Goal: Information Seeking & Learning: Check status

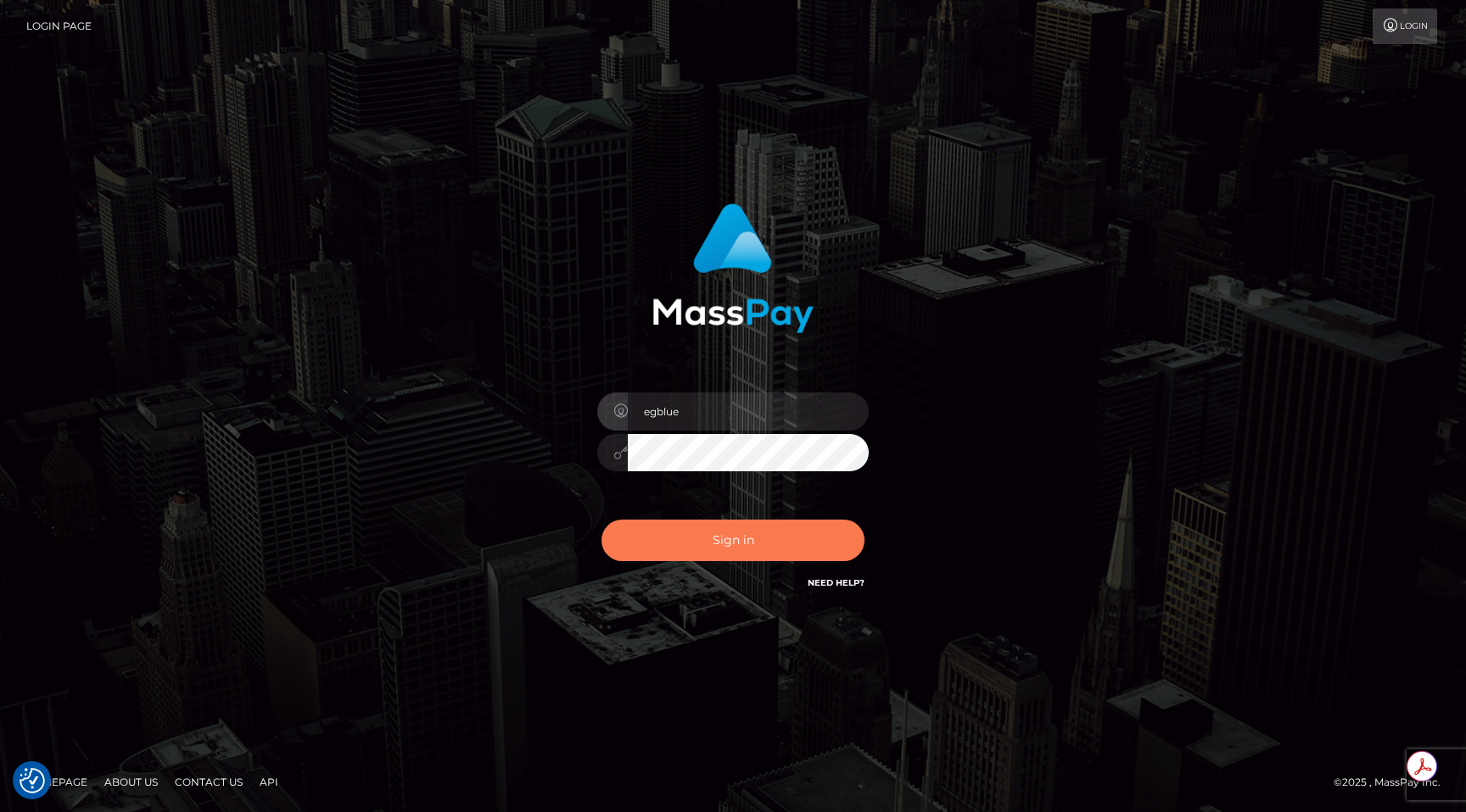
click at [681, 535] on button "Sign in" at bounding box center [733, 540] width 263 height 42
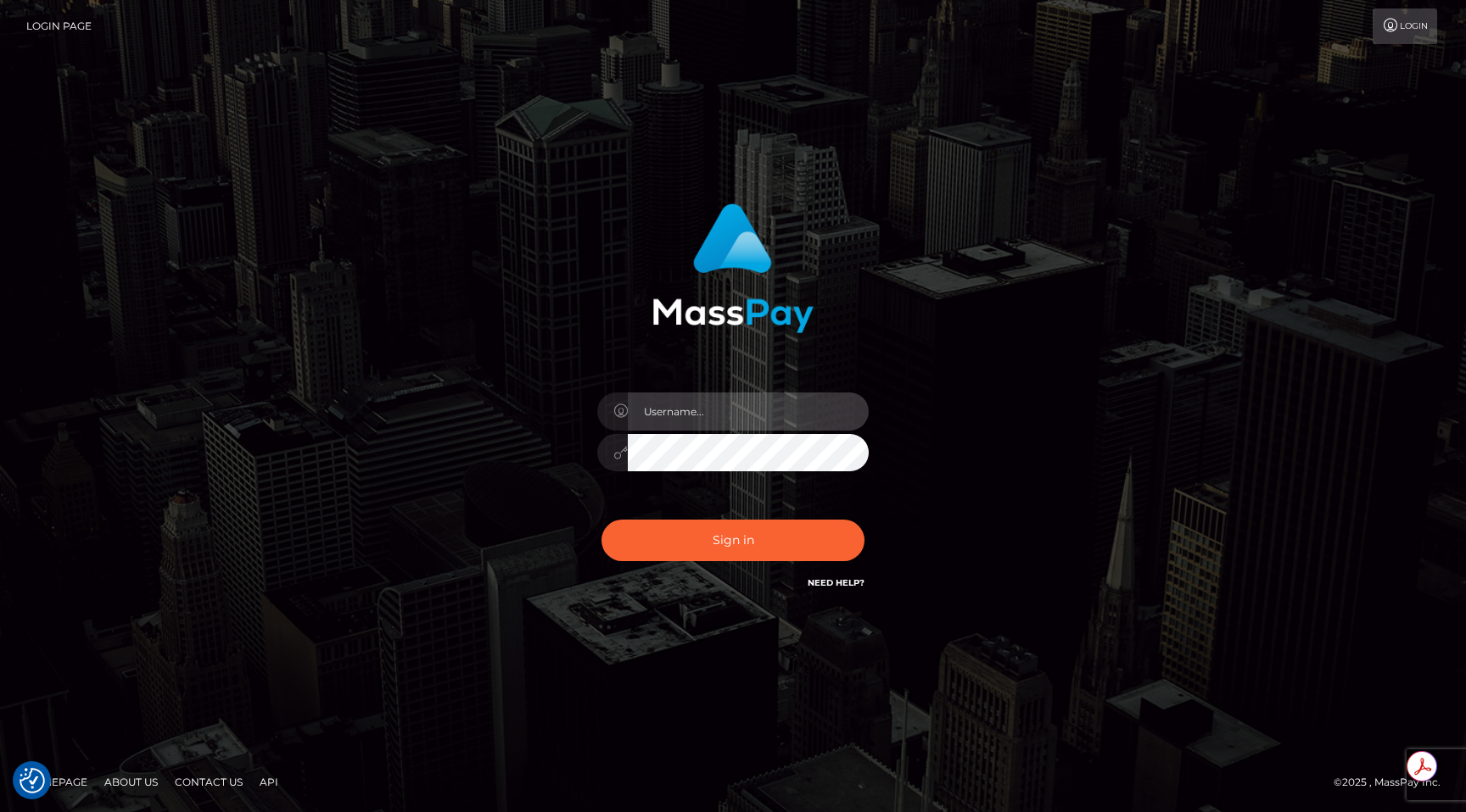
type input "egblue"
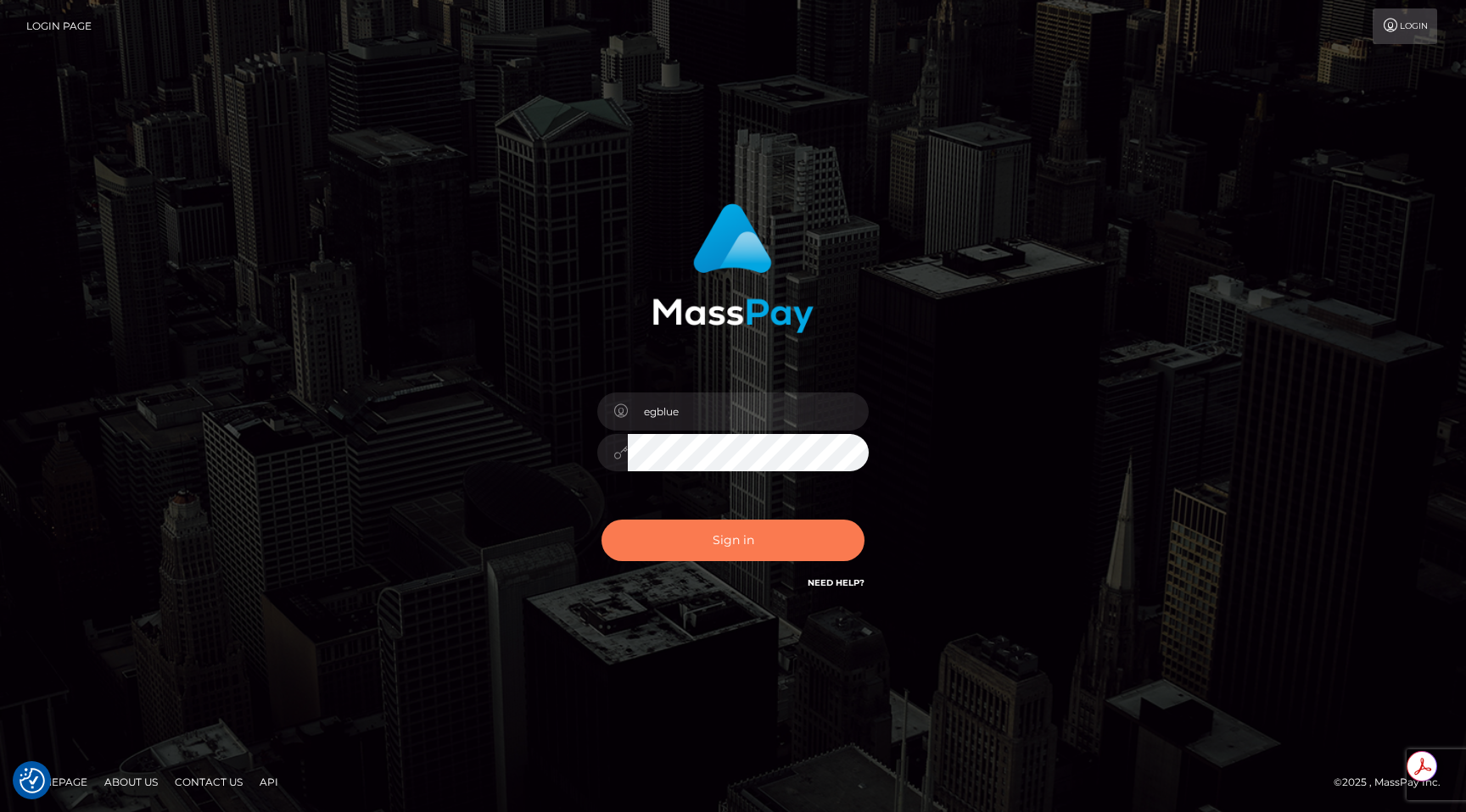
click at [681, 535] on button "Sign in" at bounding box center [733, 540] width 263 height 42
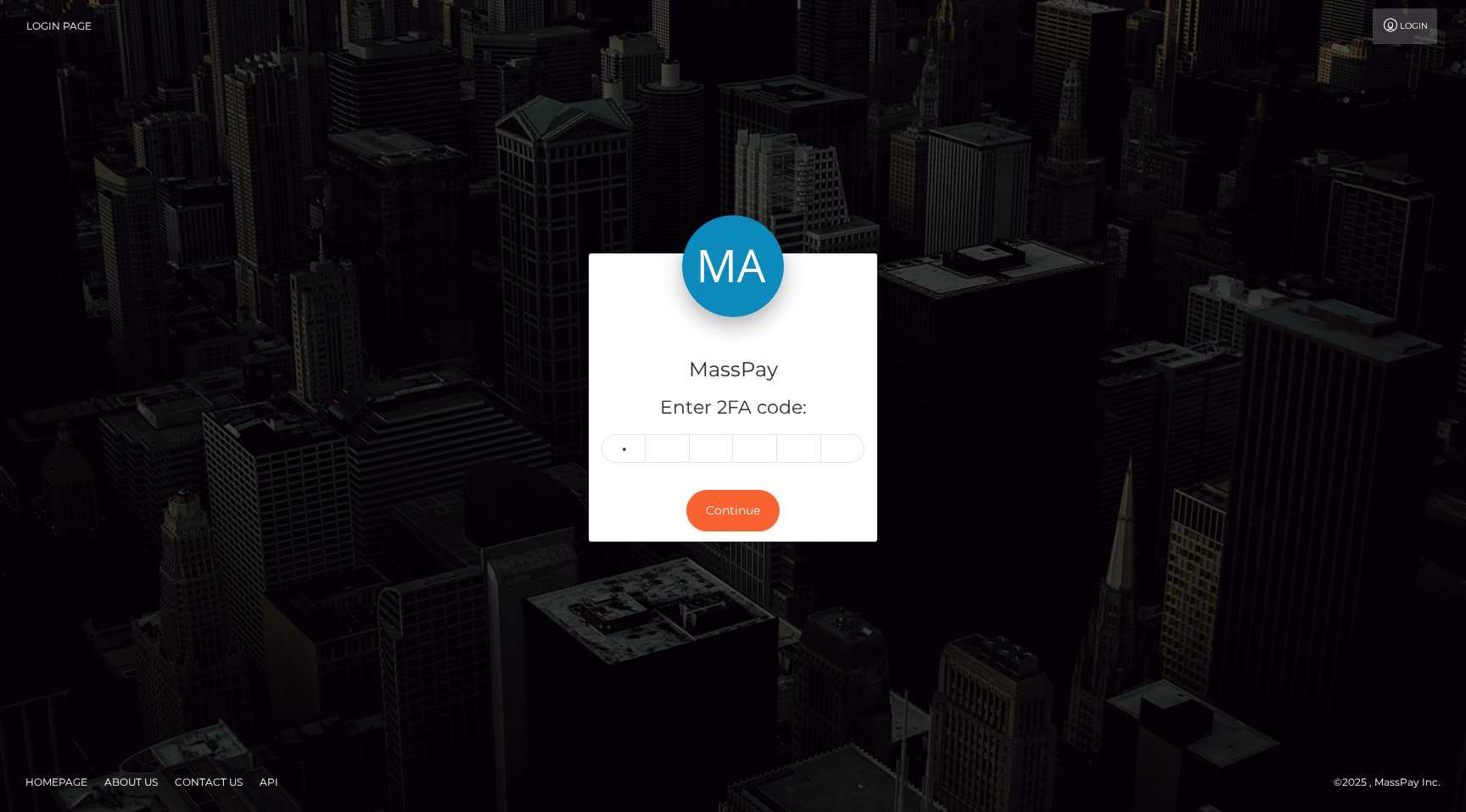
type input "6"
type input "5"
type input "9"
type input "8"
type input "6"
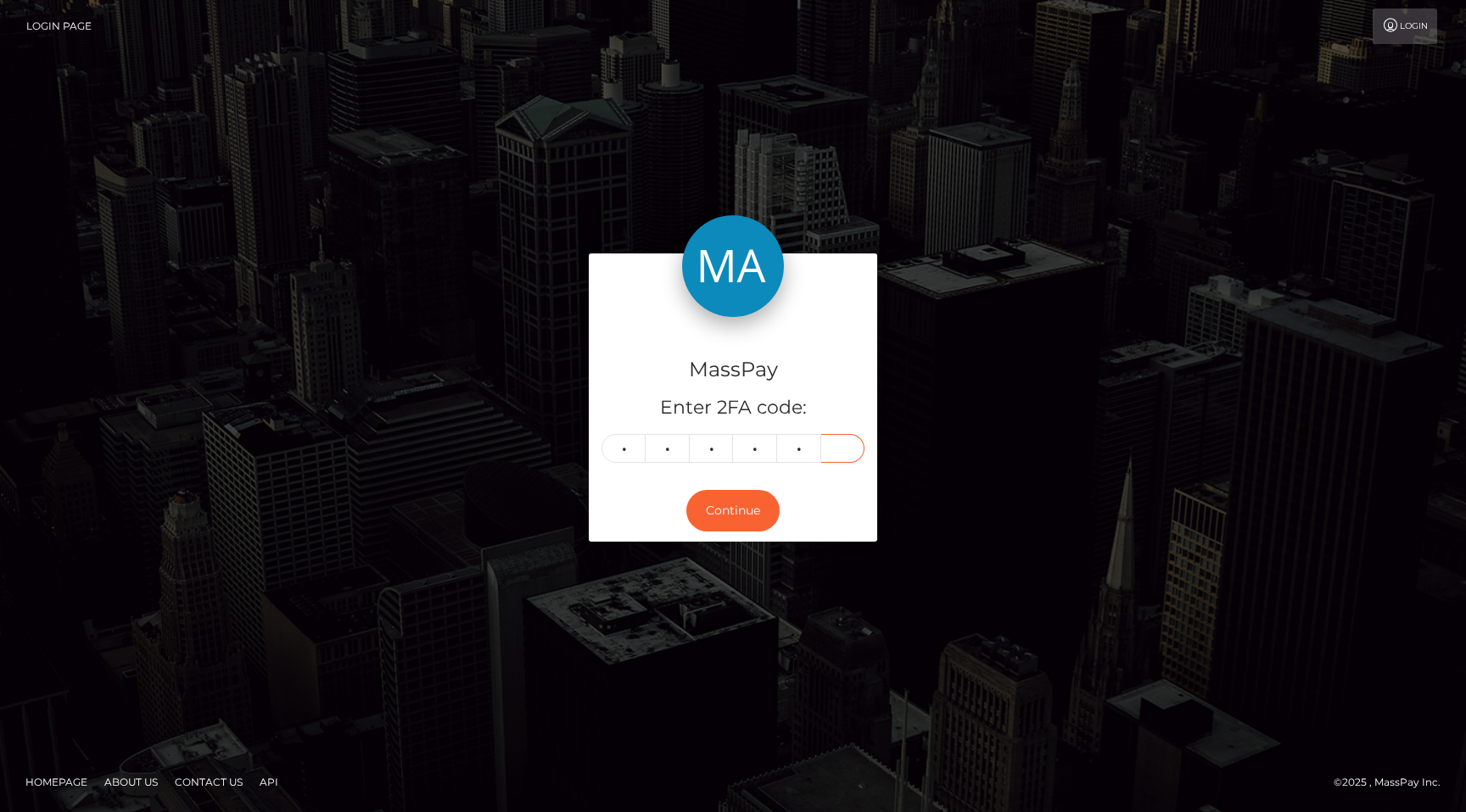
type input "3"
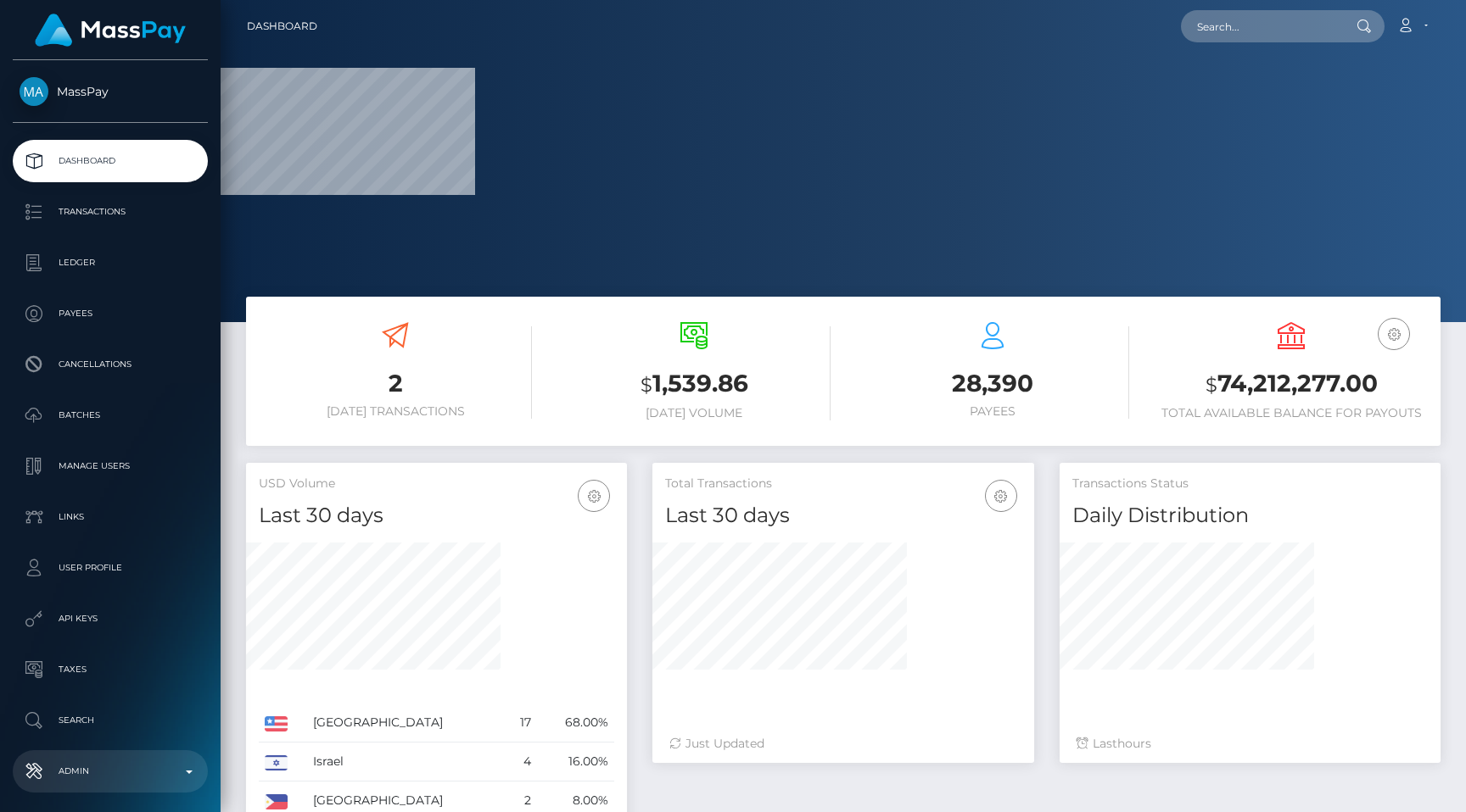
click at [51, 770] on p "Admin" at bounding box center [110, 771] width 182 height 25
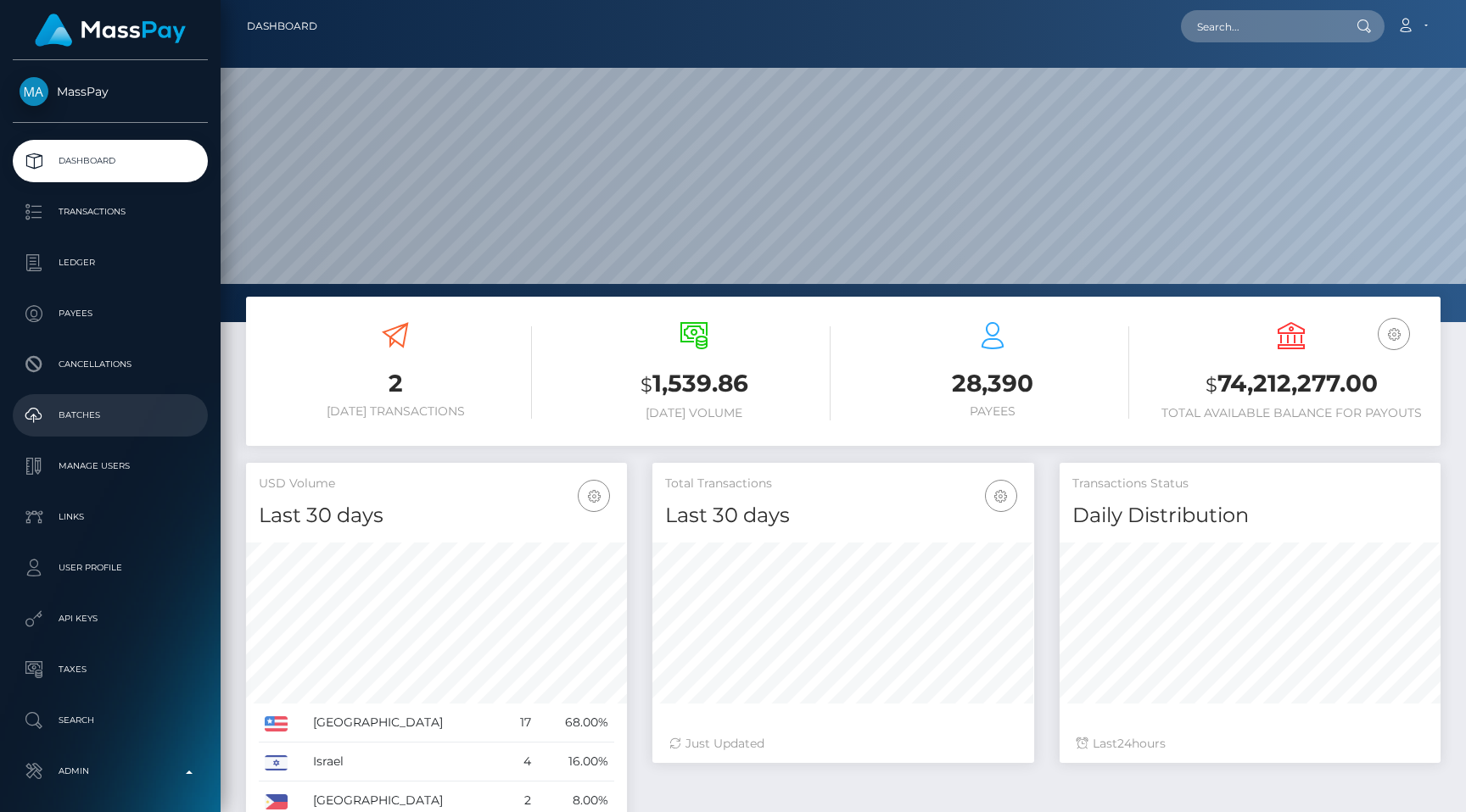
scroll to position [300, 381]
click at [98, 635] on link "API Keys" at bounding box center [110, 619] width 195 height 43
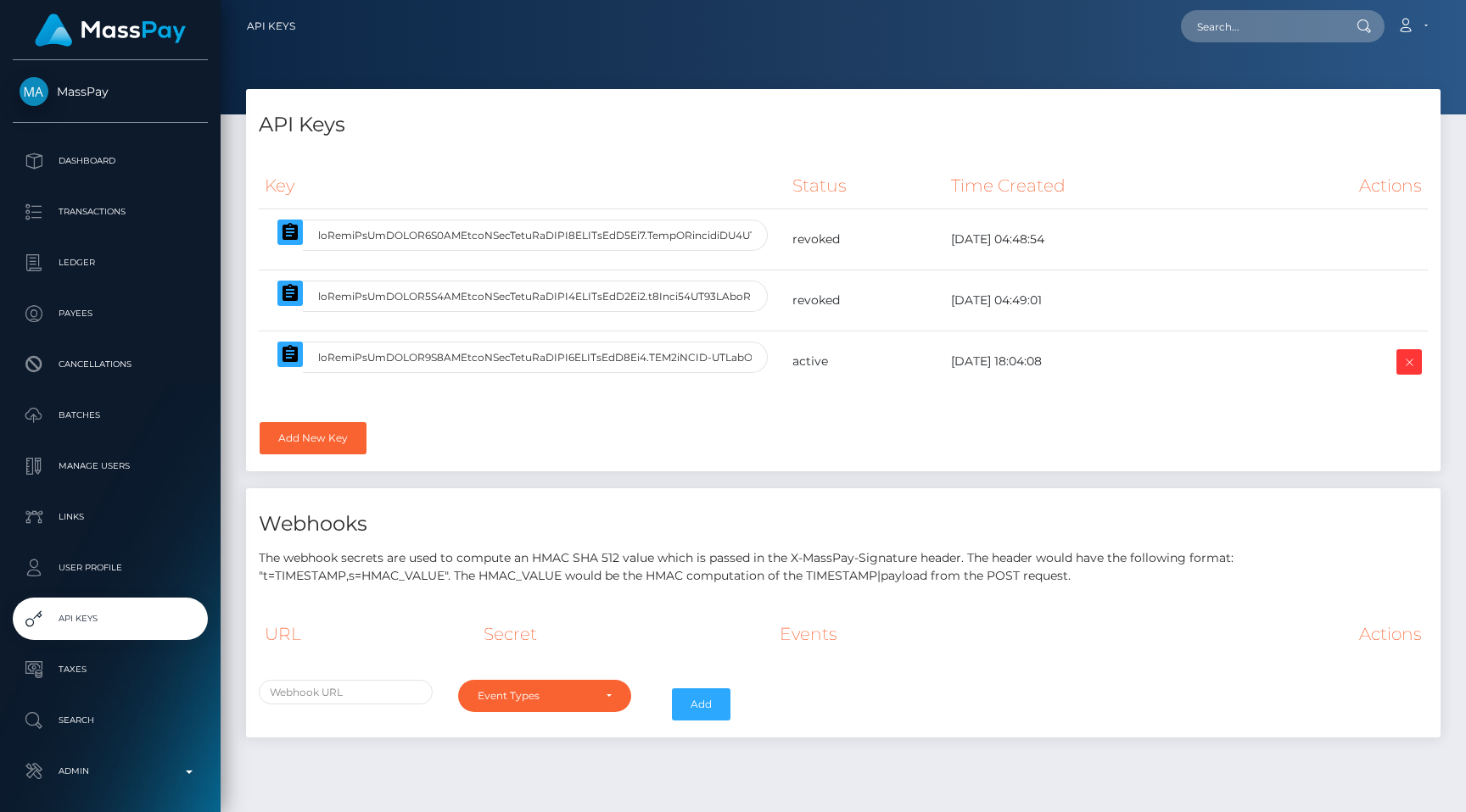
select select
click at [280, 350] on icon "button" at bounding box center [291, 355] width 20 height 20
click at [1281, 28] on input "text" at bounding box center [1260, 26] width 159 height 33
paste input "cd1002e9-8822-11f0-8023-0266f44cc279"
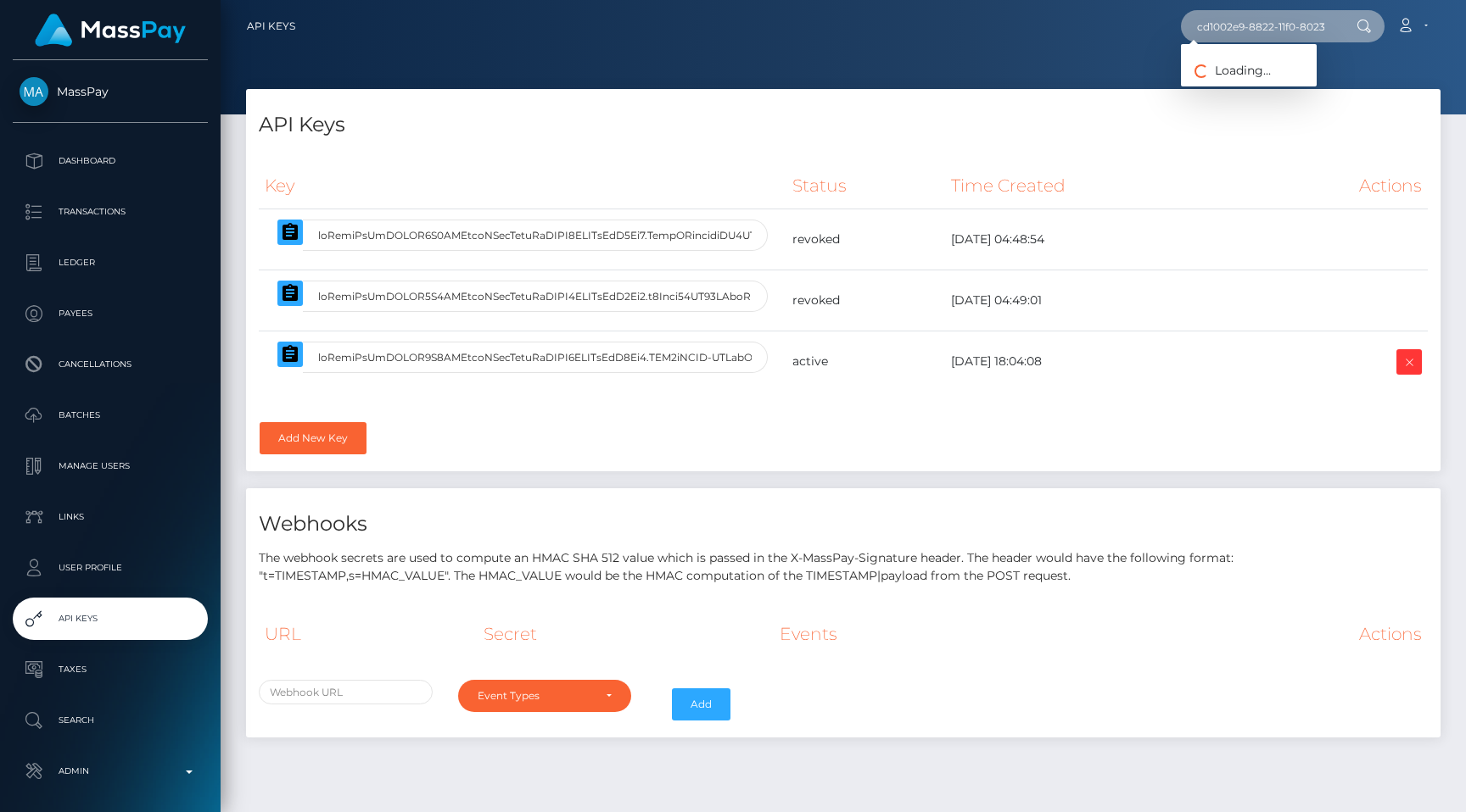
scroll to position [0, 84]
type input "cd1002e9-8822-11f0-8023-0266f44cc279"
click at [1261, 91] on link "Cassidy Beukes" at bounding box center [1249, 88] width 136 height 32
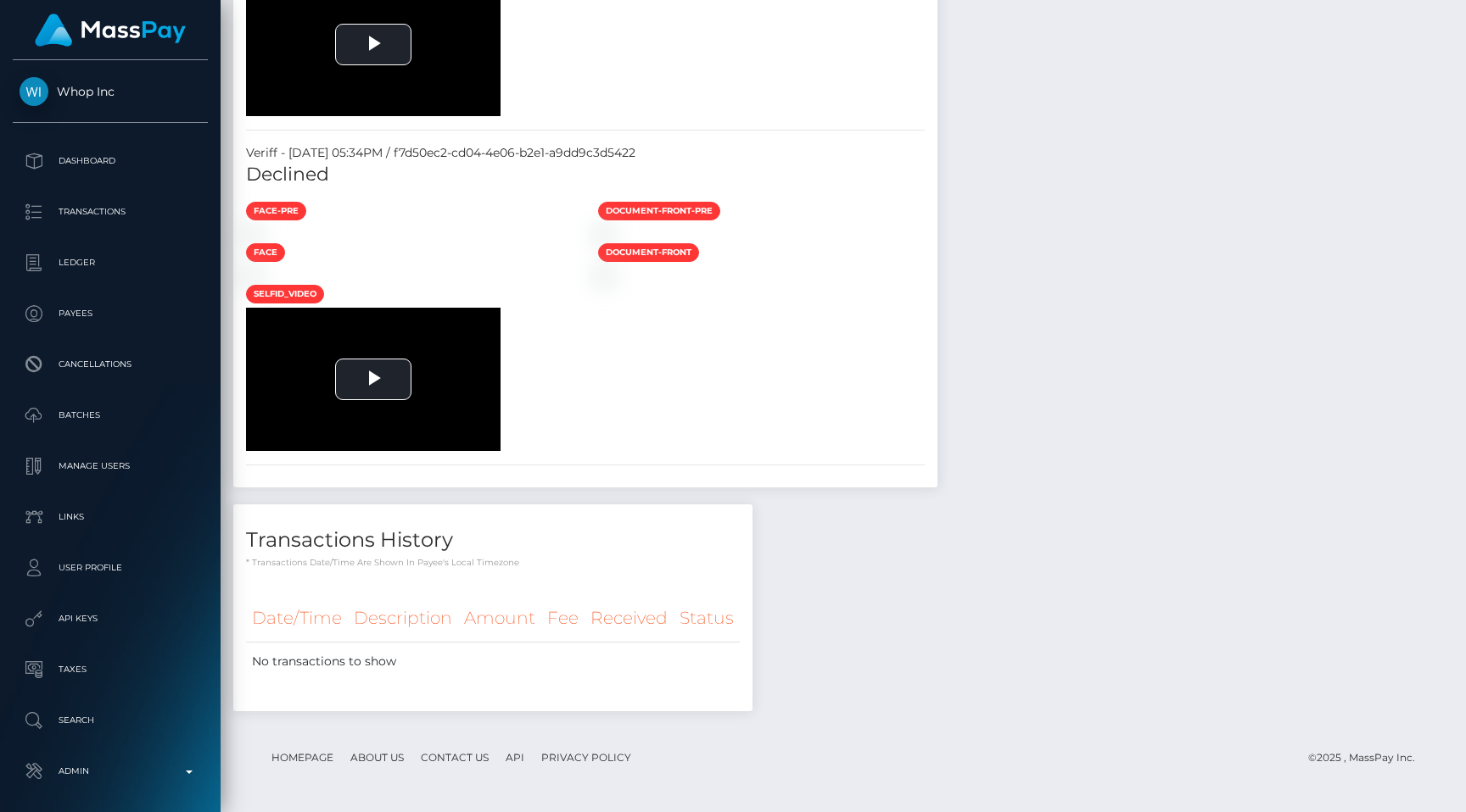
scroll to position [3112, 0]
drag, startPoint x: 571, startPoint y: 626, endPoint x: 672, endPoint y: 626, distance: 101.0
drag, startPoint x: 672, startPoint y: 626, endPoint x: 570, endPoint y: 623, distance: 102.0
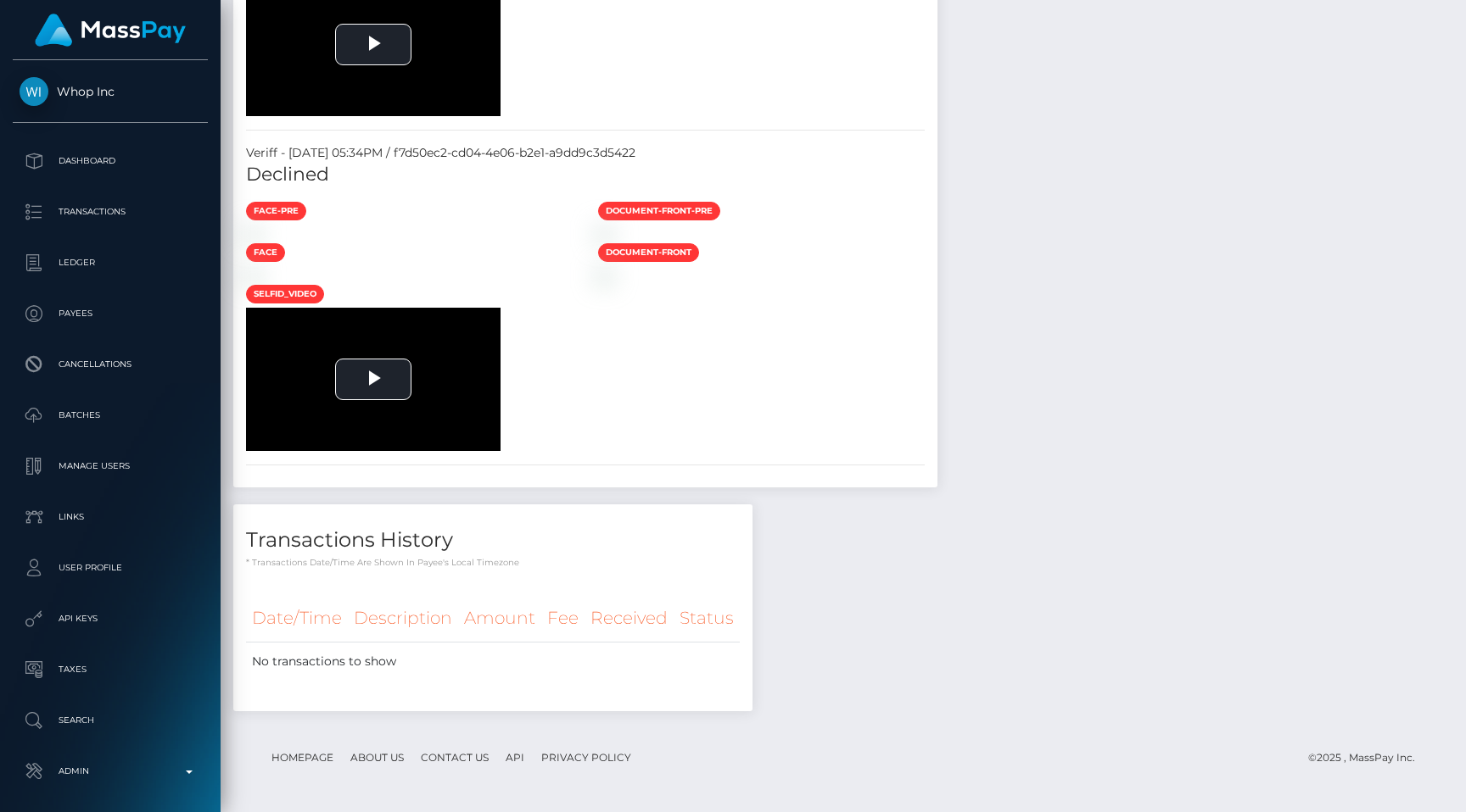
copy td "Under aged"
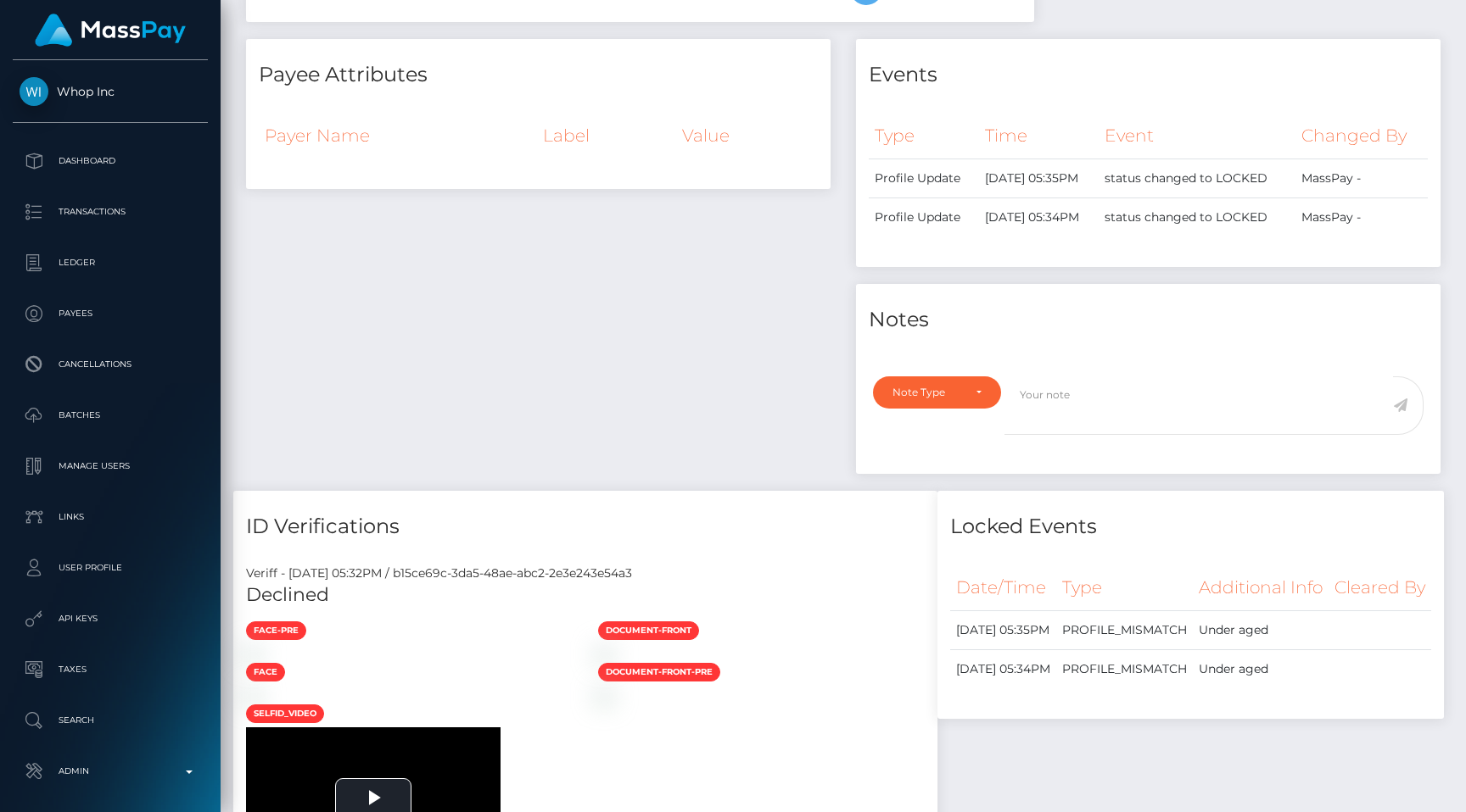
scroll to position [0, 0]
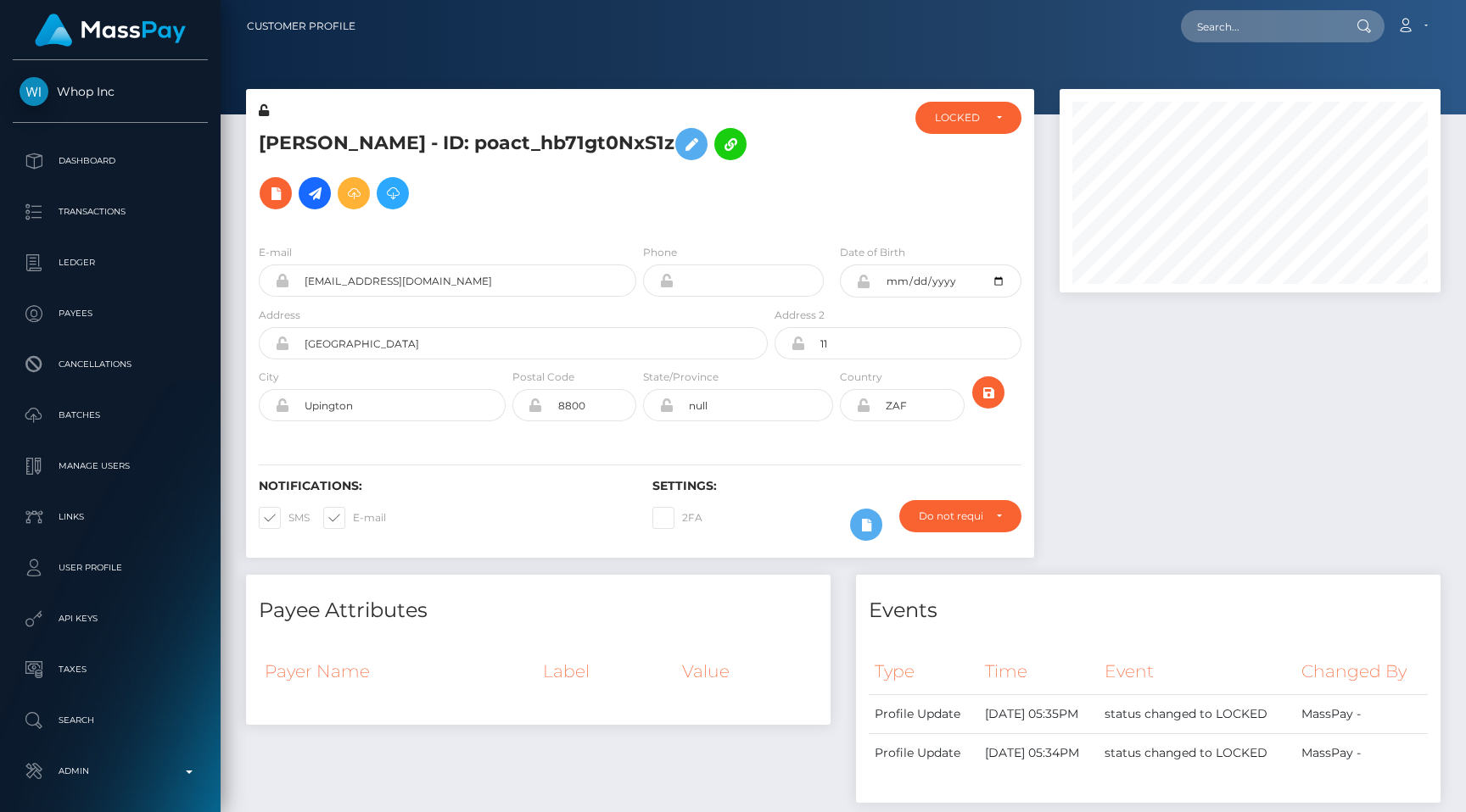
click at [301, 152] on h5 "Cassidy Beukes - ID: poact_hb71gt0NxS1z" at bounding box center [509, 169] width 499 height 99
copy h5 "Cassidy"
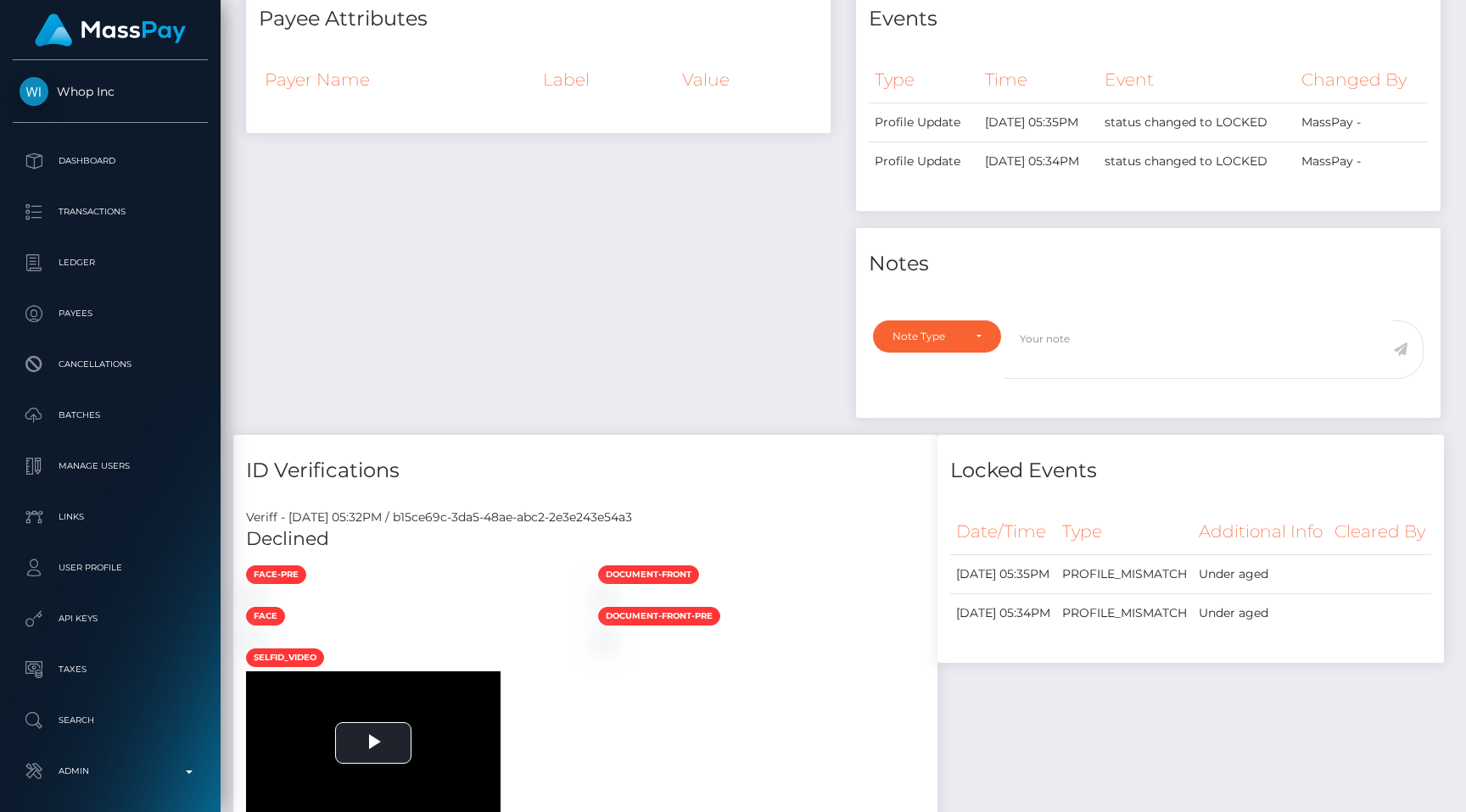
scroll to position [797, 0]
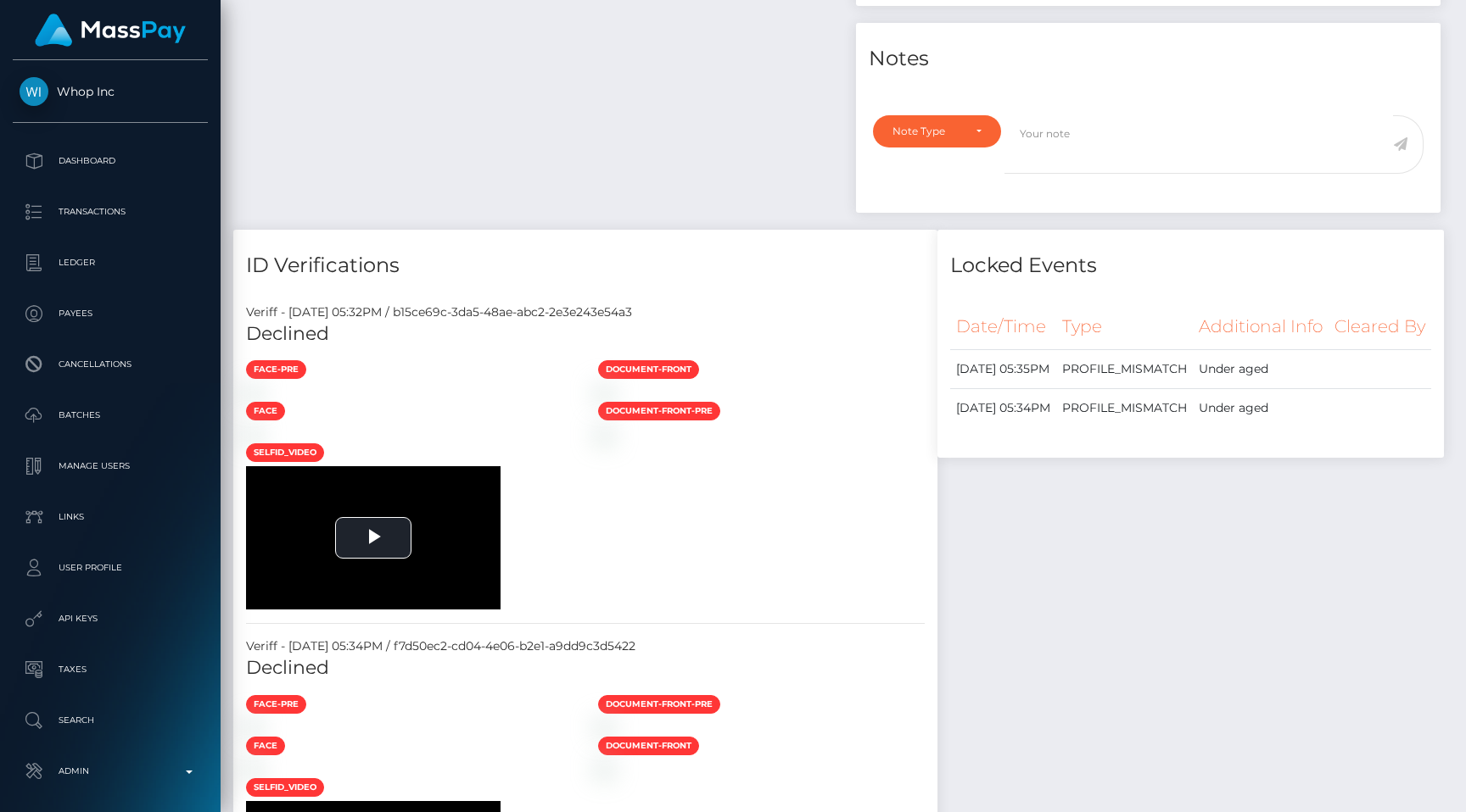
drag, startPoint x: 462, startPoint y: 373, endPoint x: 742, endPoint y: 373, distance: 280.0
click at [742, 321] on div "Veriff - September 2, 2025 05:32PM / b15ce69c-3da5-48ae-abc2-2e3e243e54a3" at bounding box center [585, 312] width 704 height 18
copy div "b15ce69c-3da5-48ae-abc2-2e3e243e54a3"
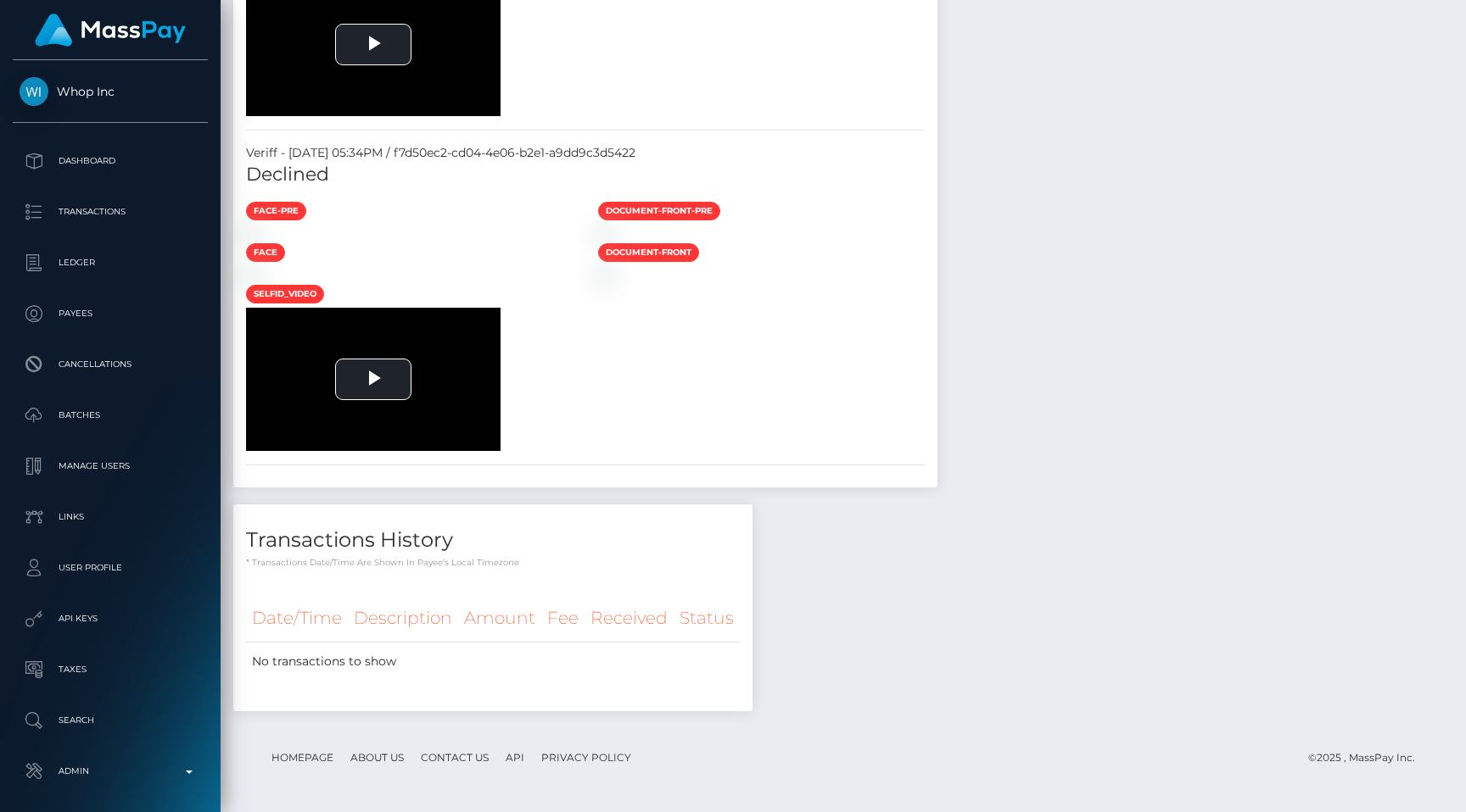
scroll to position [3112, 0]
click at [101, 756] on link "Admin" at bounding box center [110, 772] width 195 height 43
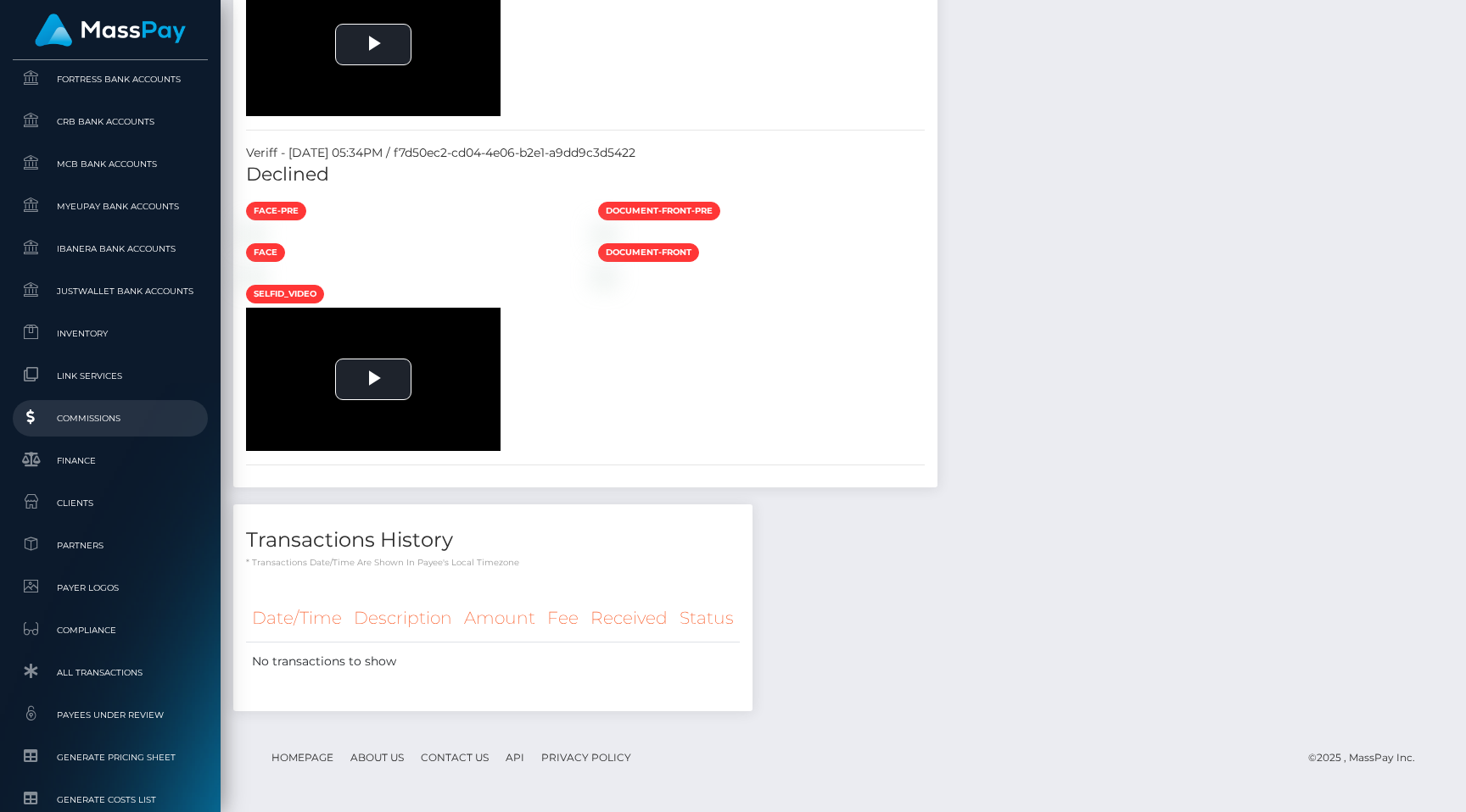
scroll to position [822, 0]
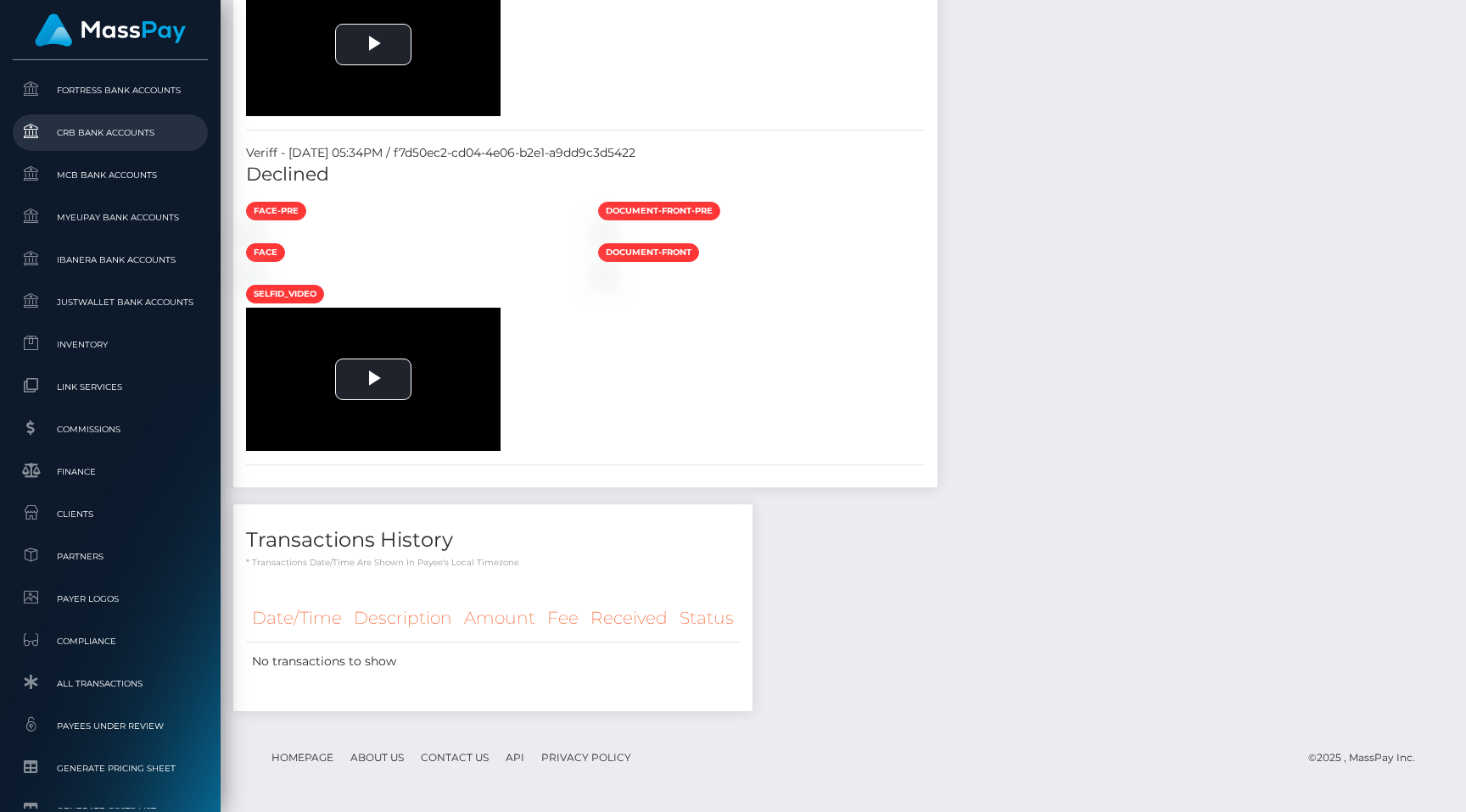
click at [102, 129] on span "CRB Bank Accounts" at bounding box center [110, 132] width 182 height 20
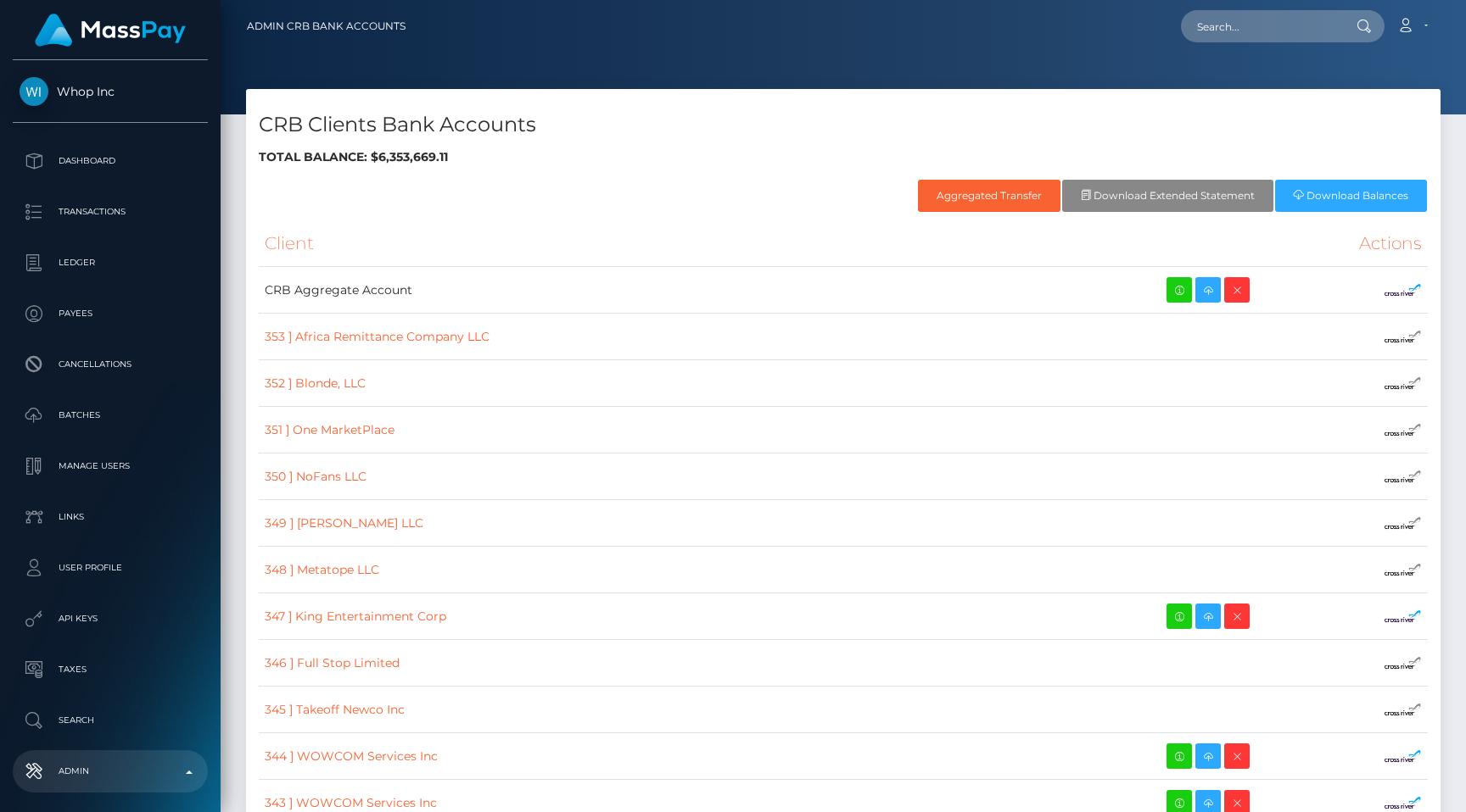
scroll to position [863, 0]
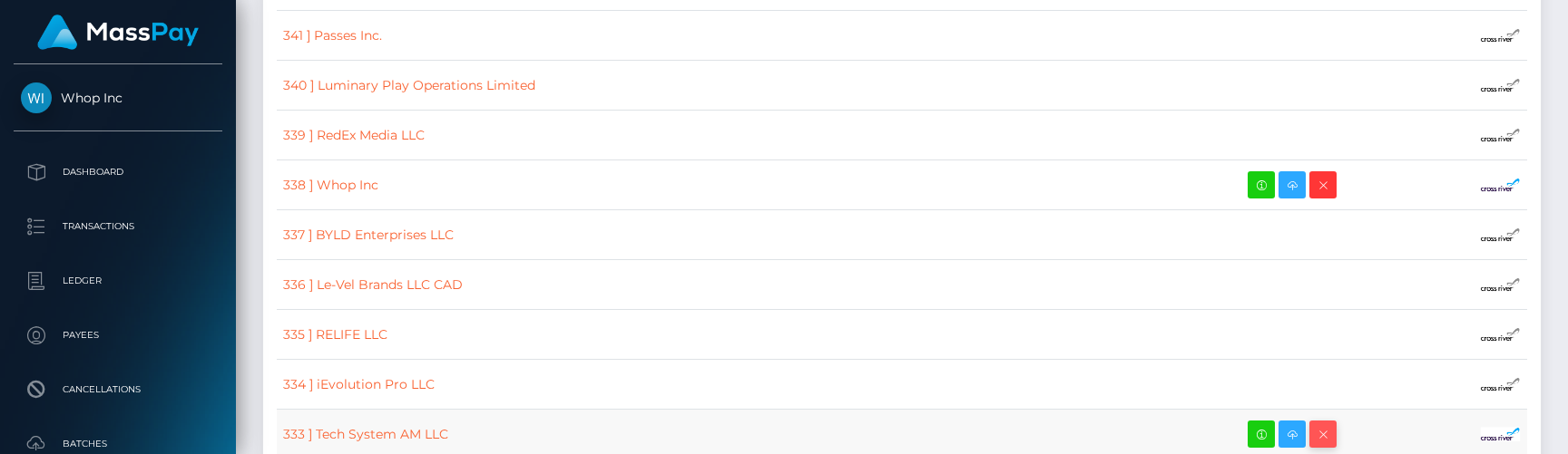
click at [1312, 432] on icon "button" at bounding box center [1323, 434] width 22 height 23
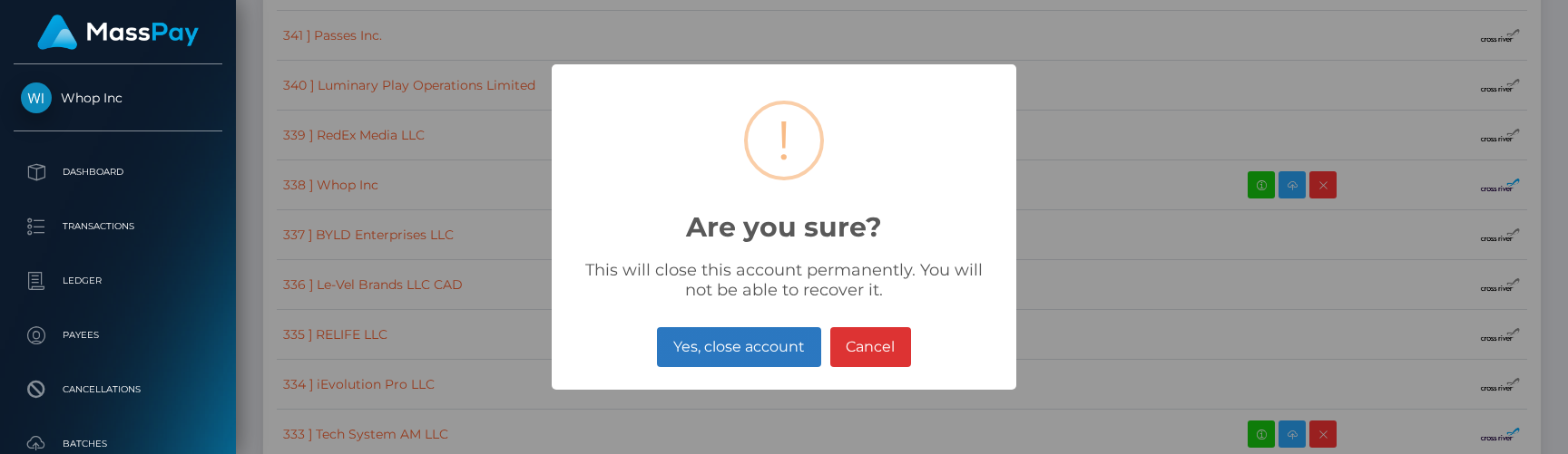
click at [754, 344] on button "Yes, close account" at bounding box center [738, 347] width 163 height 40
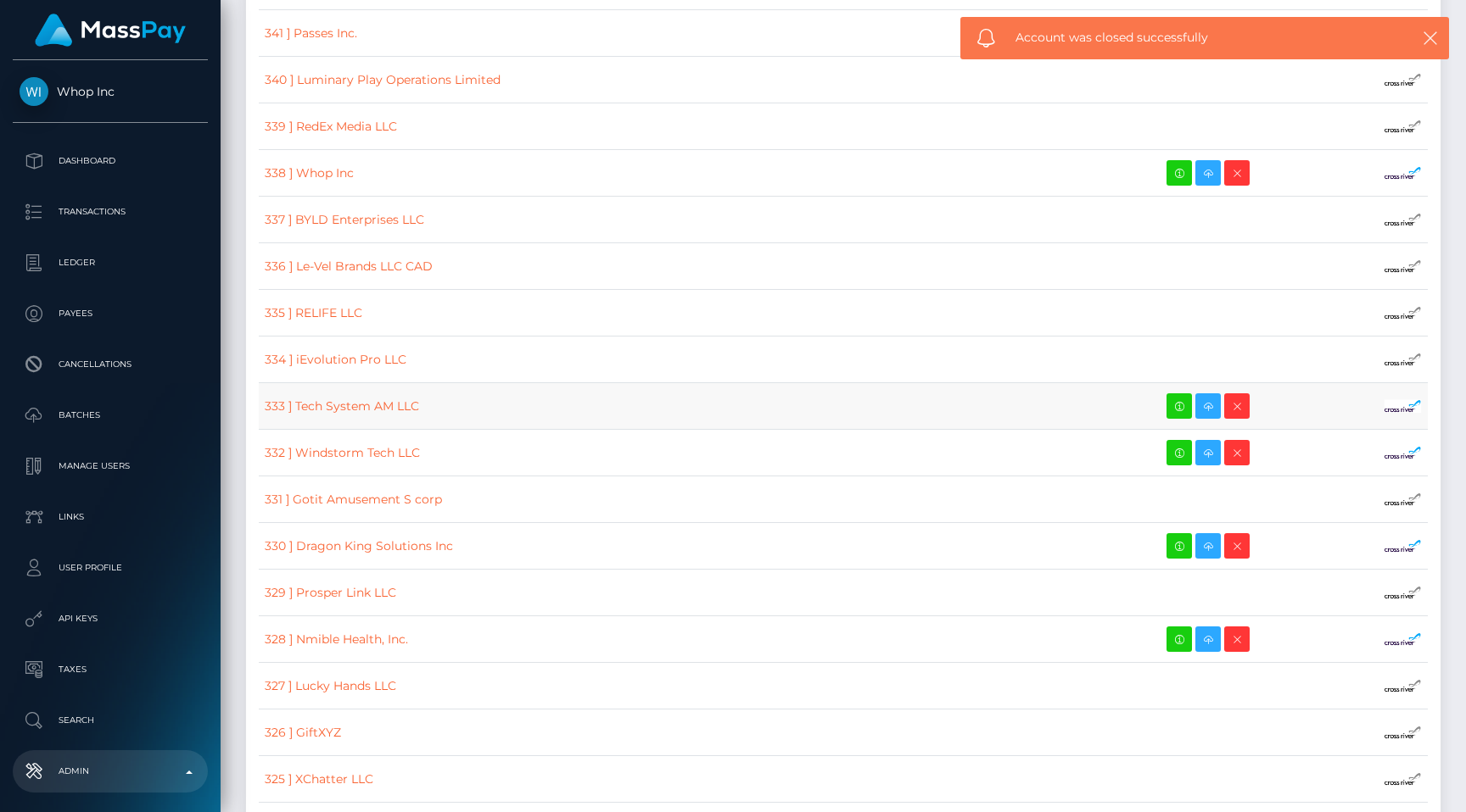
click at [784, 409] on td "333 ] Tech System AM LLC" at bounding box center [678, 407] width 838 height 47
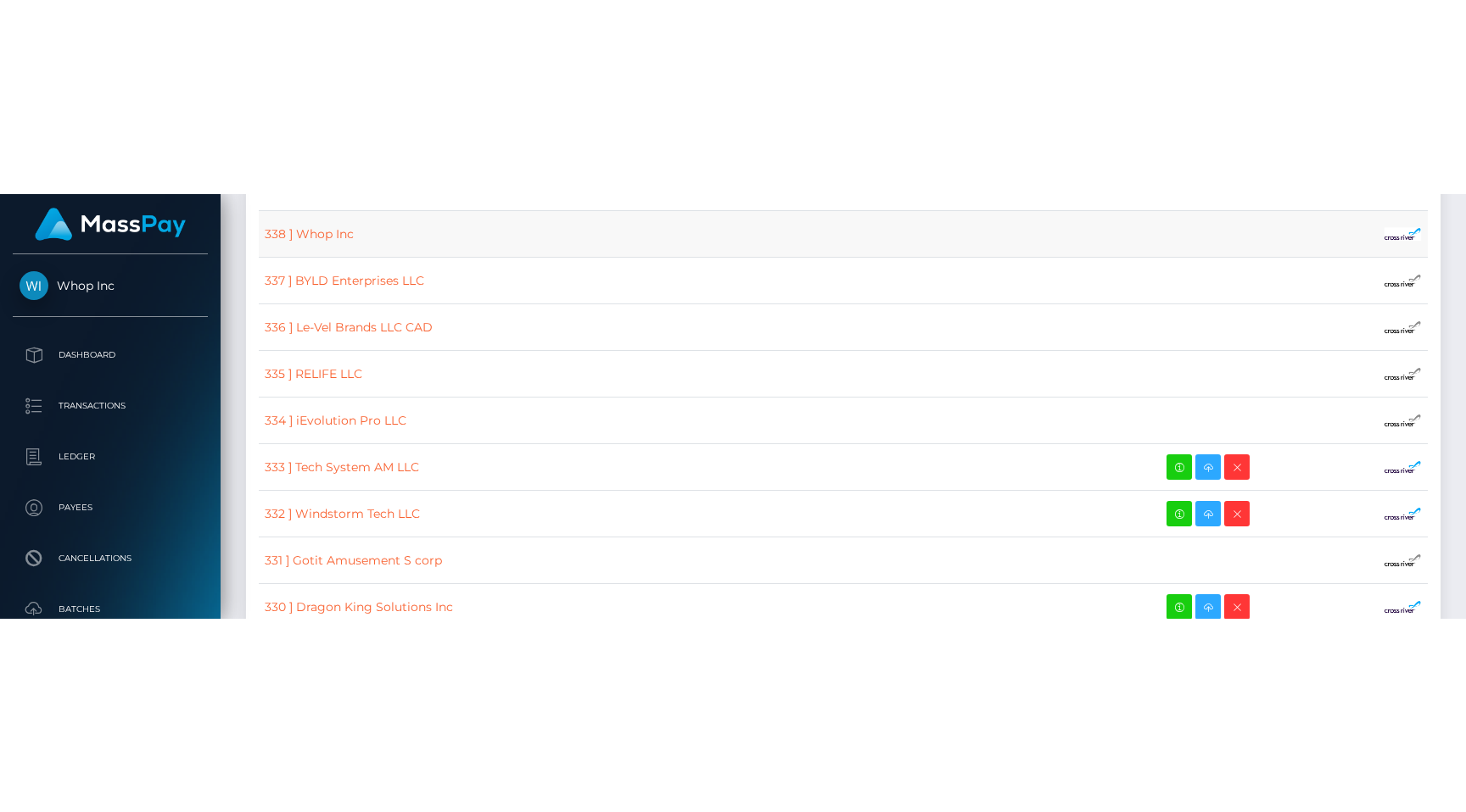
scroll to position [1013, 0]
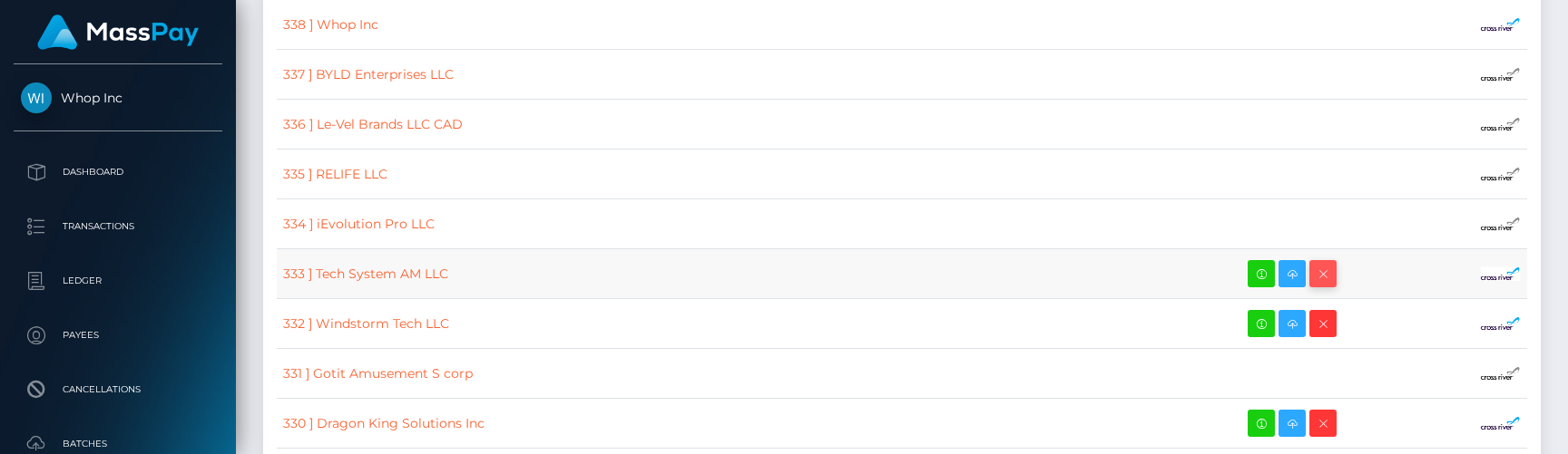
click at [1312, 276] on icon "button" at bounding box center [1323, 274] width 22 height 23
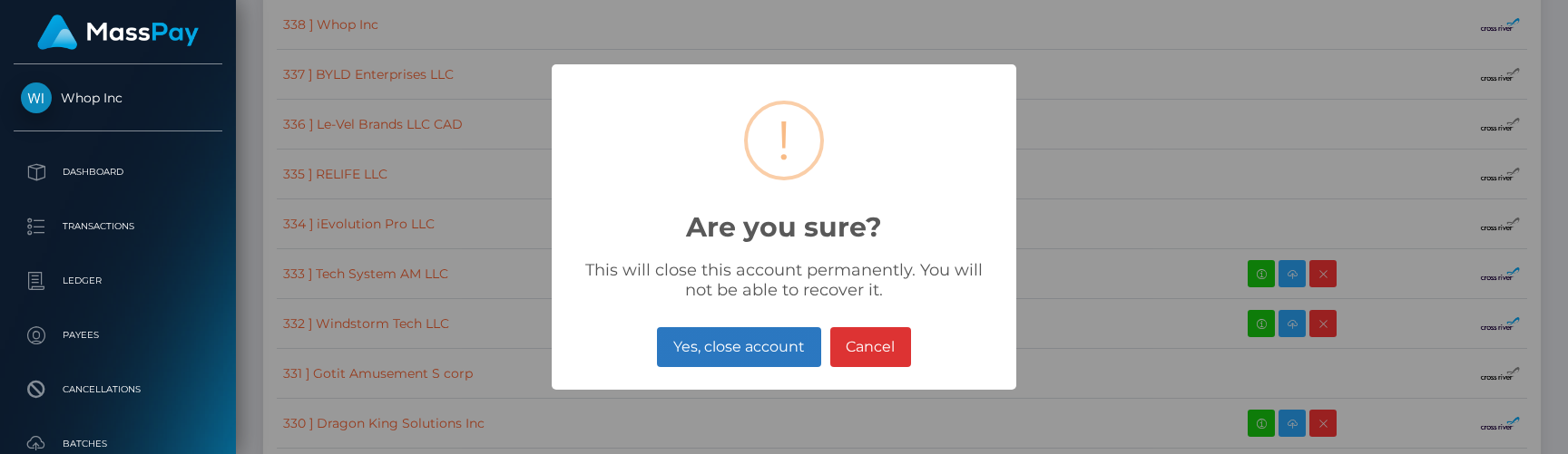
click at [749, 350] on button "Yes, close account" at bounding box center [738, 347] width 163 height 40
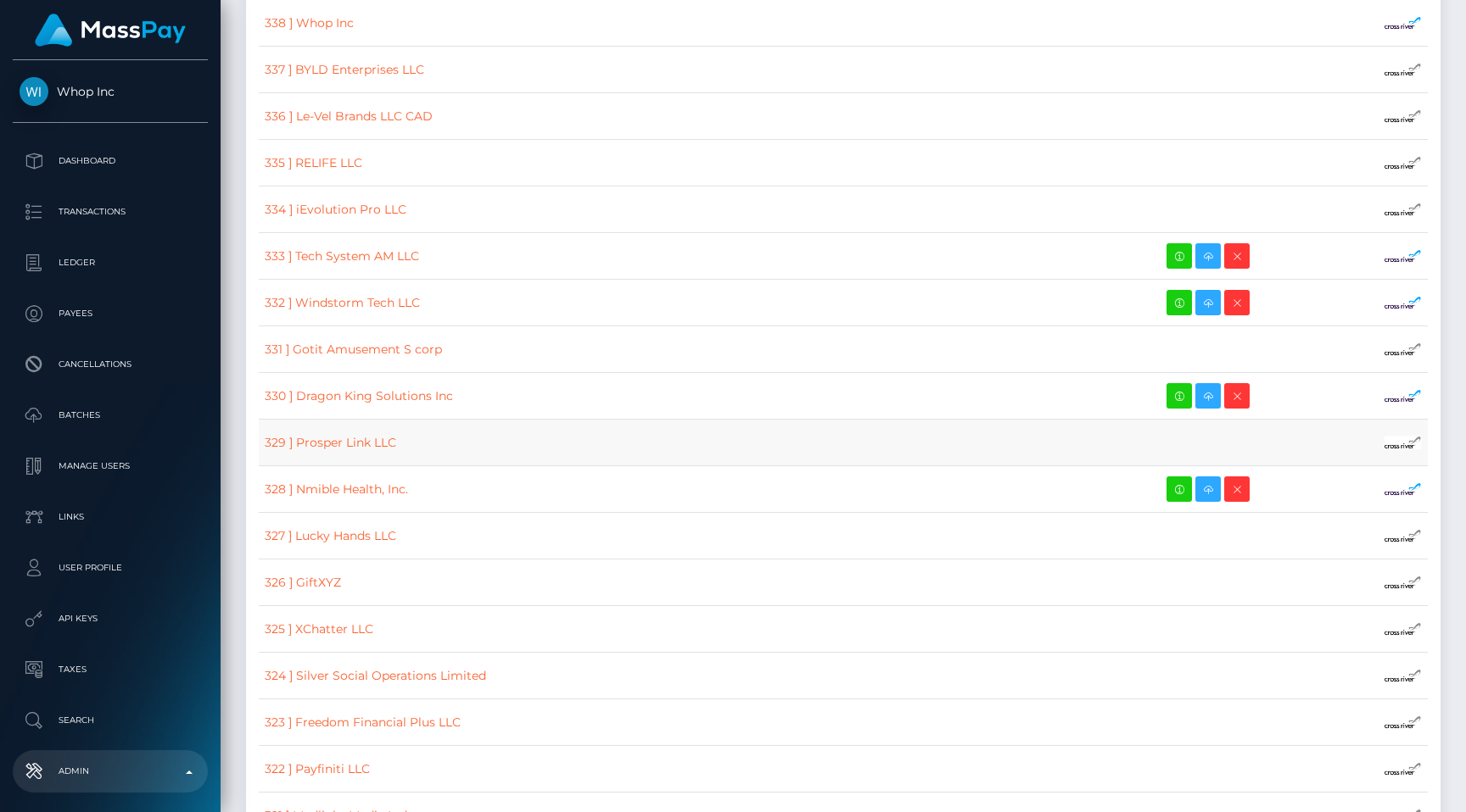
click at [586, 440] on td "329 ] Prosper Link LLC" at bounding box center [678, 443] width 838 height 47
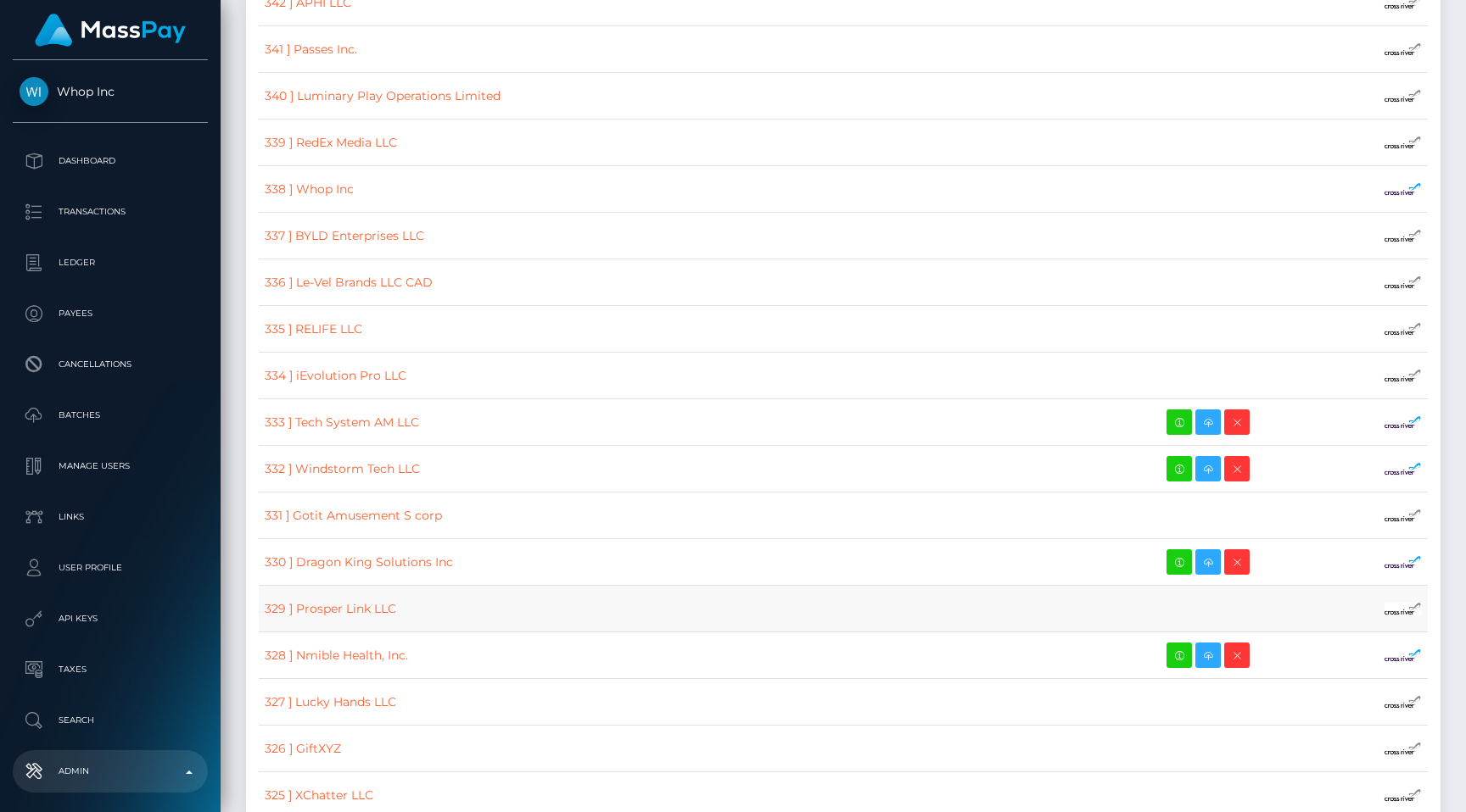
scroll to position [744, 0]
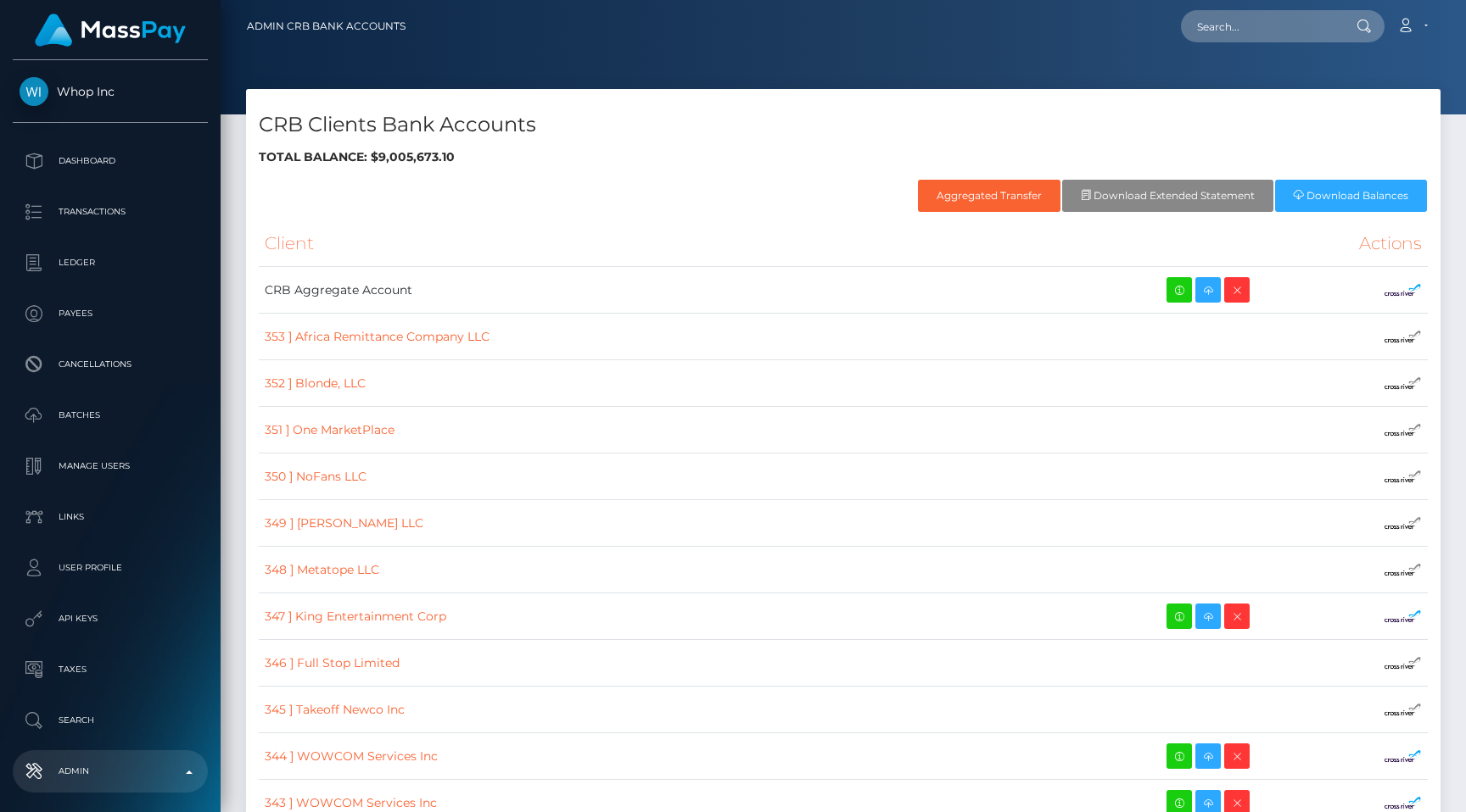
scroll to position [744, 0]
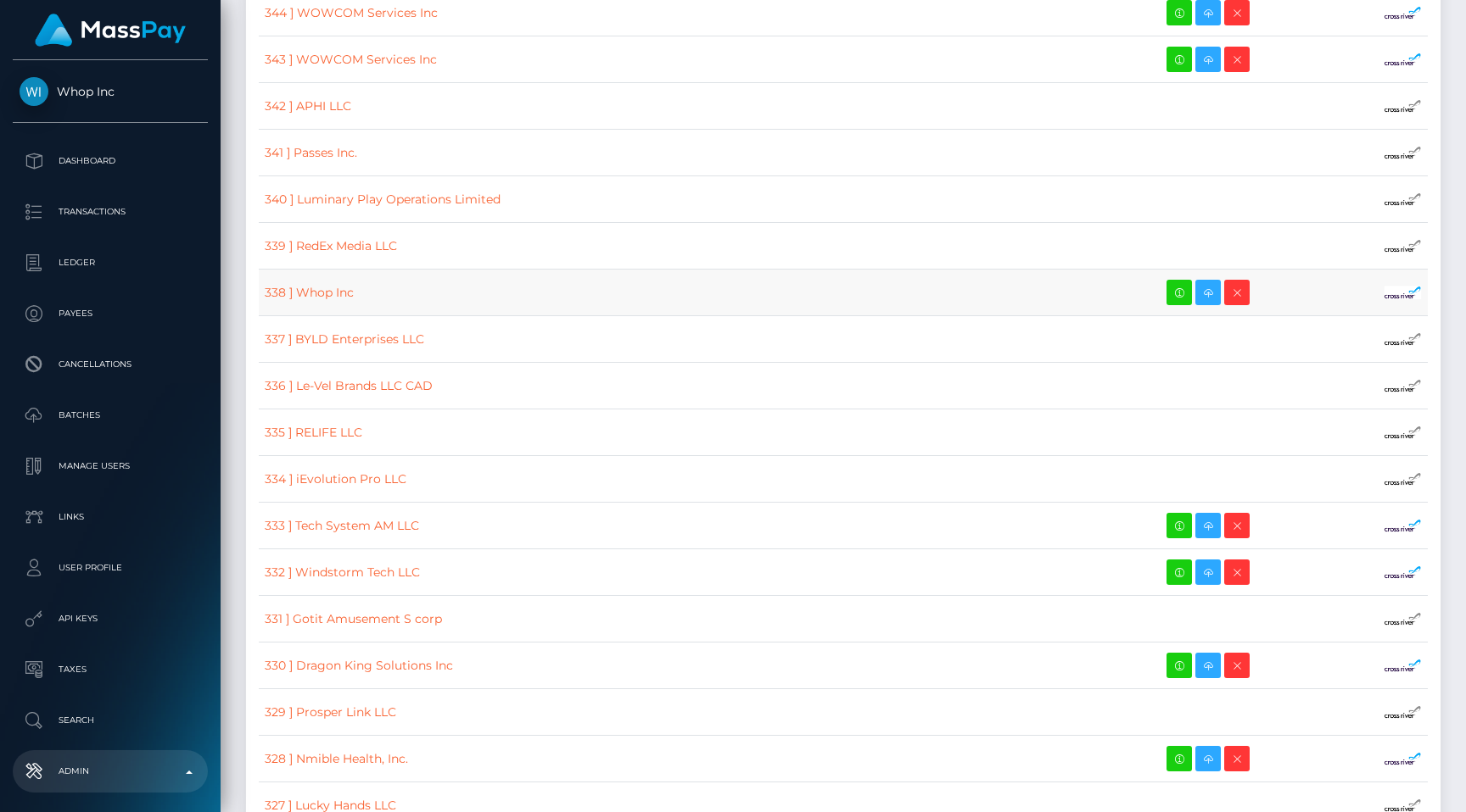
select select
click at [1169, 295] on icon at bounding box center [1179, 292] width 20 height 21
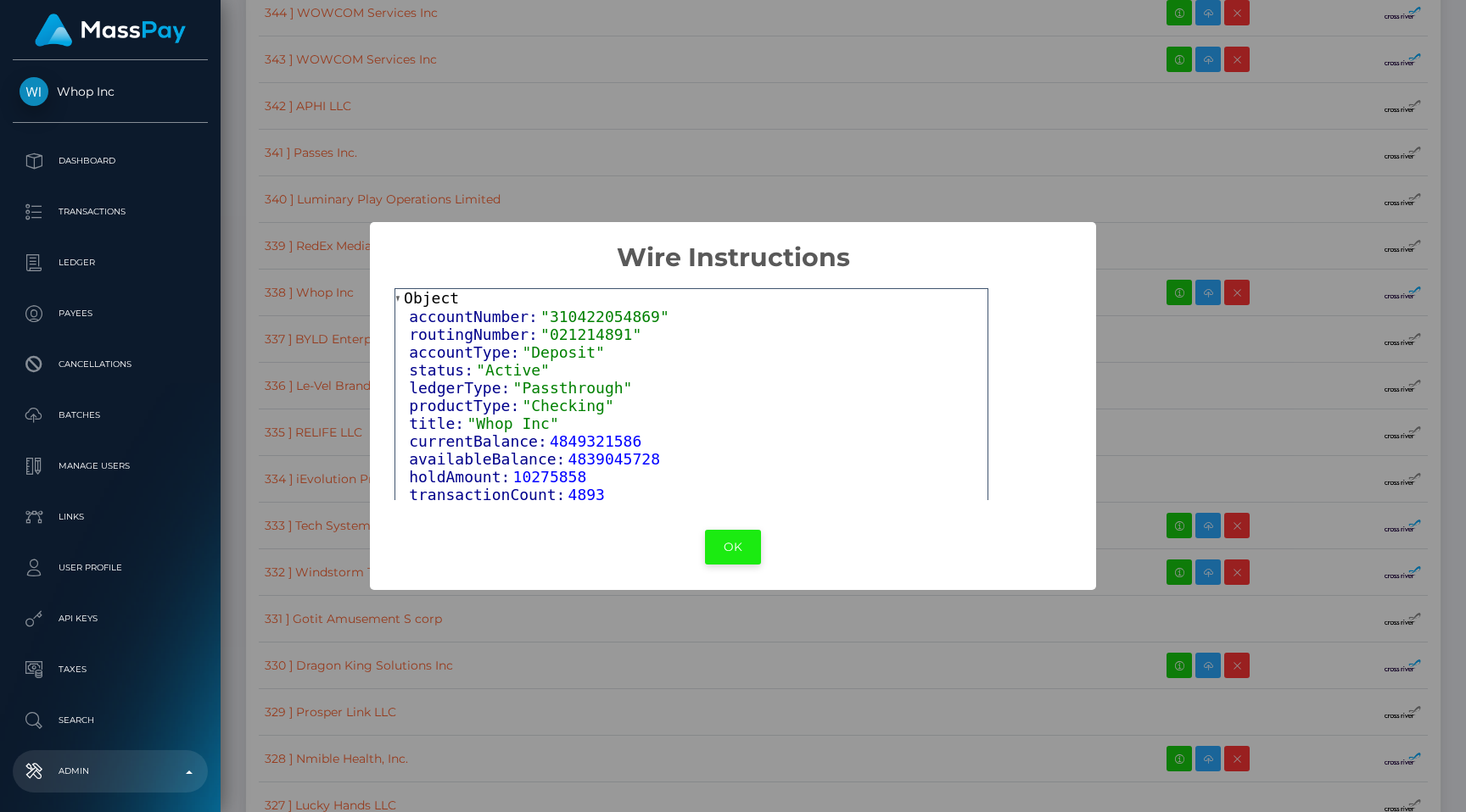
click at [753, 550] on button "OK" at bounding box center [733, 547] width 56 height 34
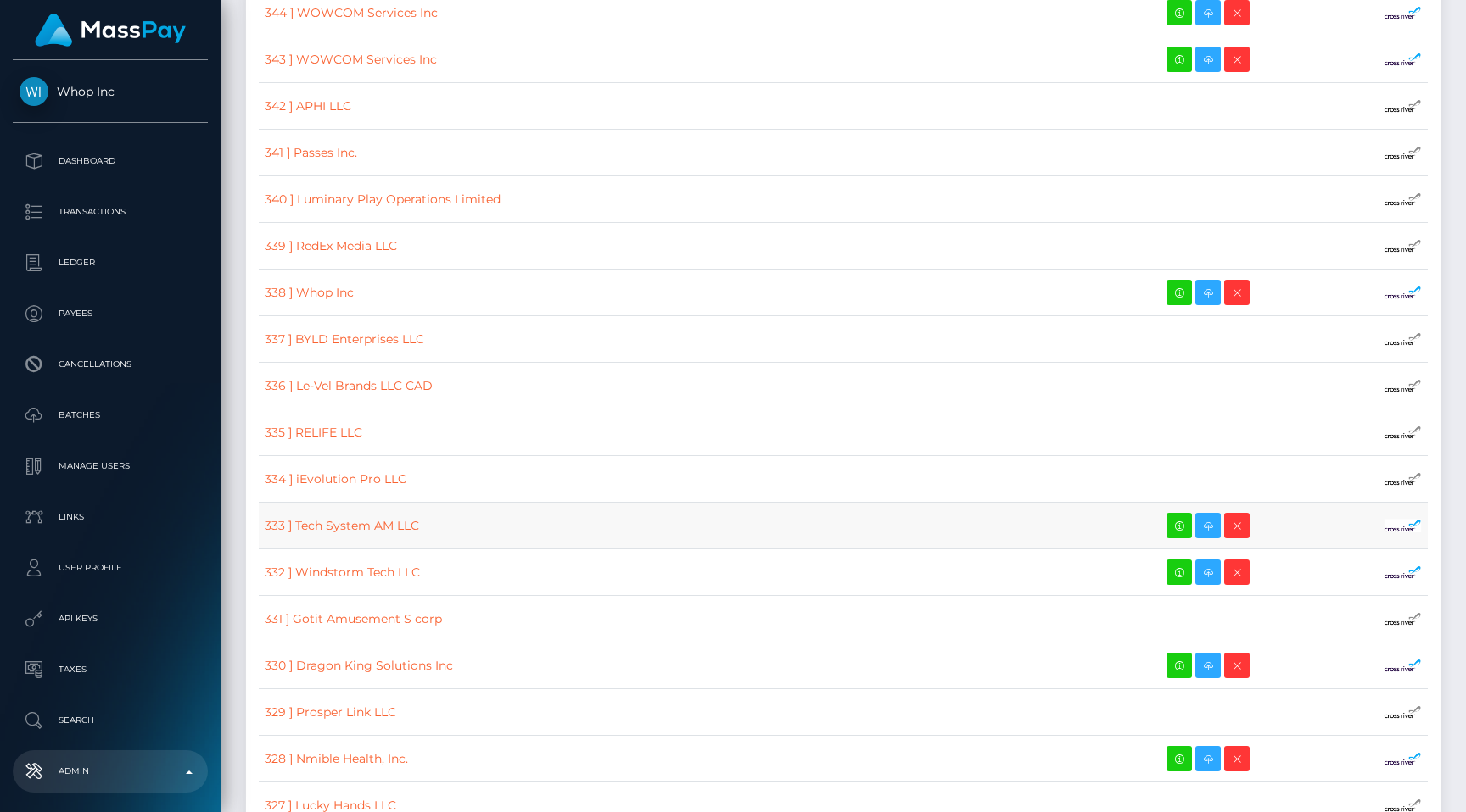
click at [387, 530] on link "333 ] Tech System AM LLC" at bounding box center [342, 525] width 155 height 15
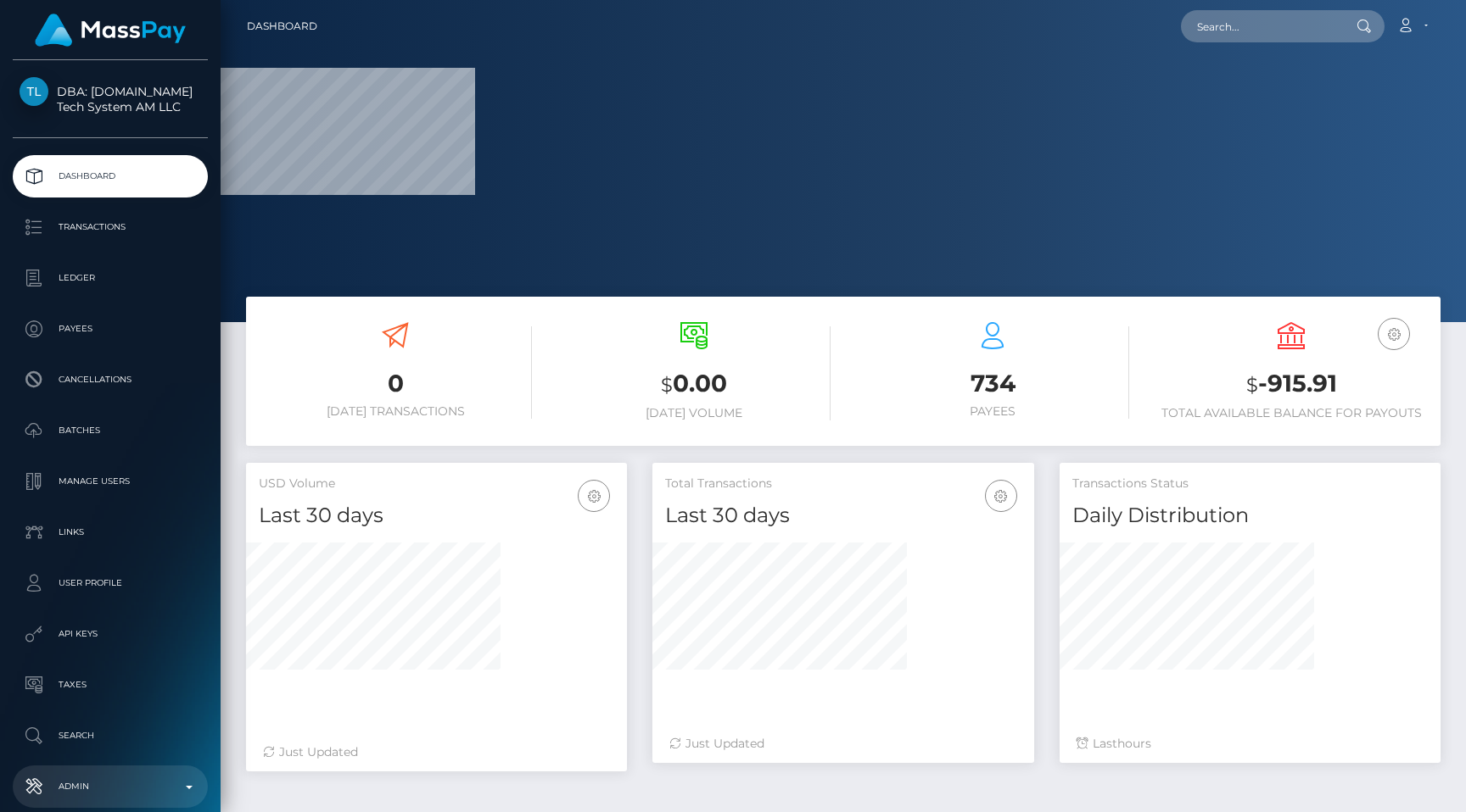
click at [115, 778] on p "Admin" at bounding box center [110, 787] width 182 height 25
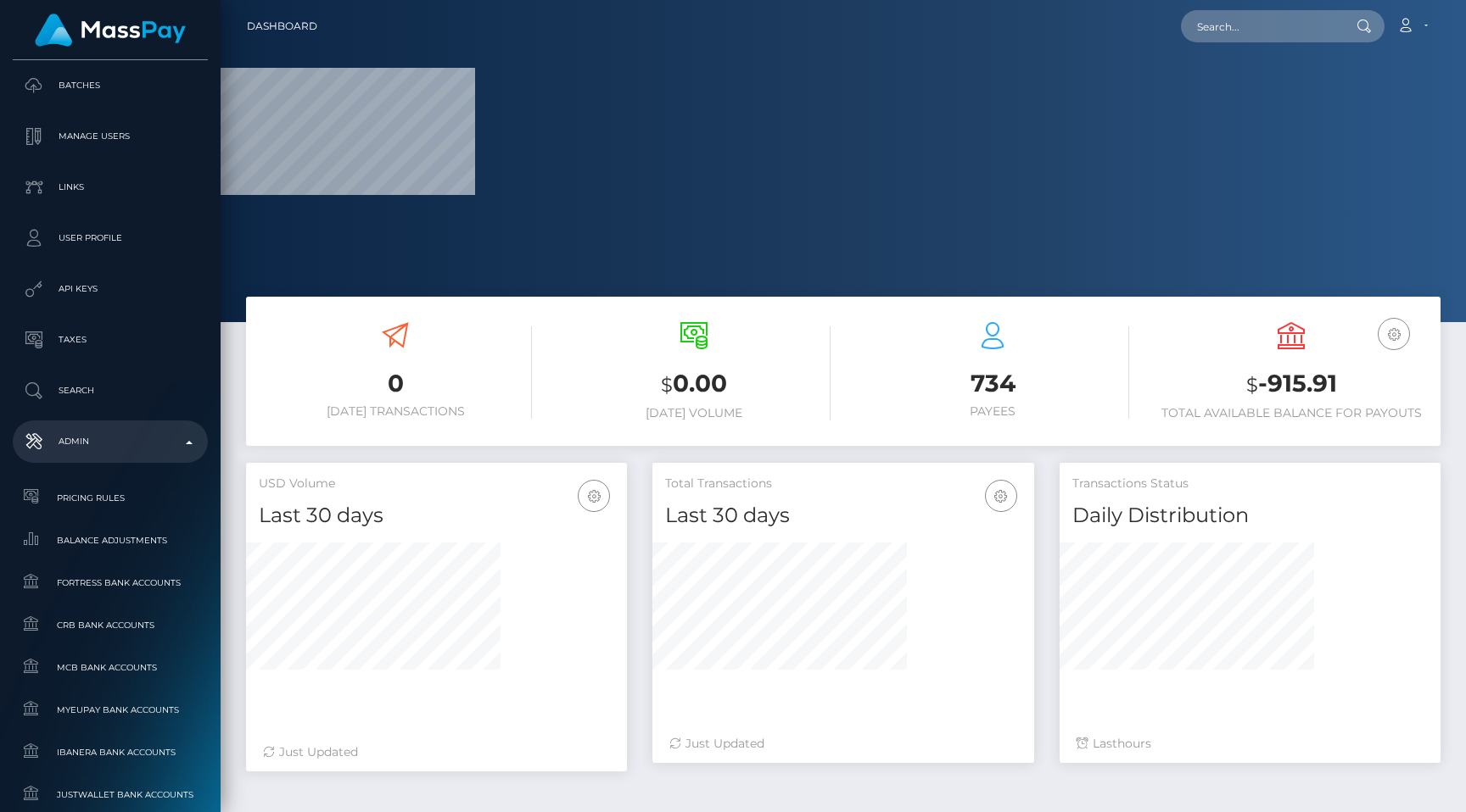
scroll to position [398, 0]
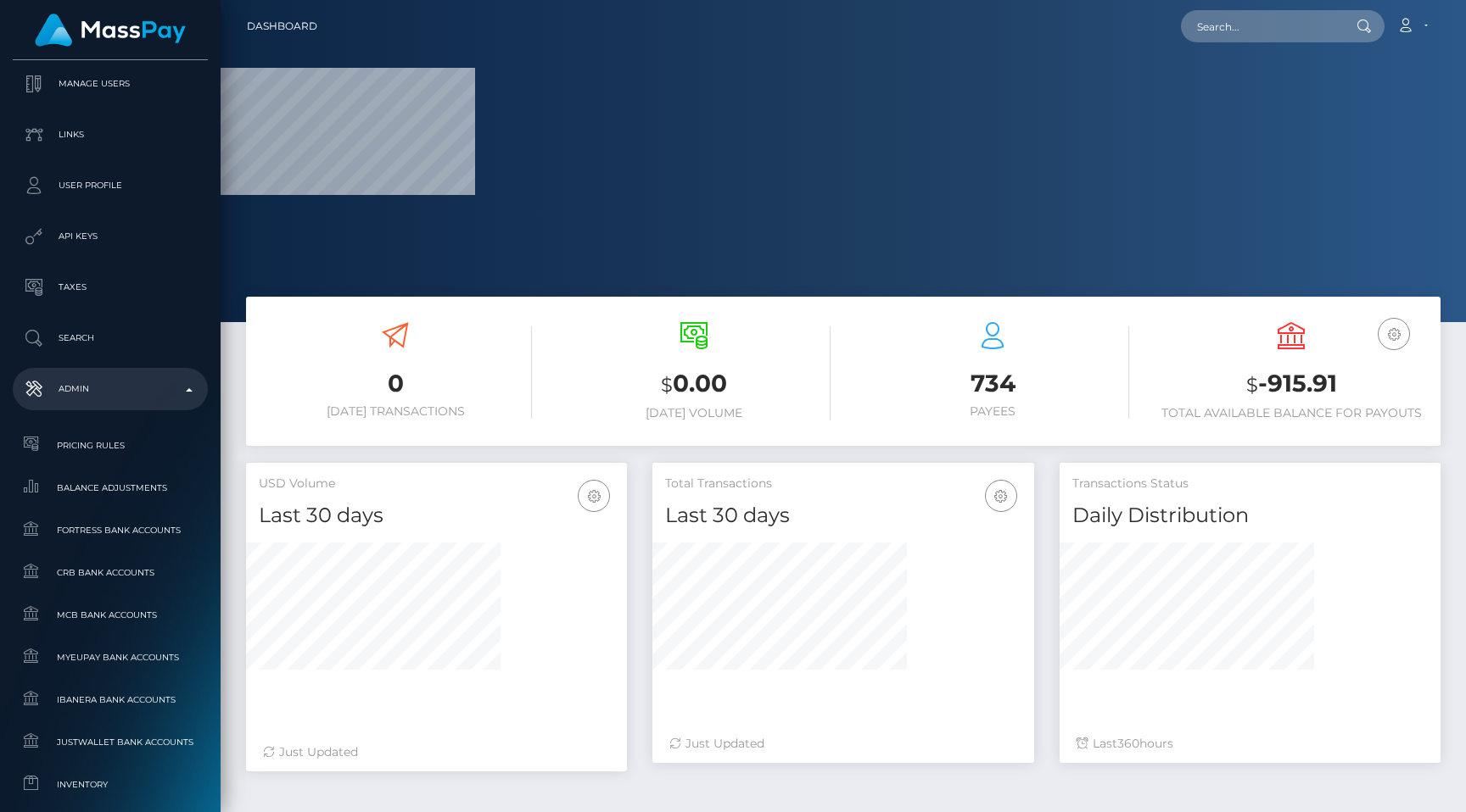
select select
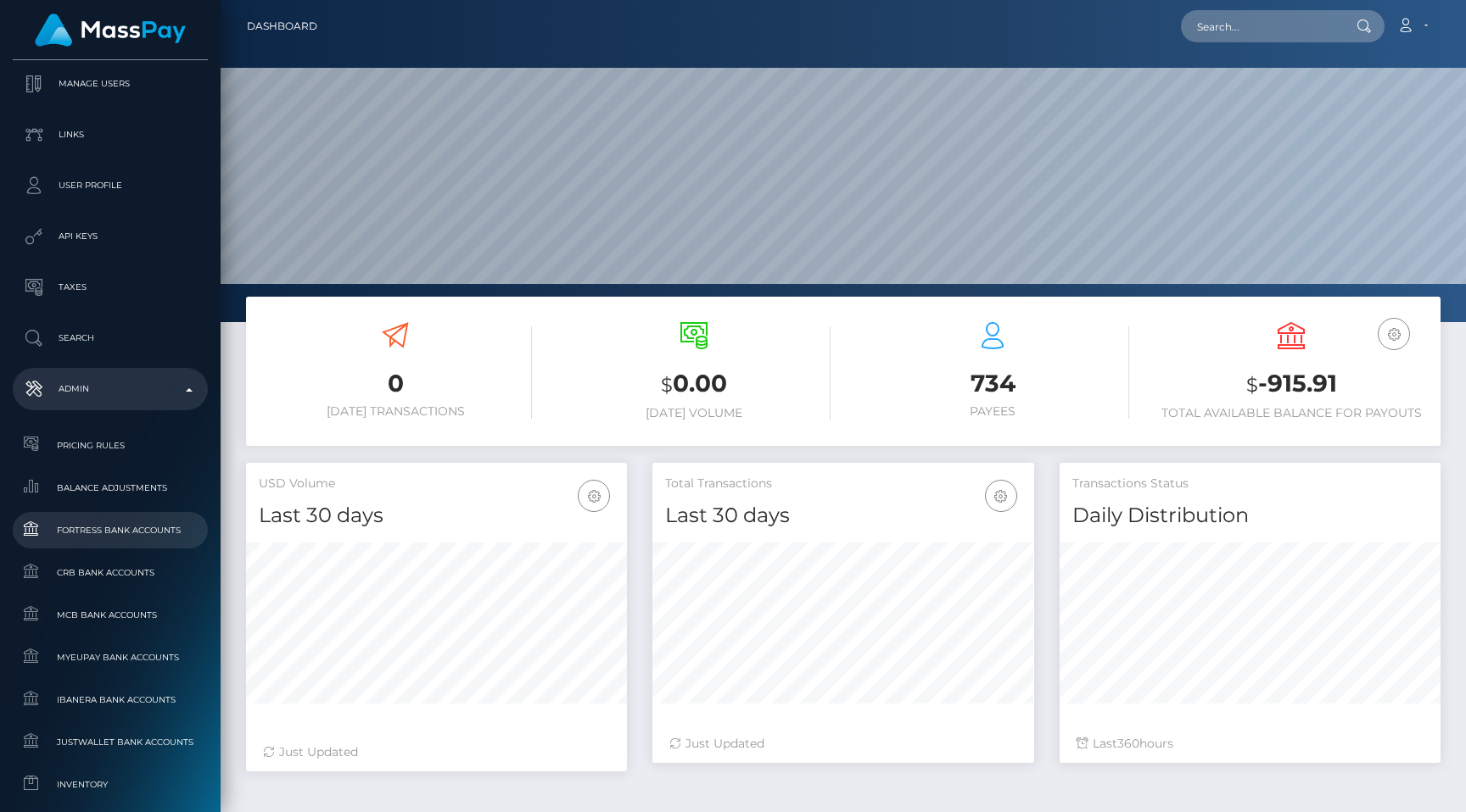
scroll to position [300, 381]
click at [126, 585] on link "CRB Bank Accounts" at bounding box center [110, 573] width 195 height 36
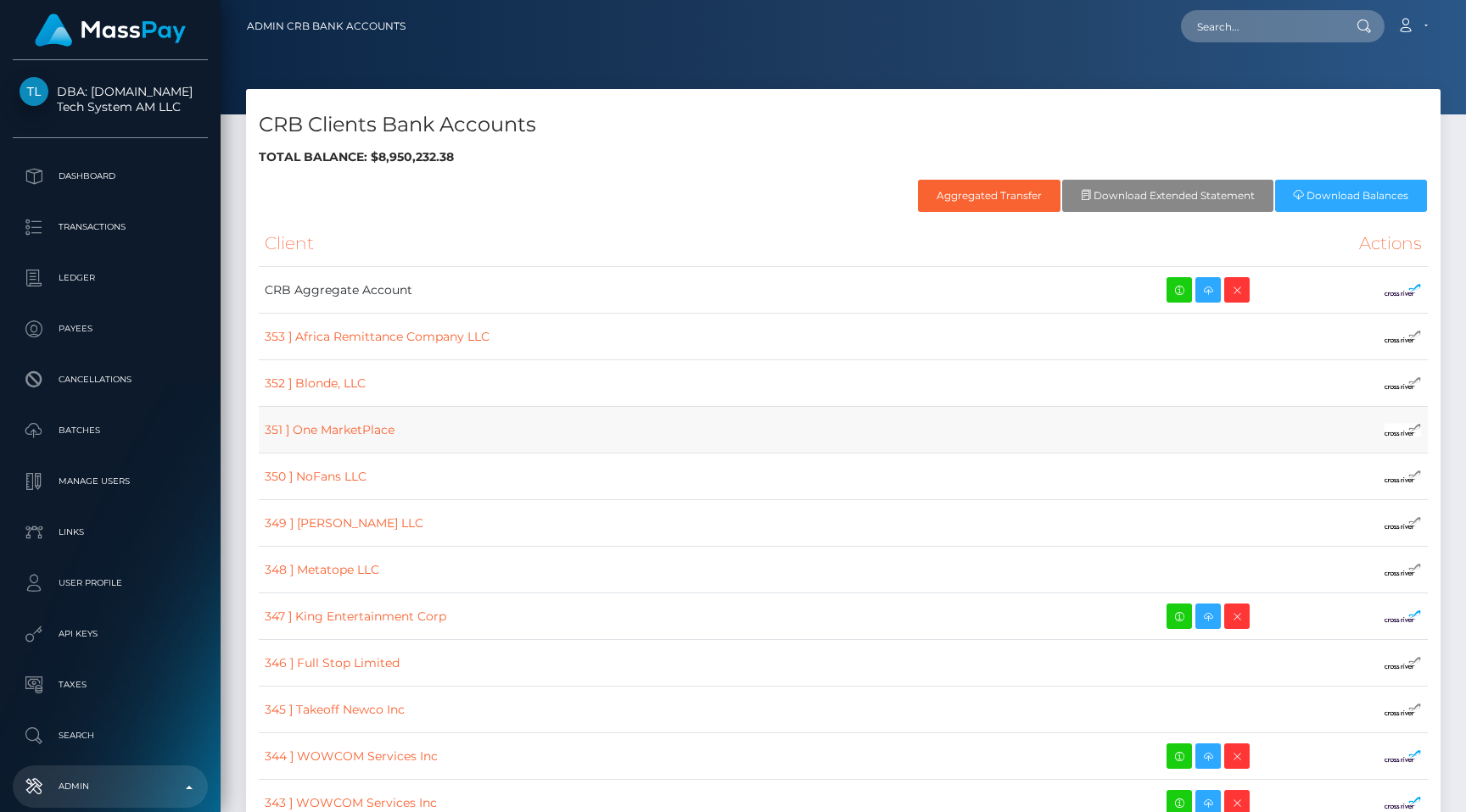
scroll to position [863, 0]
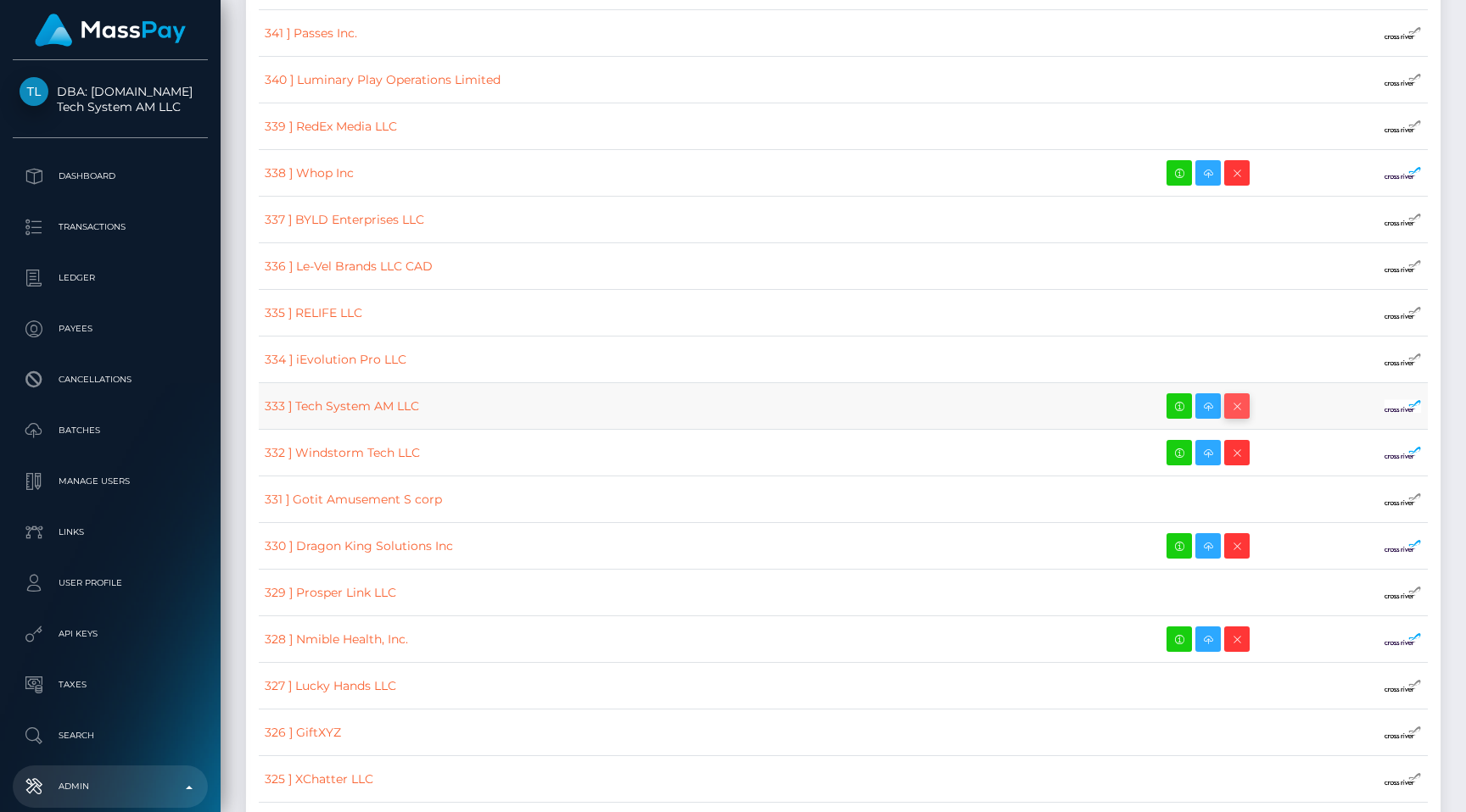
click at [1227, 400] on icon "button" at bounding box center [1237, 406] width 20 height 21
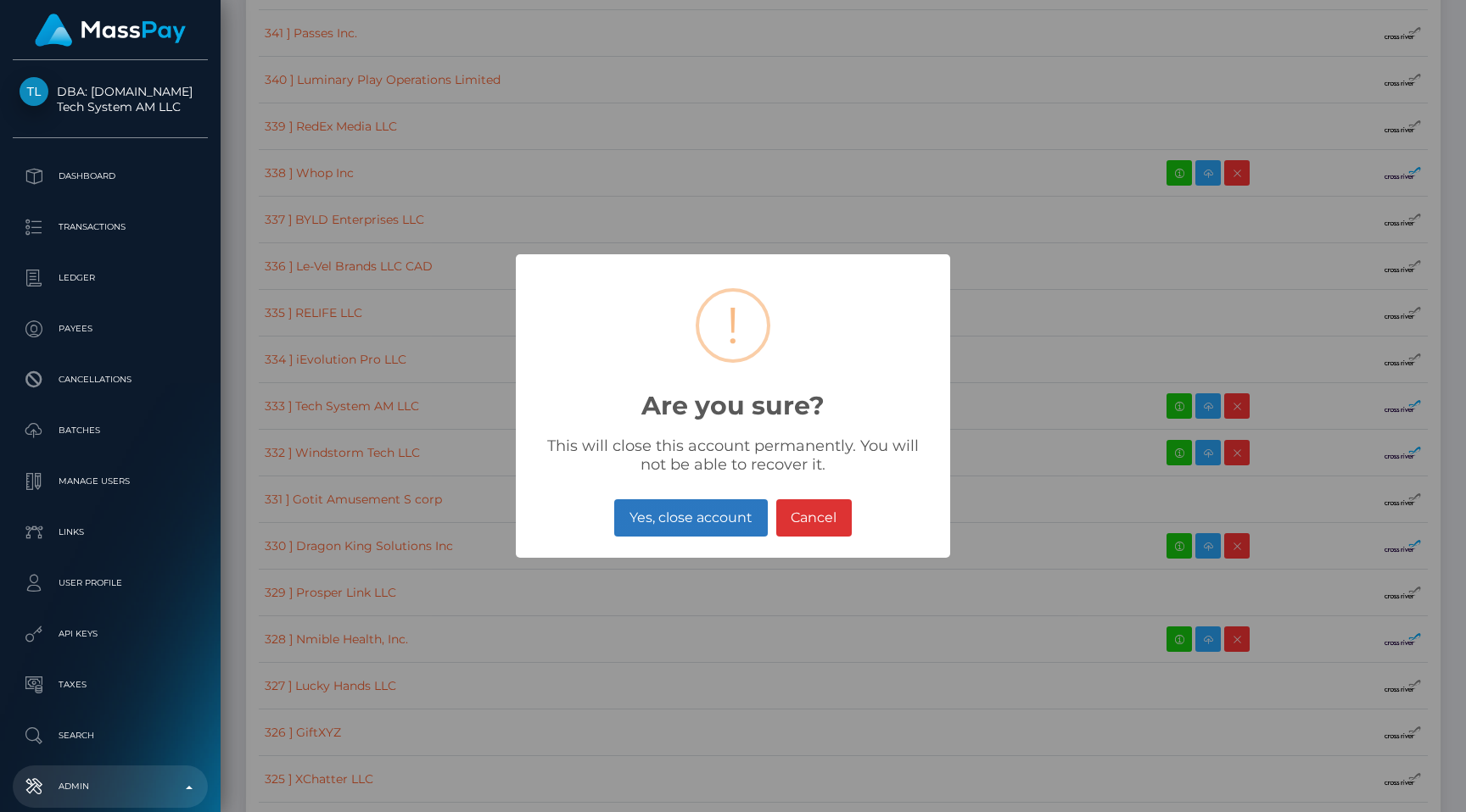
click at [719, 515] on button "Yes, close account" at bounding box center [690, 518] width 153 height 37
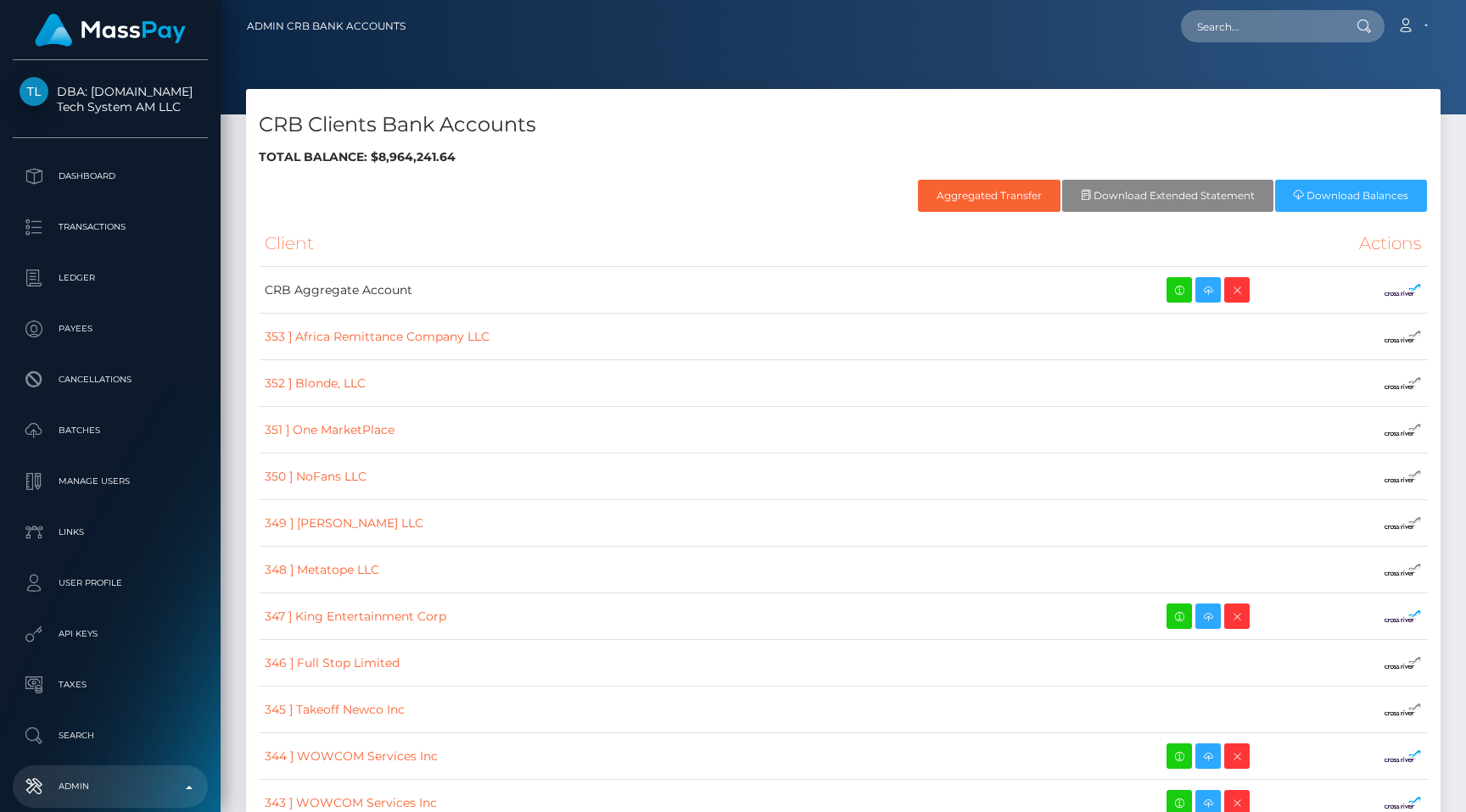
scroll to position [863, 0]
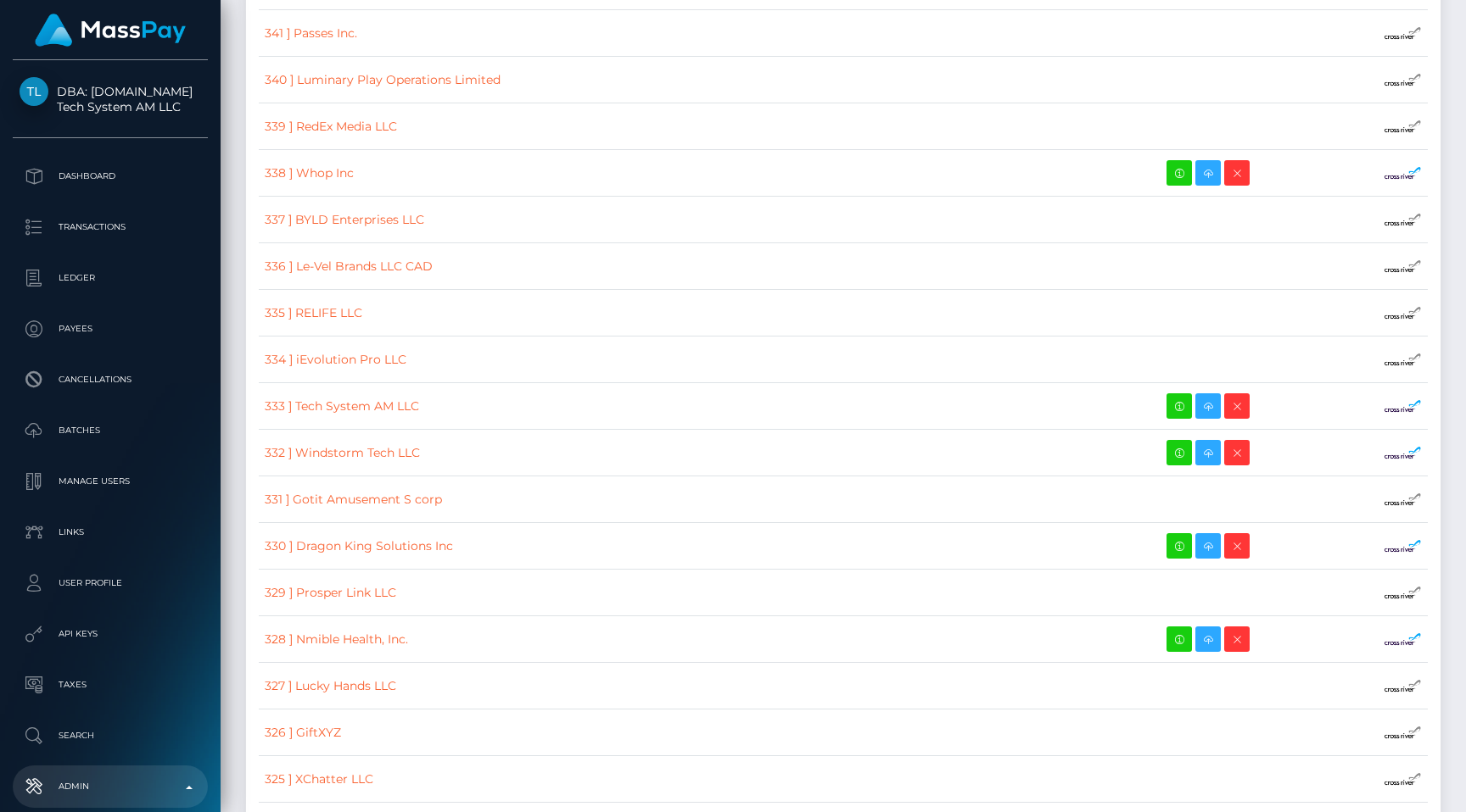
select select
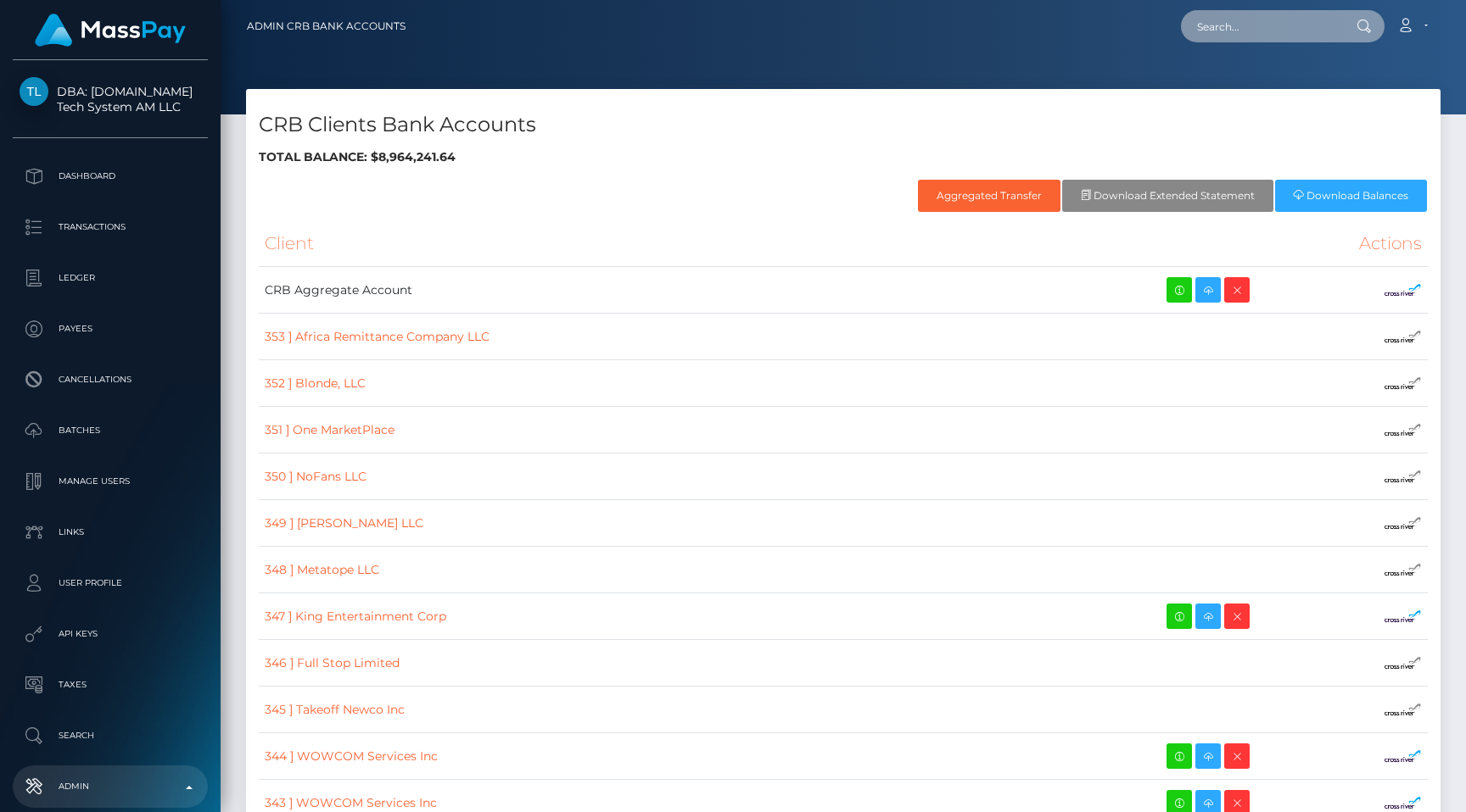
click at [1247, 28] on input "text" at bounding box center [1260, 26] width 159 height 33
paste input "832e65ca-6872-11f0-a026-06178c1a380f"
type input "832e65ca-6872-11f0-a026-06178c1a380f"
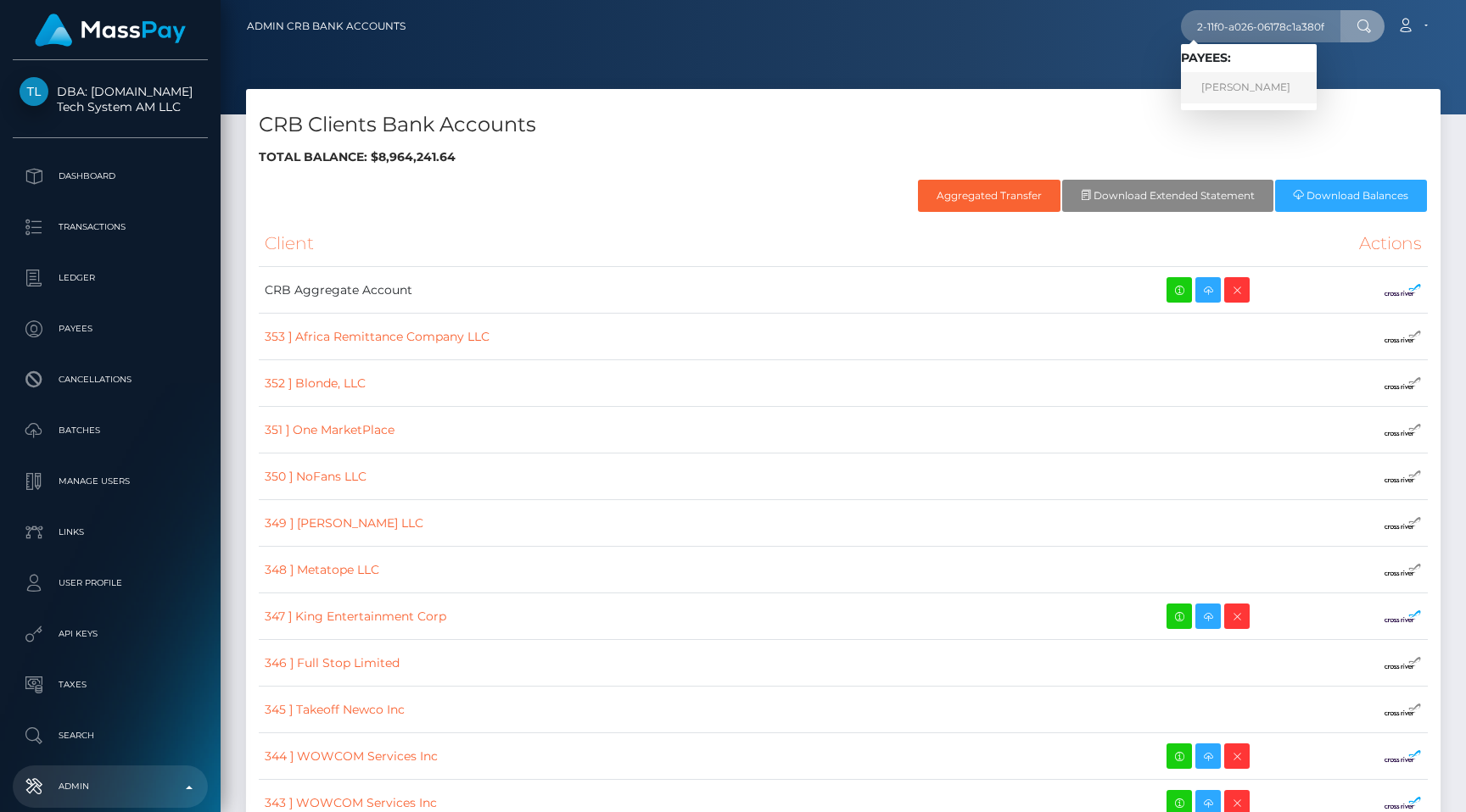
click at [1255, 75] on link "Maicol Medina Cohen" at bounding box center [1249, 88] width 136 height 32
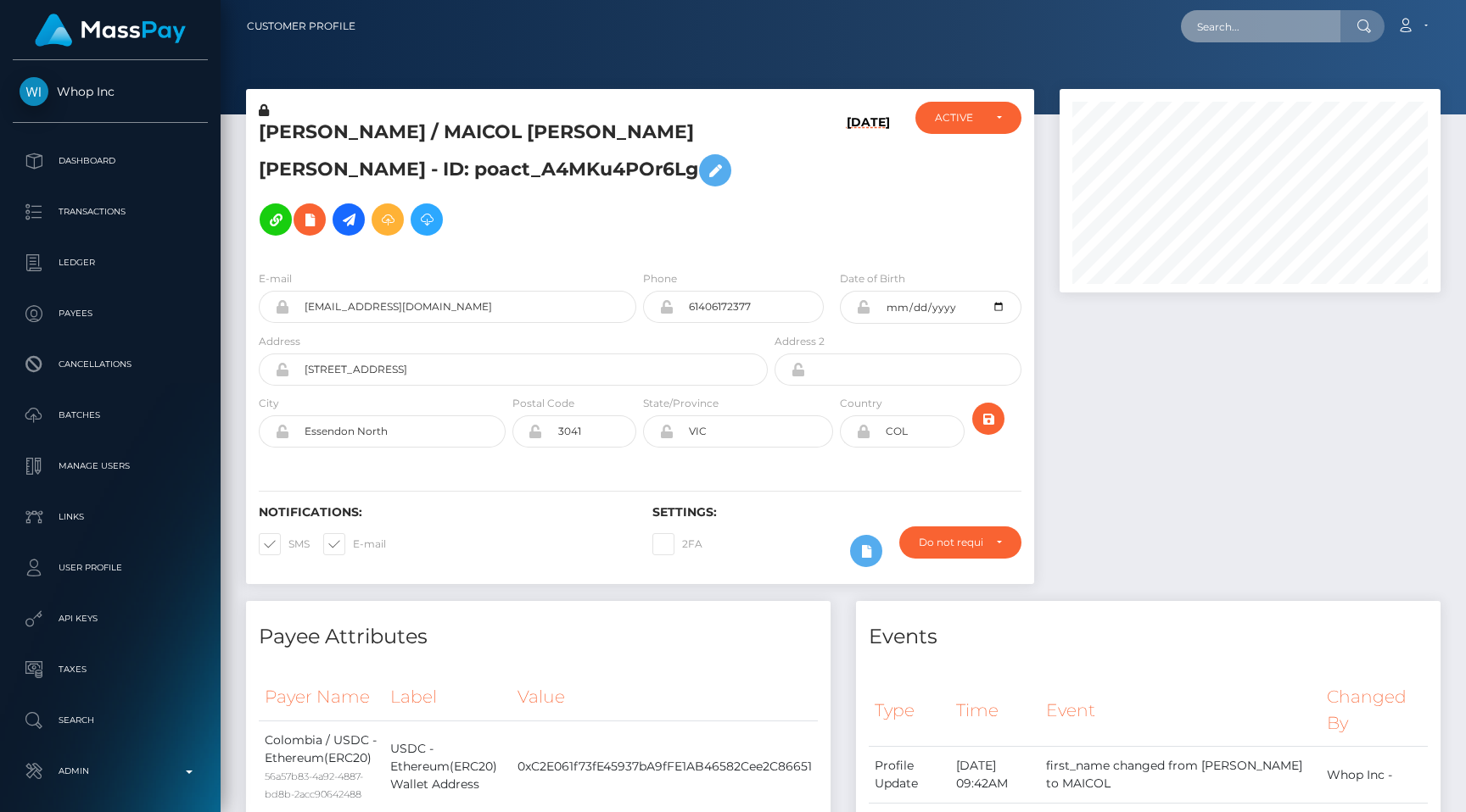
click at [1241, 14] on input "text" at bounding box center [1260, 26] width 159 height 33
paste input "817964283718545408_3"
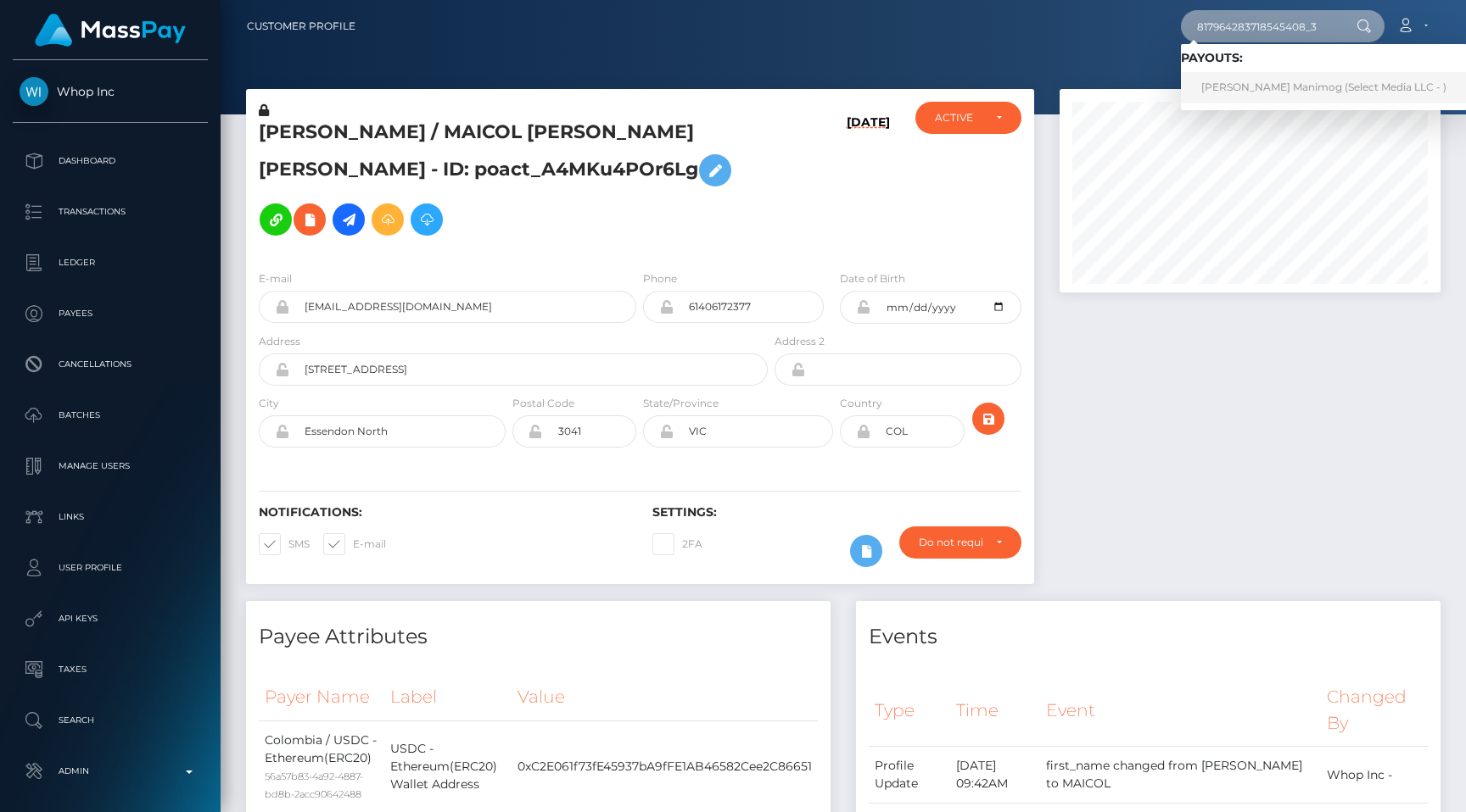
type input "817964283718545408_3"
click at [1056, 51] on nav "Customer Profile 817964283718545408_3 Loading... Loading... Payouts: Lourdes To…" at bounding box center [843, 26] width 1245 height 52
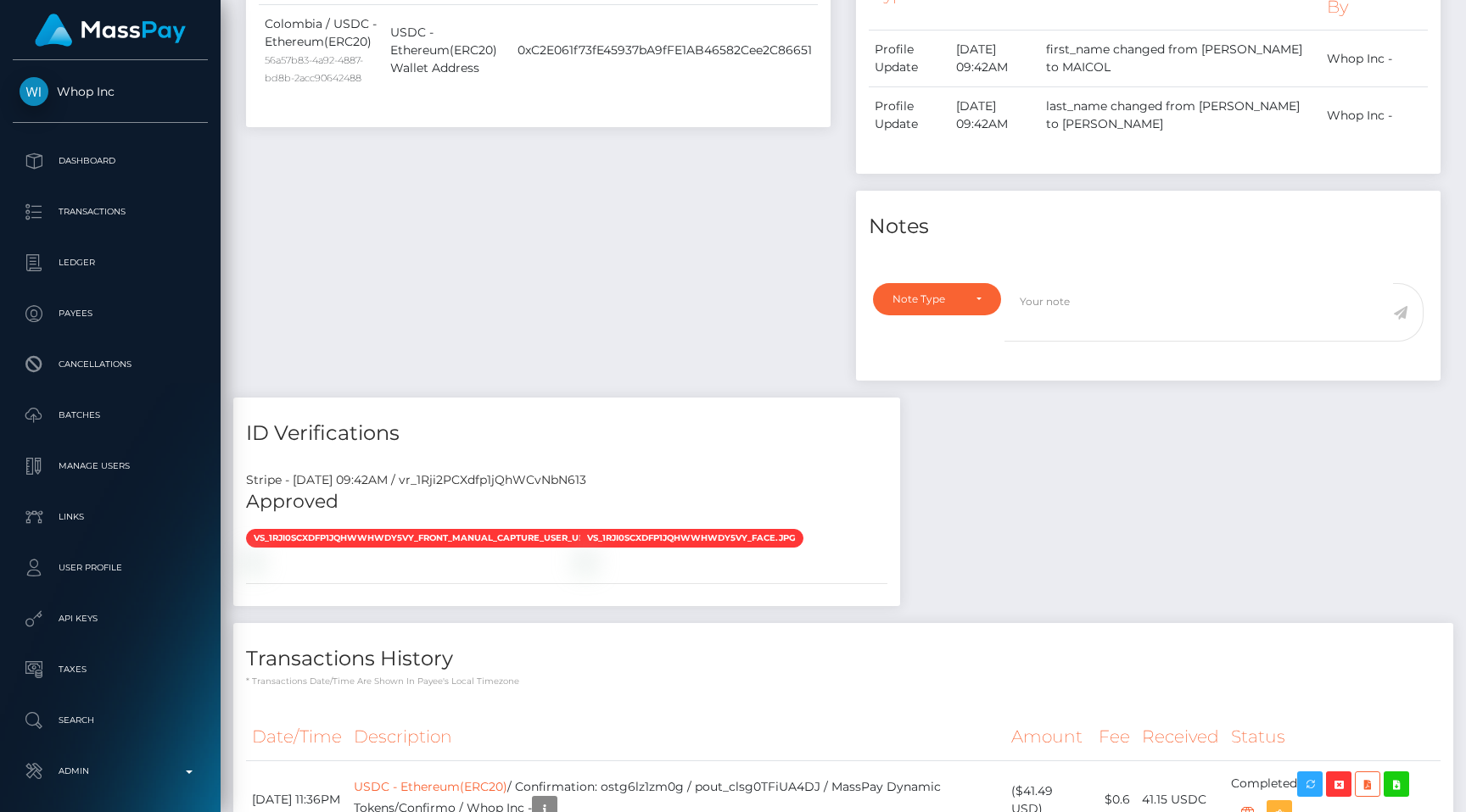
scroll to position [876, 0]
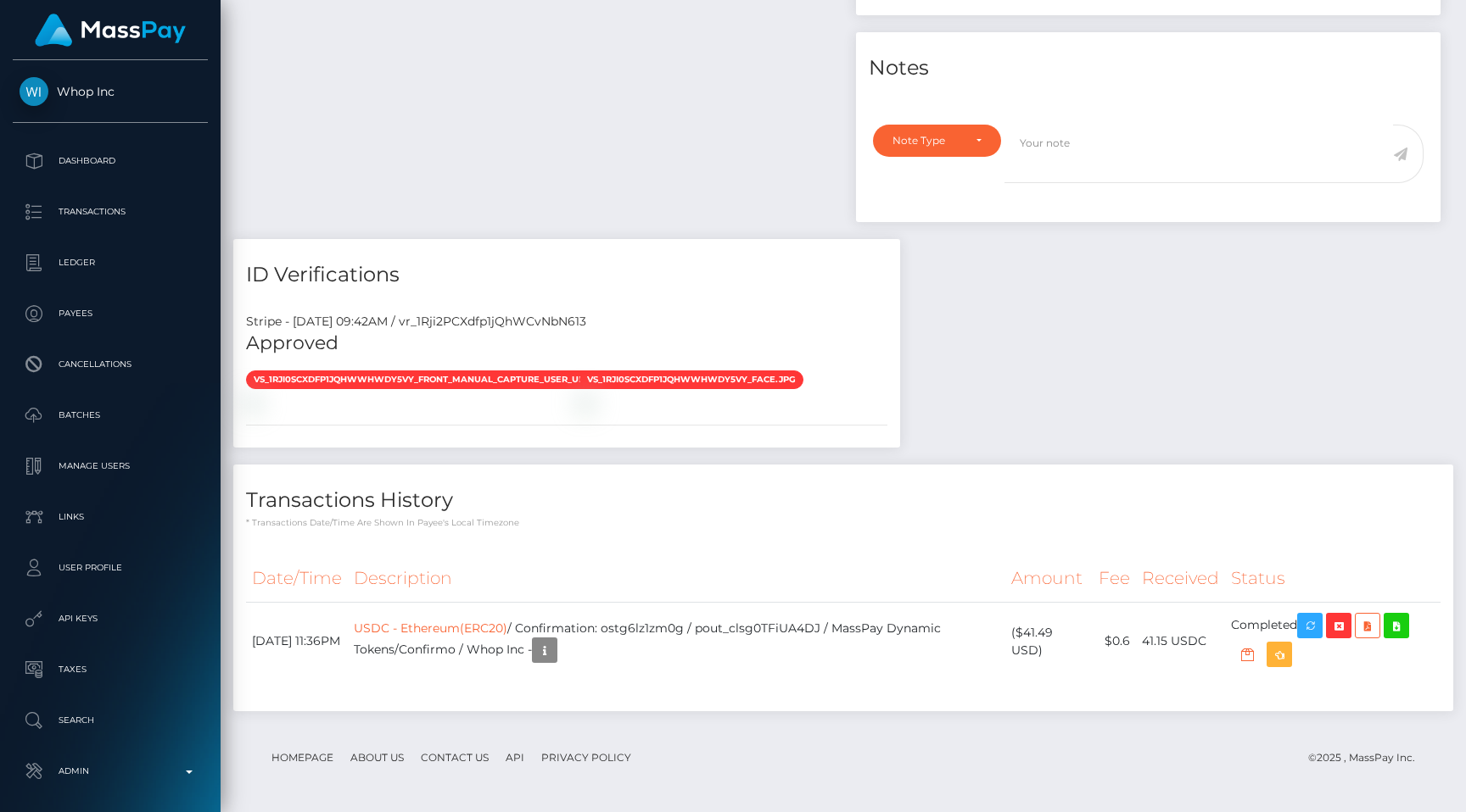
click at [576, 326] on div "Stripe - July 24, 2025 09:42AM / vr_1Rji2PCXdfp1jQhWCvNbN613" at bounding box center [566, 321] width 667 height 18
copy div "vr_1Rji2PCXdfp1jQhWCvNbN613"
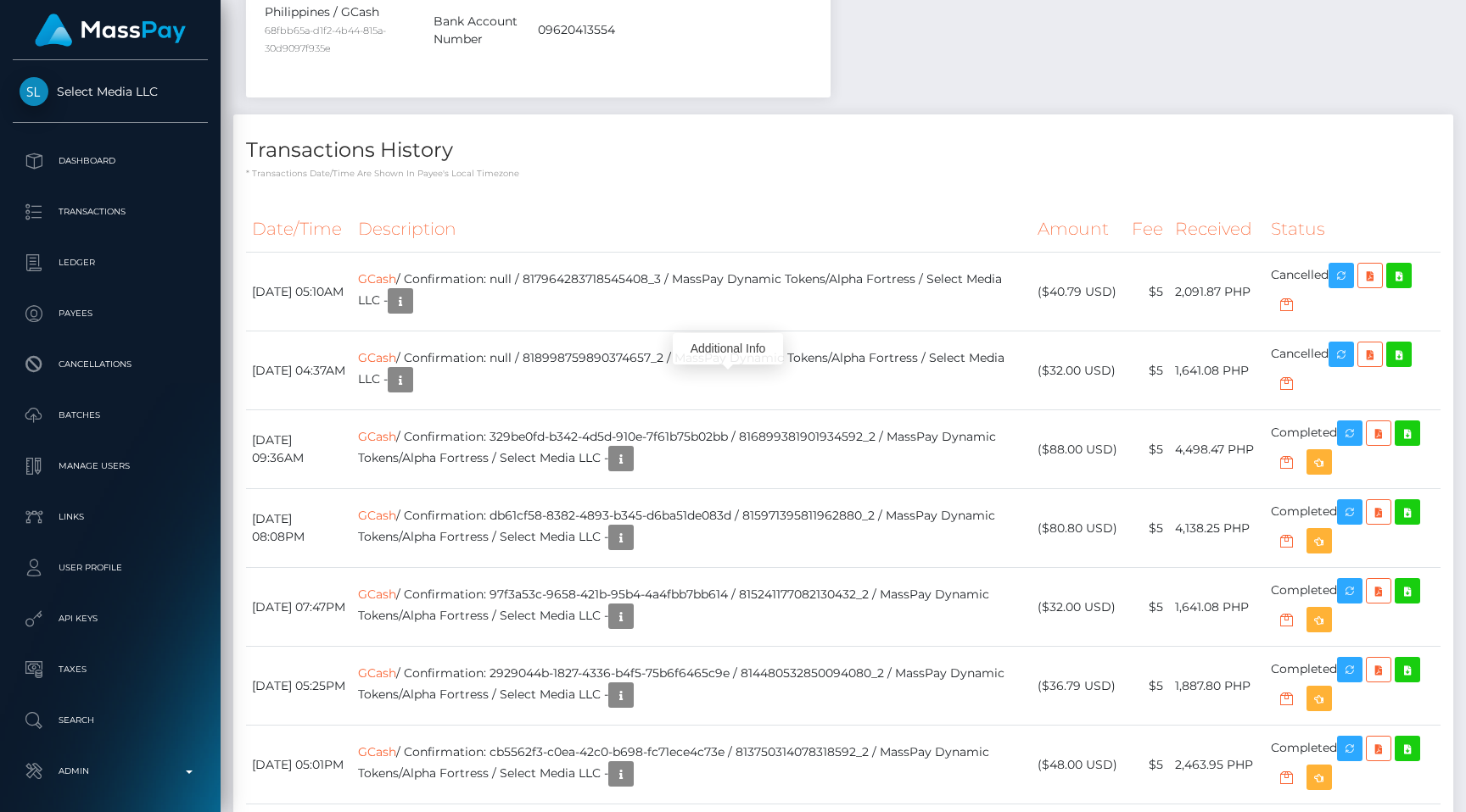
scroll to position [204, 381]
click at [396, 429] on link "GCash" at bounding box center [376, 437] width 38 height 15
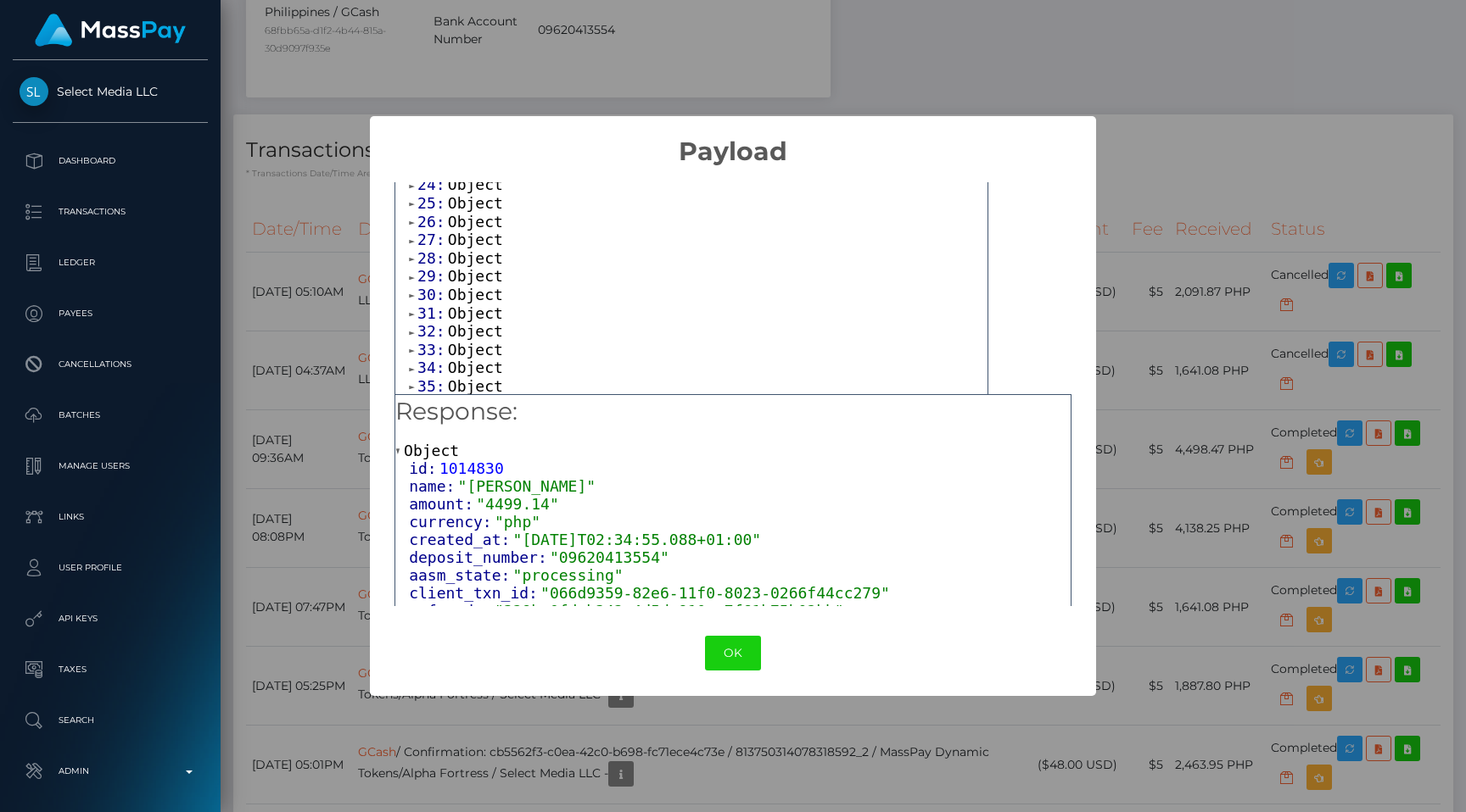
scroll to position [608, 0]
click at [432, 391] on span "41:" at bounding box center [432, 399] width 31 height 18
click at [436, 337] on span "40:" at bounding box center [432, 345] width 31 height 18
click at [439, 318] on span "39:" at bounding box center [432, 327] width 31 height 18
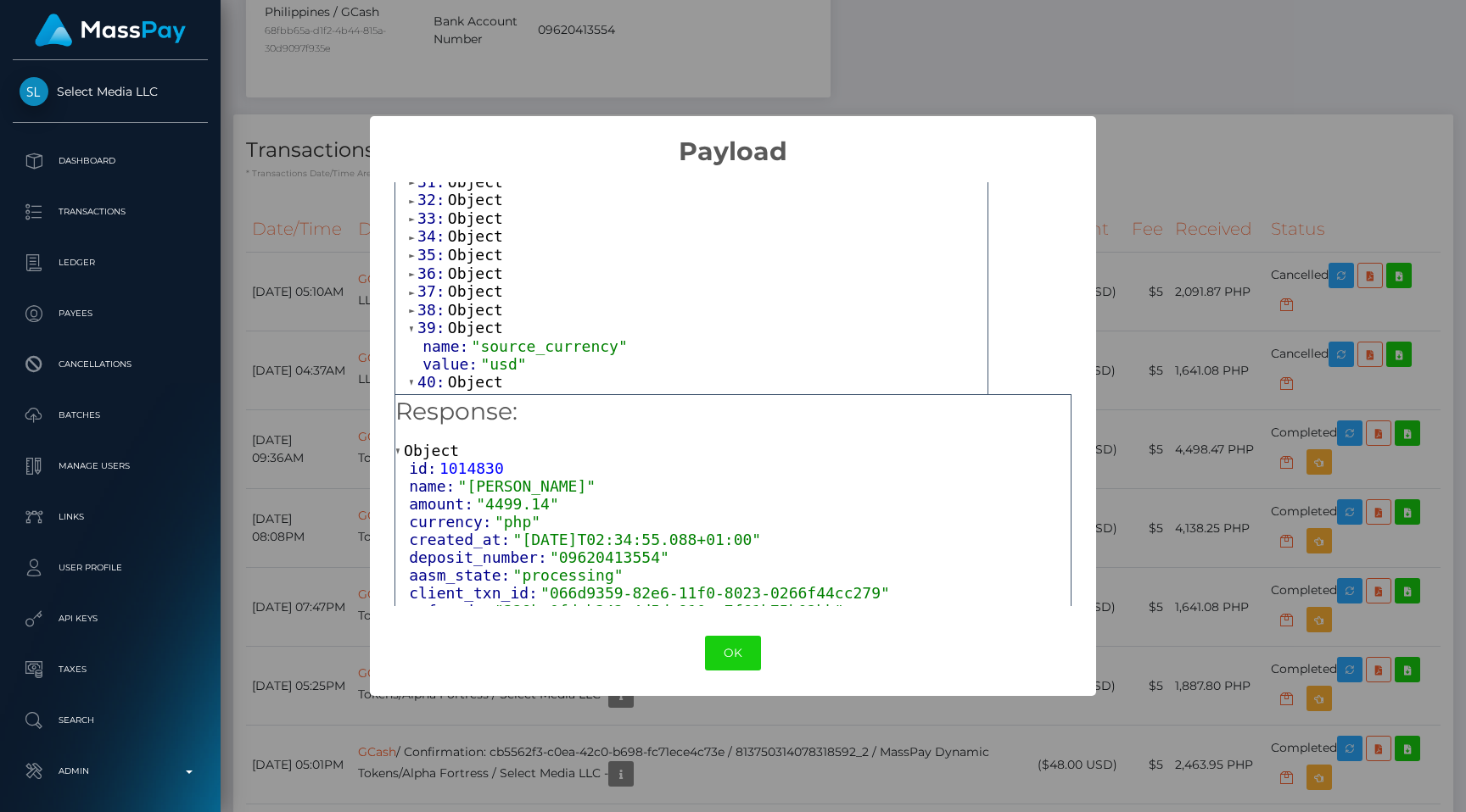
click at [435, 301] on span "38:" at bounding box center [432, 309] width 31 height 18
click at [433, 282] on span "37:" at bounding box center [432, 291] width 31 height 18
click at [432, 264] on span "36:" at bounding box center [432, 273] width 31 height 18
click at [429, 246] on span "35:" at bounding box center [432, 254] width 31 height 18
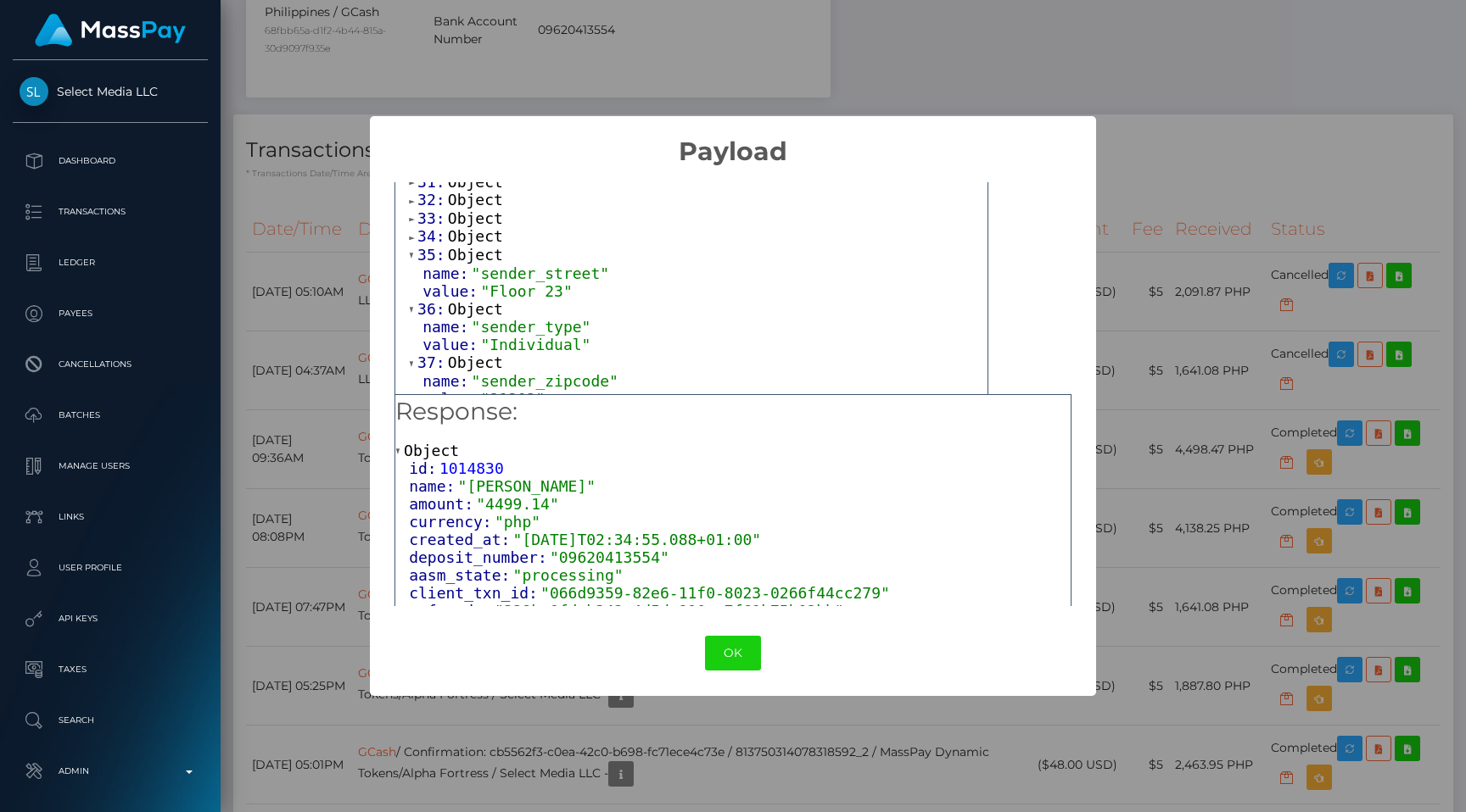
click at [428, 227] on span "34:" at bounding box center [432, 236] width 31 height 18
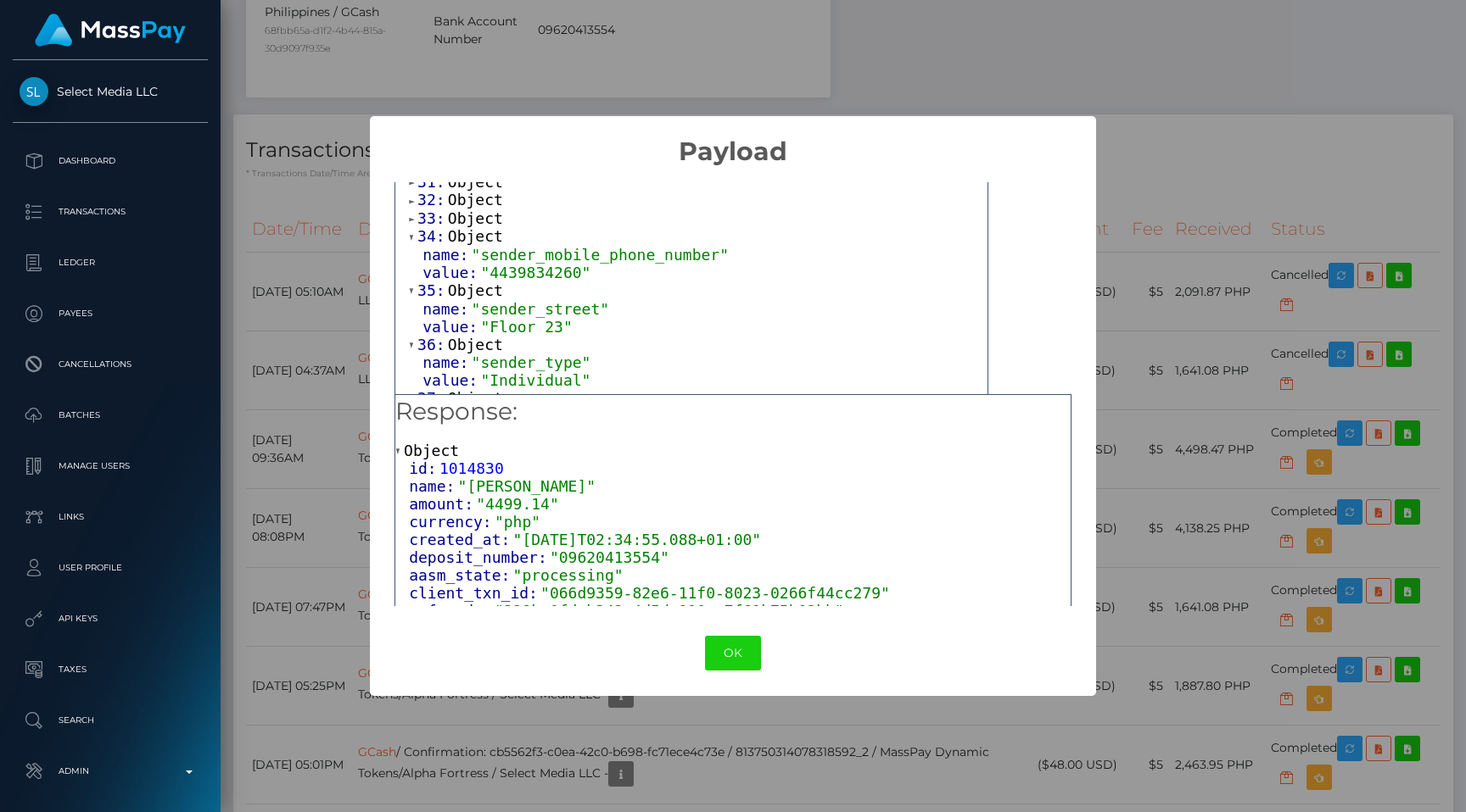
click at [428, 210] on span "33:" at bounding box center [432, 218] width 31 height 18
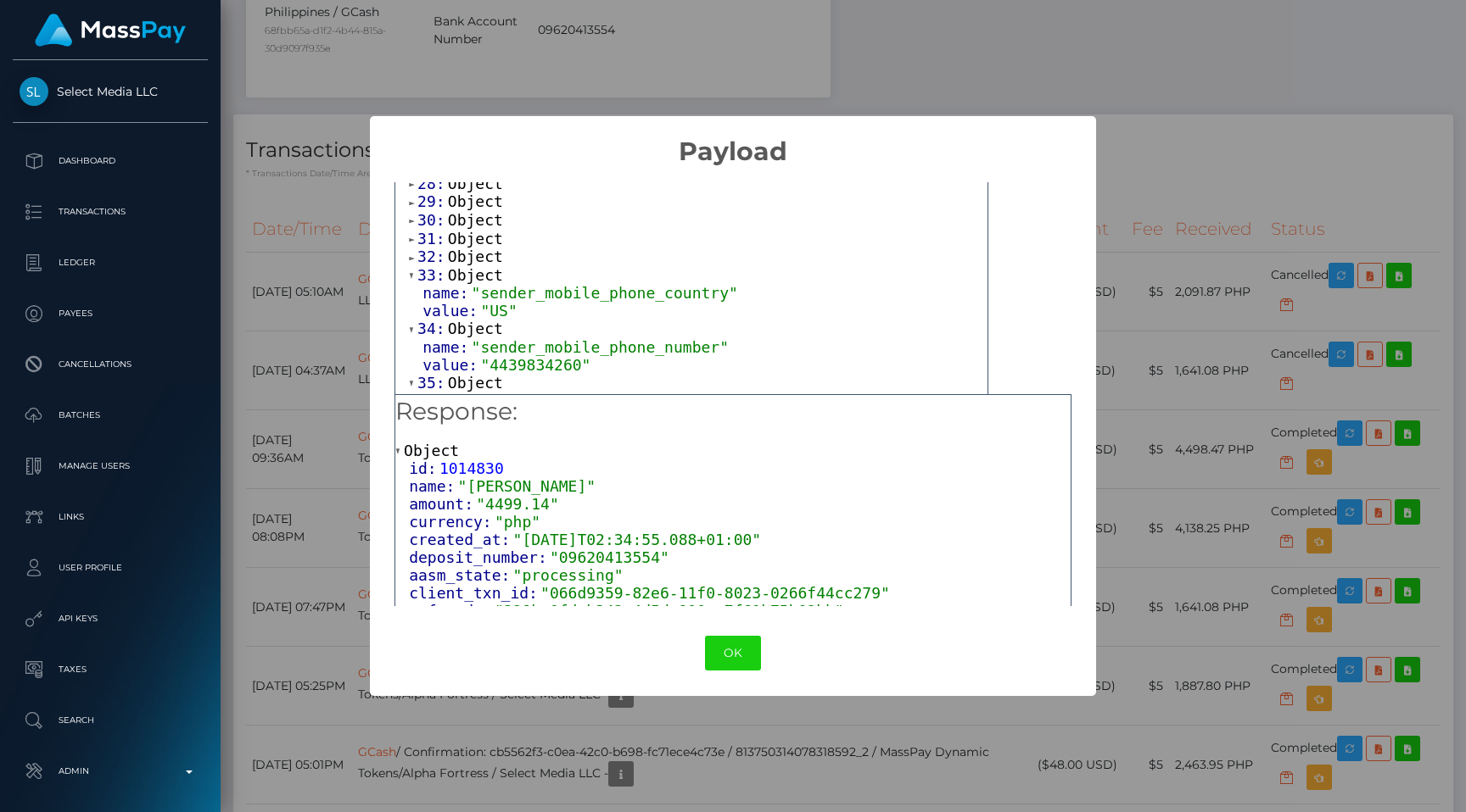
scroll to position [578, 0]
click at [433, 255] on span "32:" at bounding box center [432, 264] width 31 height 18
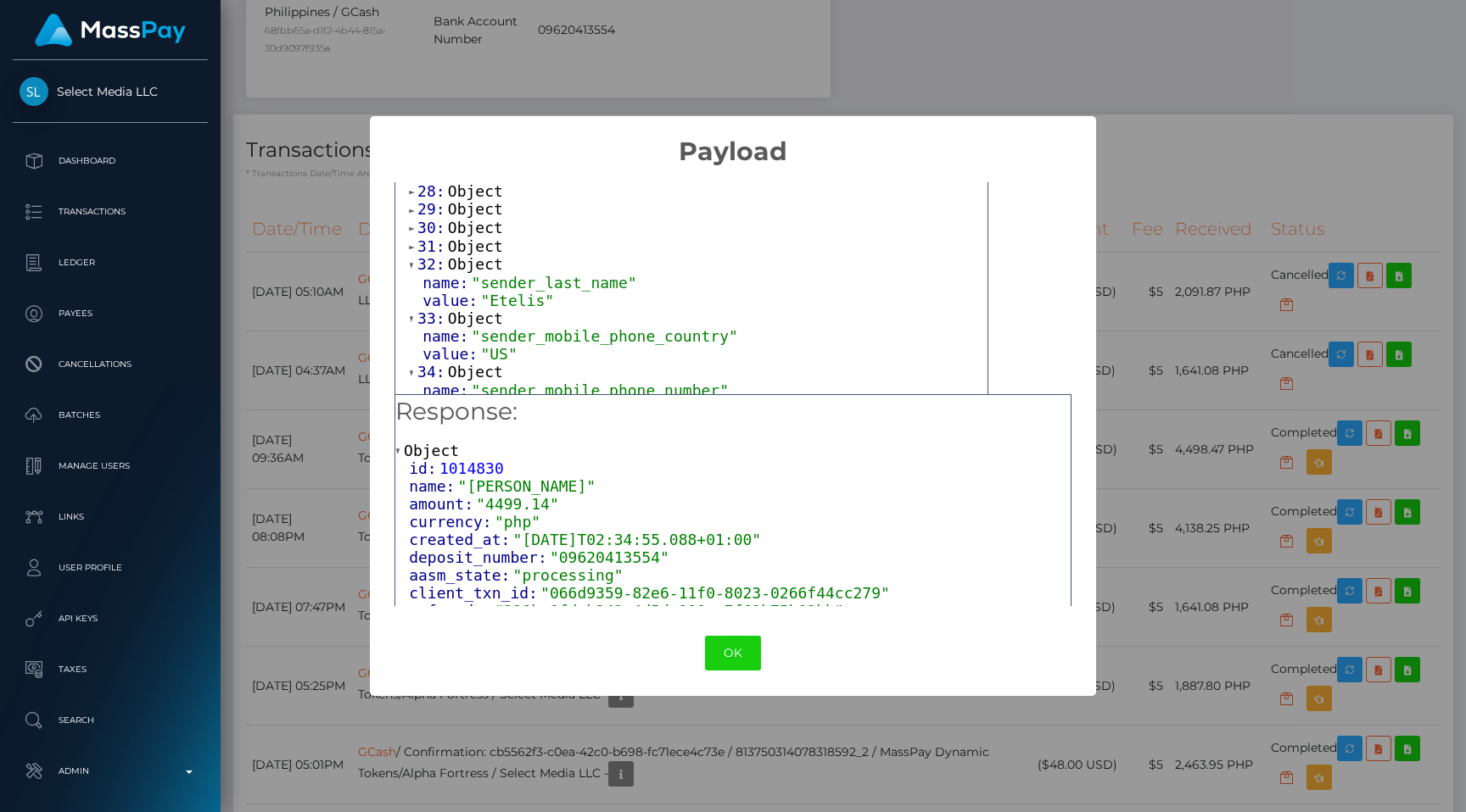
click at [432, 237] on span "31:" at bounding box center [432, 246] width 31 height 18
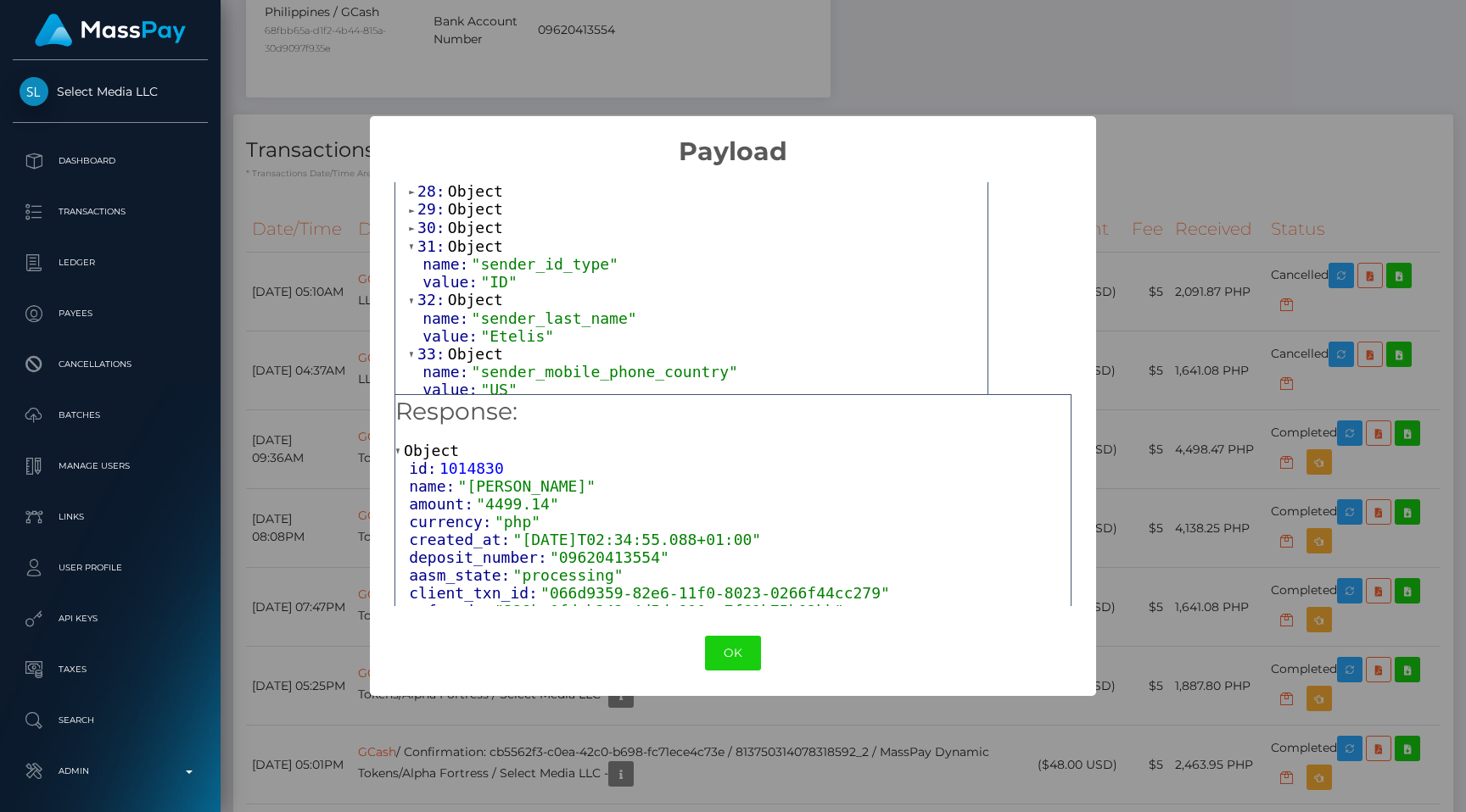
click at [428, 219] on span "30:" at bounding box center [432, 227] width 31 height 18
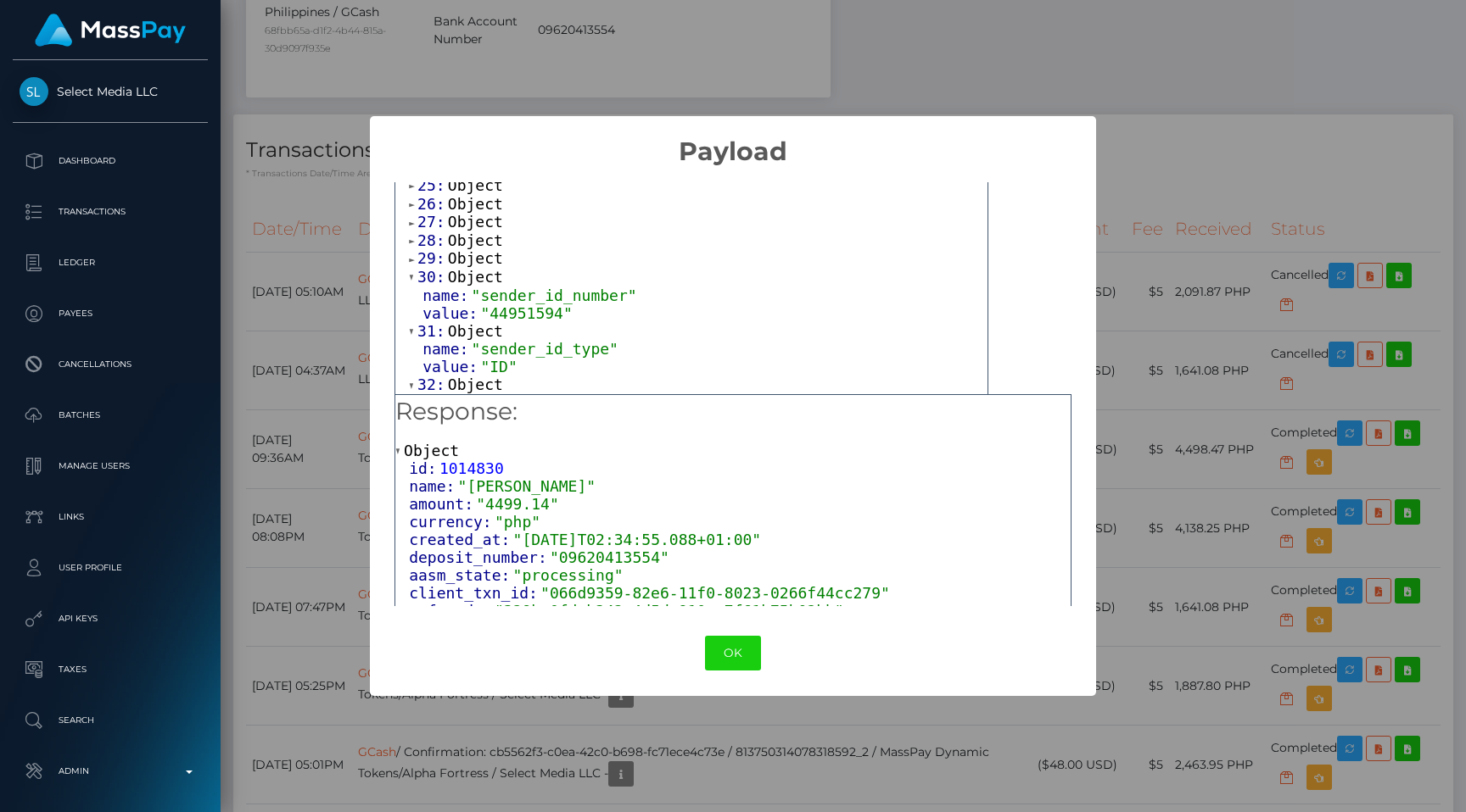
scroll to position [528, 0]
click at [429, 250] on span "29:" at bounding box center [432, 259] width 31 height 18
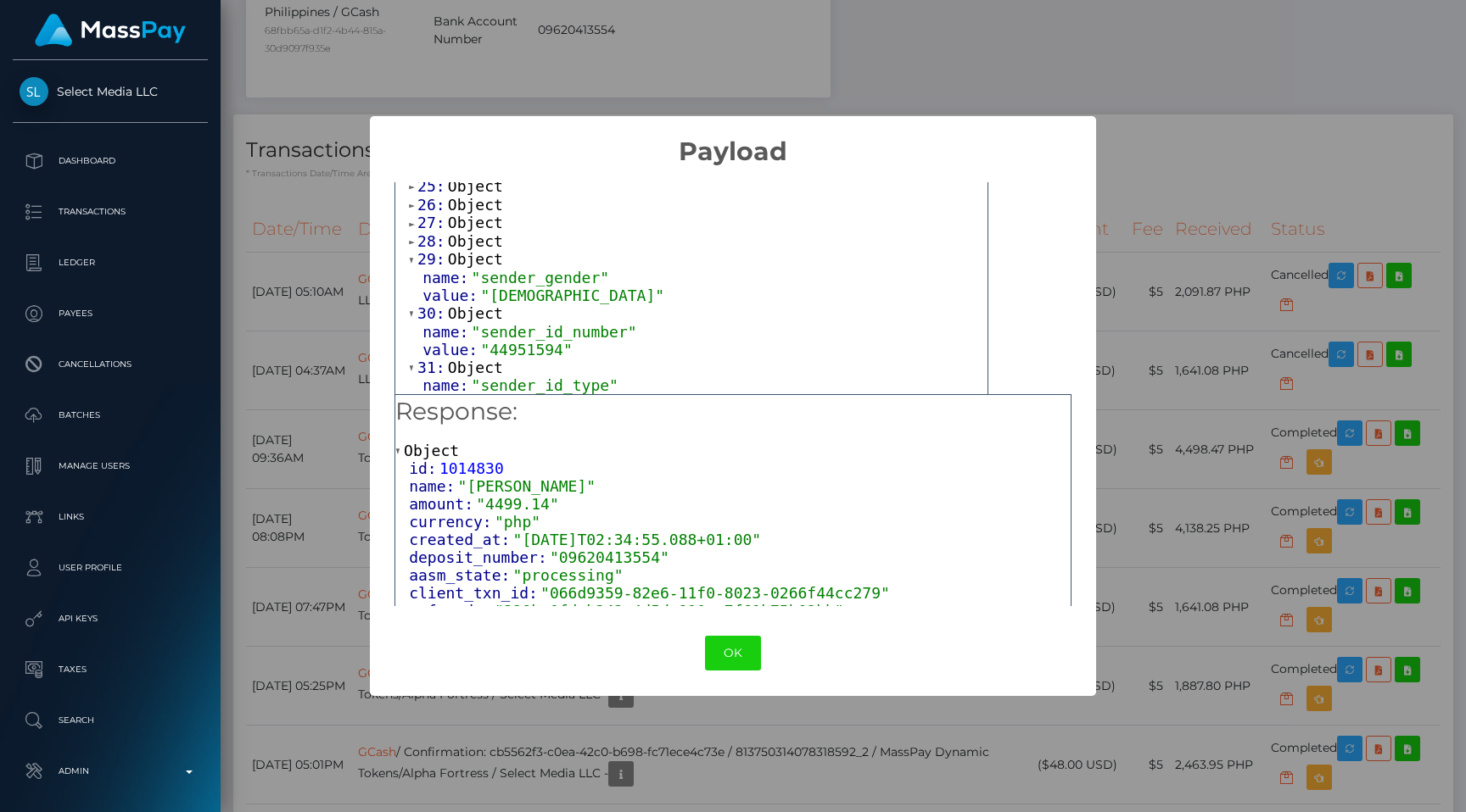
click at [429, 233] on span "28:" at bounding box center [432, 241] width 31 height 18
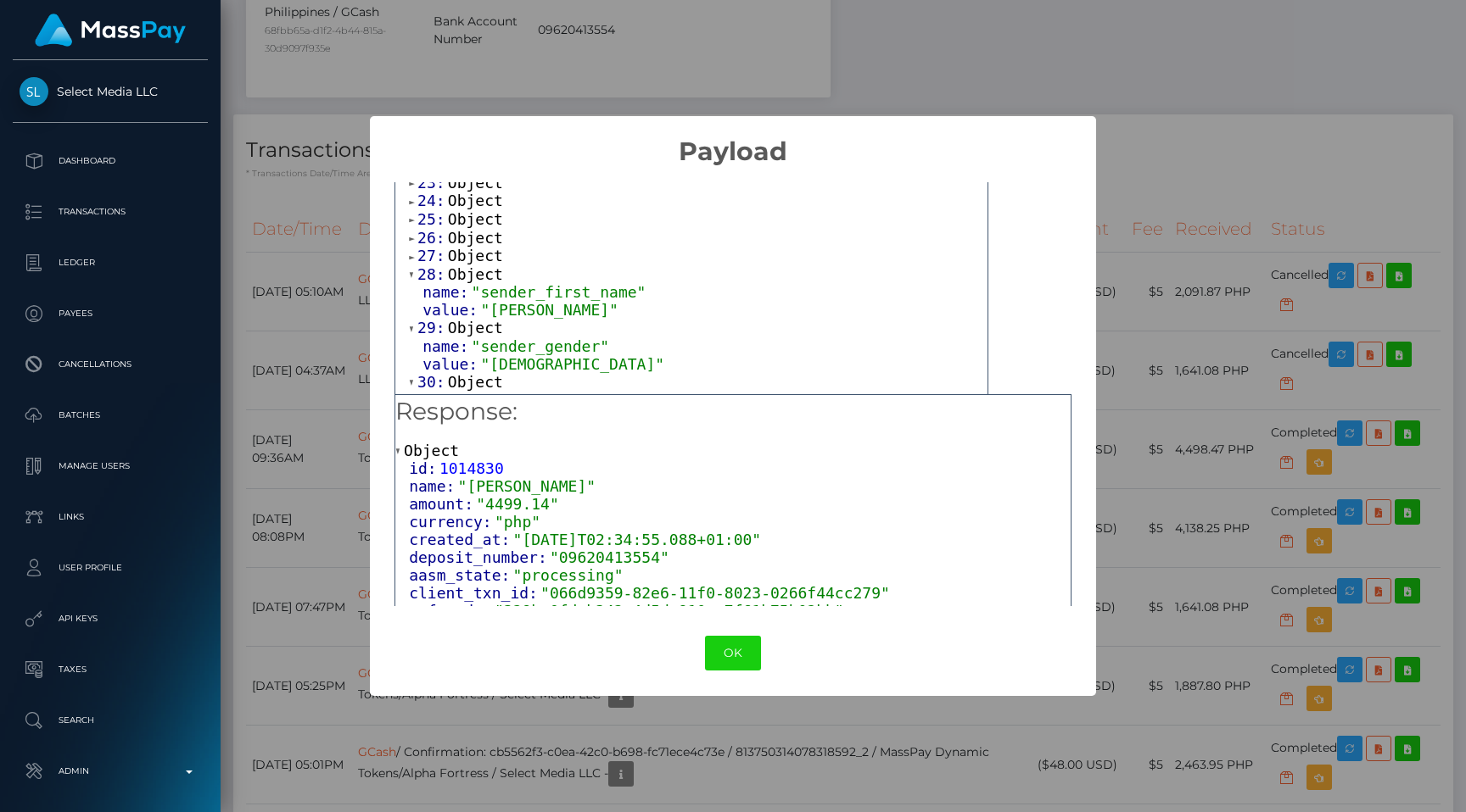
scroll to position [486, 0]
click at [429, 256] on span "27:" at bounding box center [432, 264] width 31 height 18
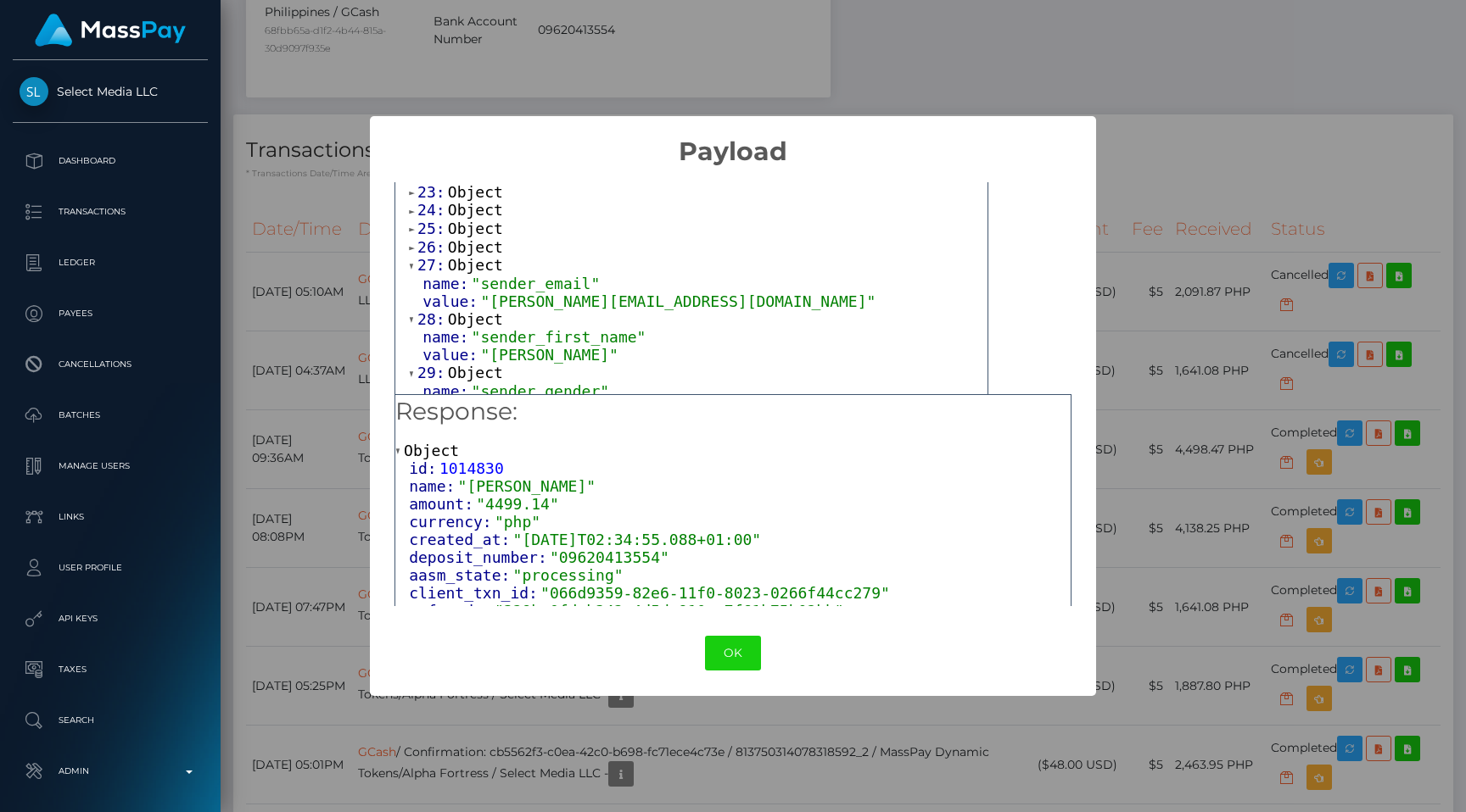
click at [429, 238] on span "26:" at bounding box center [432, 247] width 31 height 18
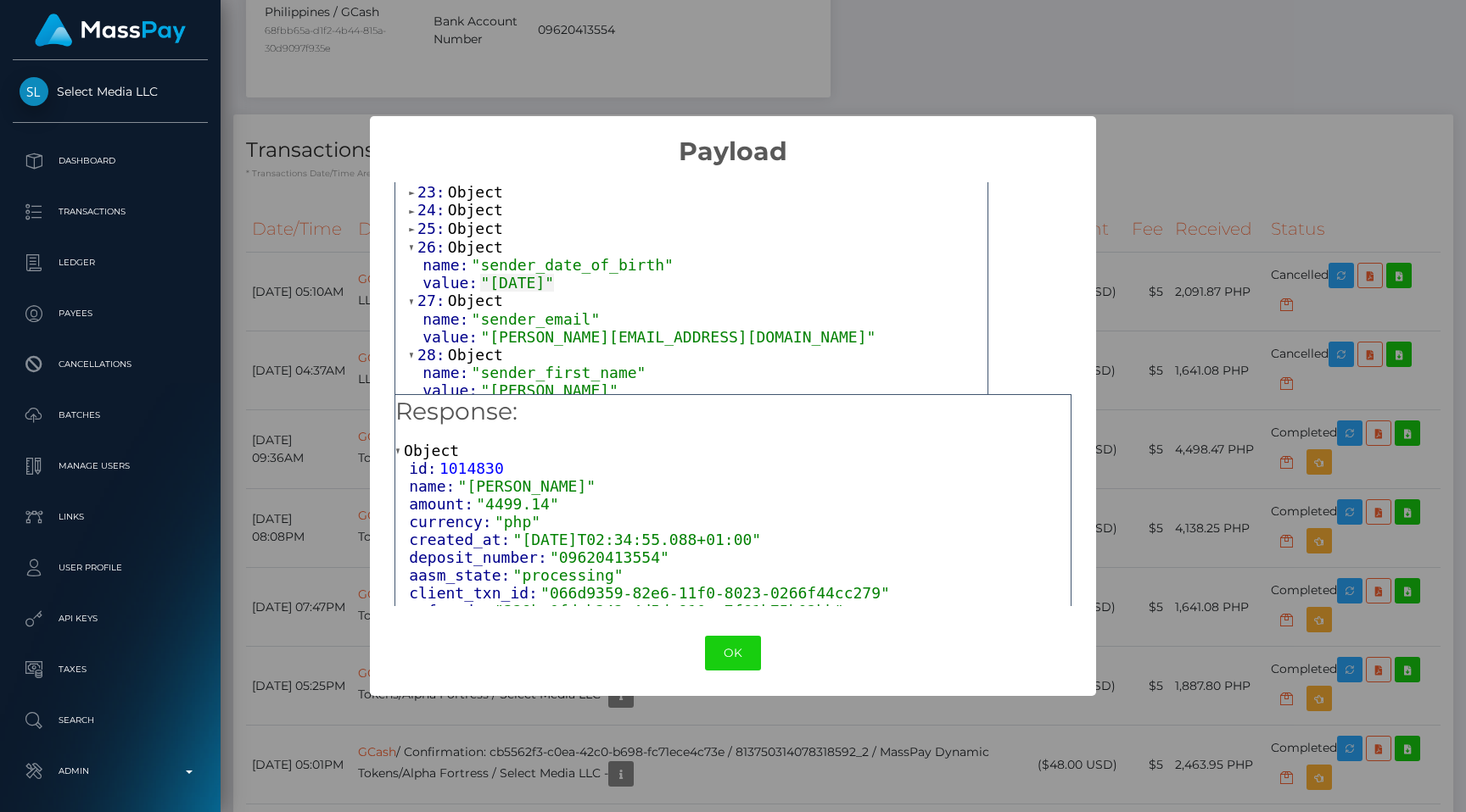
click at [429, 220] on span "25:" at bounding box center [432, 228] width 31 height 18
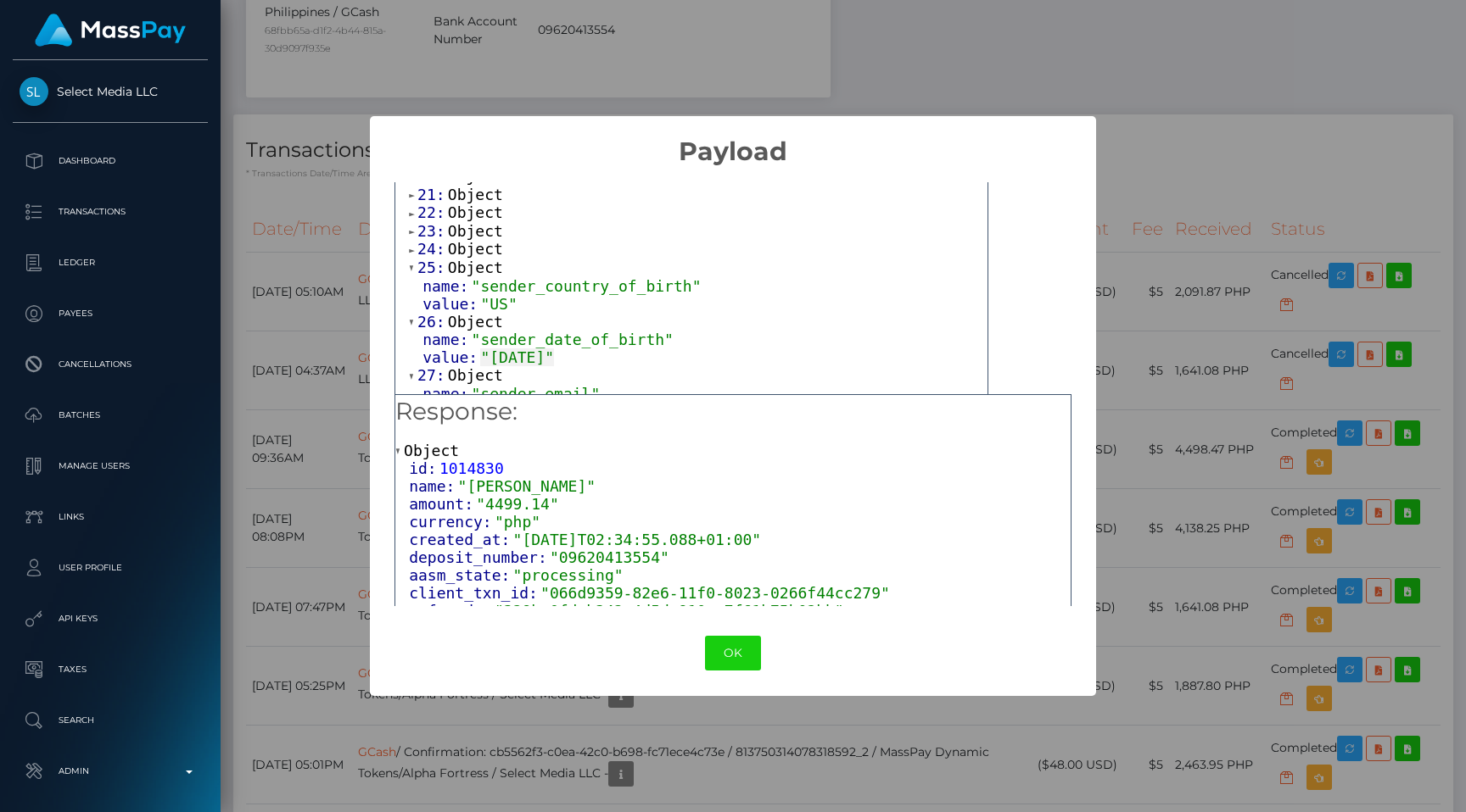
scroll to position [423, 0]
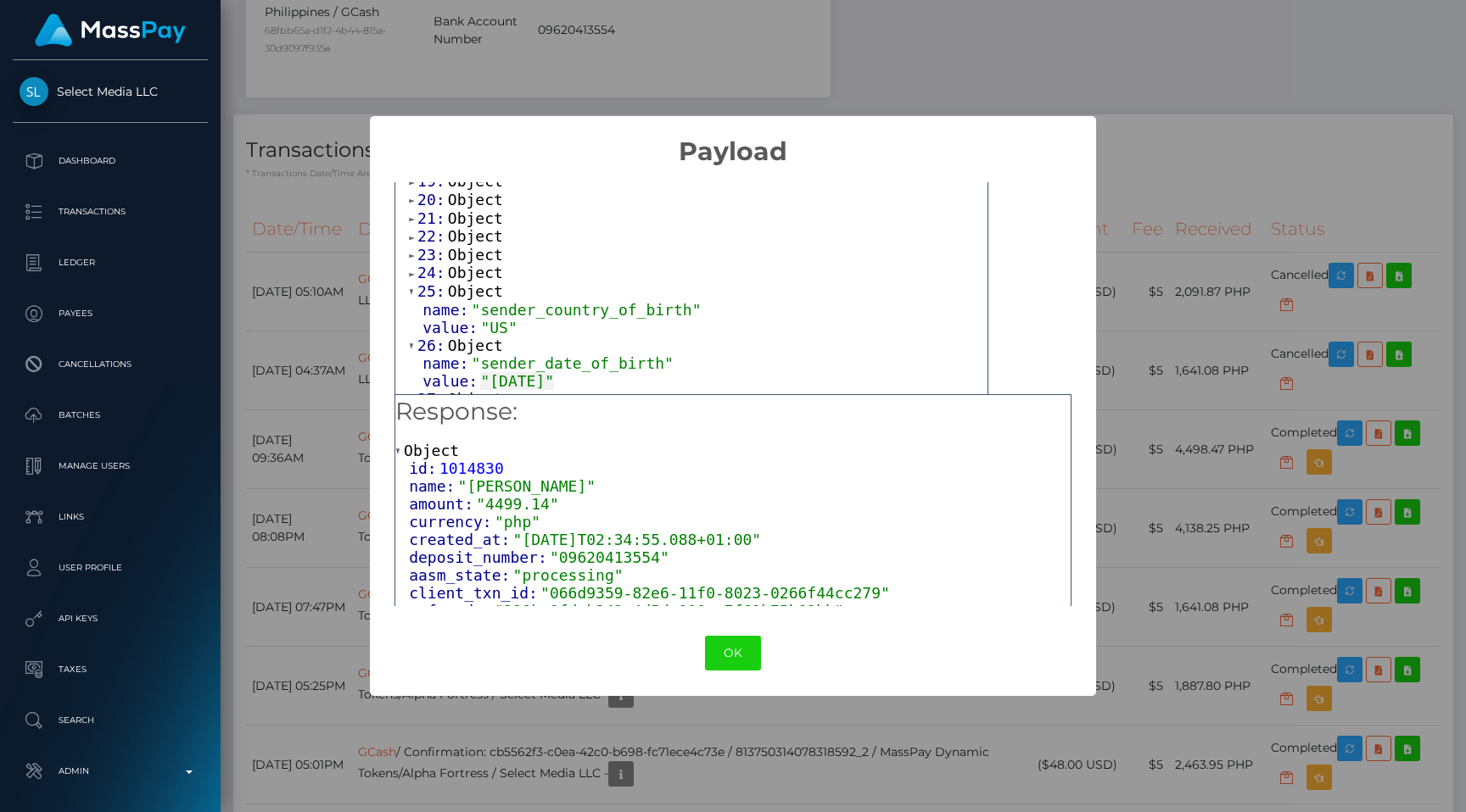
click at [432, 264] on span "24:" at bounding box center [432, 272] width 31 height 18
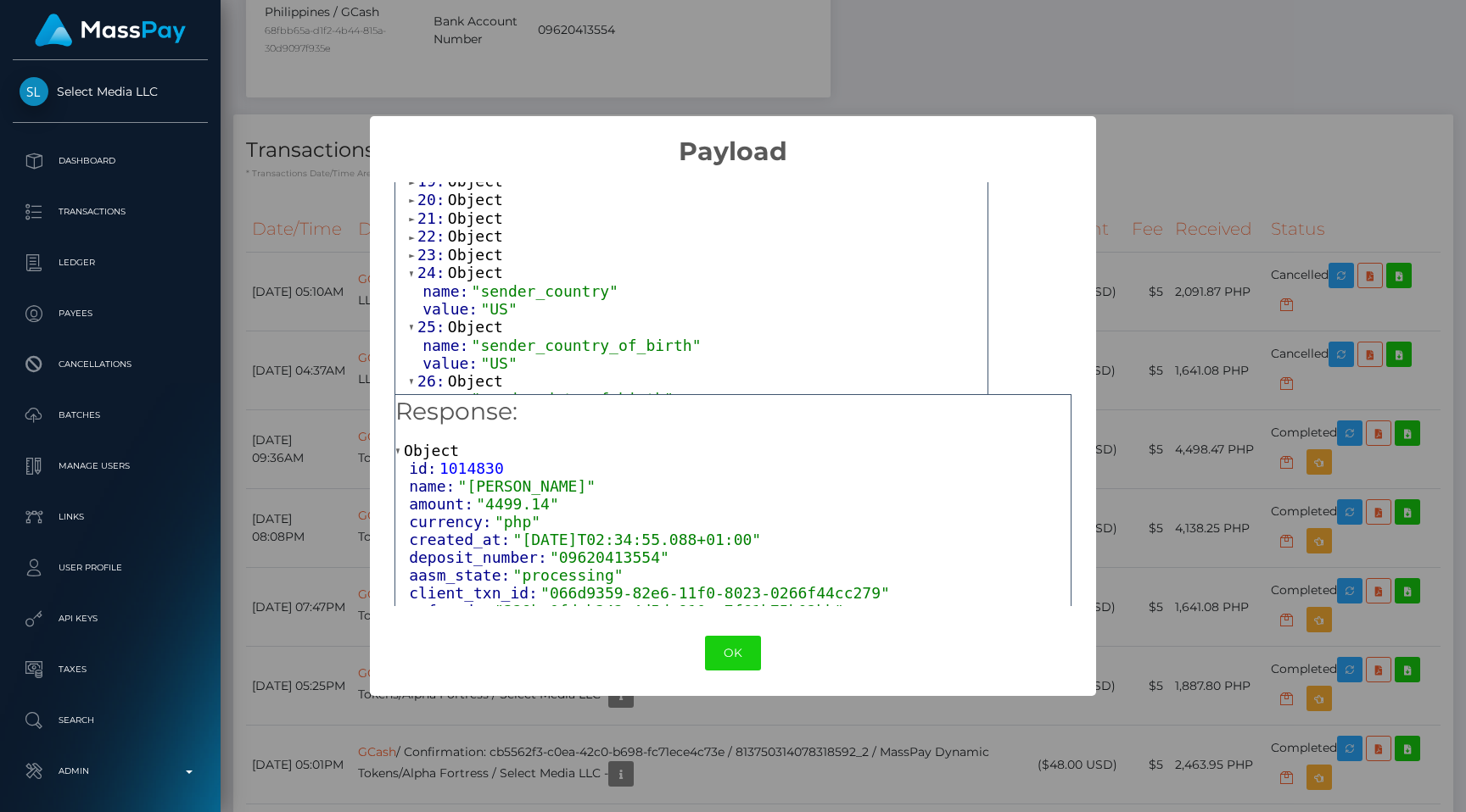
click at [430, 246] on span "23:" at bounding box center [432, 254] width 31 height 18
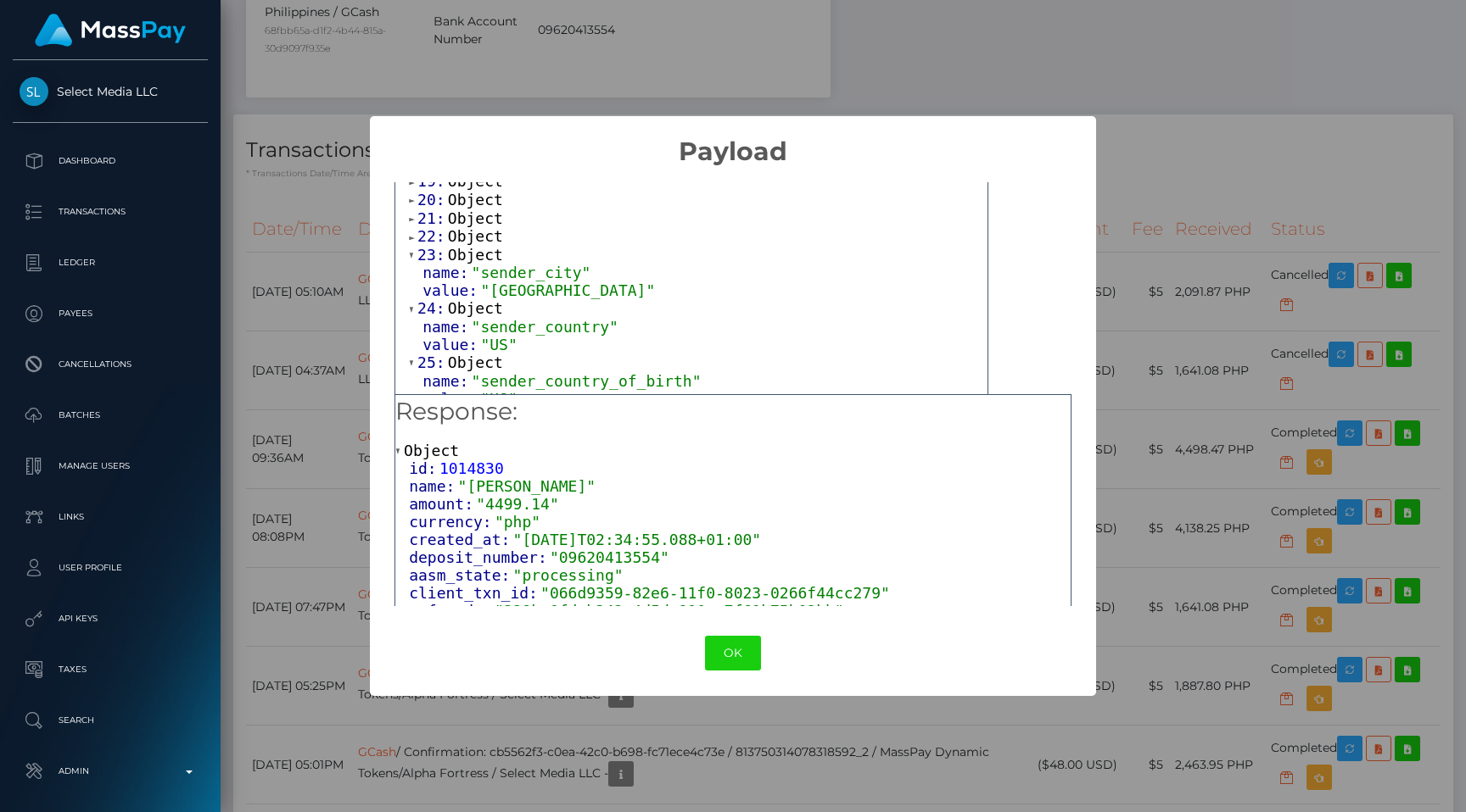
click at [427, 230] on span "22:" at bounding box center [432, 236] width 31 height 18
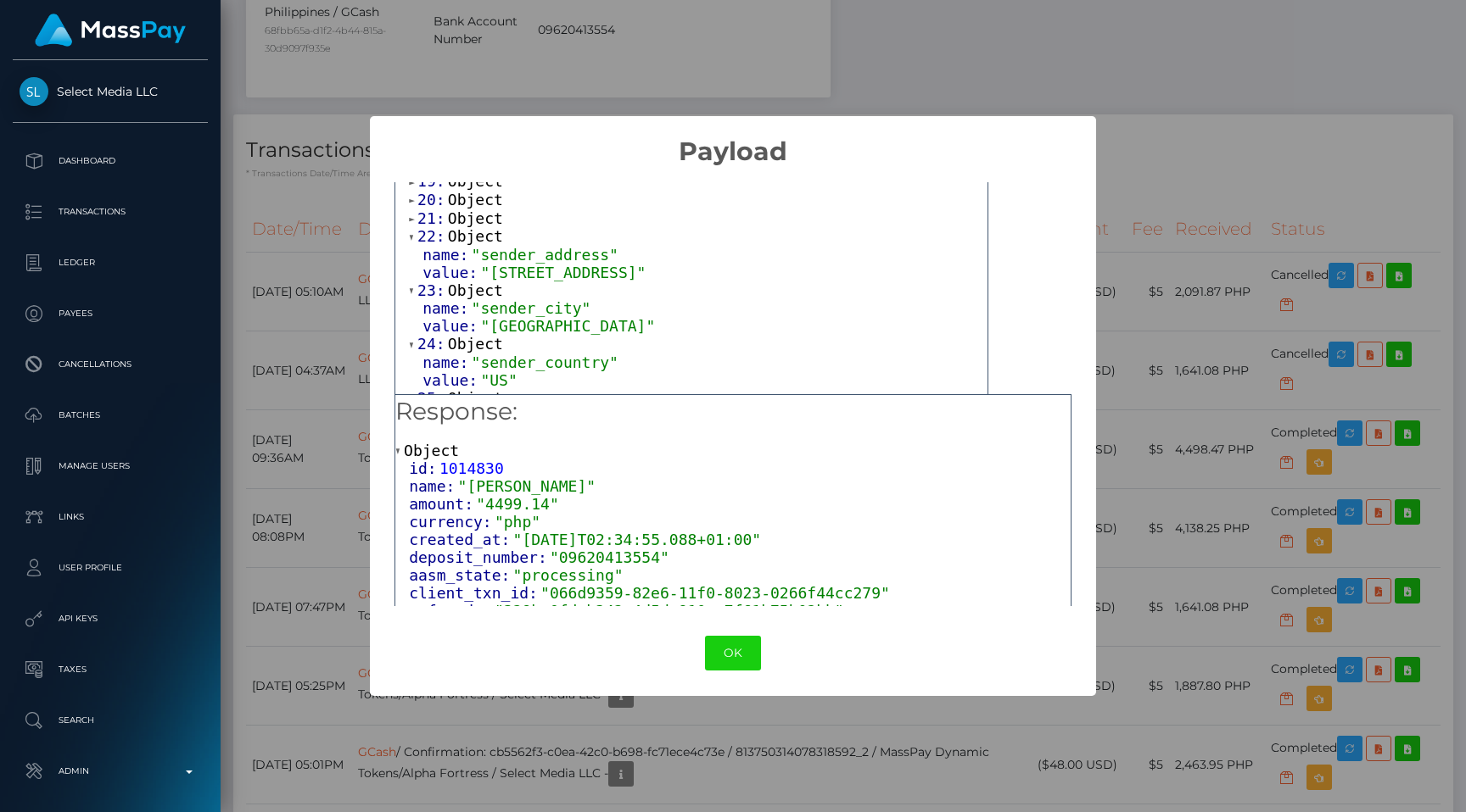
click at [425, 211] on span "21:" at bounding box center [432, 218] width 31 height 18
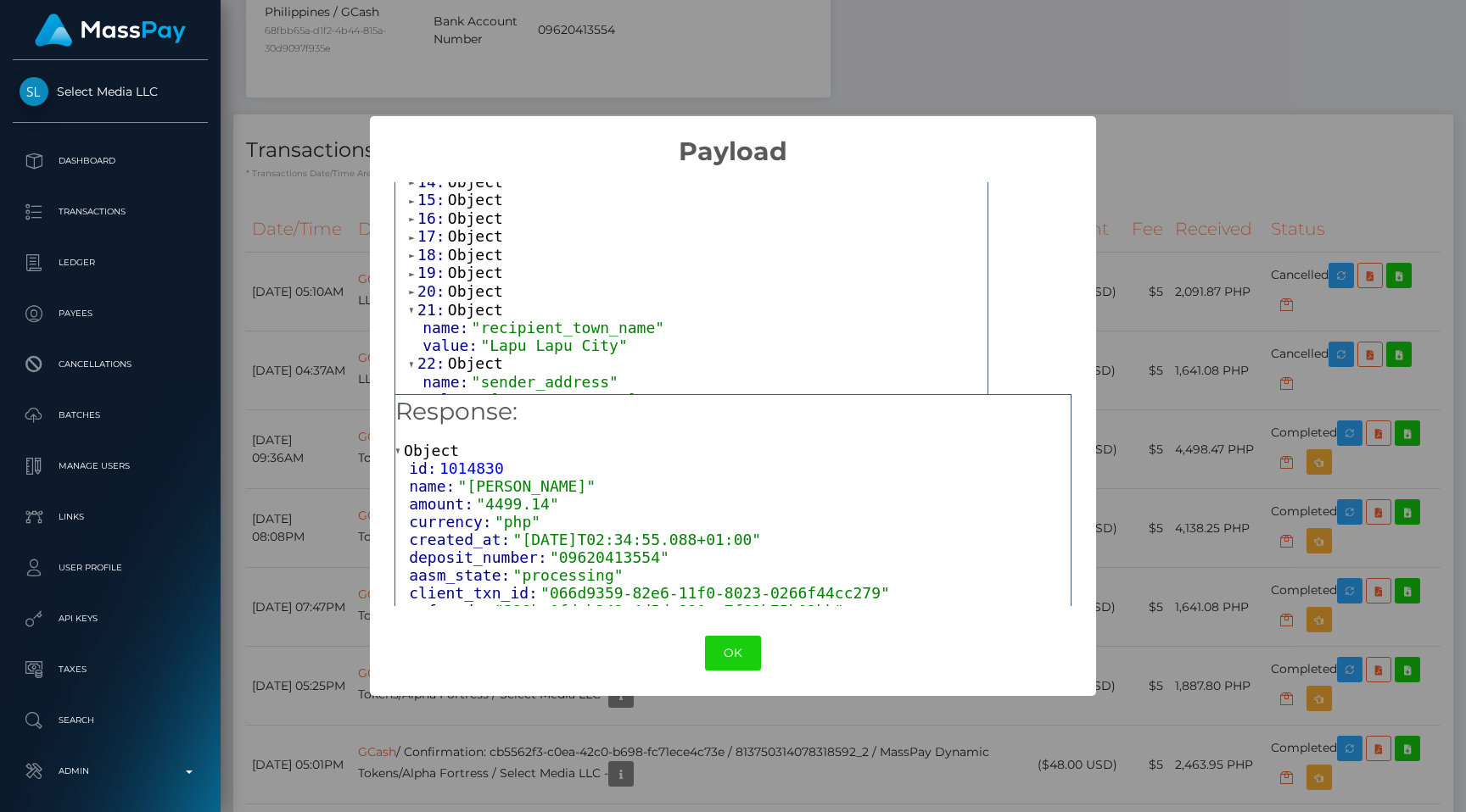
scroll to position [308, 0]
click at [435, 311] on span "20:" at bounding box center [432, 315] width 31 height 18
click at [431, 291] on span "19:" at bounding box center [432, 296] width 31 height 18
click at [427, 270] on span "18:" at bounding box center [432, 278] width 31 height 18
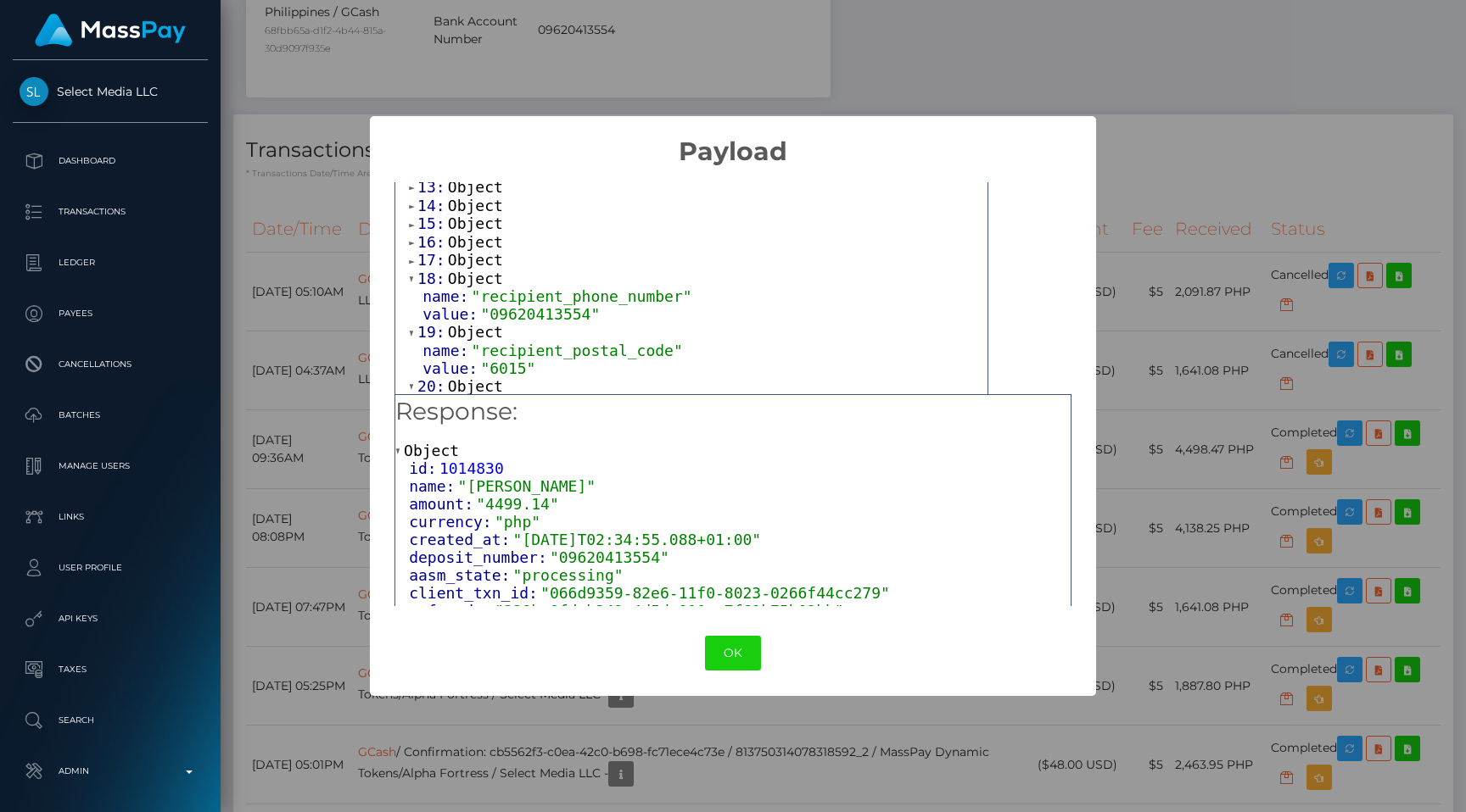
click at [423, 243] on div "16: Object" at bounding box center [698, 242] width 578 height 19
click at [423, 251] on span "17:" at bounding box center [432, 260] width 31 height 18
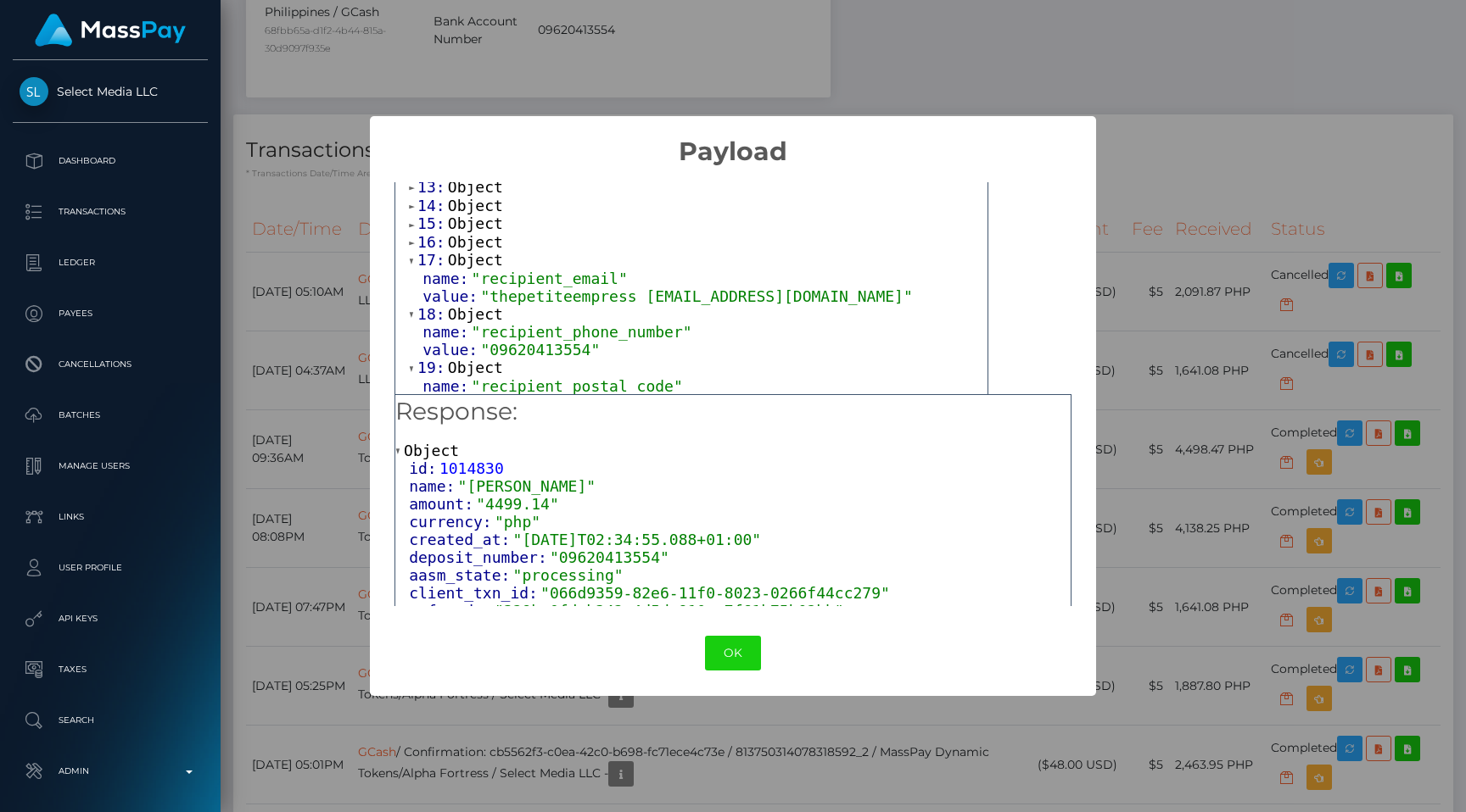
click at [423, 233] on span "16:" at bounding box center [432, 241] width 31 height 18
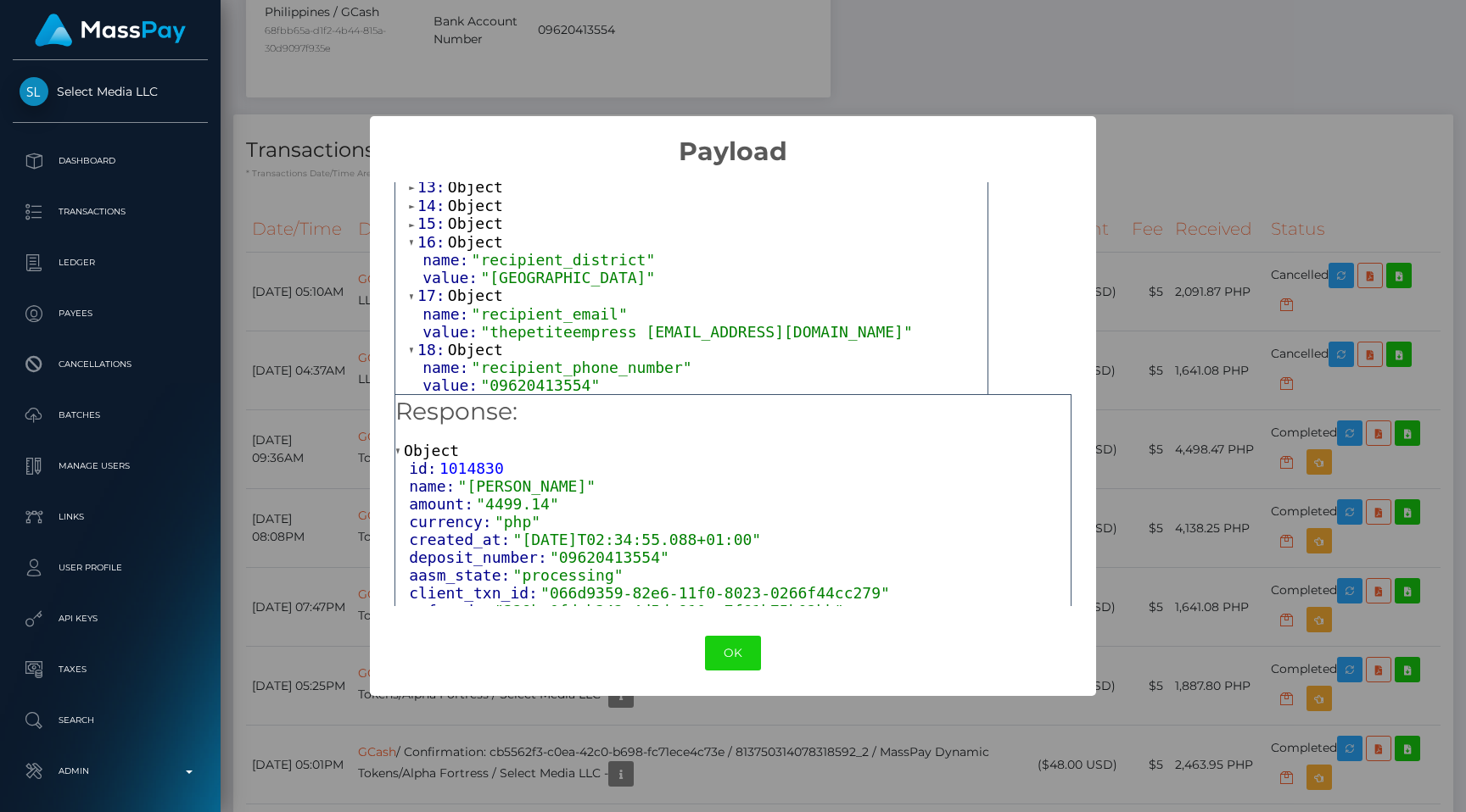
click at [423, 218] on span "15:" at bounding box center [432, 223] width 31 height 18
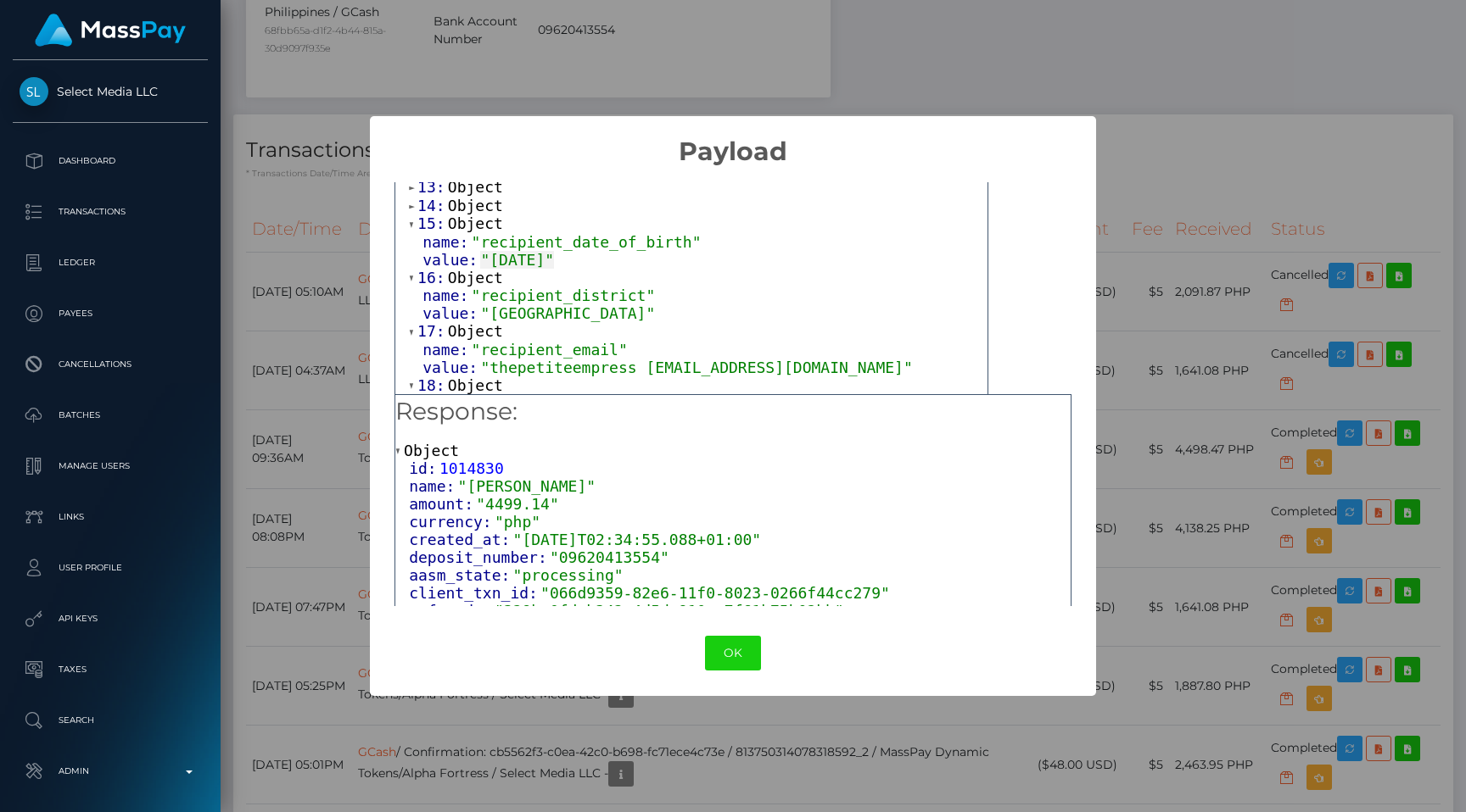
click at [423, 204] on span "14:" at bounding box center [432, 205] width 31 height 18
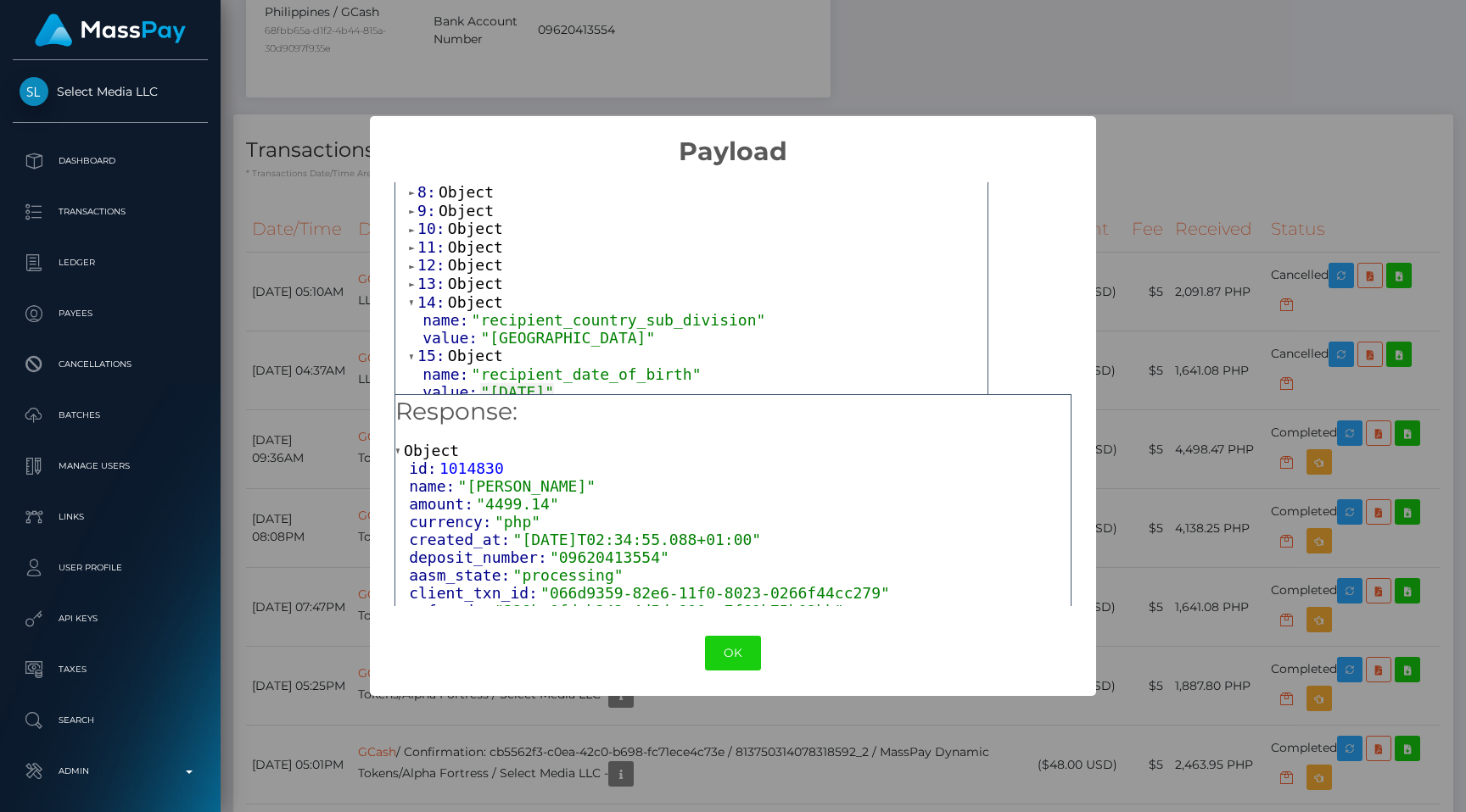
scroll to position [205, 0]
click at [434, 280] on span "13:" at bounding box center [432, 289] width 31 height 18
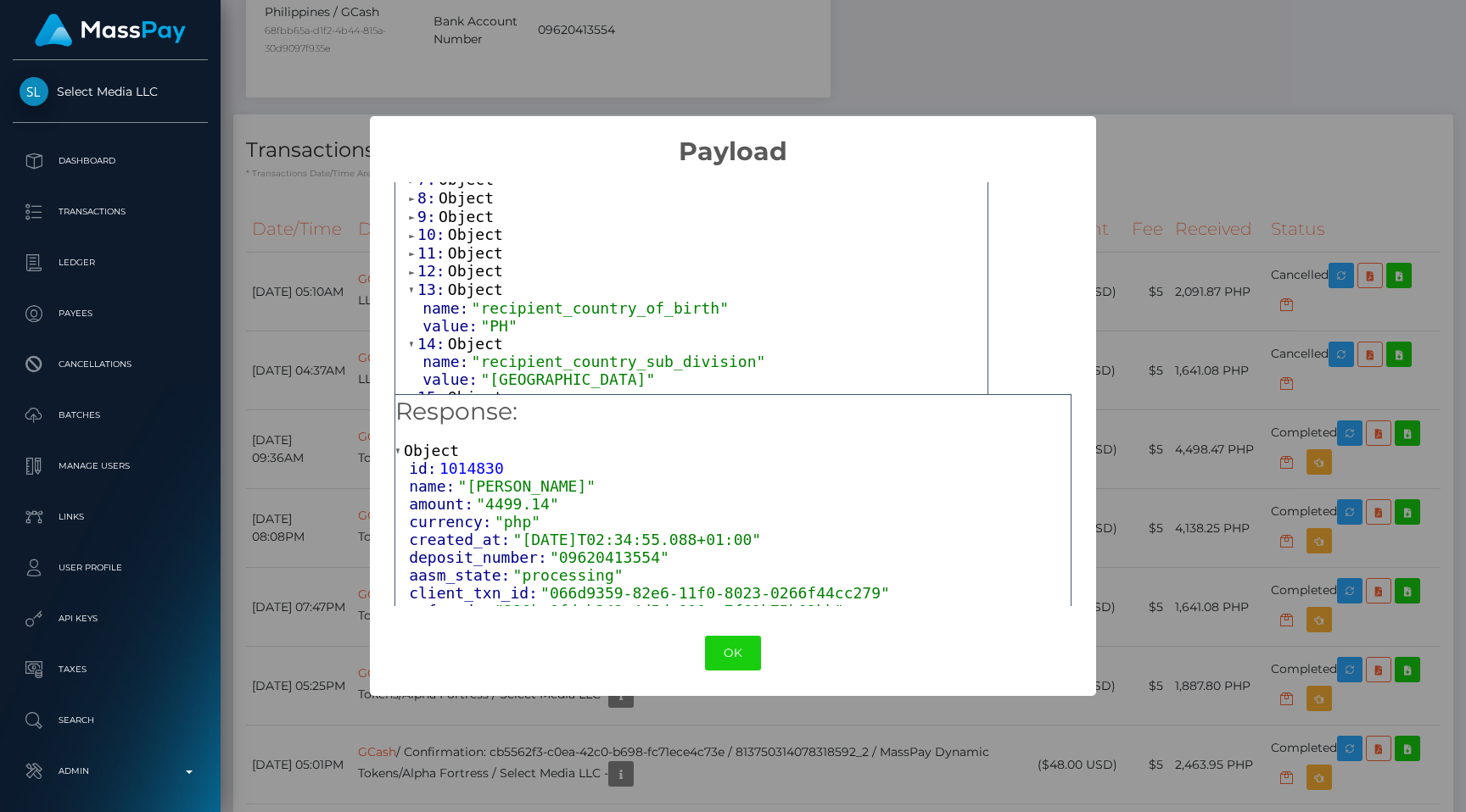
click at [432, 262] on span "12:" at bounding box center [432, 270] width 31 height 18
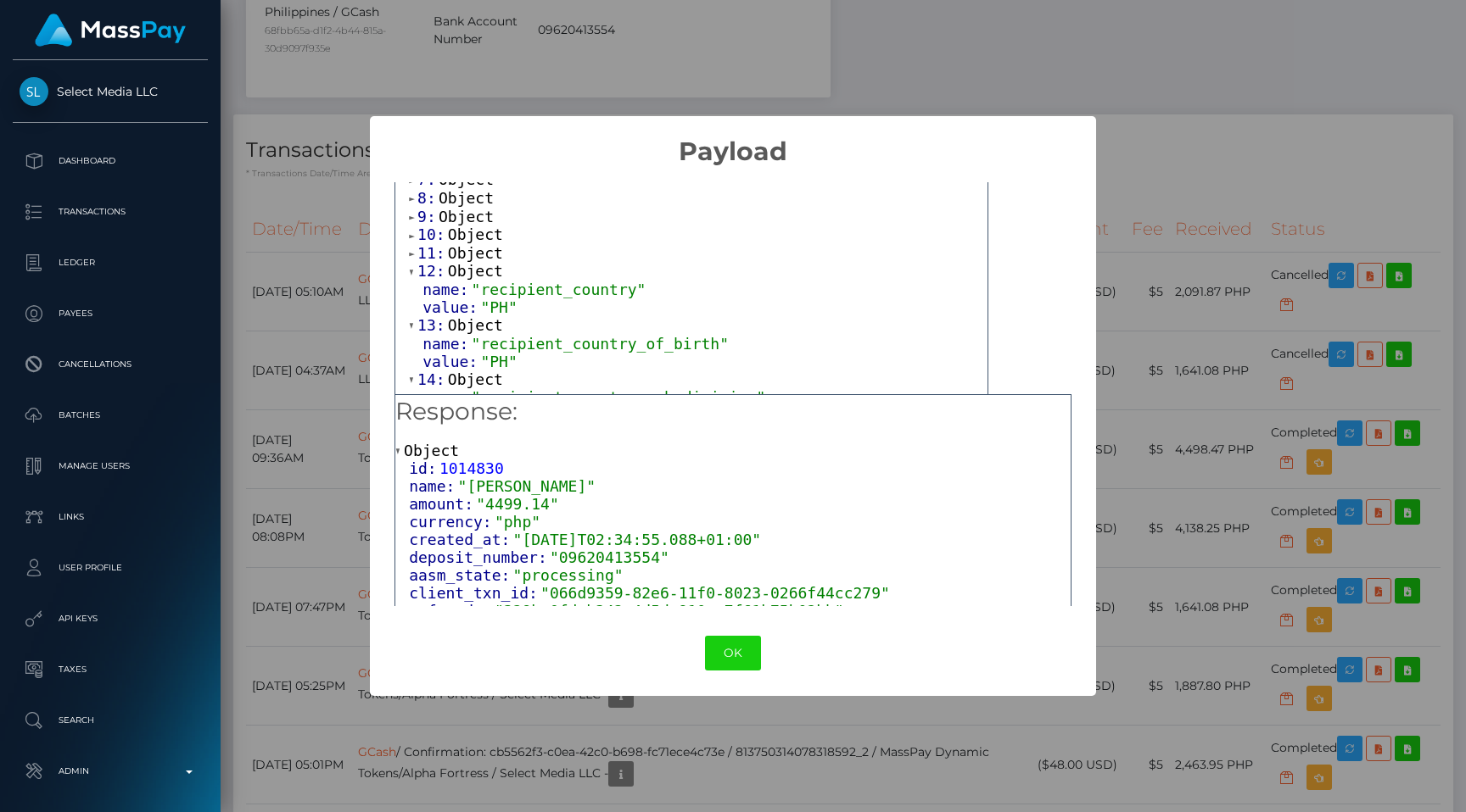
click at [428, 245] on span "11:" at bounding box center [432, 252] width 31 height 18
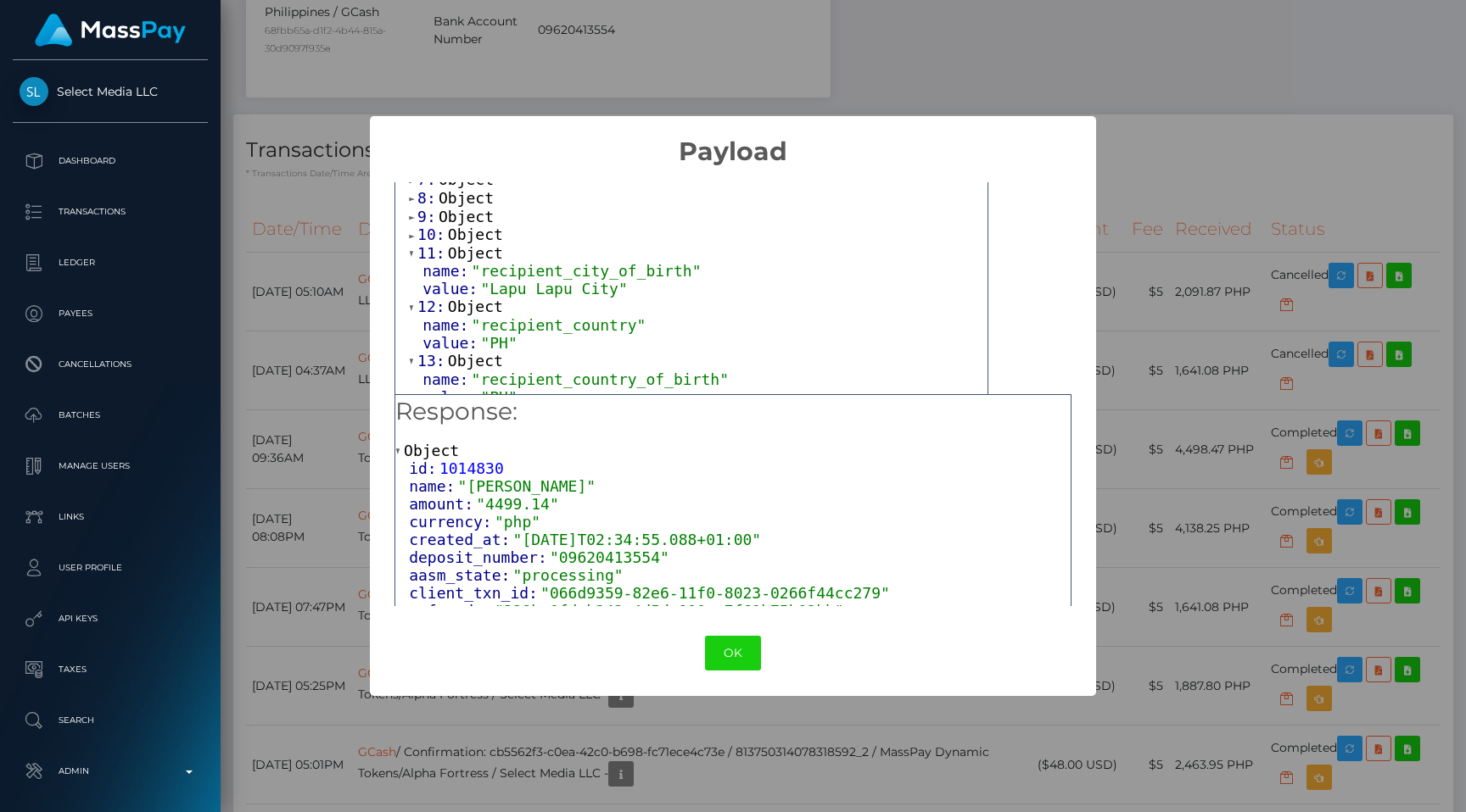
click at [422, 226] on span "10:" at bounding box center [432, 234] width 31 height 18
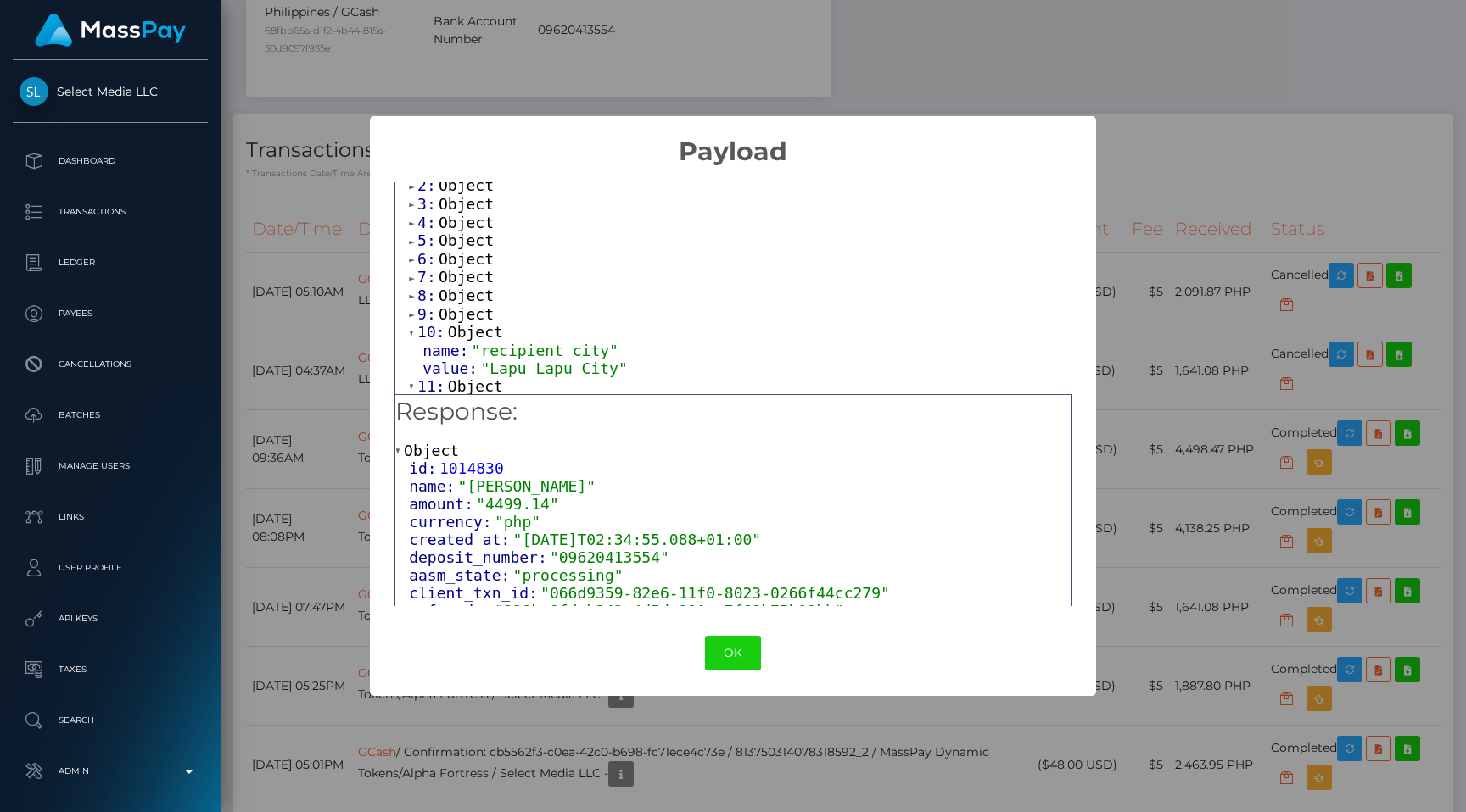
scroll to position [103, 0]
click at [430, 316] on span "9:" at bounding box center [428, 318] width 21 height 18
click at [426, 299] on span "8:" at bounding box center [428, 299] width 21 height 18
click at [426, 280] on span "7:" at bounding box center [428, 280] width 21 height 18
click at [424, 255] on span "6:" at bounding box center [428, 263] width 21 height 18
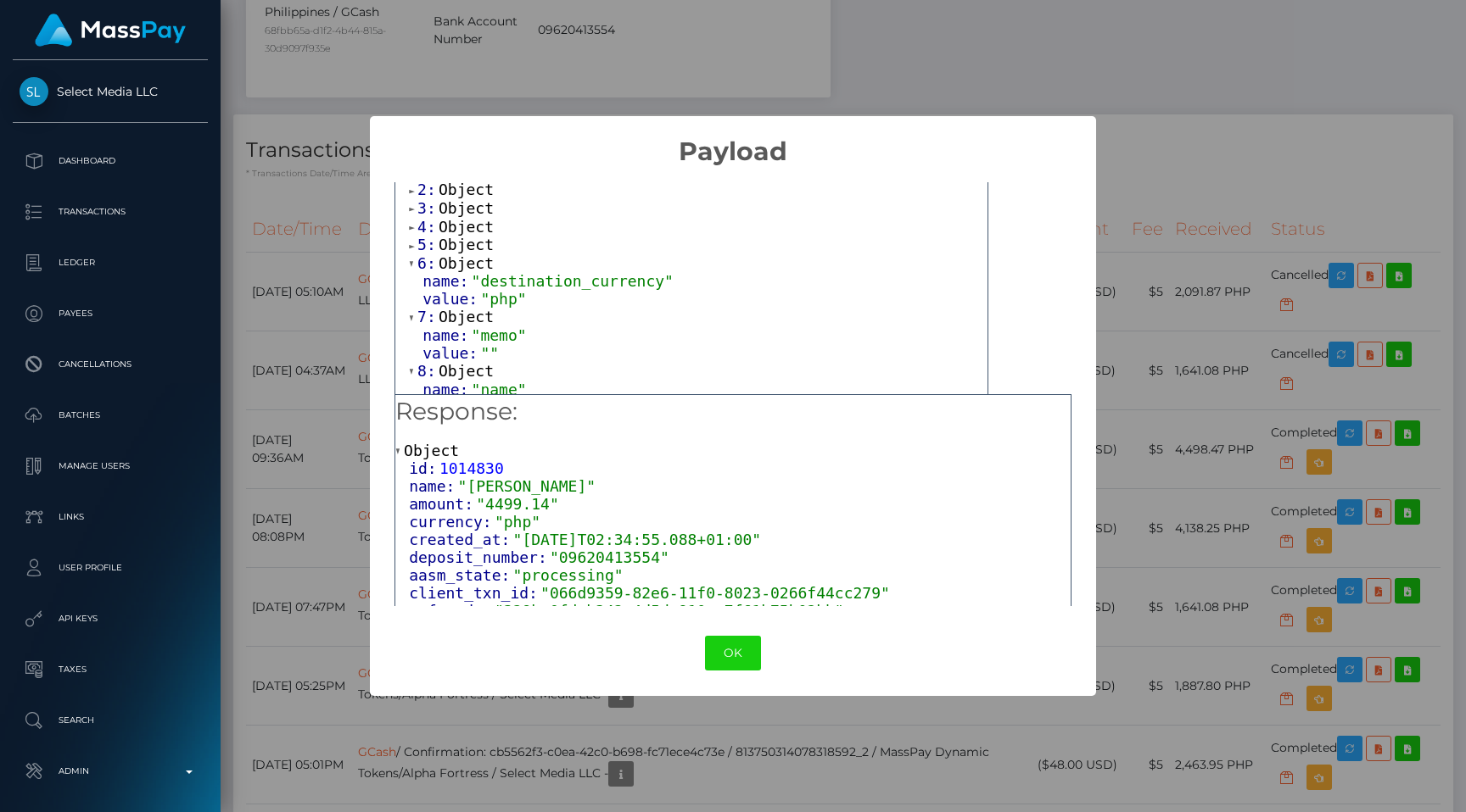
click at [424, 238] on span "5:" at bounding box center [428, 244] width 21 height 18
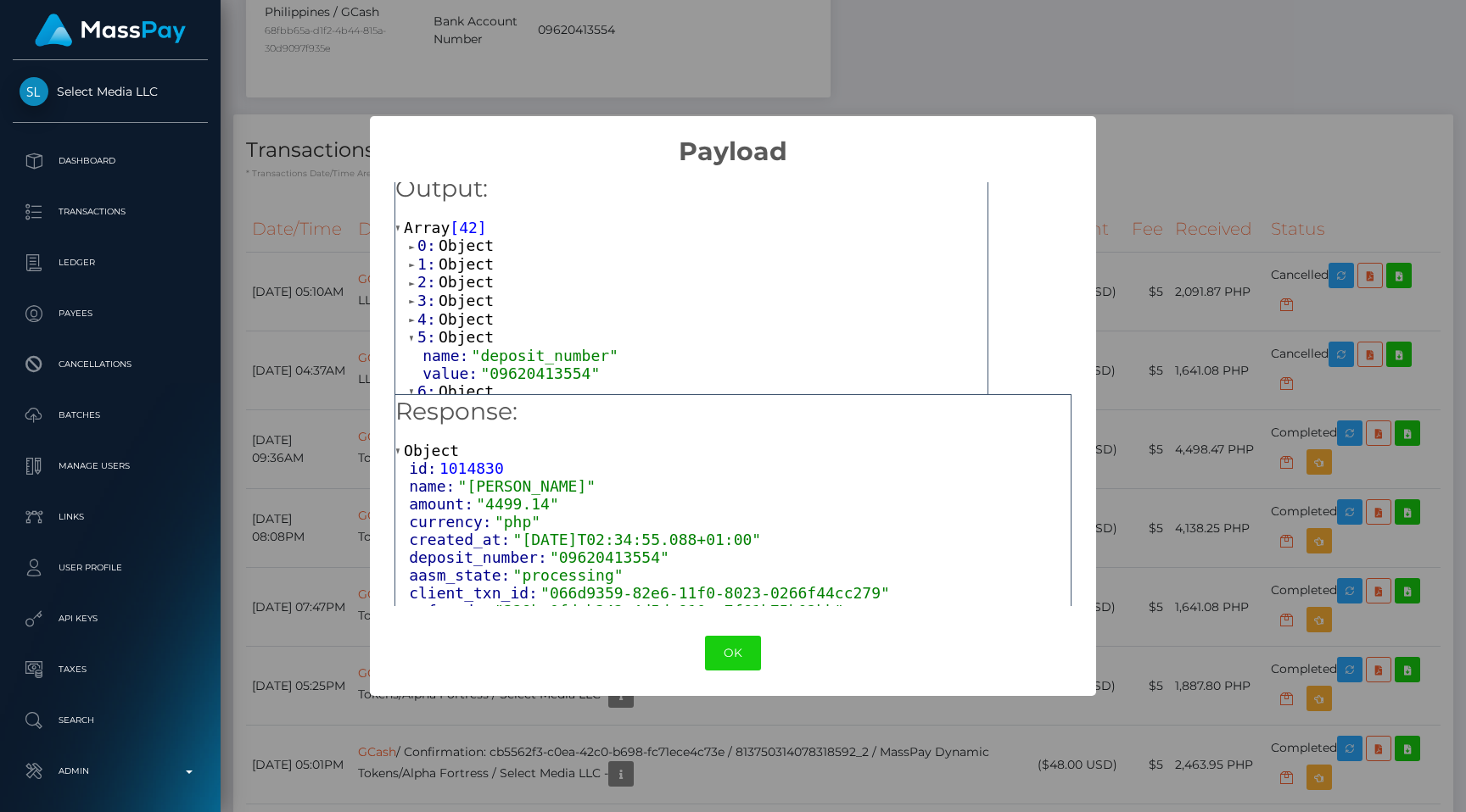
scroll to position [0, 0]
click at [428, 323] on span "4:" at bounding box center [428, 330] width 21 height 18
click at [428, 307] on span "3:" at bounding box center [428, 311] width 21 height 18
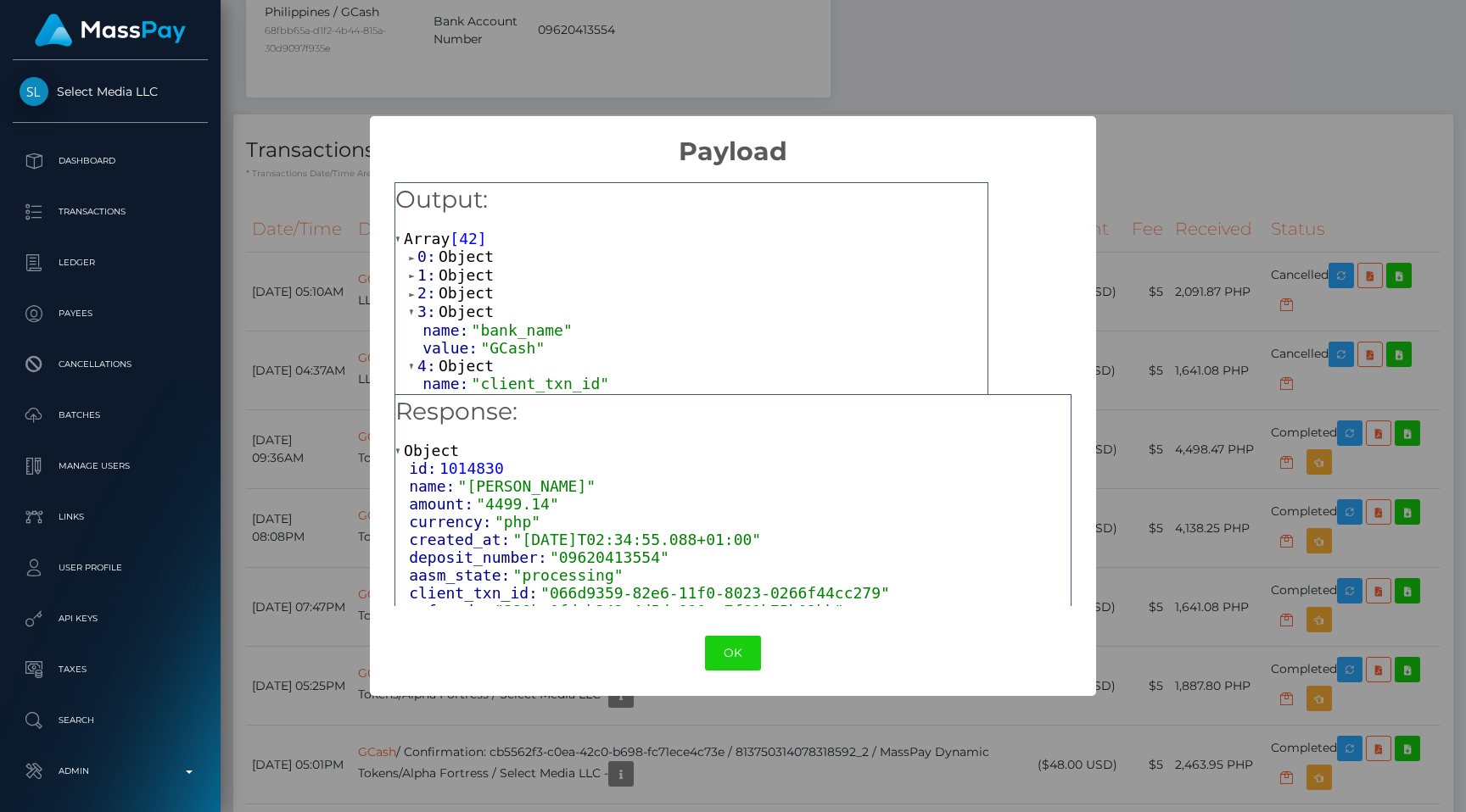
click at [423, 291] on span "2:" at bounding box center [428, 292] width 21 height 18
click at [424, 273] on span "1:" at bounding box center [428, 275] width 21 height 18
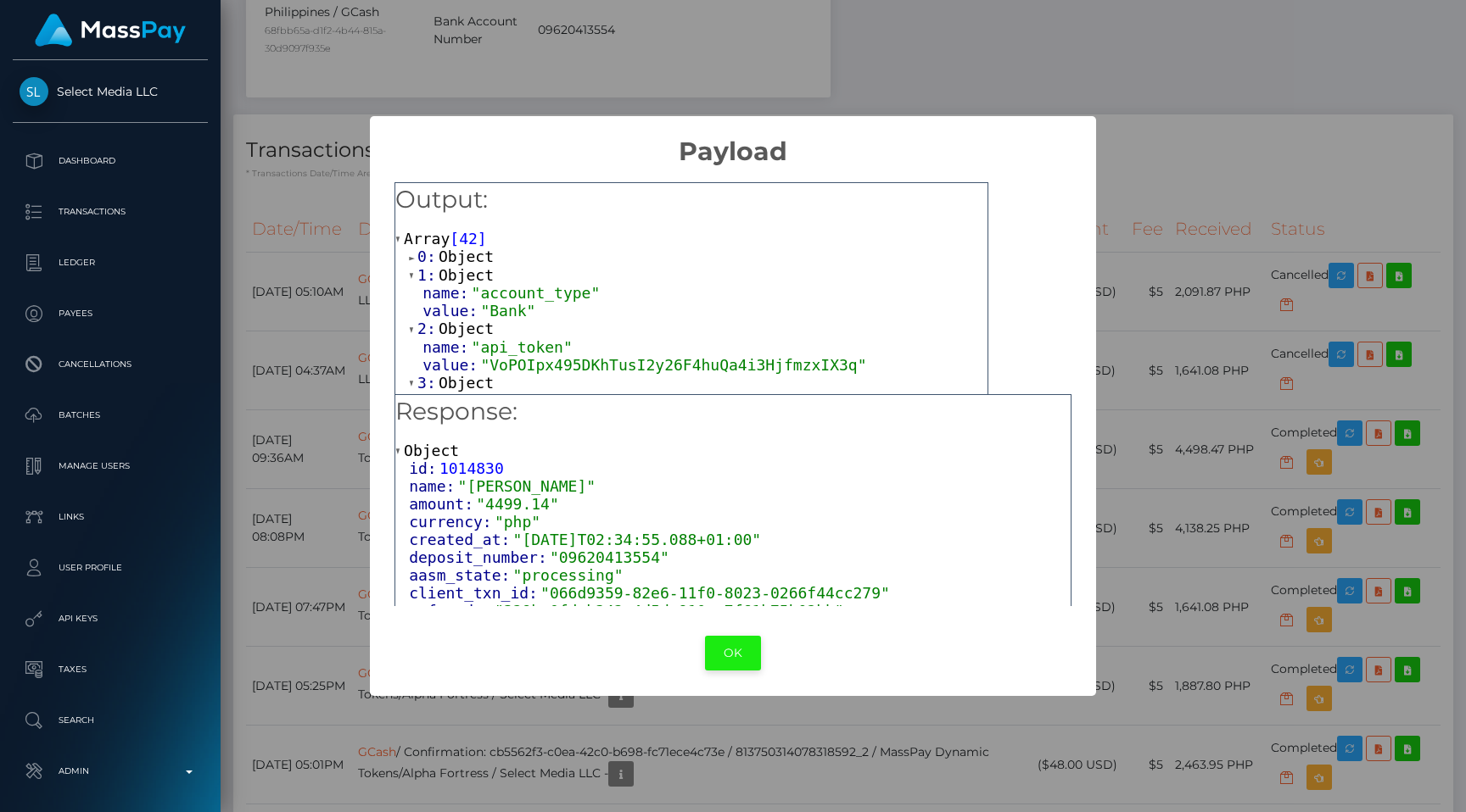
click at [723, 650] on button "OK" at bounding box center [733, 653] width 56 height 34
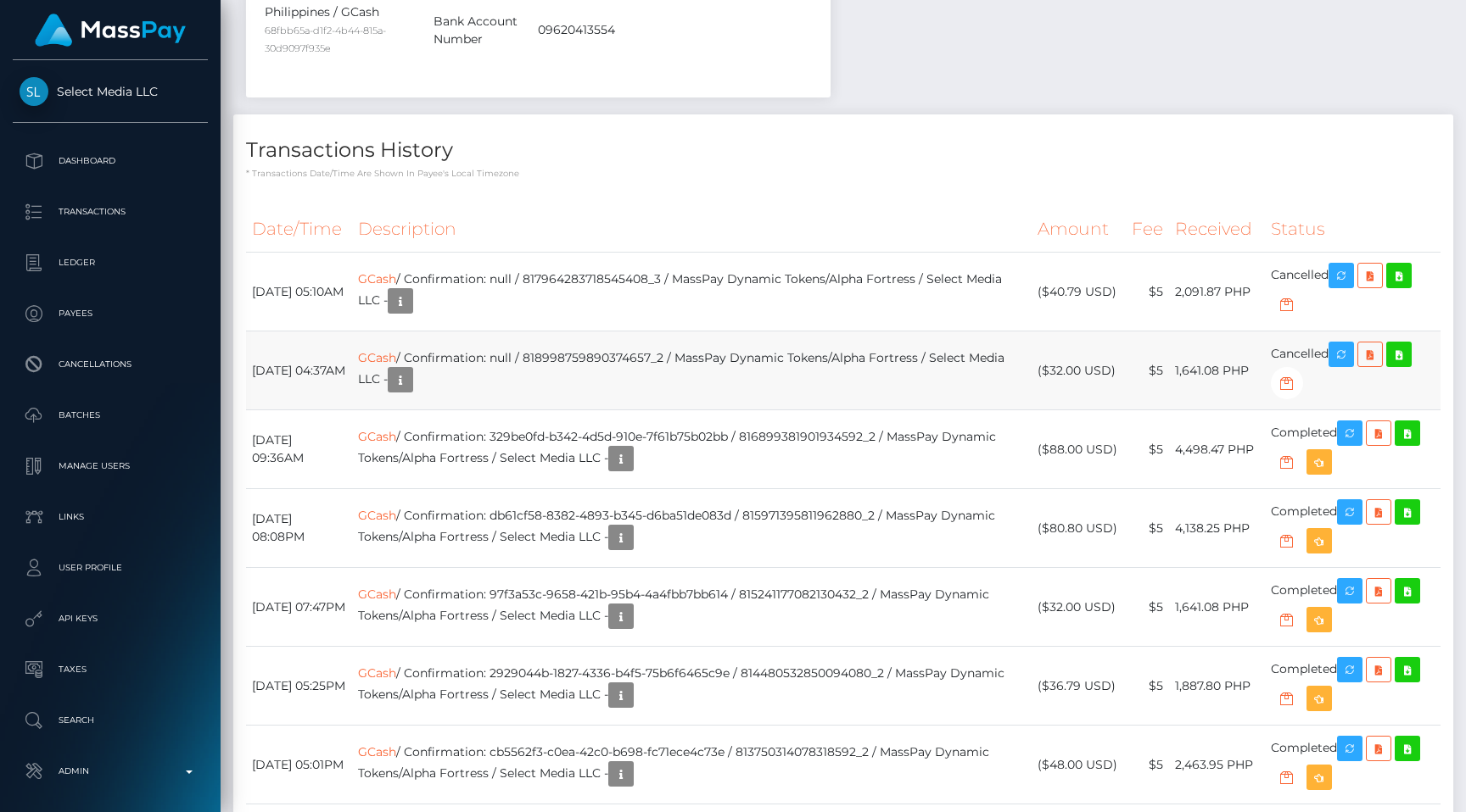
click at [426, 332] on td "GCash / Confirmation: null / 818998759890374657_2 / MassPay Dynamic Tokens/Alph…" at bounding box center [692, 371] width 680 height 79
click at [396, 350] on link "GCash" at bounding box center [376, 358] width 38 height 15
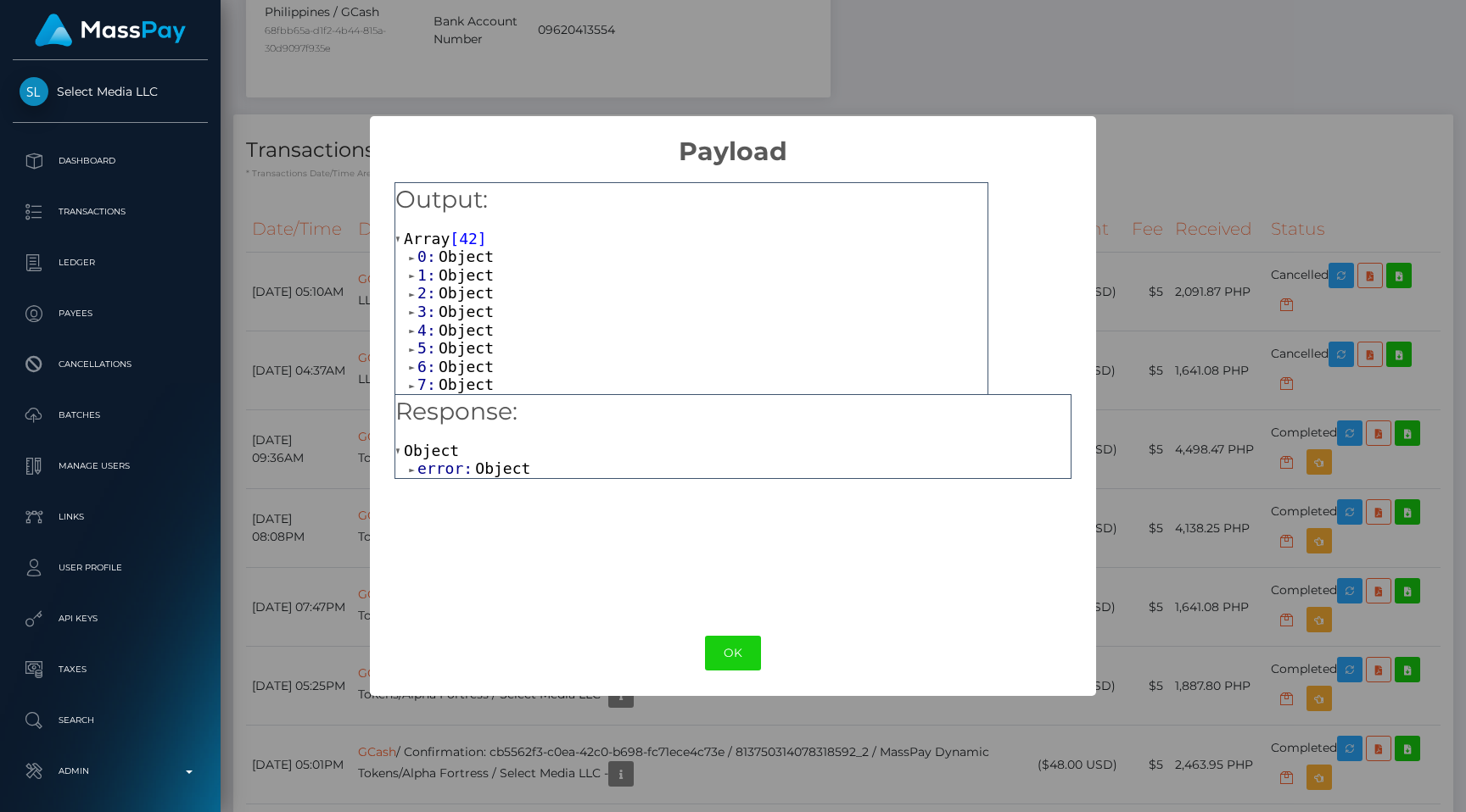
click at [442, 264] on span "Object" at bounding box center [466, 256] width 55 height 18
click at [449, 307] on span "Object" at bounding box center [466, 310] width 55 height 18
click at [729, 653] on button "OK" at bounding box center [733, 653] width 56 height 34
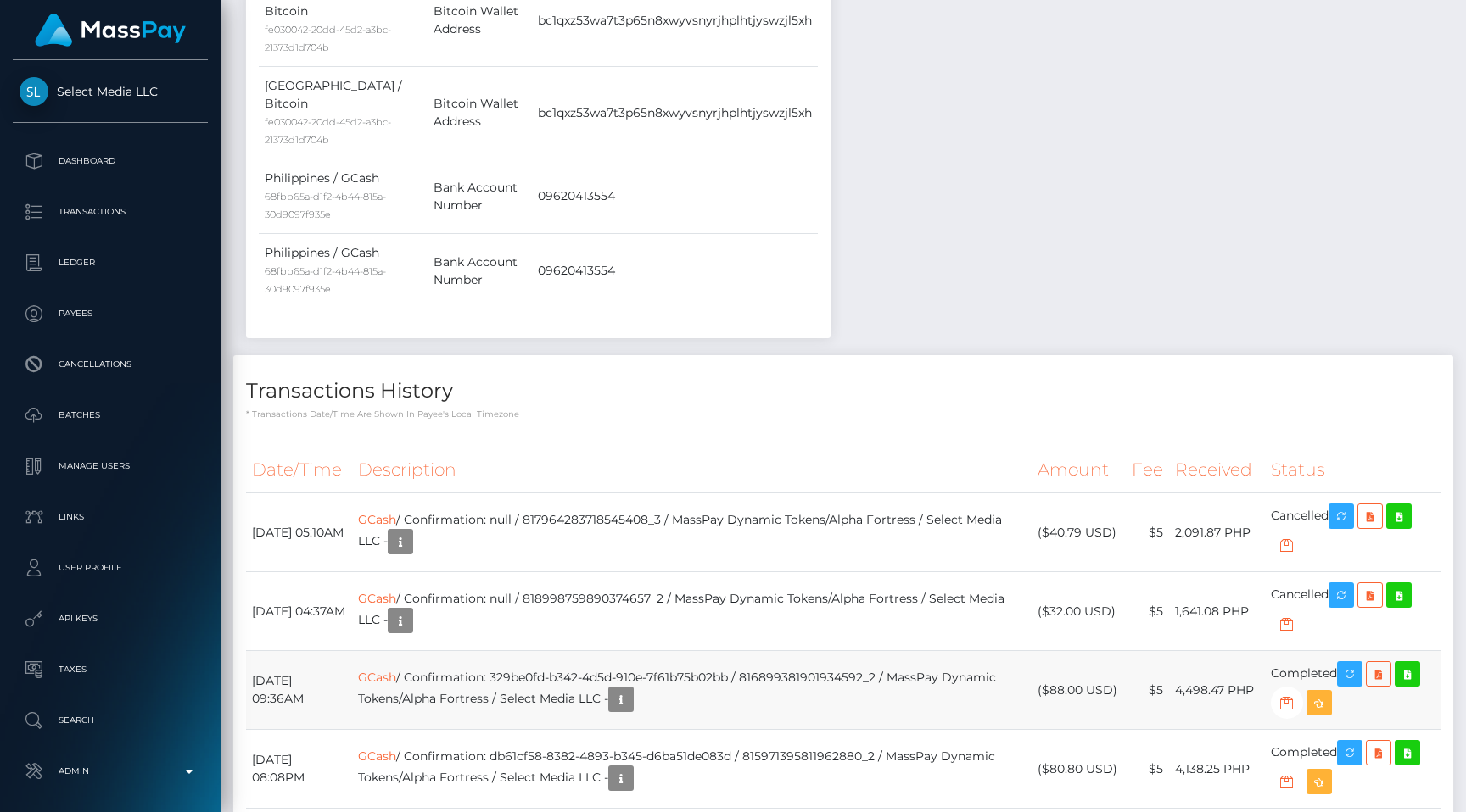
scroll to position [1025, 0]
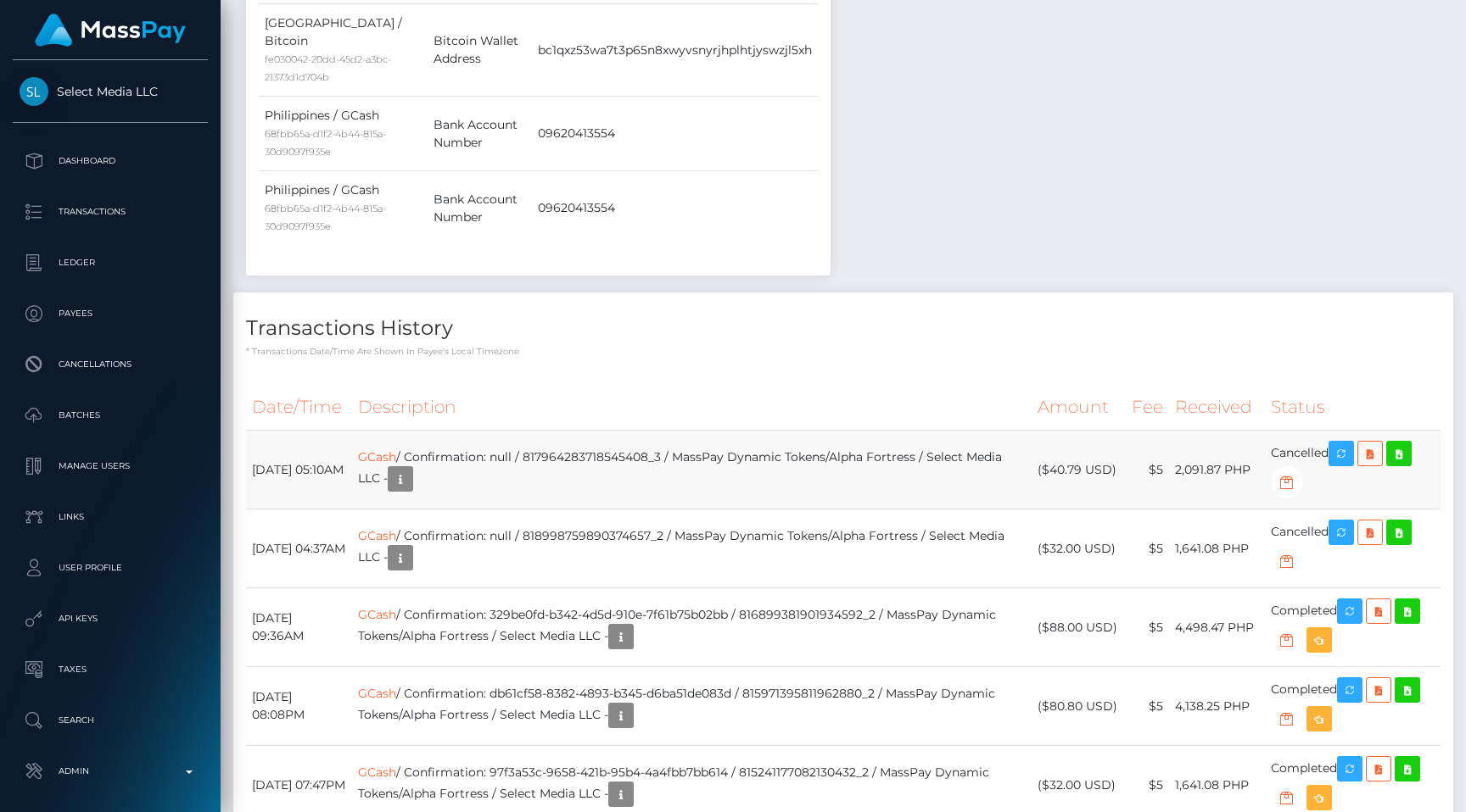
click at [628, 431] on td "GCash / Confirmation: null / 817964283718545408_3 / MassPay Dynamic Tokens/Alph…" at bounding box center [692, 470] width 680 height 79
copy td "817964283718545408_3"
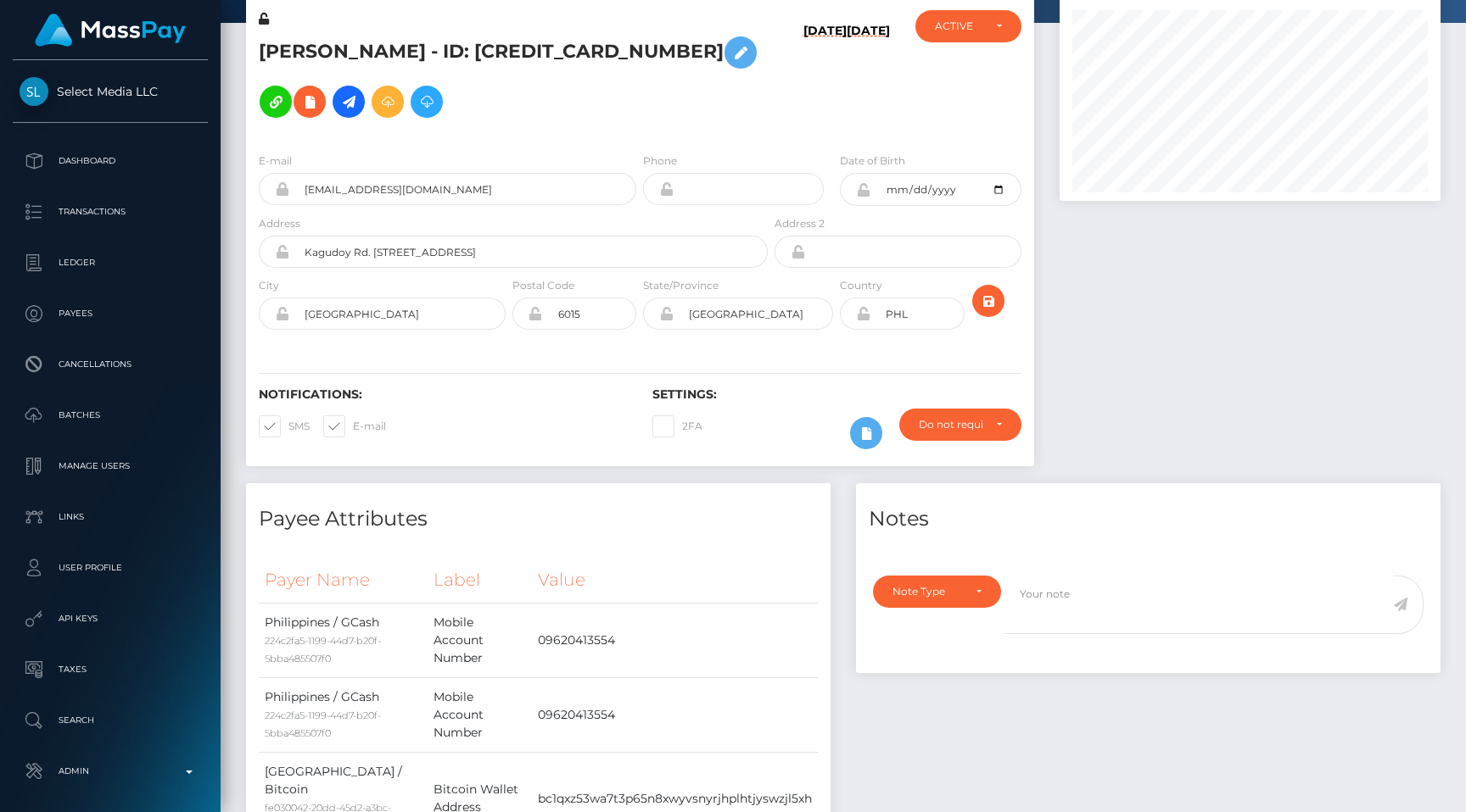
scroll to position [0, 0]
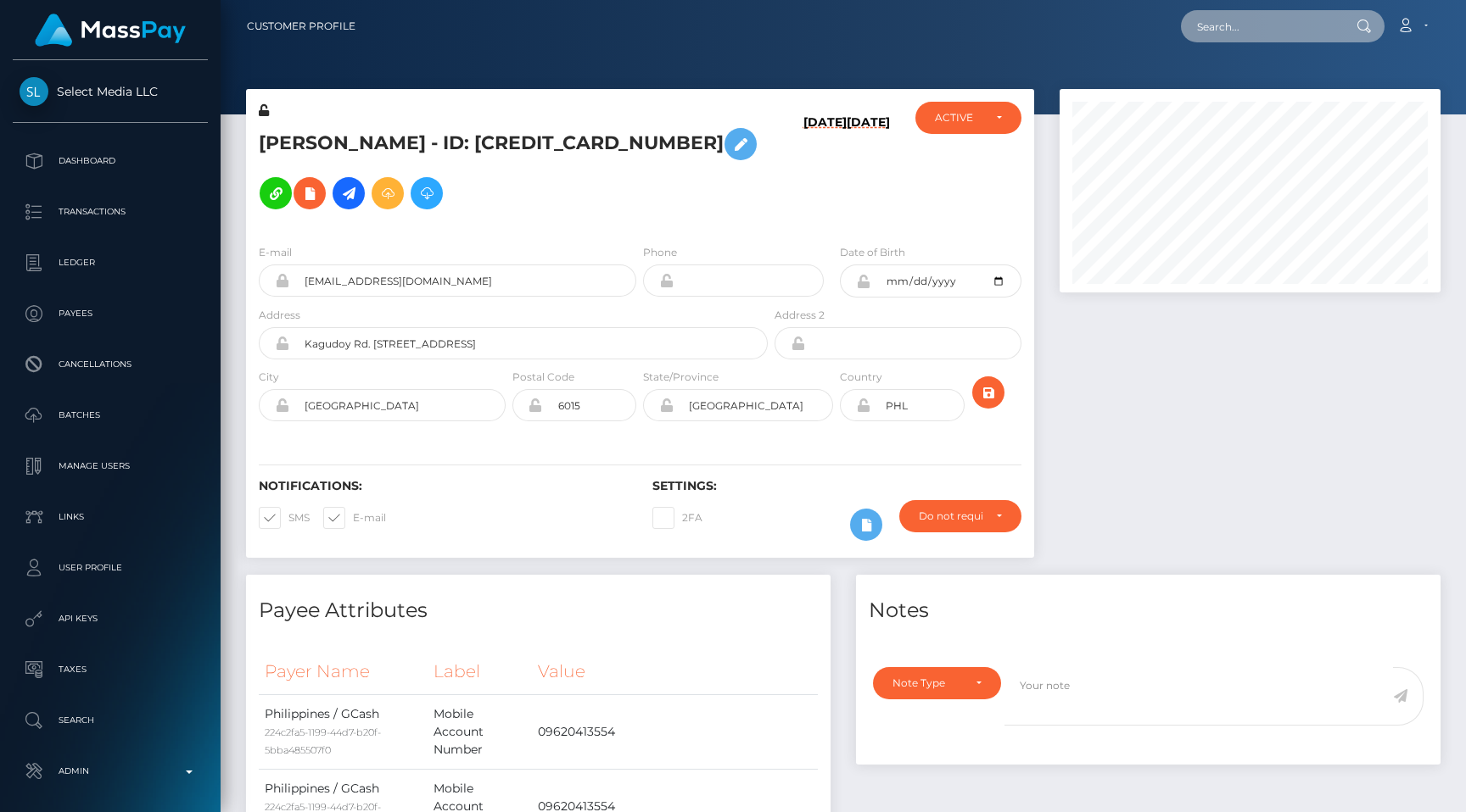
click at [1228, 26] on input "text" at bounding box center [1260, 26] width 159 height 33
paste input "5001510a-2df3-11f0-9652-02c4b4fc7cc9"
type input "5001510a-2df3-11f0-9652-02c4b4fc7cc9"
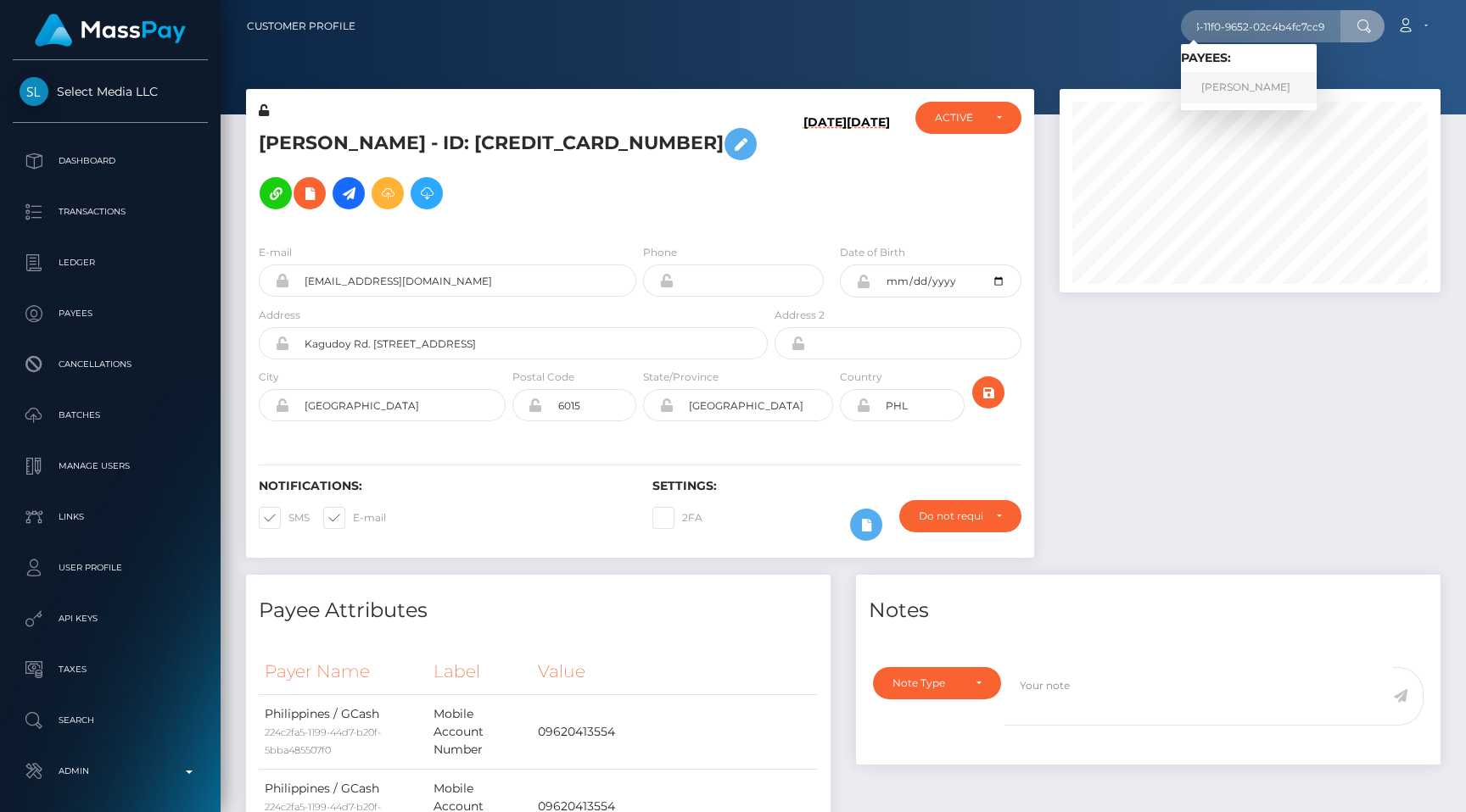
click at [1248, 90] on link "Yuuki Matsukawa" at bounding box center [1249, 88] width 136 height 32
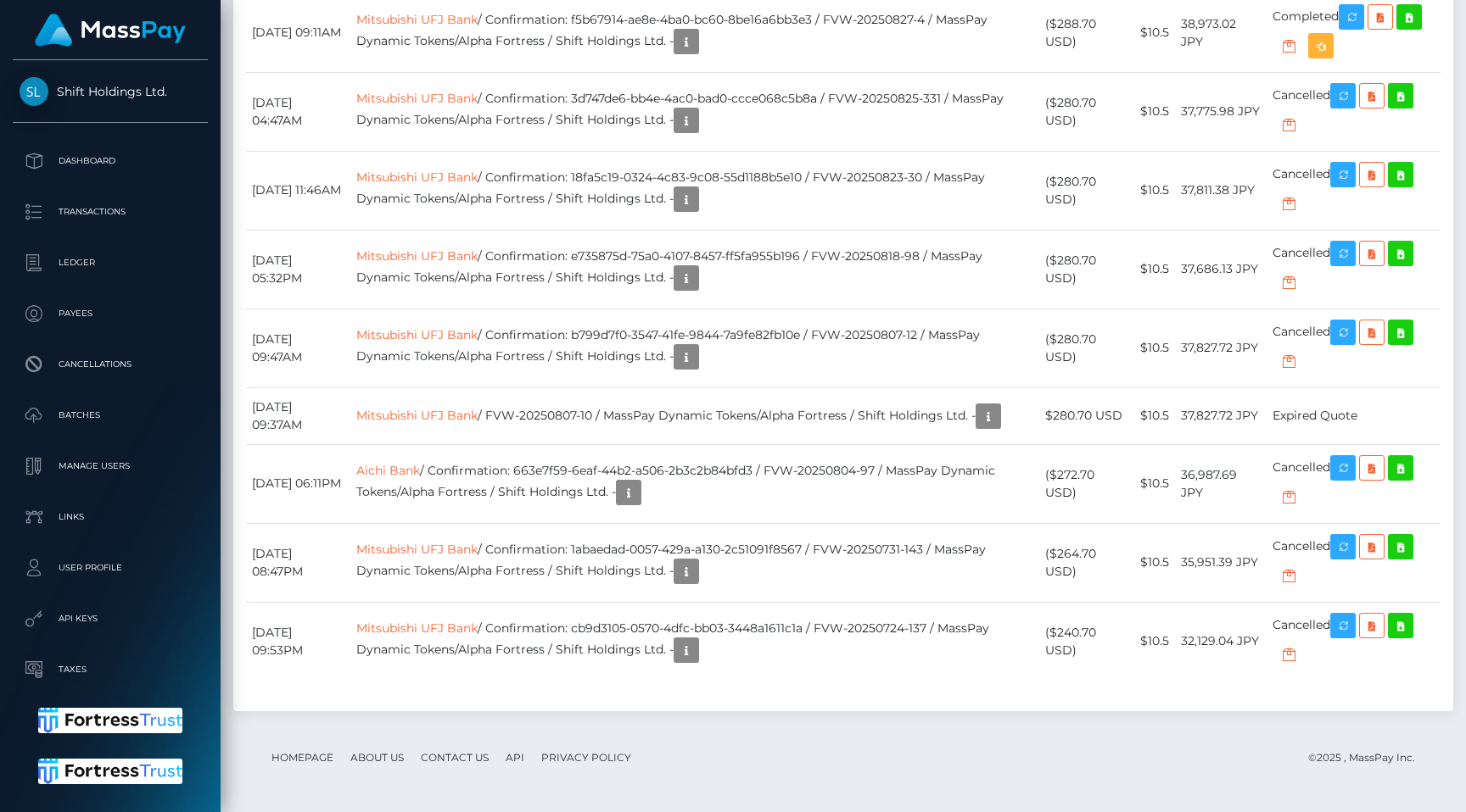
scroll to position [3889, 0]
click at [465, 106] on link "Mitsubishi UFJ Bank" at bounding box center [417, 98] width 121 height 15
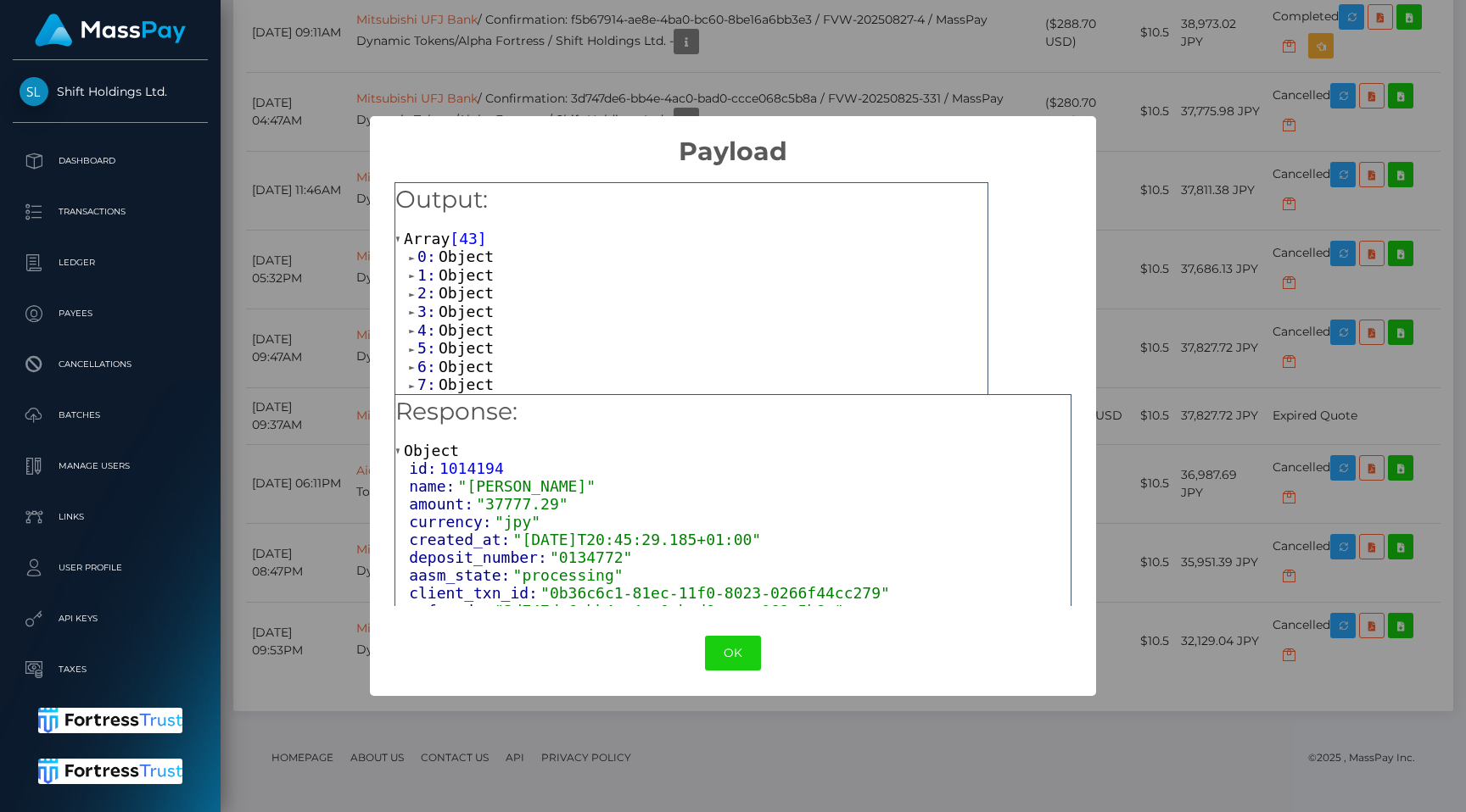
click at [1148, 267] on div "× Payload Output: Array [ 43 ] 0: Object 1: Object 2: Object 3: Object 4: Objec…" at bounding box center [733, 406] width 1466 height 812
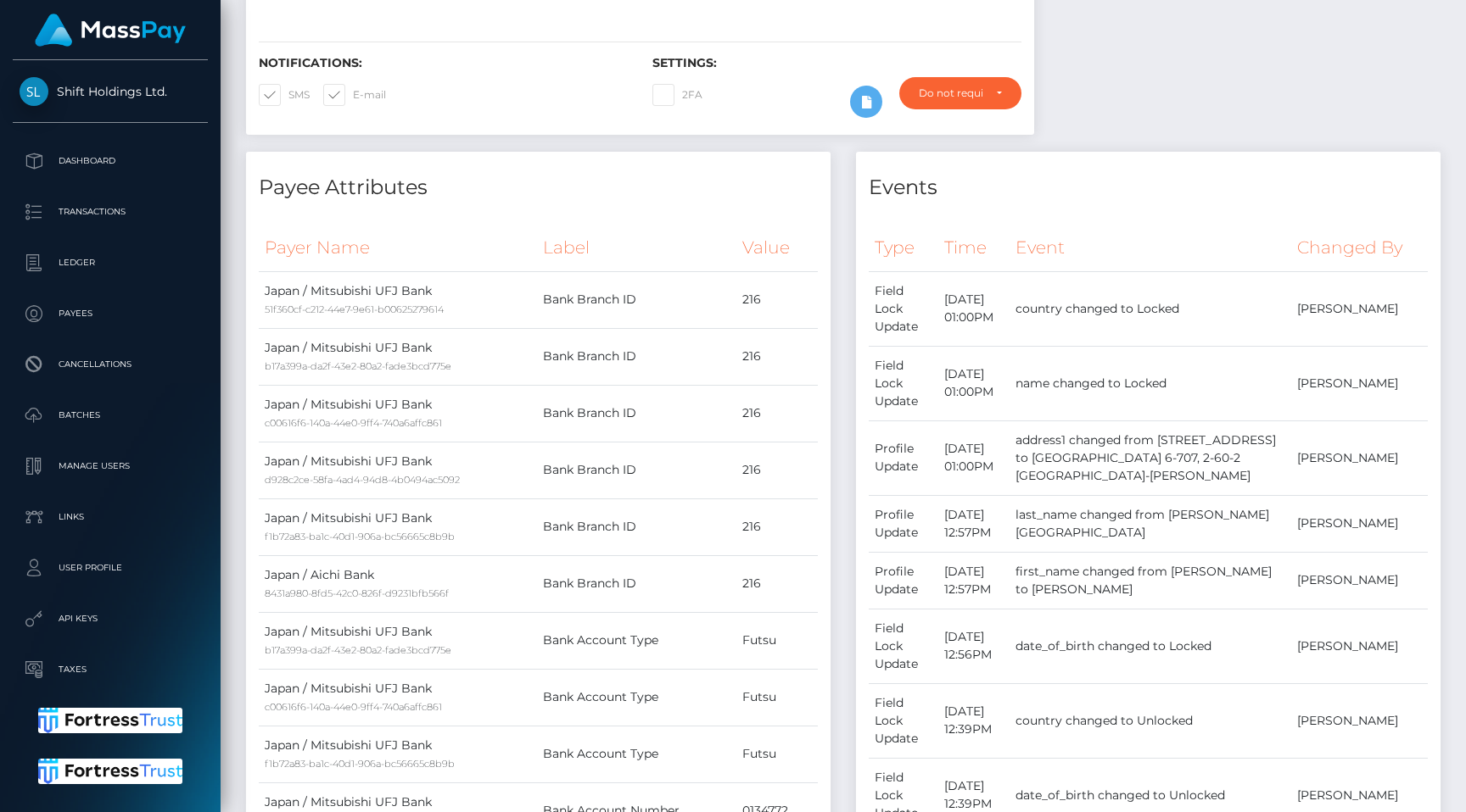
scroll to position [0, 0]
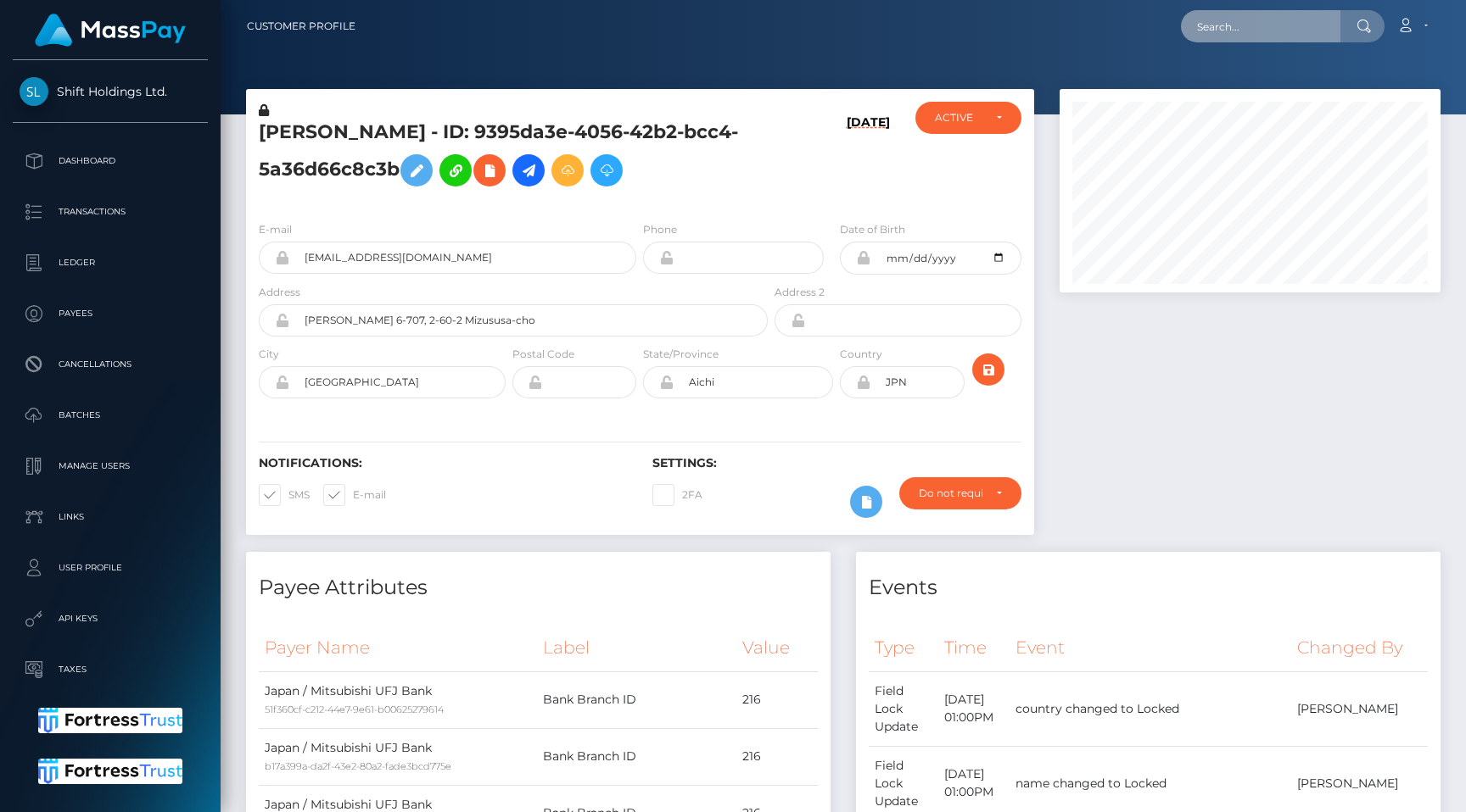
click at [1254, 14] on input "text" at bounding box center [1260, 26] width 159 height 33
paste input "d466a891-7c36-11f0-8023-0266f44cc279"
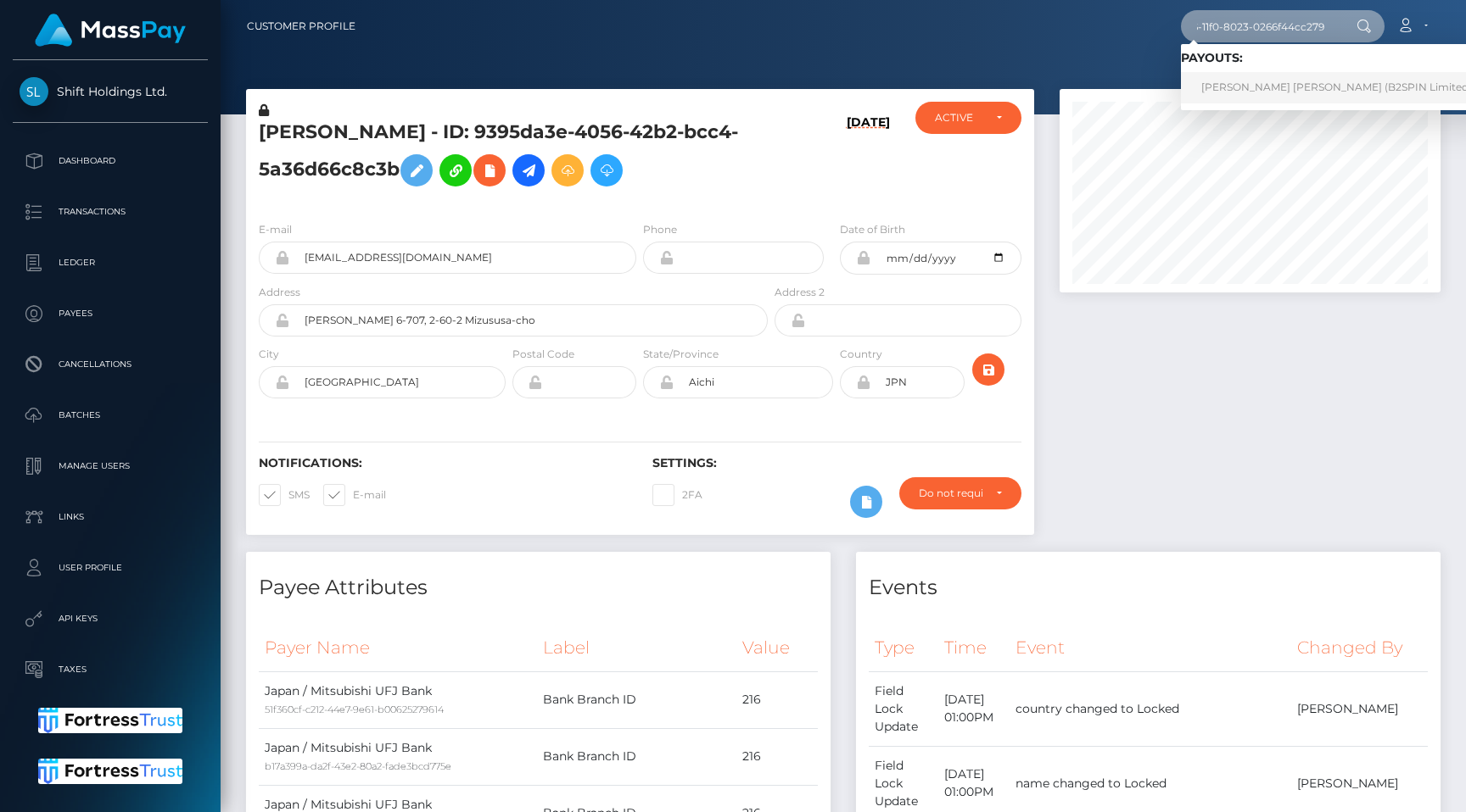
type input "d466a891-7c36-11f0-8023-0266f44cc279"
click at [1259, 83] on link "ANDREW REKSMY CHHEM (B2SPIN Limited - )" at bounding box center [1341, 88] width 320 height 32
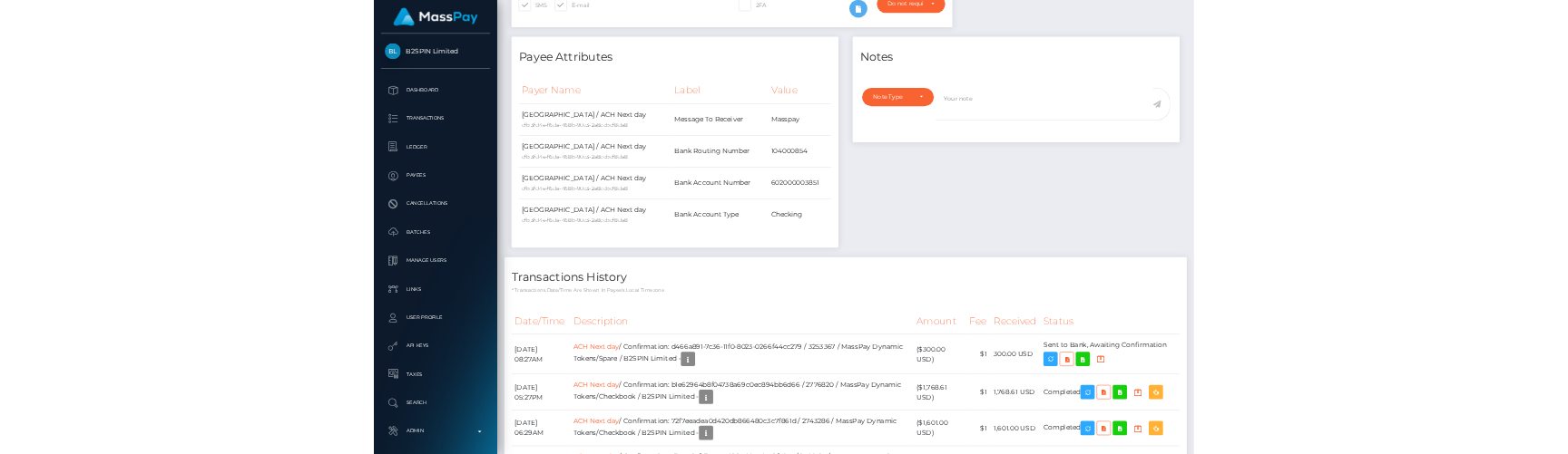
scroll to position [715, 0]
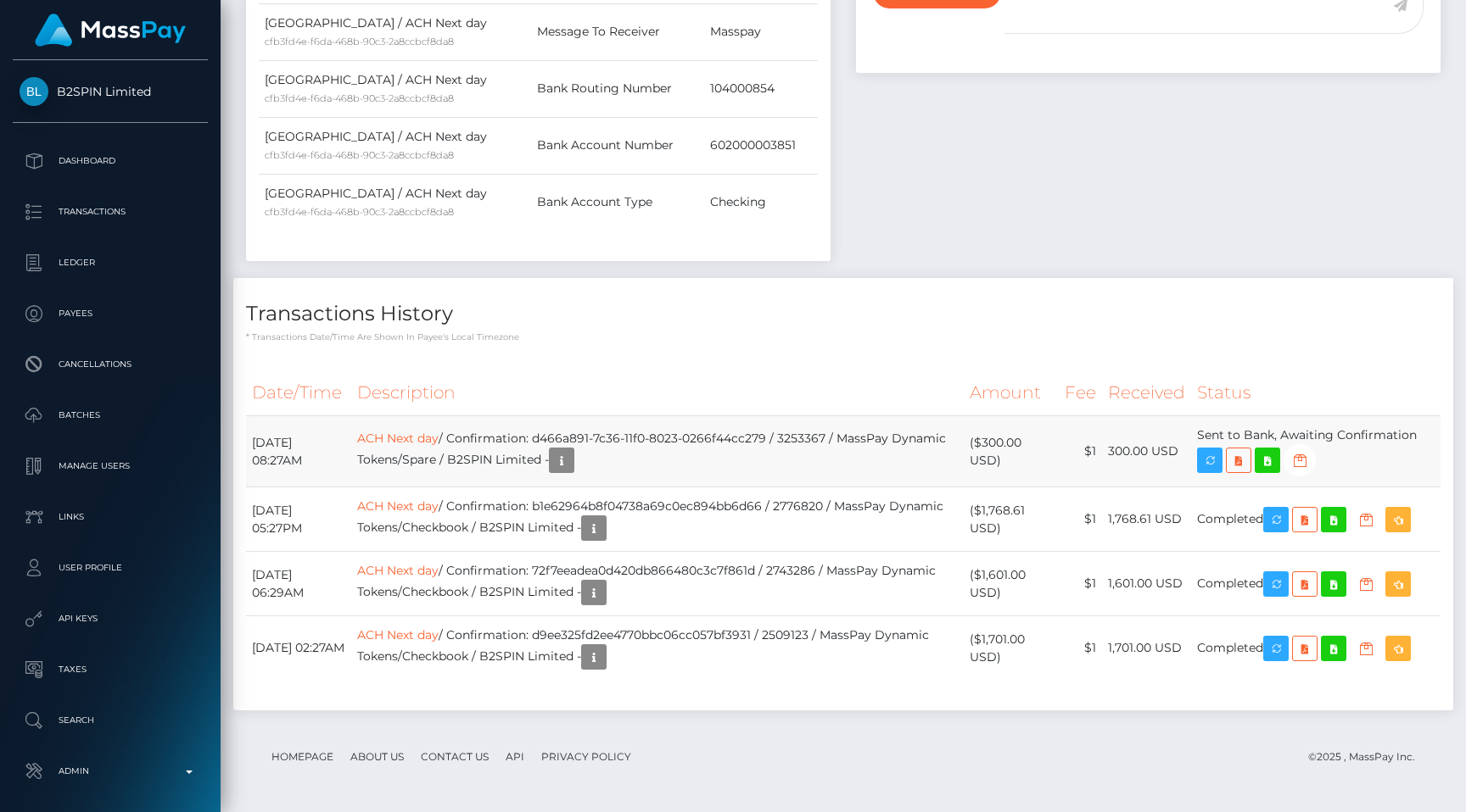
click at [750, 416] on td "ACH Next day / Confirmation: d466a891-7c36-11f0-8023-0266f44cc279 / 3253367 / M…" at bounding box center [658, 452] width 613 height 72
click at [747, 328] on h4 "Transactions History" at bounding box center [843, 314] width 1194 height 30
click at [748, 343] on p "* Transactions date/time are shown in payee's local timezone" at bounding box center [843, 337] width 1194 height 13
click at [1214, 459] on icon "button" at bounding box center [1210, 461] width 20 height 21
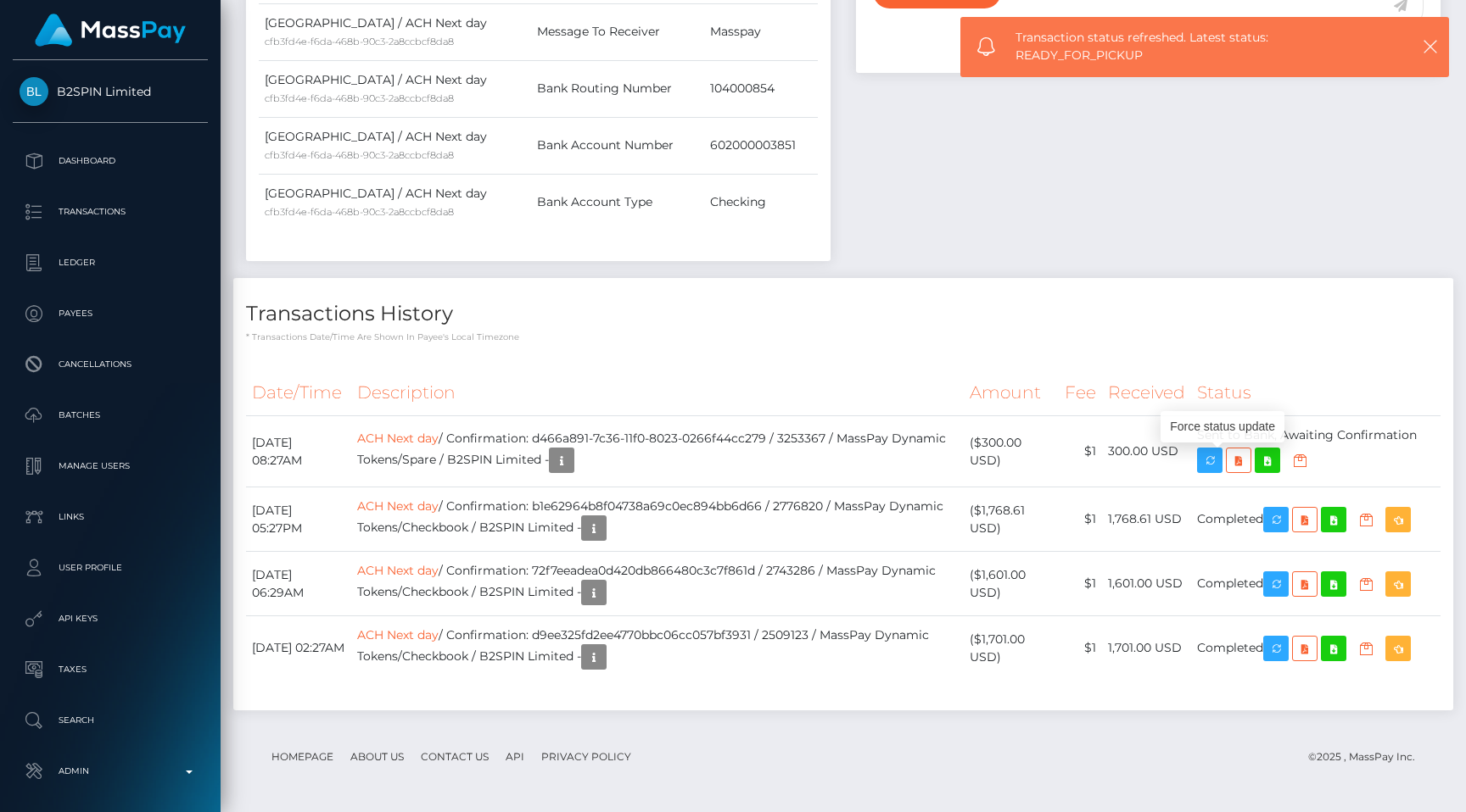
click at [984, 366] on div "Date/Time Description Amount Fee Received Status ACH Next day ACH Next day" at bounding box center [843, 534] width 1220 height 354
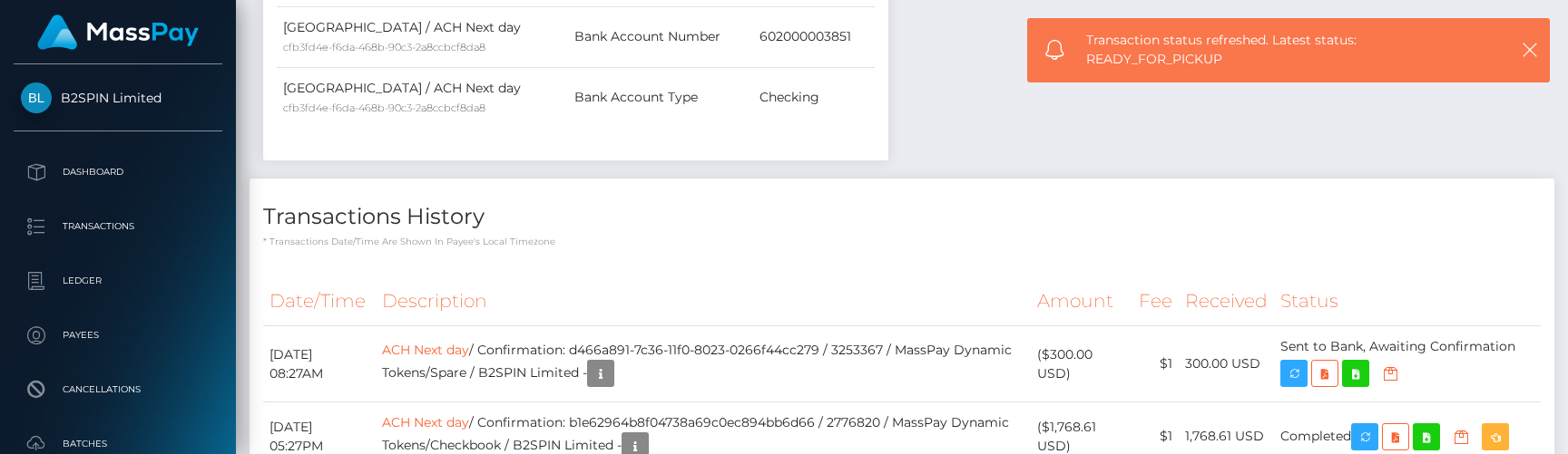
scroll to position [852, 0]
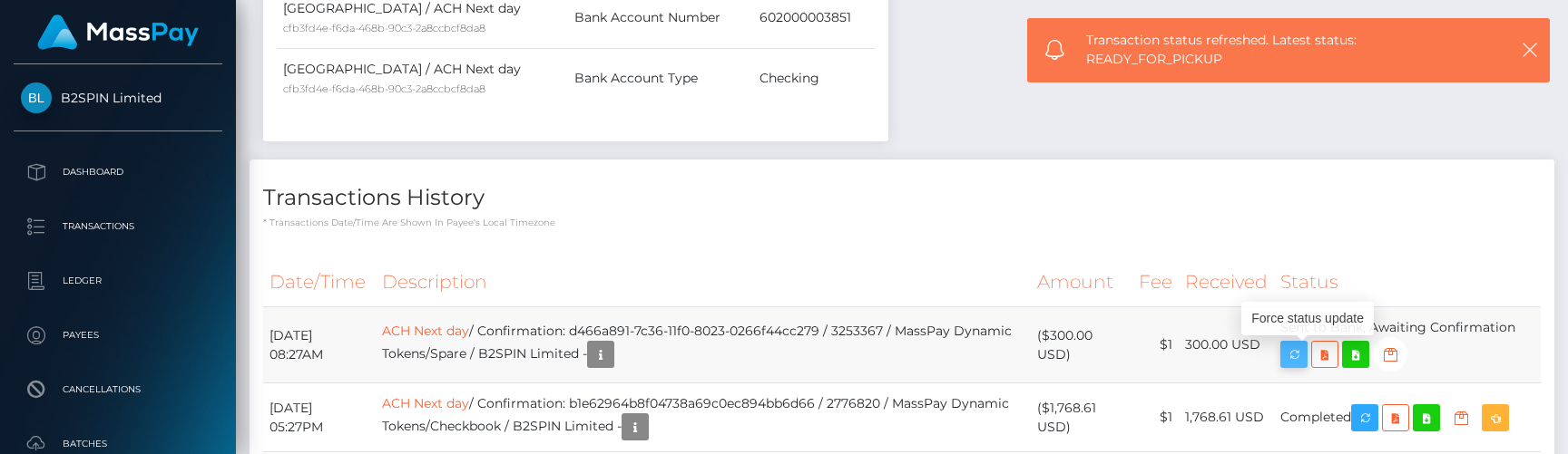
click at [1305, 356] on icon "button" at bounding box center [1294, 354] width 22 height 23
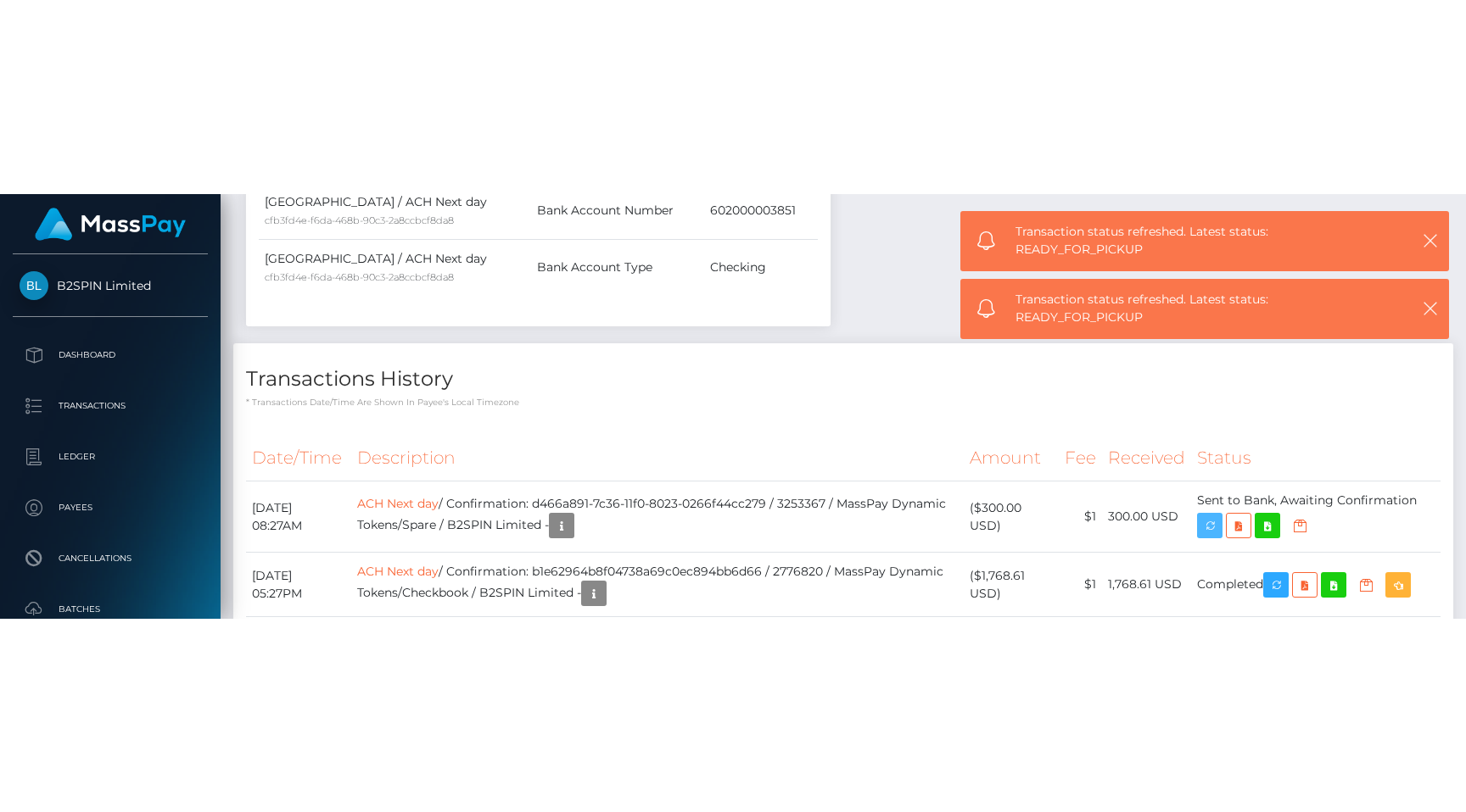
scroll to position [669, 0]
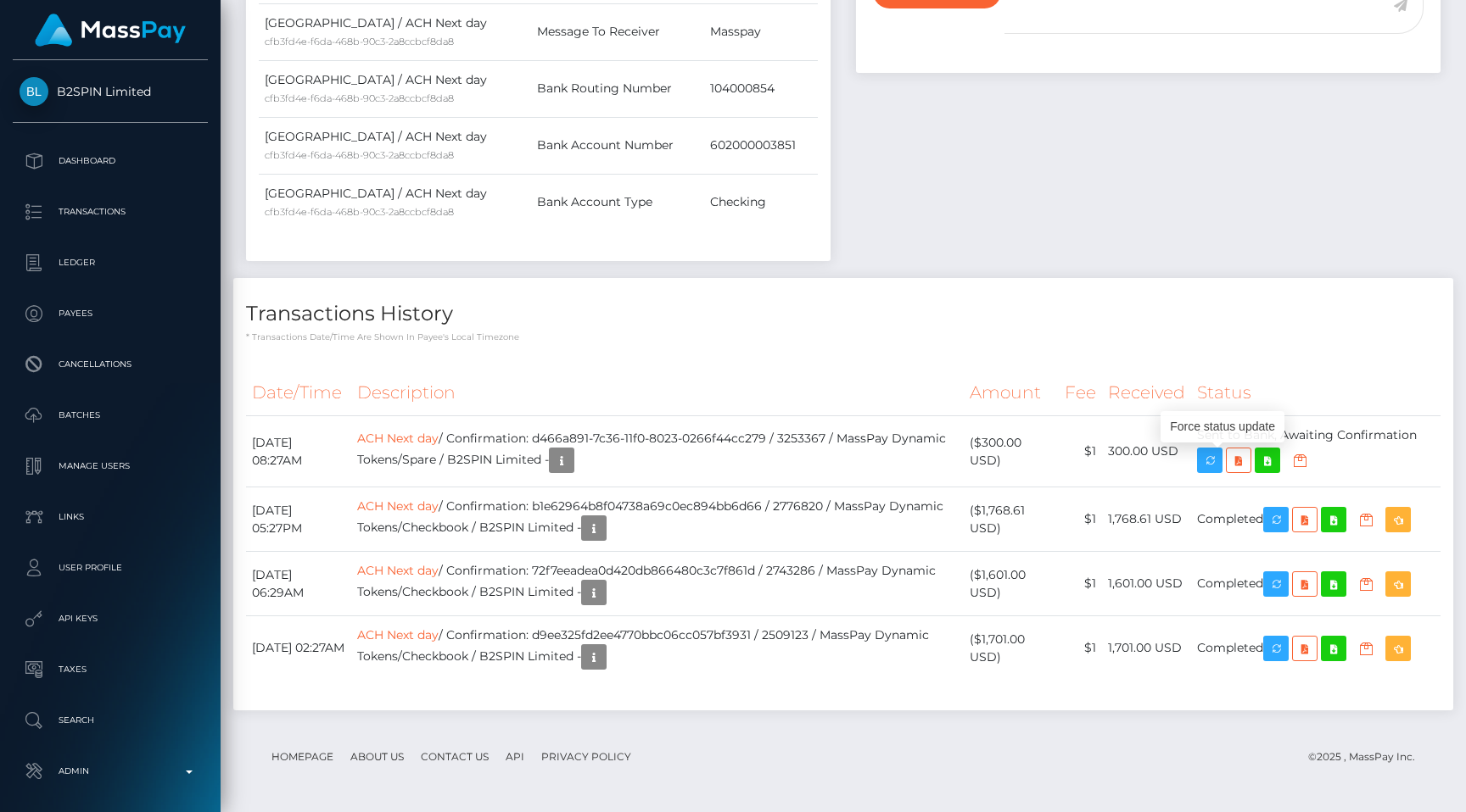
click at [456, 297] on div "Transactions History * Transactions date/time are shown in payee's local timezo…" at bounding box center [843, 311] width 1220 height 65
click at [794, 404] on th "Description" at bounding box center [658, 393] width 613 height 47
click at [730, 304] on h4 "Transactions History" at bounding box center [843, 314] width 1194 height 30
click at [850, 304] on h4 "Transactions History" at bounding box center [843, 314] width 1194 height 30
click at [764, 443] on td "ACH Next day / Confirmation: d466a891-7c36-11f0-8023-0266f44cc279 / 3253367 / M…" at bounding box center [658, 452] width 613 height 72
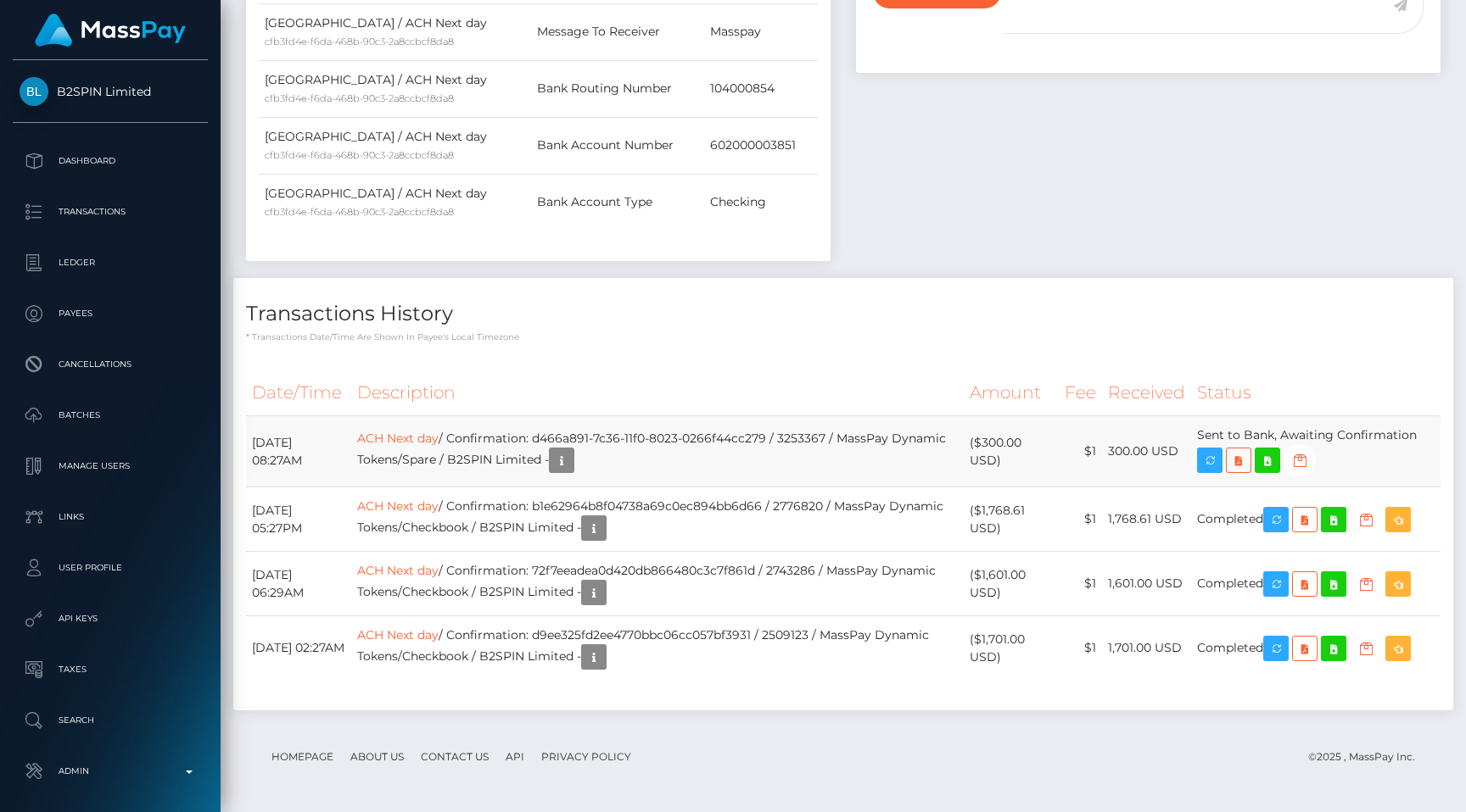
click at [777, 469] on td "ACH Next day / Confirmation: d466a891-7c36-11f0-8023-0266f44cc279 / 3253367 / M…" at bounding box center [658, 452] width 613 height 72
drag, startPoint x: 794, startPoint y: 438, endPoint x: 563, endPoint y: 433, distance: 231.1
click at [563, 433] on td "ACH Next day / Confirmation: d466a891-7c36-11f0-8023-0266f44cc279 / 3253367 / M…" at bounding box center [658, 452] width 613 height 72
copy td "d466a891-7c36-11f0-8023-0266f44cc279"
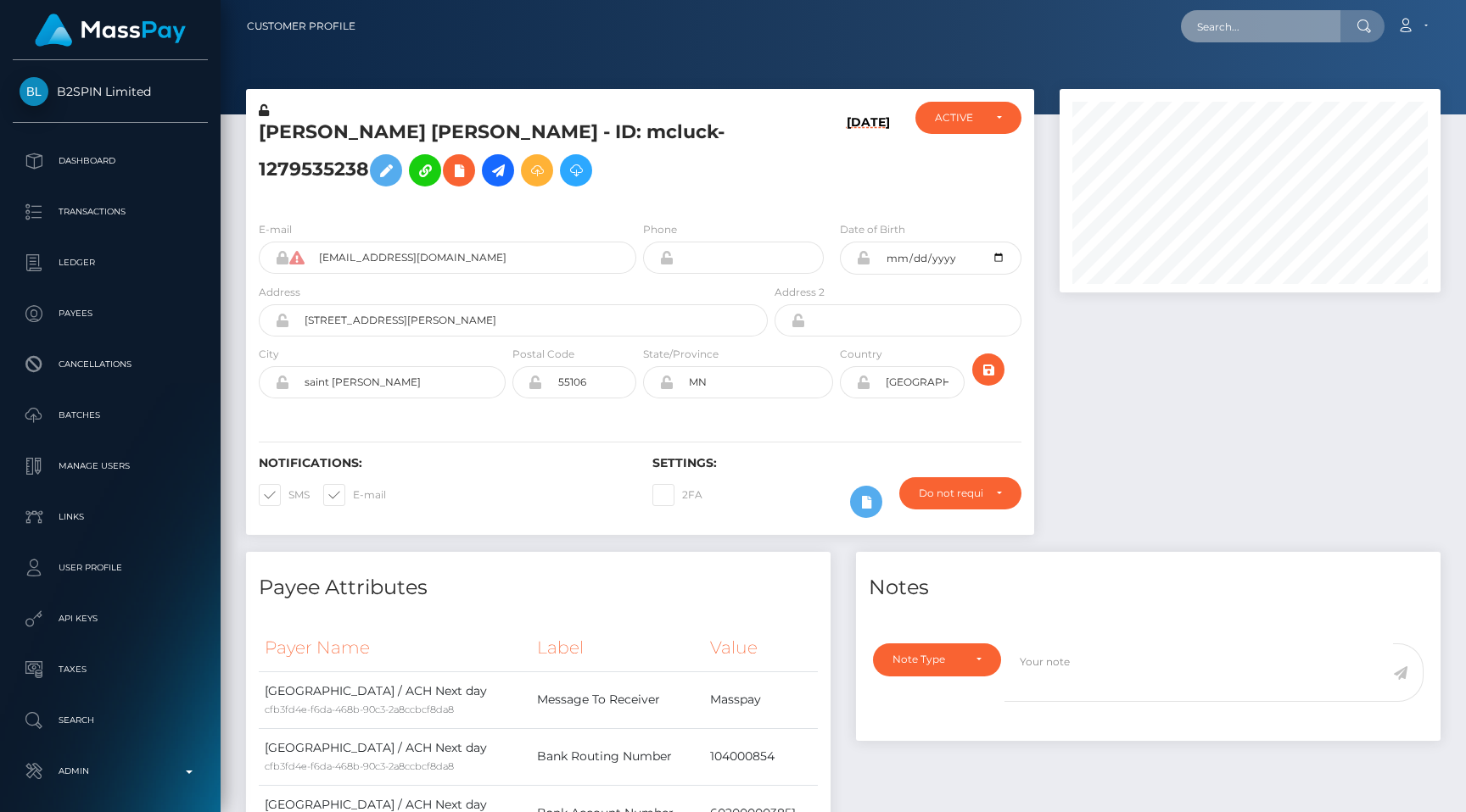
click at [1244, 16] on input "text" at bounding box center [1260, 26] width 159 height 33
paste input "d8c1ca7f-b014-11ef-93c4-02378e9ea7b9"
type input "d8c1ca7f-b014-11ef-93c4-02378e9ea7b9"
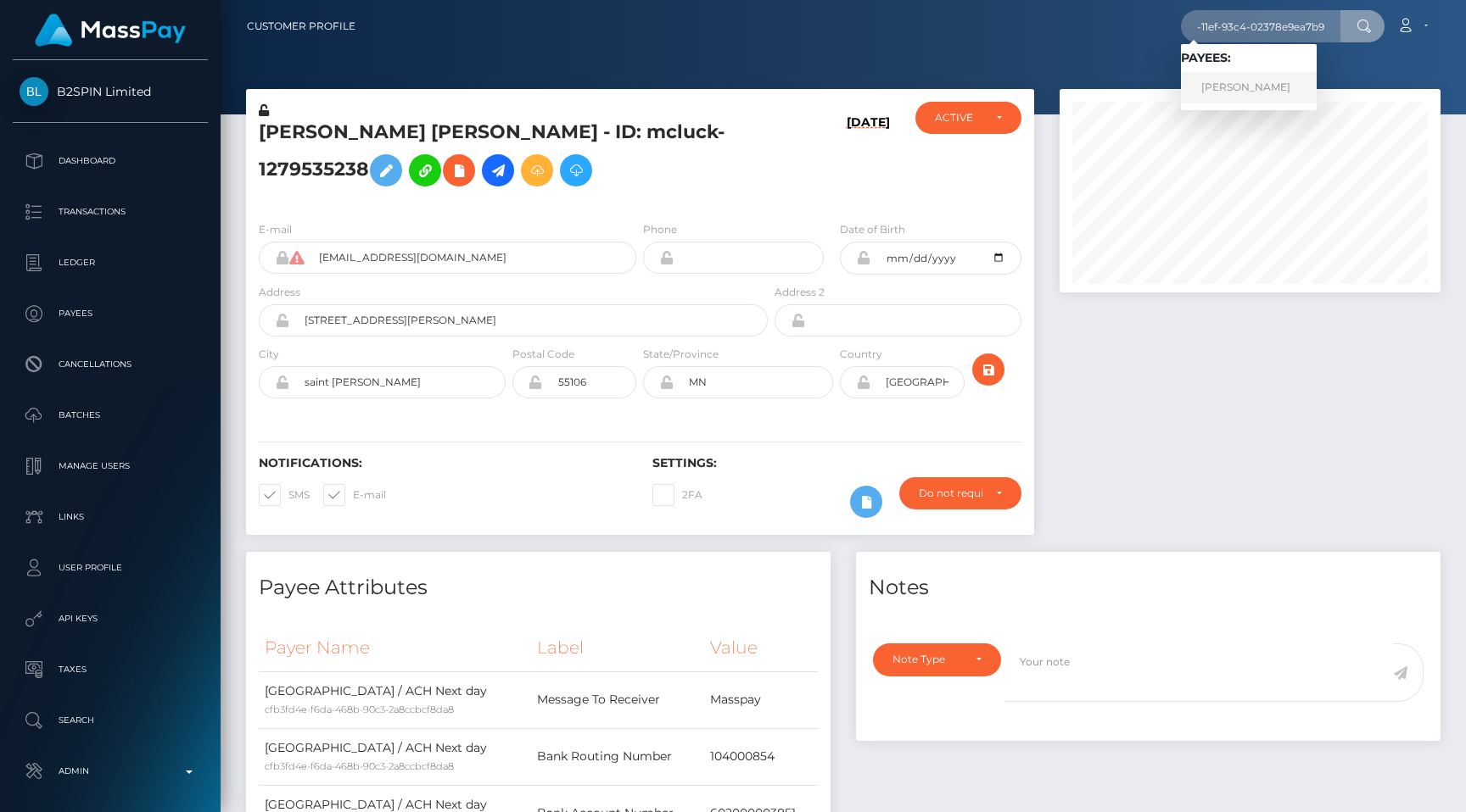
click at [1269, 74] on link "ALEXANDRU CARJALIU" at bounding box center [1249, 88] width 136 height 32
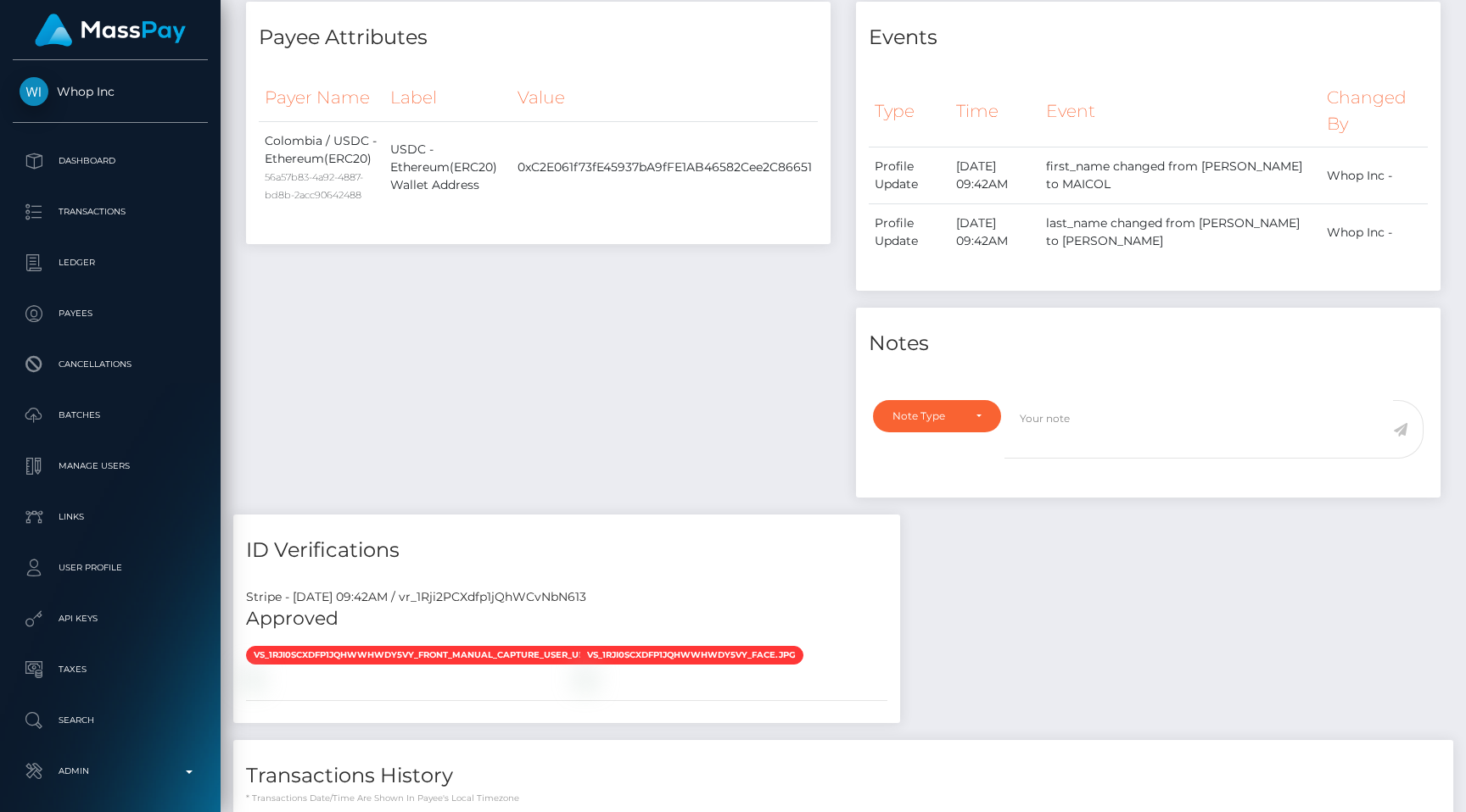
scroll to position [876, 0]
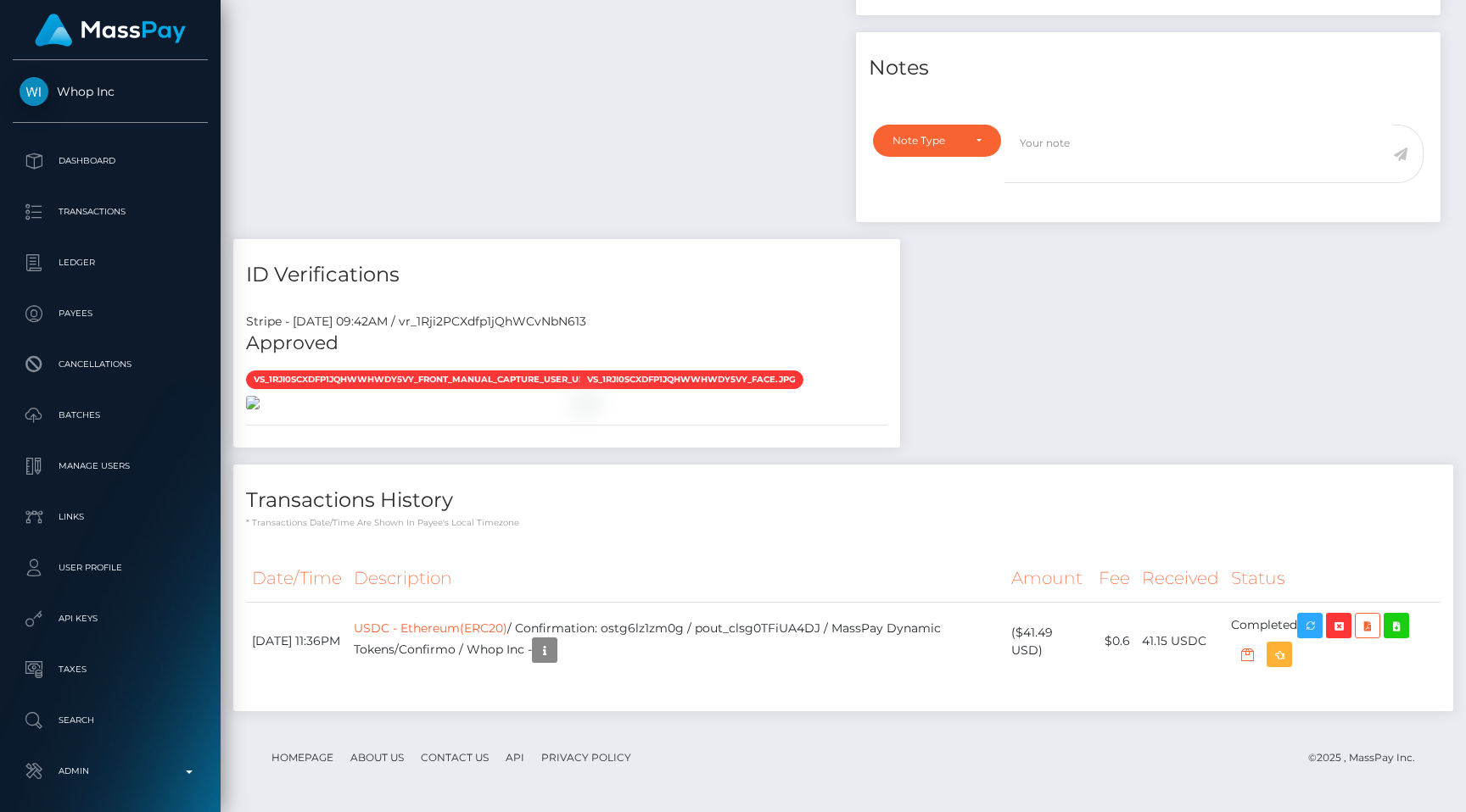
click at [254, 400] on img at bounding box center [252, 402] width 14 height 14
click at [645, 561] on th "Description" at bounding box center [676, 579] width 658 height 47
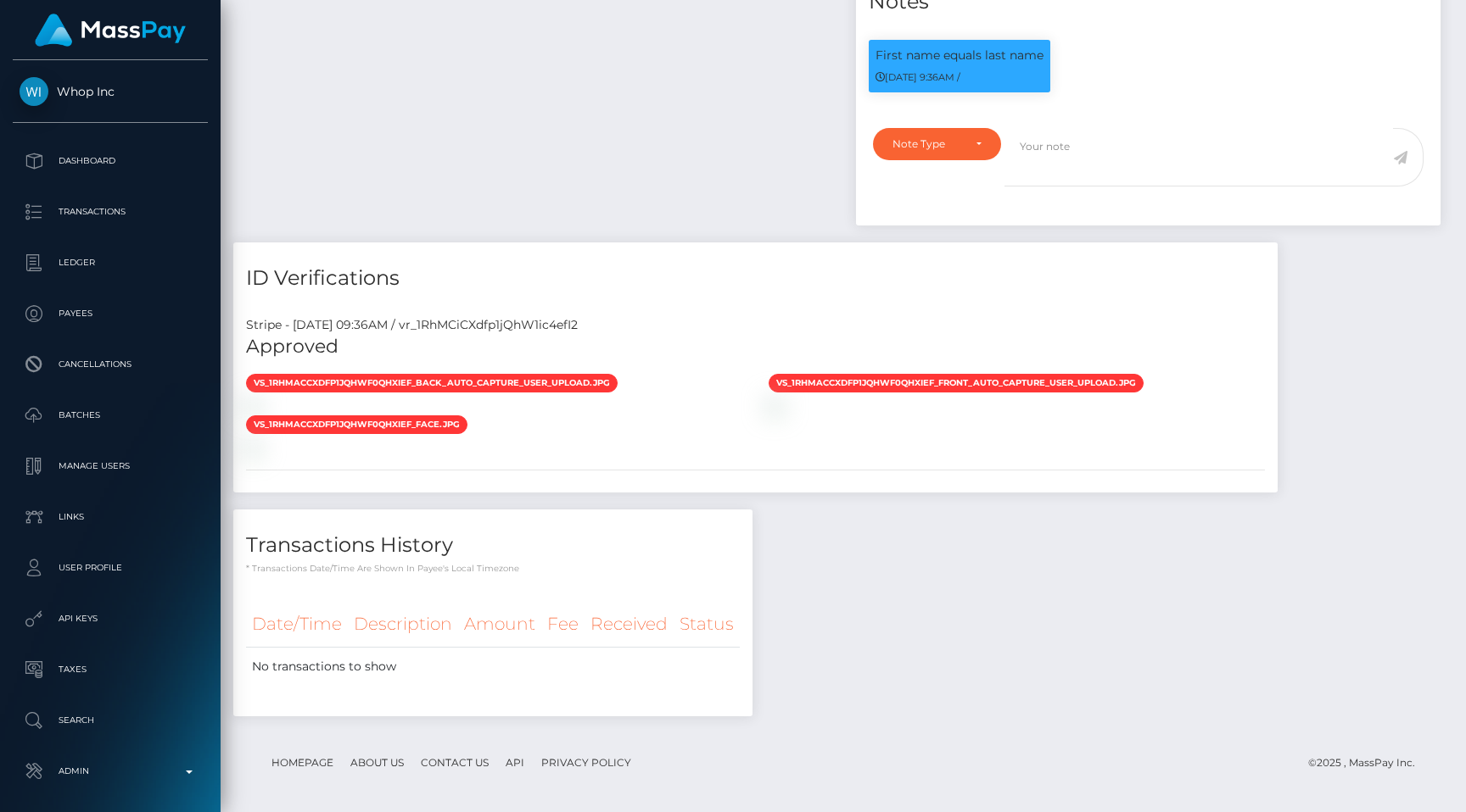
scroll to position [204, 381]
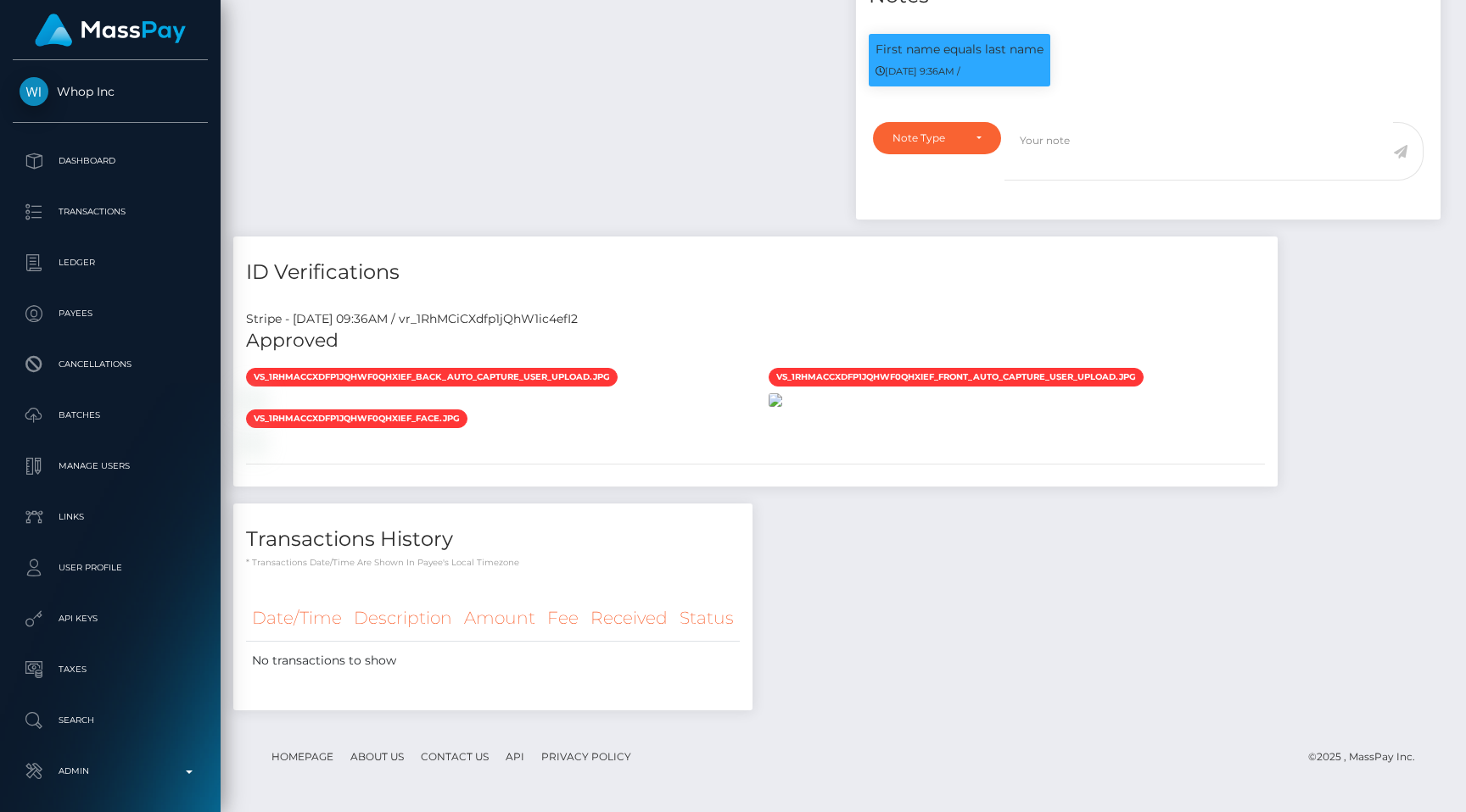
scroll to position [1008, 0]
click at [782, 407] on img at bounding box center [775, 400] width 14 height 14
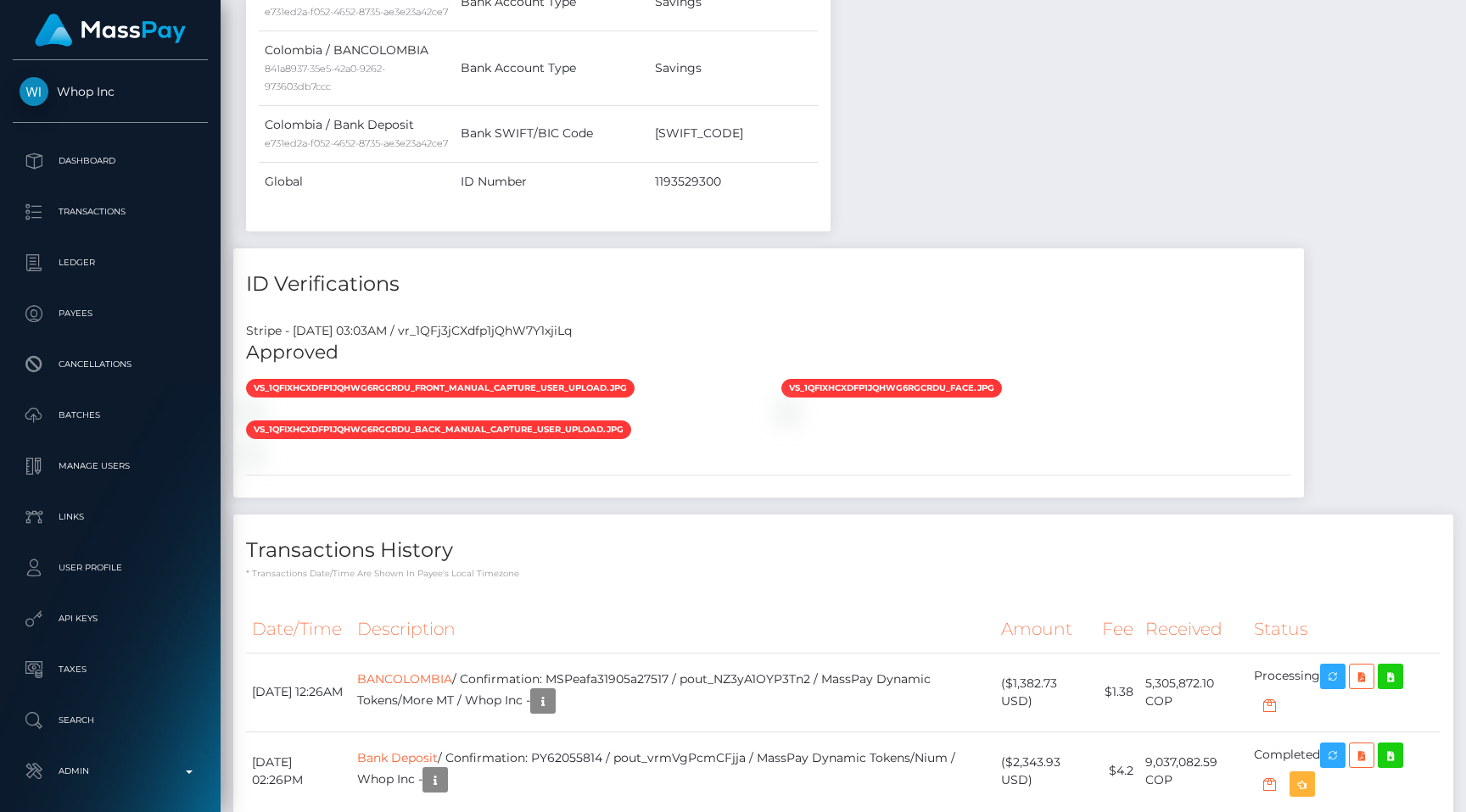
scroll to position [1117, 0]
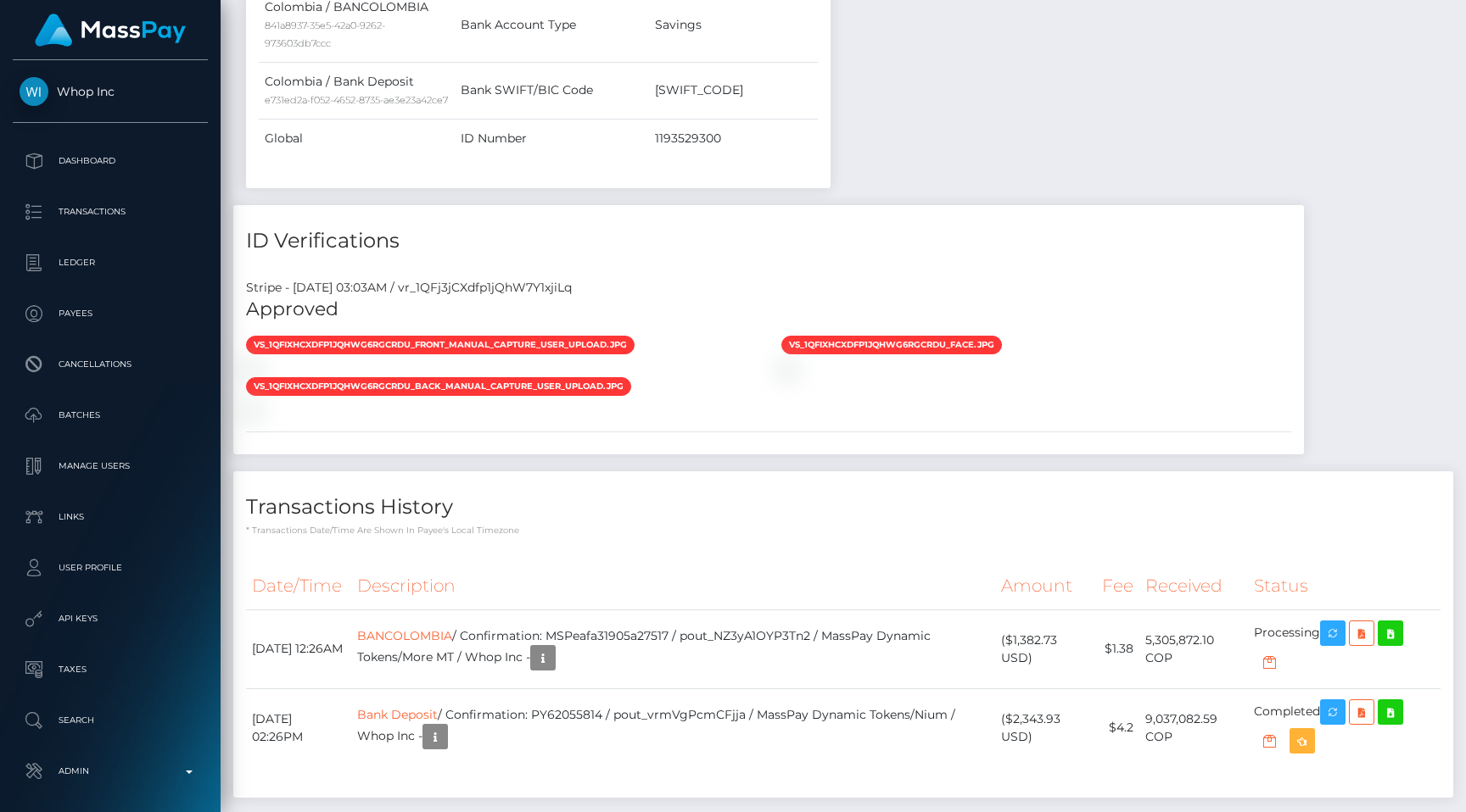
click at [531, 297] on div "Stripe - [DATE] 03:03AM / vr_1QFj3jCXdfp1jQhW7Y1xjiLq" at bounding box center [767, 288] width 1070 height 18
copy div "vr_1QFj3jCXdfp1jQhW7Y1xjiLq"
click at [733, 537] on p "* Transactions date/time are shown in payee's local timezone" at bounding box center [843, 531] width 1194 height 13
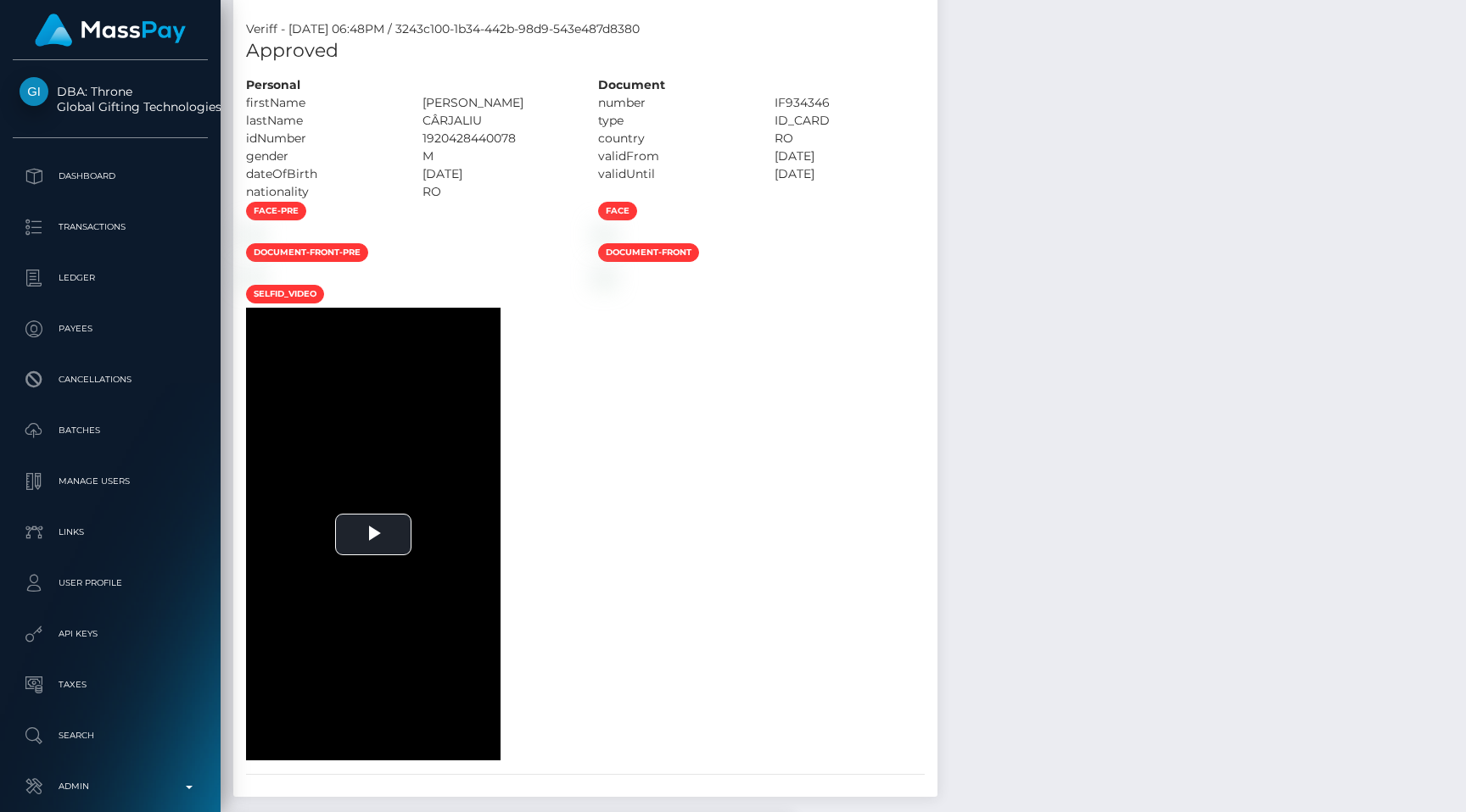
scroll to position [2210, 0]
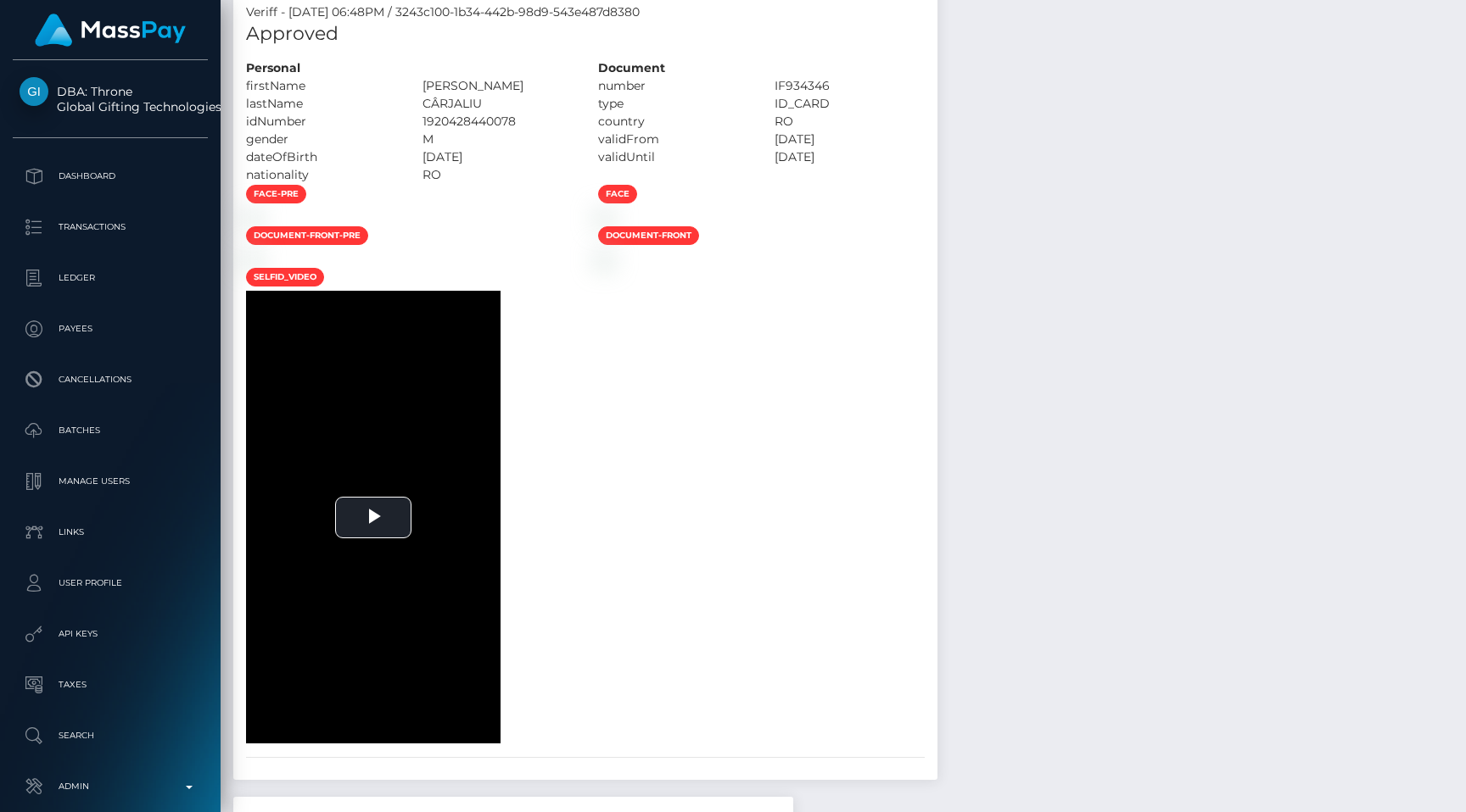
click at [585, 225] on div at bounding box center [409, 216] width 352 height 18
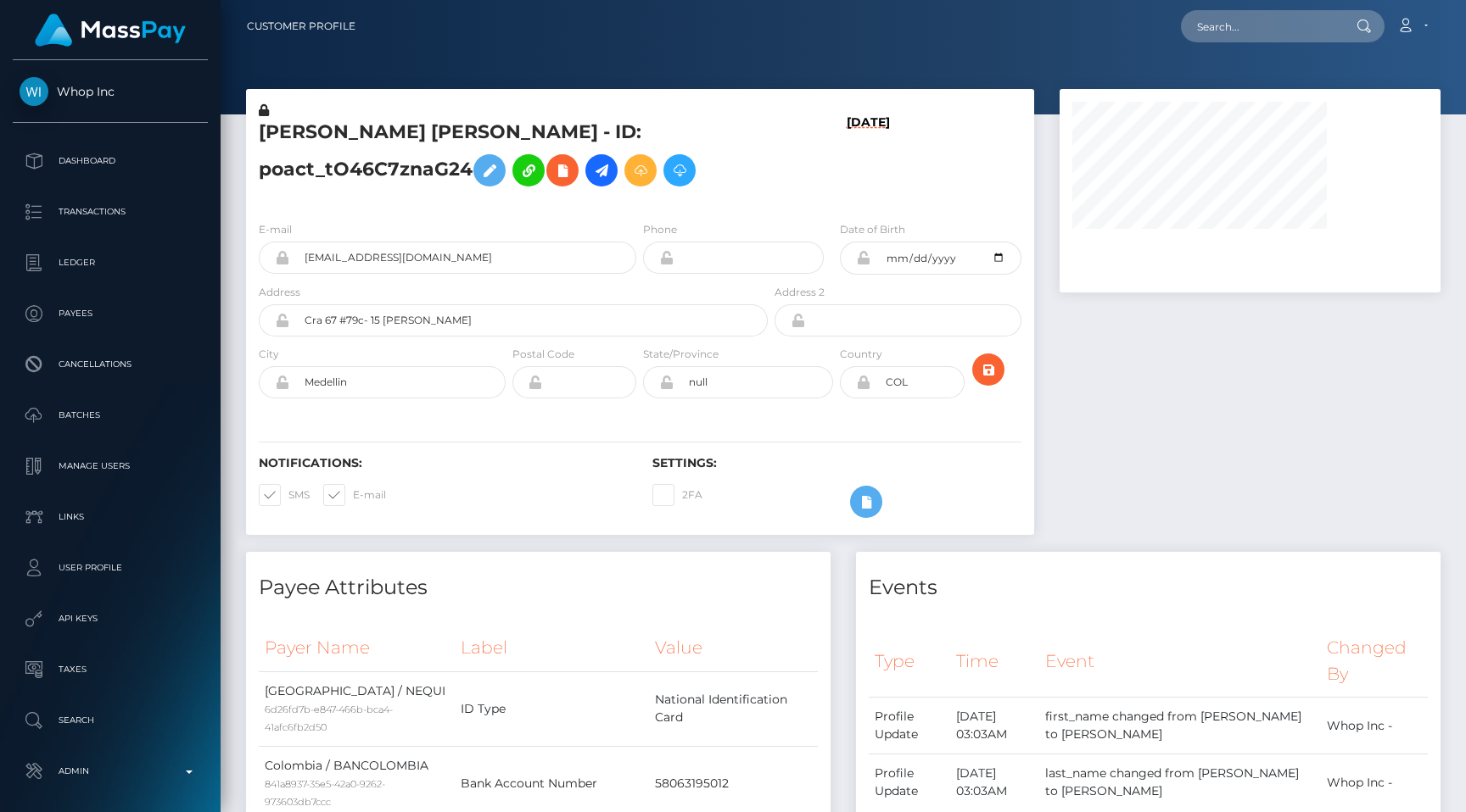
scroll to position [1117, 0]
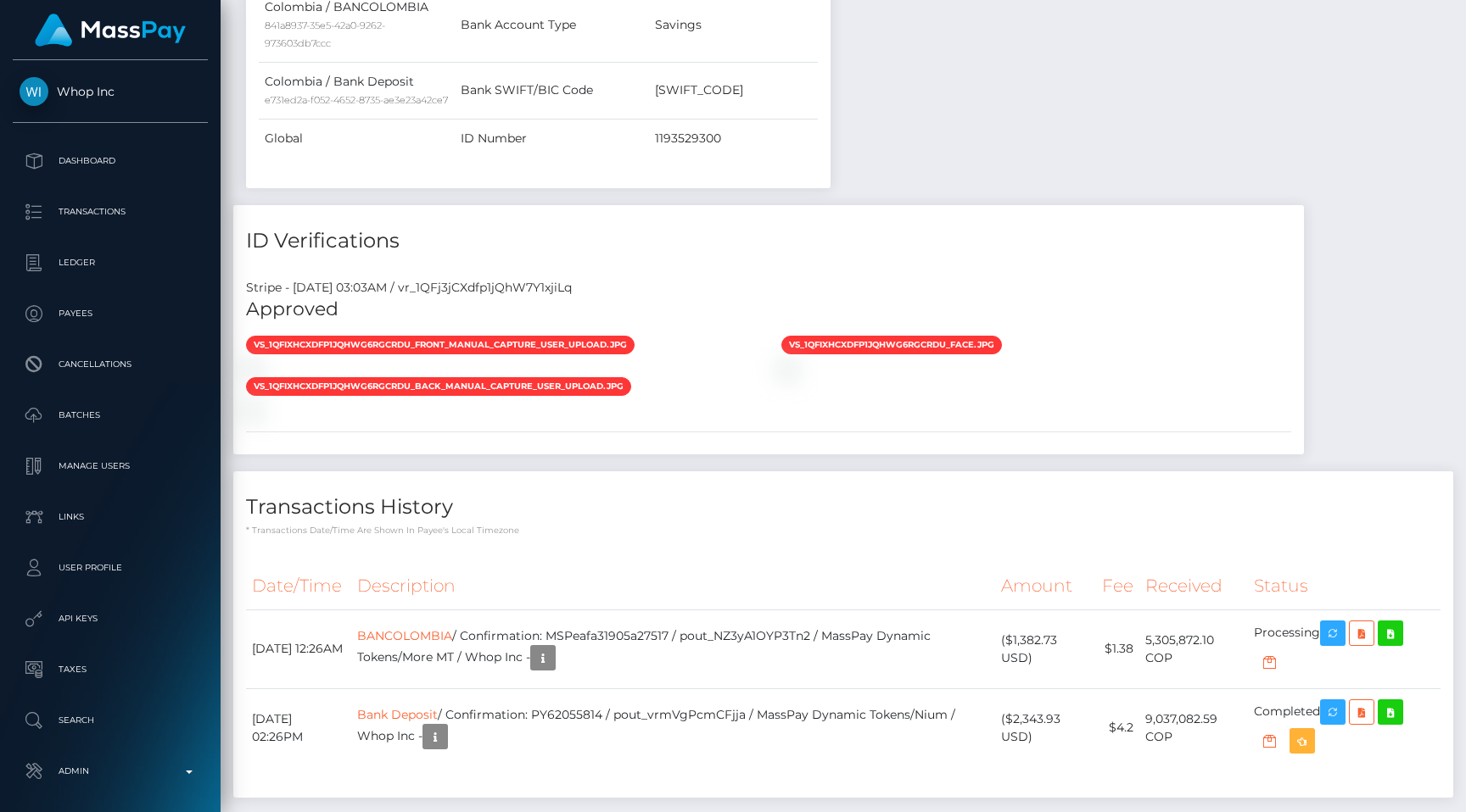
click at [518, 297] on div "Stripe - [DATE] 03:03AM / vr_1QFj3jCXdfp1jQhW7Y1xjiLq" at bounding box center [767, 288] width 1070 height 18
copy div "vr_1QFj3jCXdfp1jQhW7Y1xjiLq"
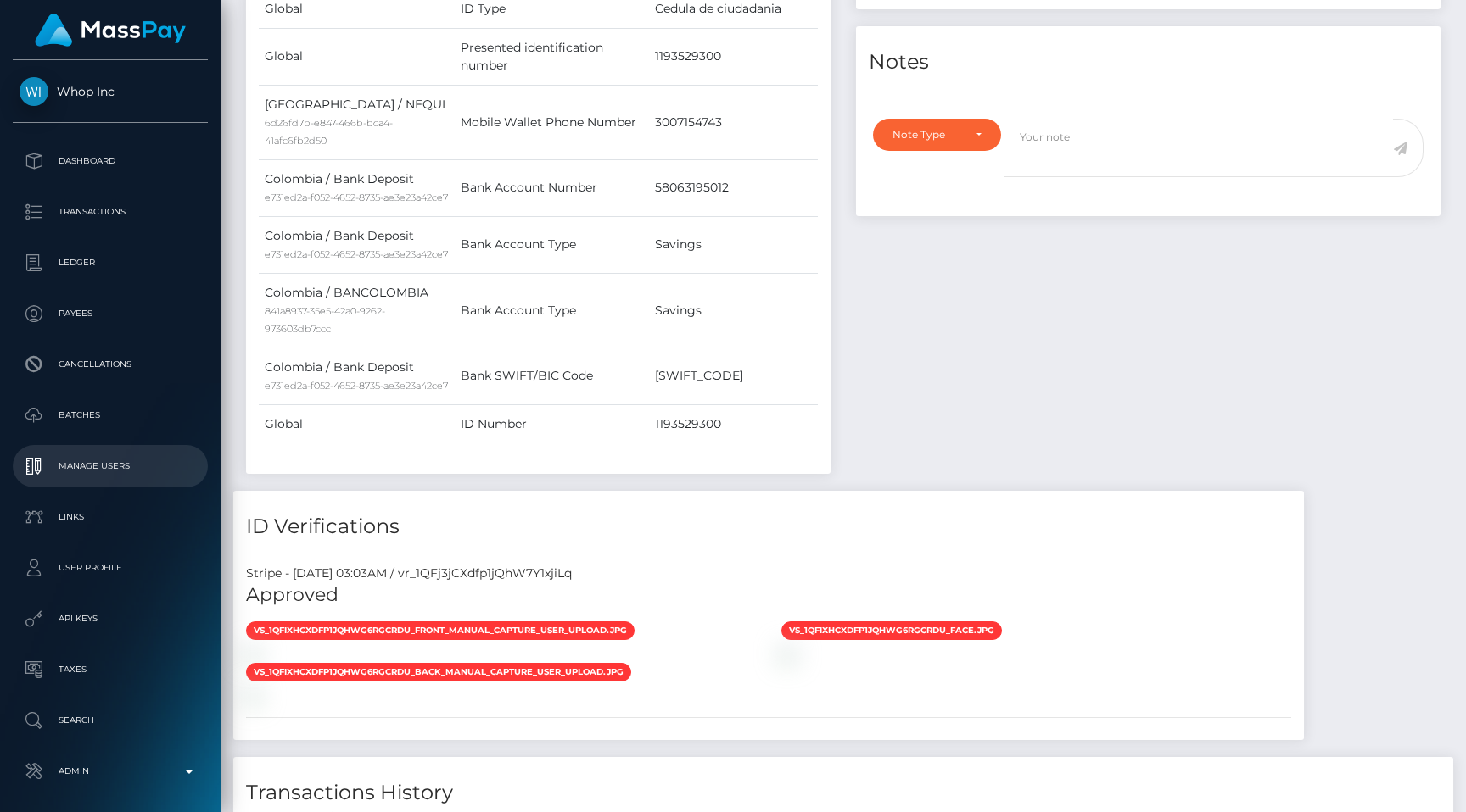
scroll to position [69, 0]
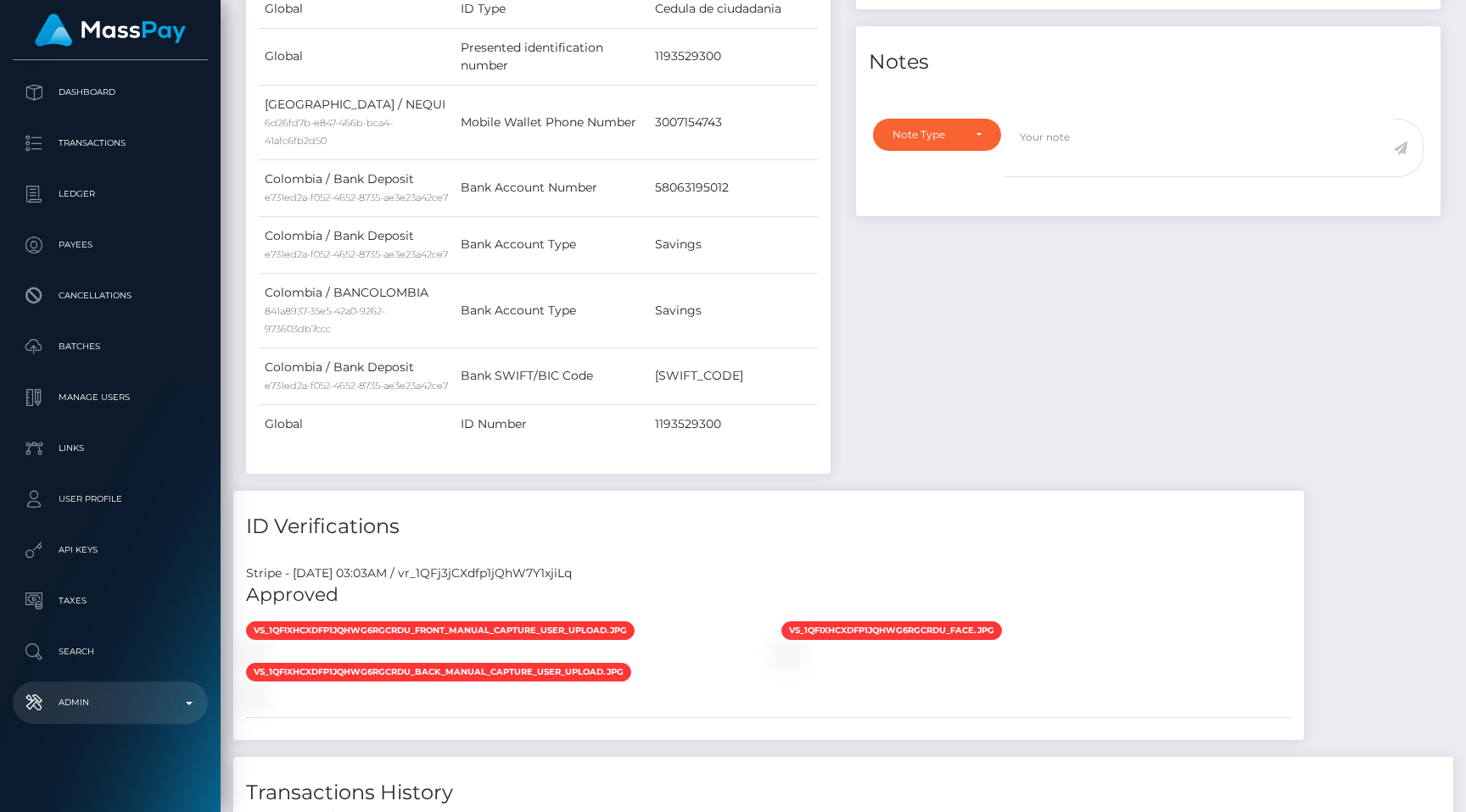
click at [91, 719] on link "Admin" at bounding box center [110, 703] width 195 height 43
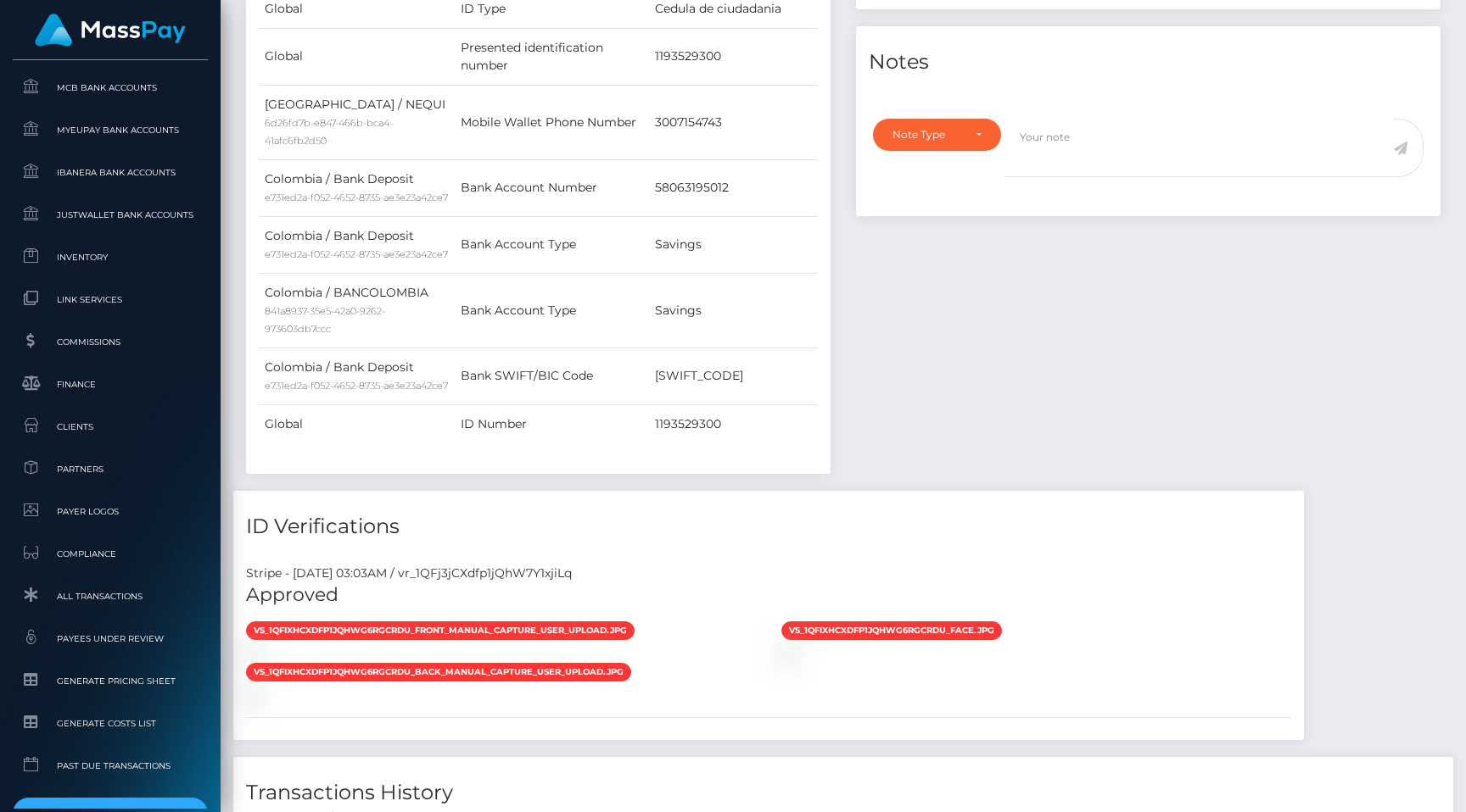
scroll to position [1016, 0]
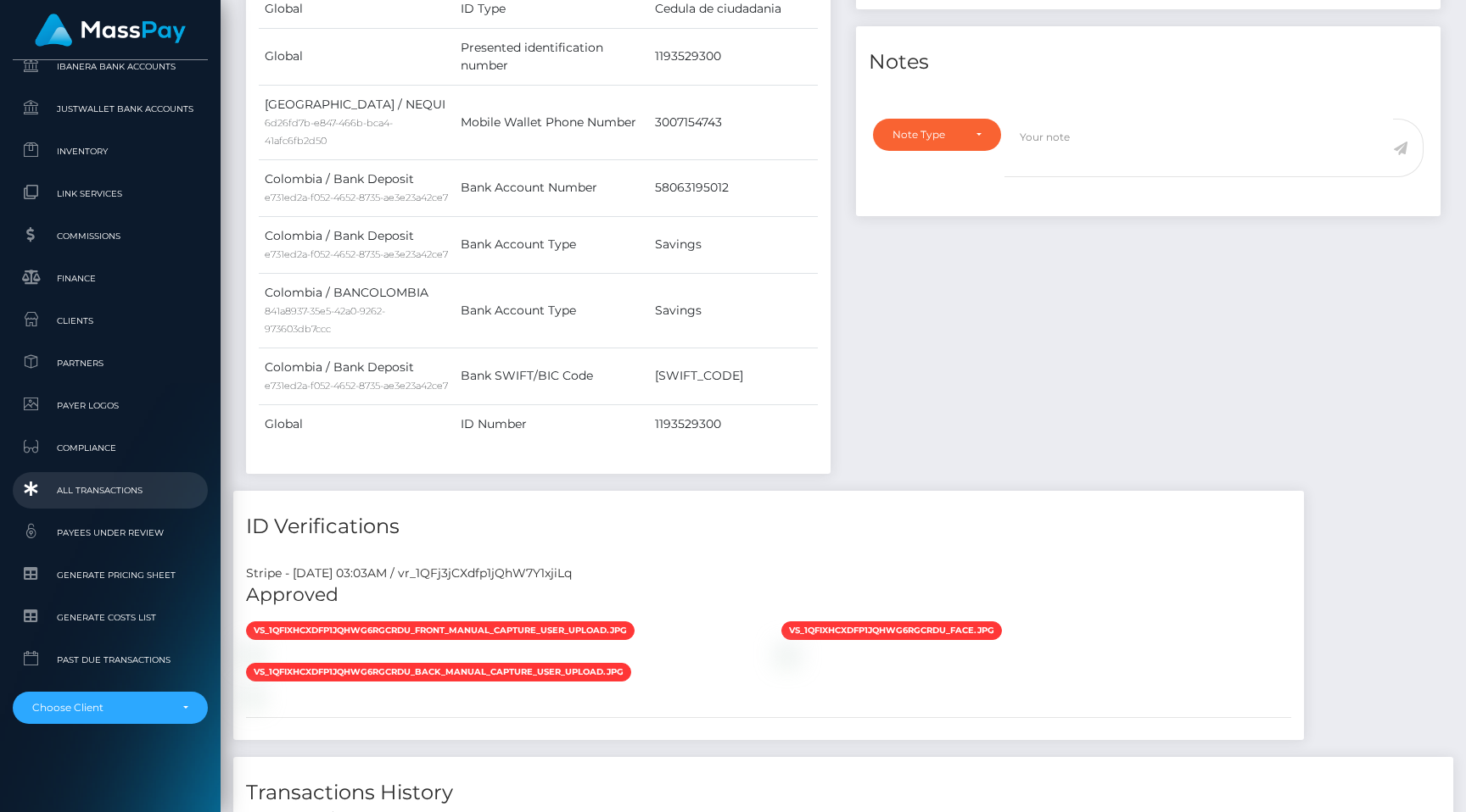
click at [132, 498] on span "All Transactions" at bounding box center [110, 490] width 182 height 20
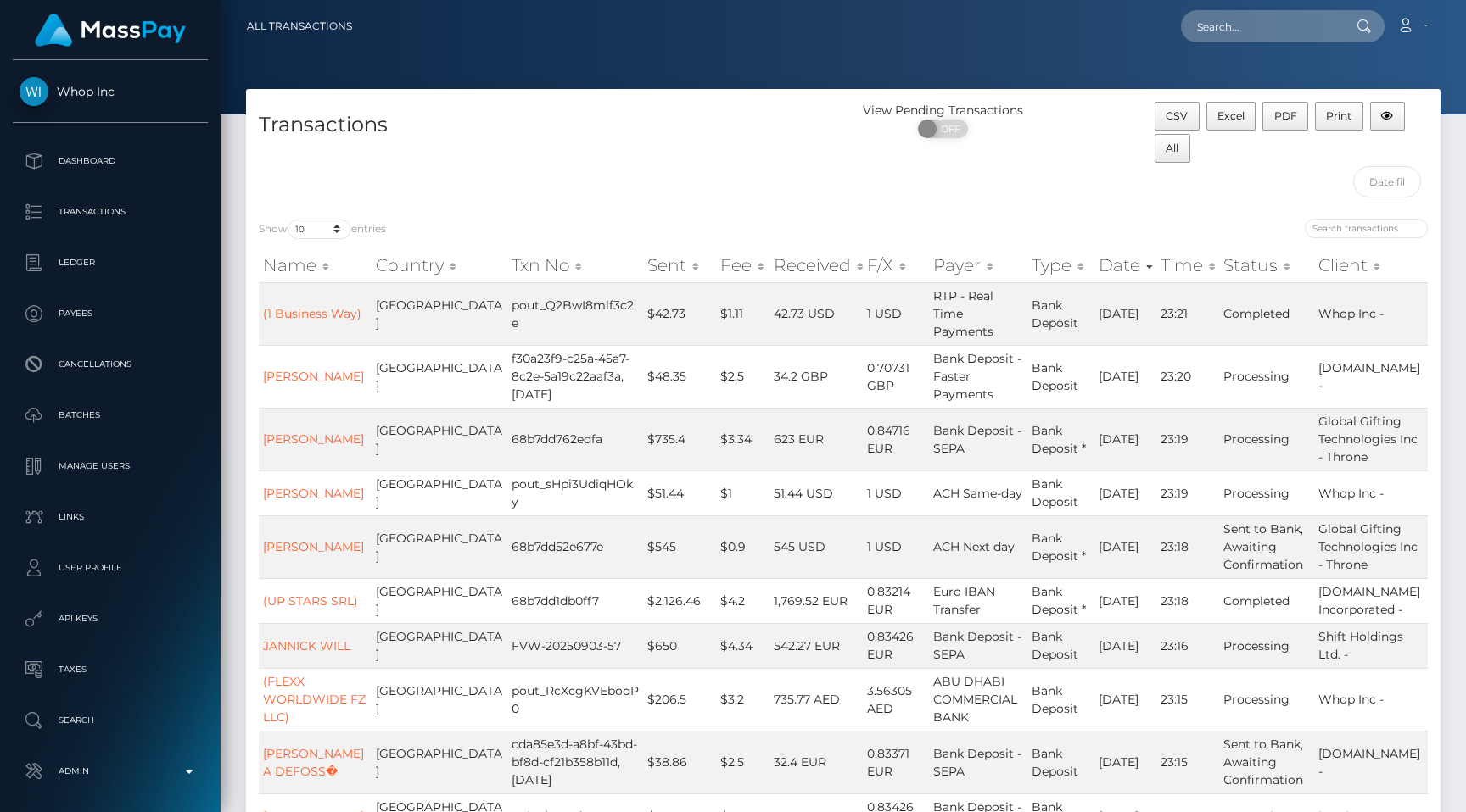
click at [1251, 7] on nav "All Transactions Loading... Loading... Account" at bounding box center [843, 26] width 1245 height 52
click at [1251, 19] on input "text" at bounding box center [1260, 26] width 159 height 33
paste input "pout_VS5hHc84kIciu"
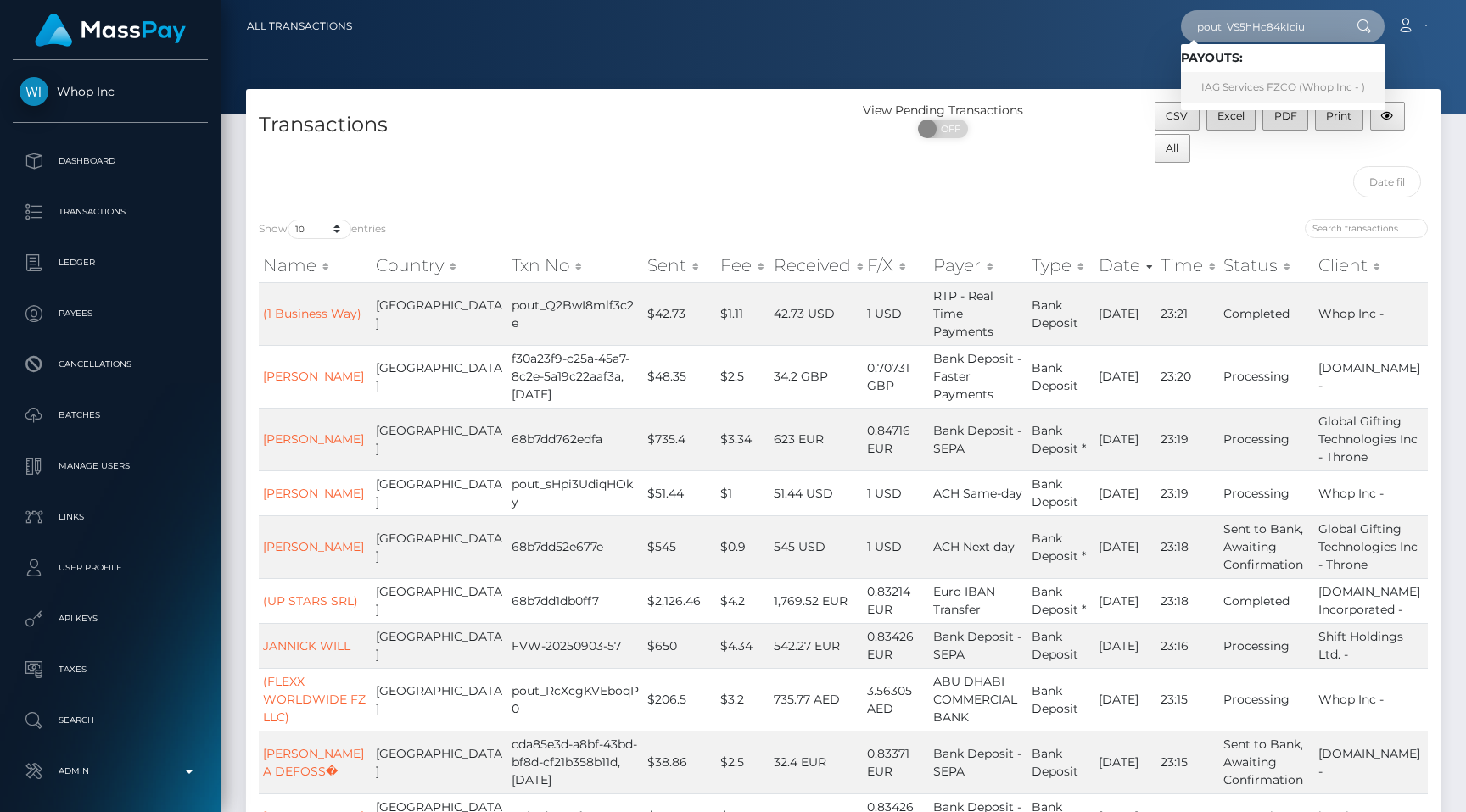
type input "pout_VS5hHc84kIciu"
click at [1252, 76] on link "IAG Services FZCO (Whop Inc - )" at bounding box center [1283, 88] width 204 height 32
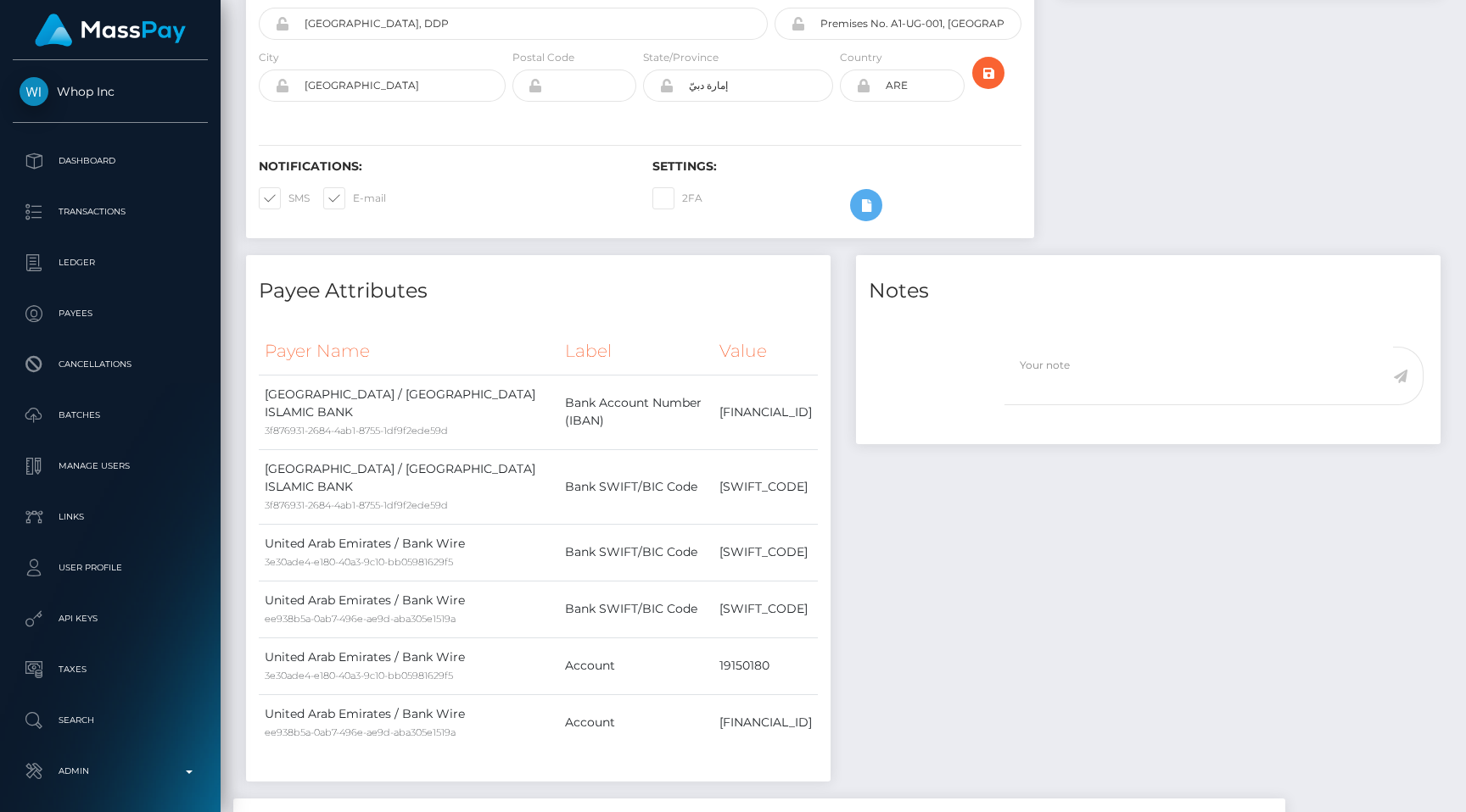
scroll to position [520, 0]
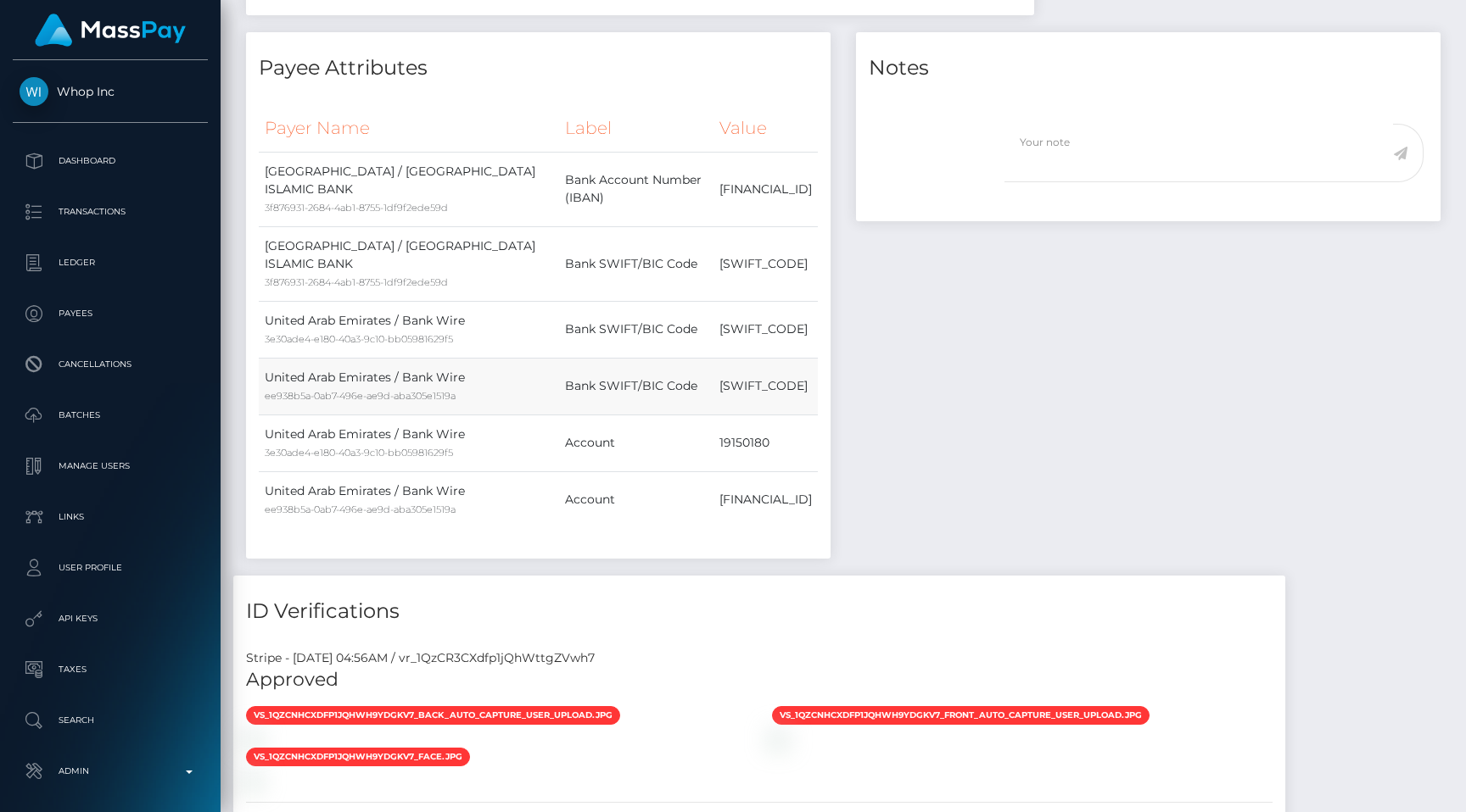
click at [713, 386] on td "[SWIFT_CODE]" at bounding box center [766, 386] width 104 height 57
copy td "[SWIFT_CODE]"
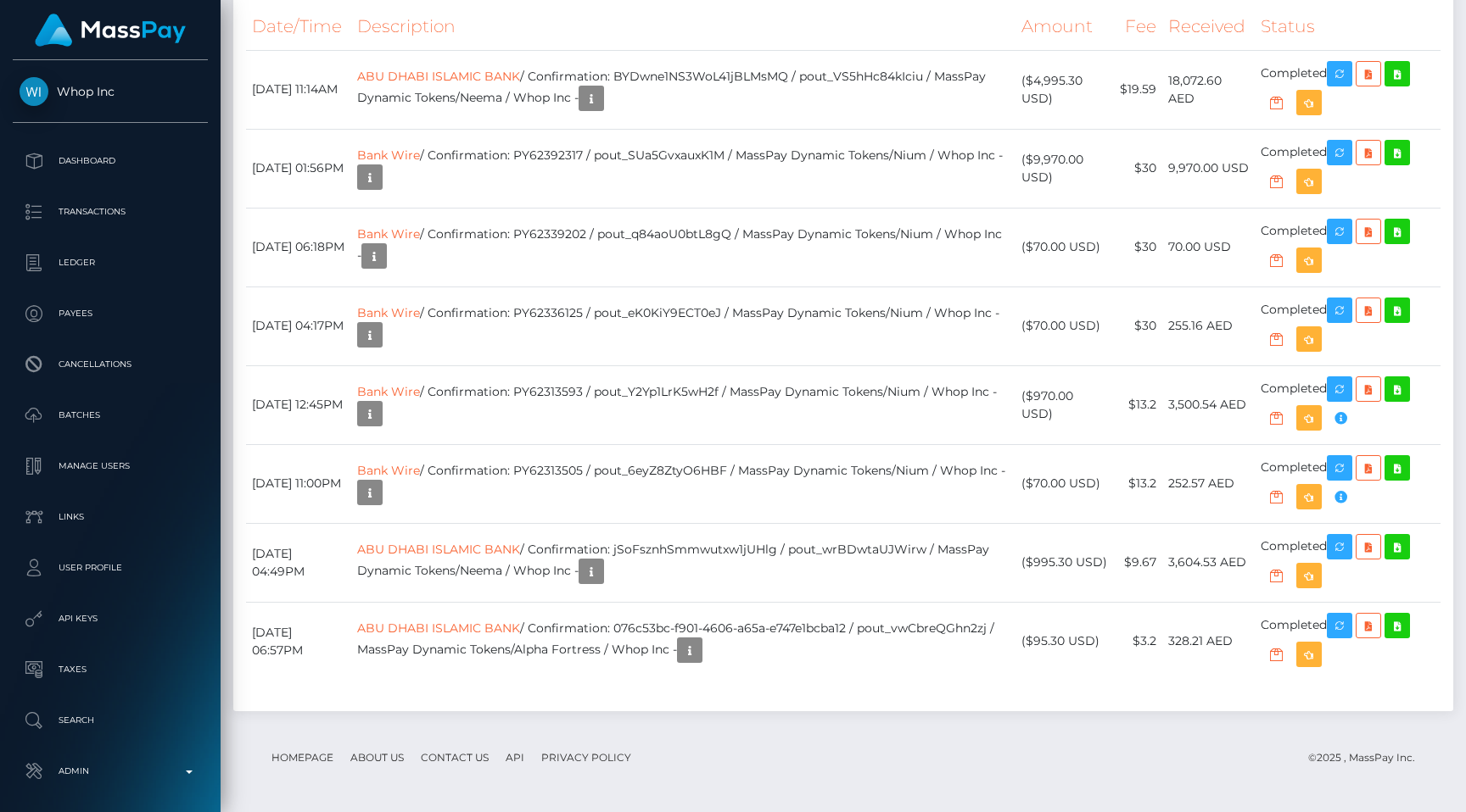
scroll to position [1681, 0]
drag, startPoint x: 549, startPoint y: 270, endPoint x: 384, endPoint y: 271, distance: 165.0
click at [384, 129] on td "ABU DHABI ISLAMIC BANK / Confirmation: BYDwne1NS3WoL41jBLMsMQ / pout_VS5hHc84kI…" at bounding box center [683, 89] width 664 height 79
copy link "ABU DHABI ISLAMIC BANK"
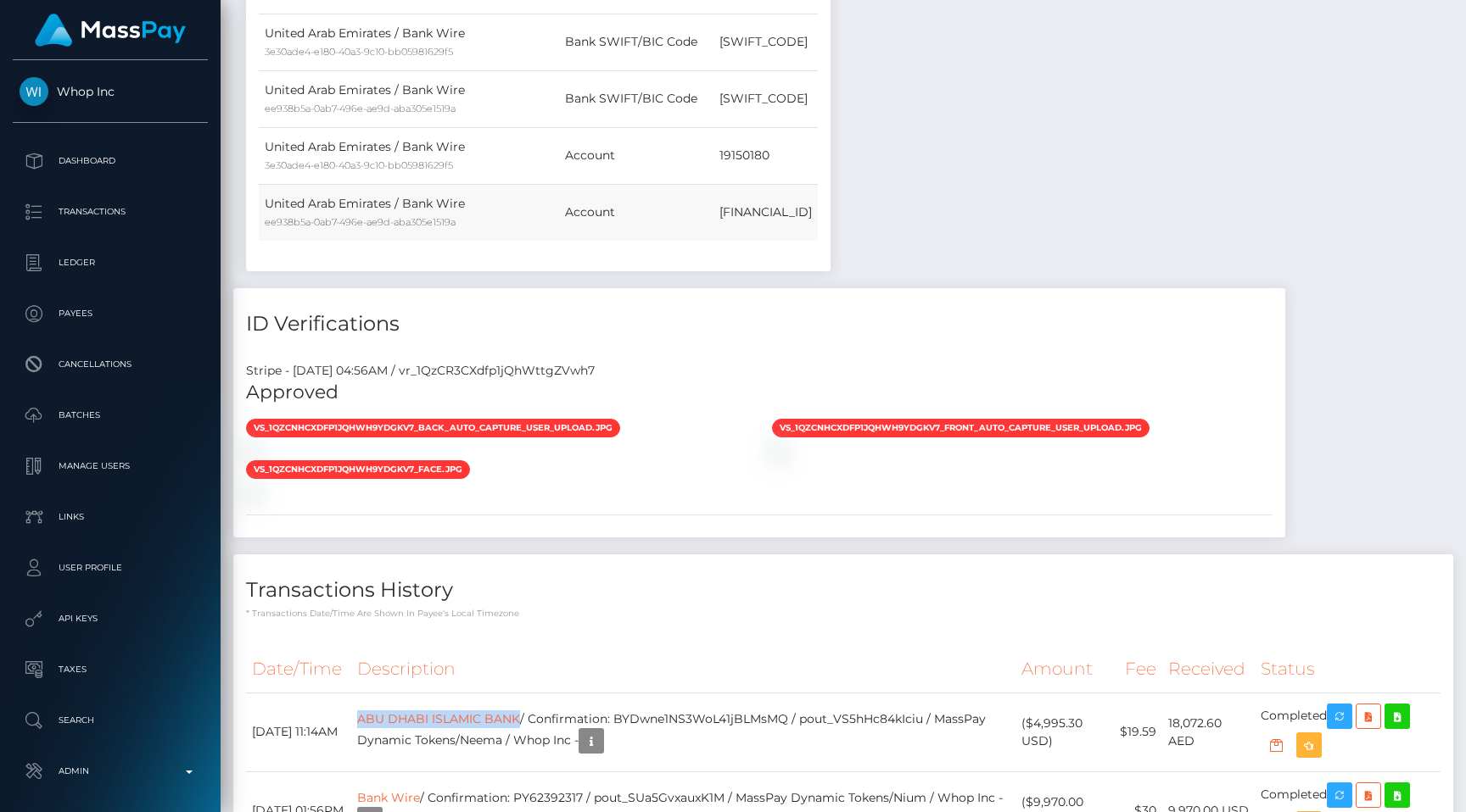
scroll to position [769, 0]
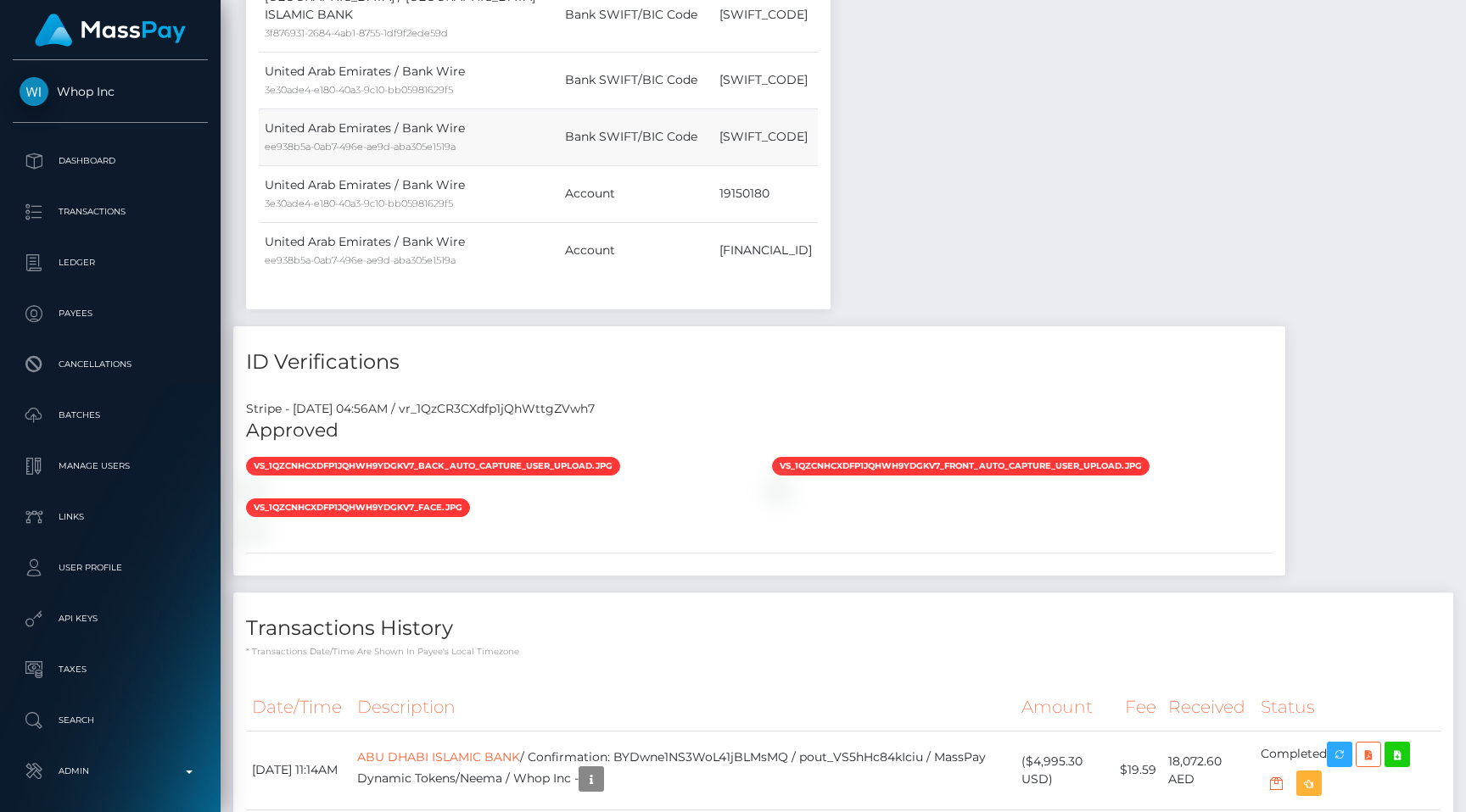
click at [713, 142] on td "ABDIAEADXXX" at bounding box center [766, 137] width 104 height 57
copy td "ABDIAEADXXX"
click at [825, 288] on div "Payer Name Label Value United Arab Emirates / ABU DHABI ISLAMIC BANK 3f876931-2…" at bounding box center [538, 76] width 585 height 466
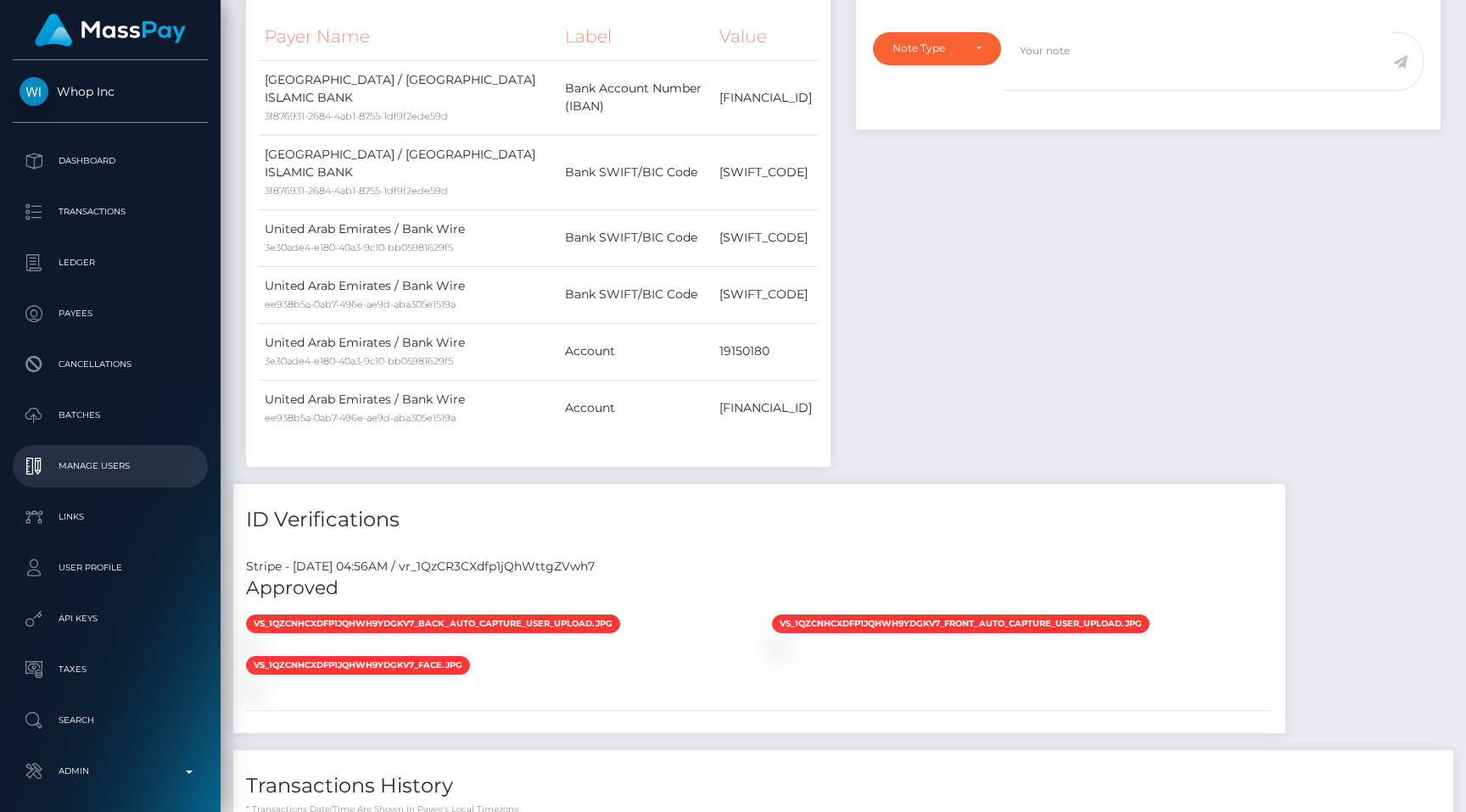
scroll to position [69, 0]
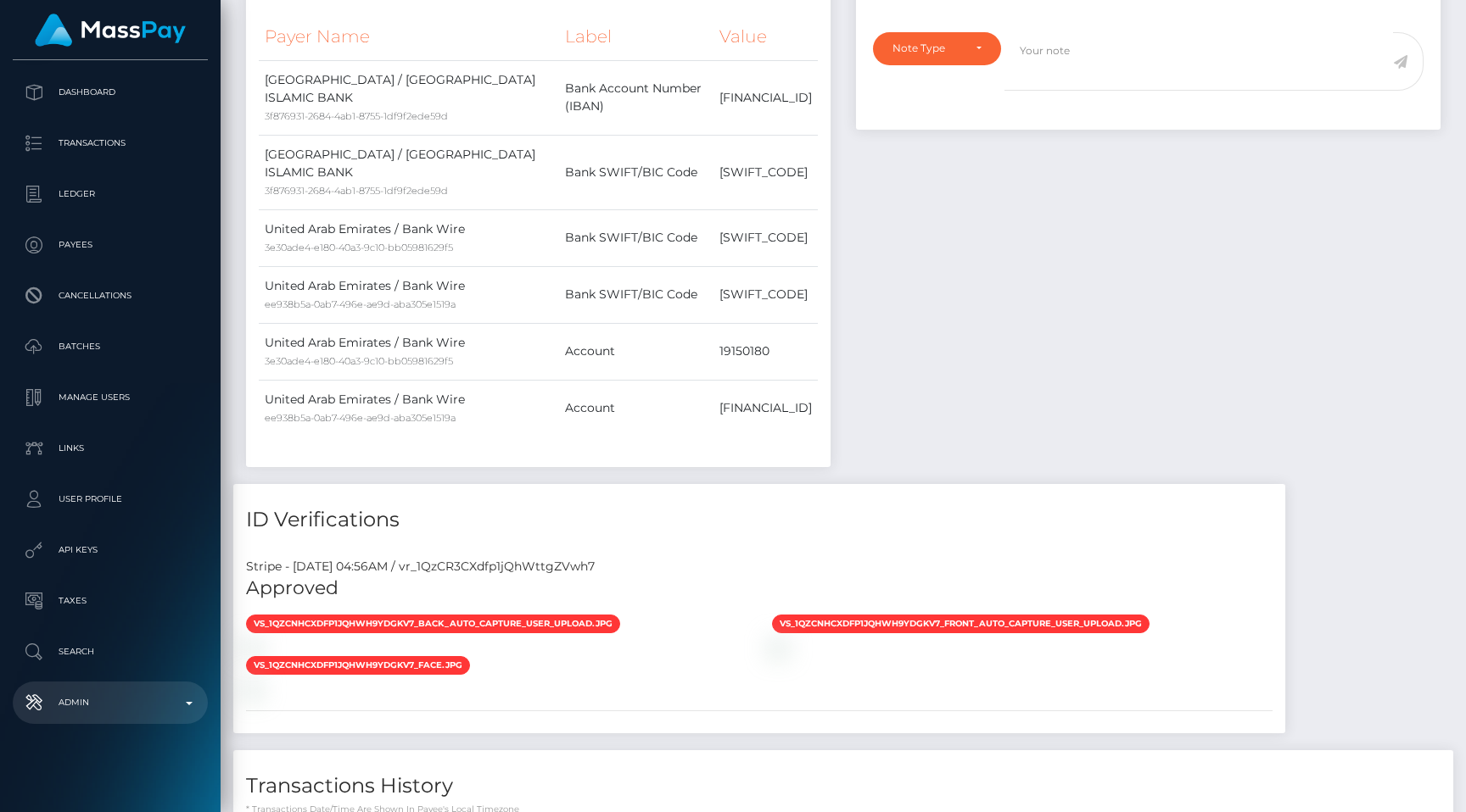
click at [105, 698] on p "Admin" at bounding box center [110, 702] width 182 height 25
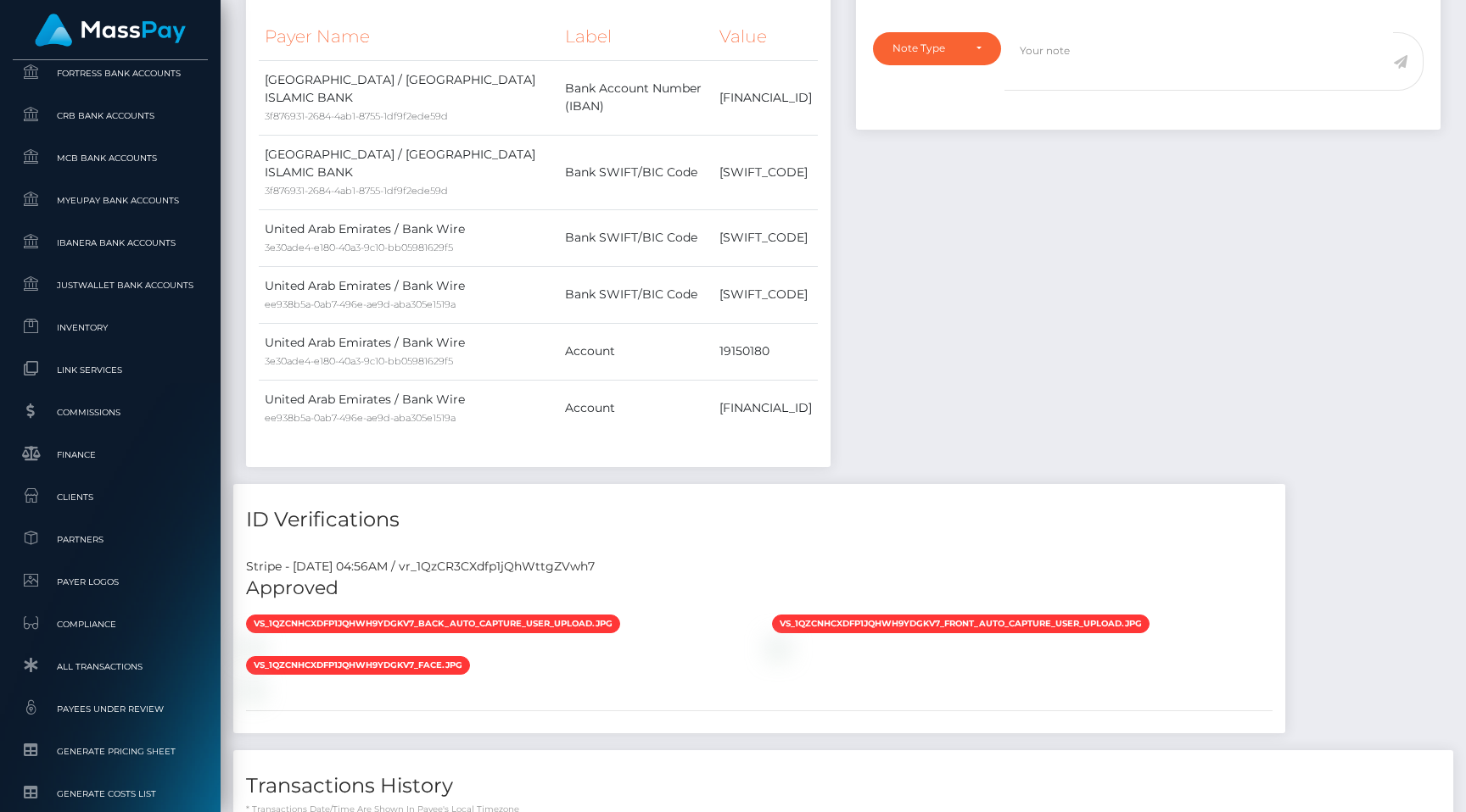
scroll to position [1016, 0]
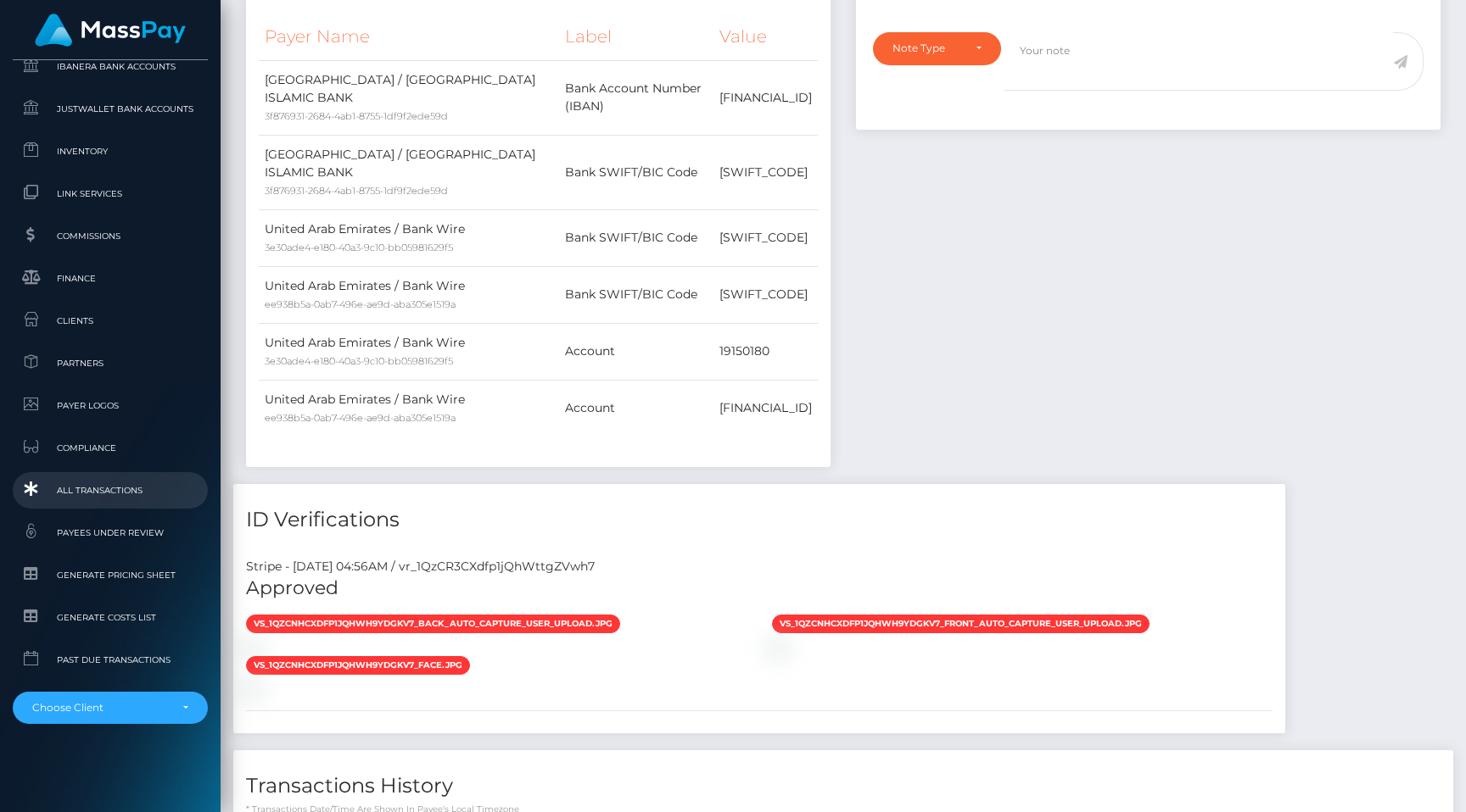
click at [118, 495] on span "All Transactions" at bounding box center [110, 490] width 182 height 20
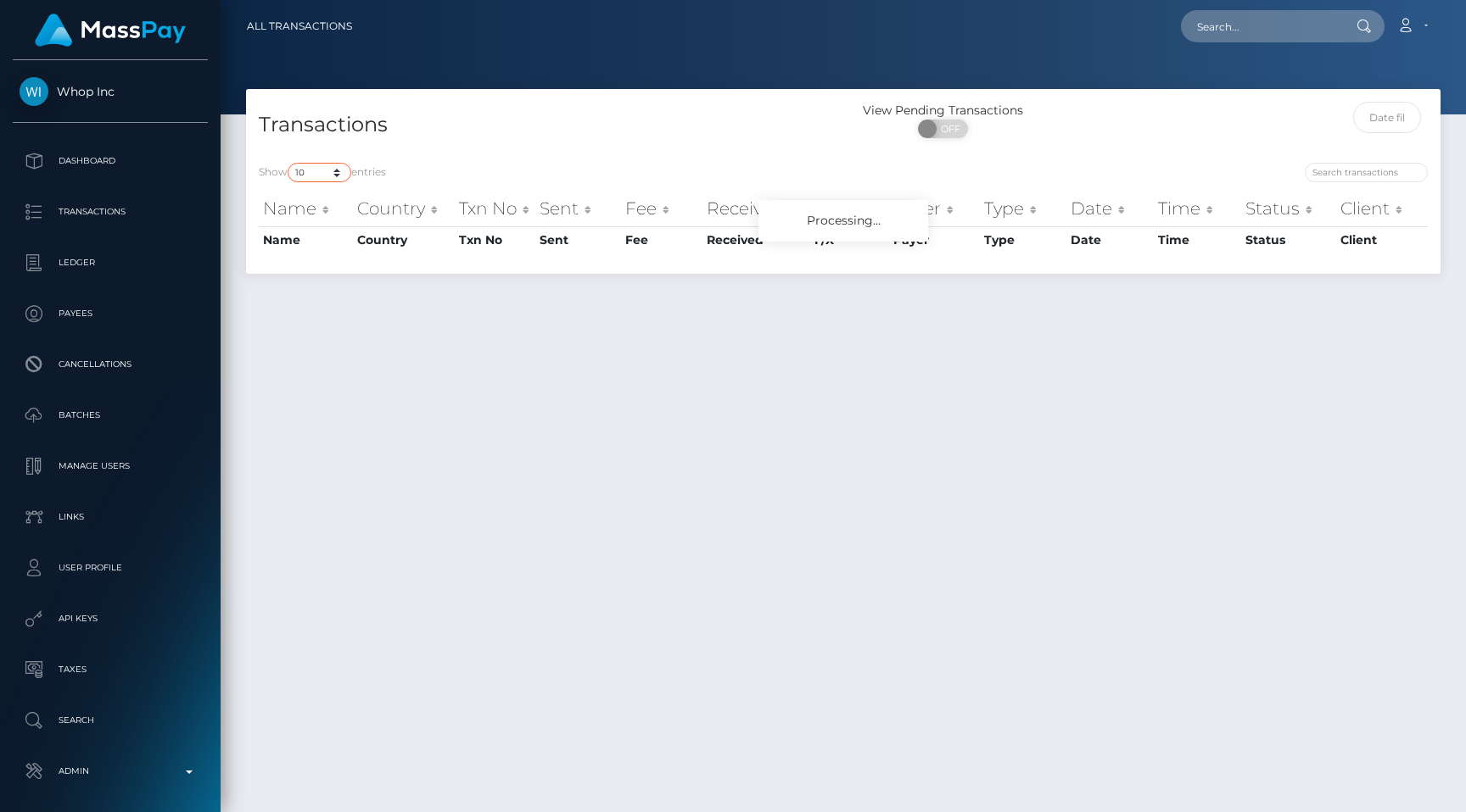
click at [315, 183] on select "10 25 50 100 250 500 1,000 3,500 All" at bounding box center [319, 172] width 63 height 20
select select "250"
click at [290, 163] on select "10 25 50 100 250 500 1,000 3,500 All" at bounding box center [319, 172] width 63 height 20
click at [446, 127] on h4 "Transactions" at bounding box center [545, 125] width 572 height 30
click at [1288, 34] on input "text" at bounding box center [1260, 26] width 159 height 33
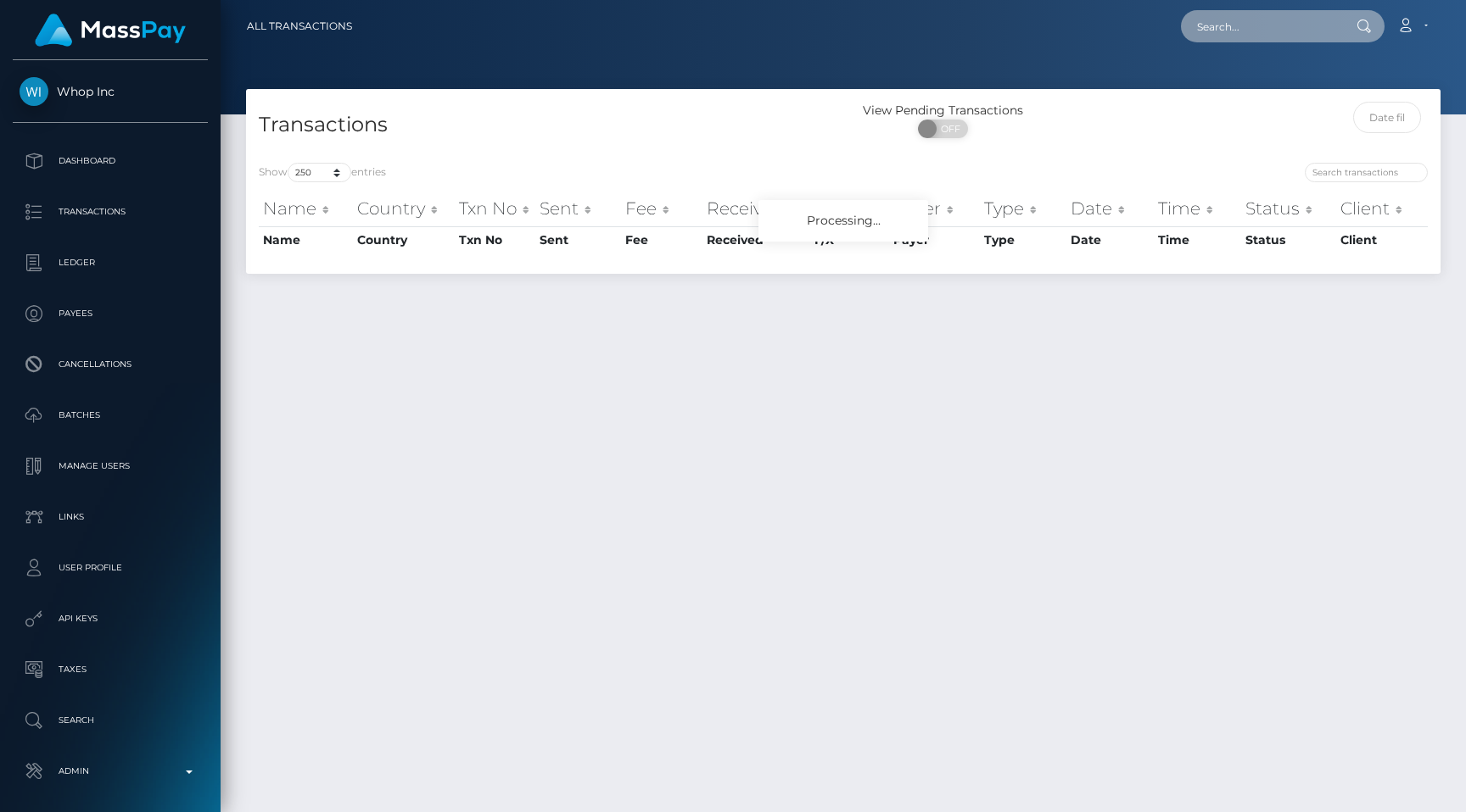
paste input "ef346322-830a-11f0-8023-0266f44cc279"
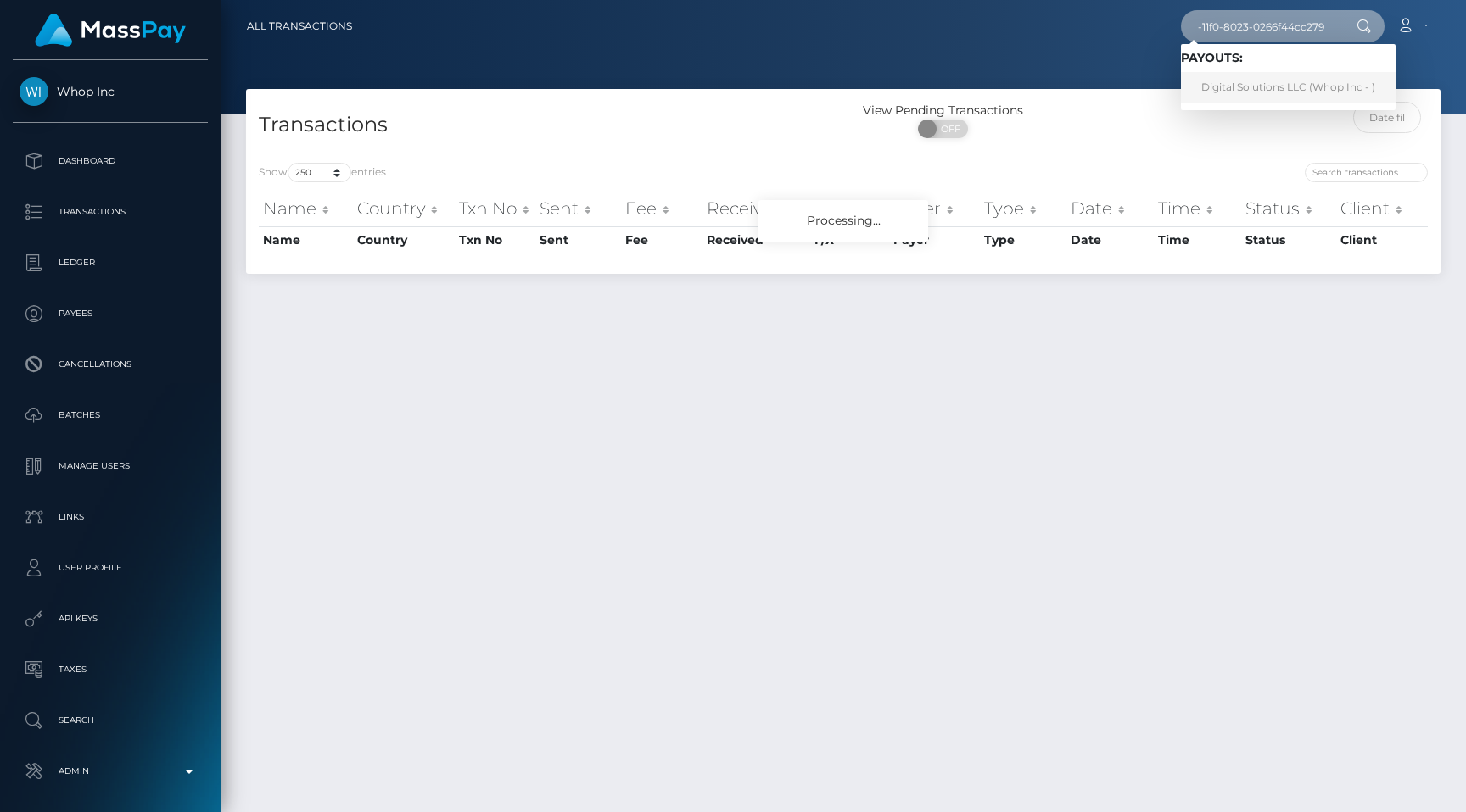
type input "ef346322-830a-11f0-8023-0266f44cc279"
click at [1115, 38] on div "ef346322-830a-11f0-8023-0266f44cc279 Loading... Loading... Payouts: Digital Sol…" at bounding box center [903, 26] width 1074 height 35
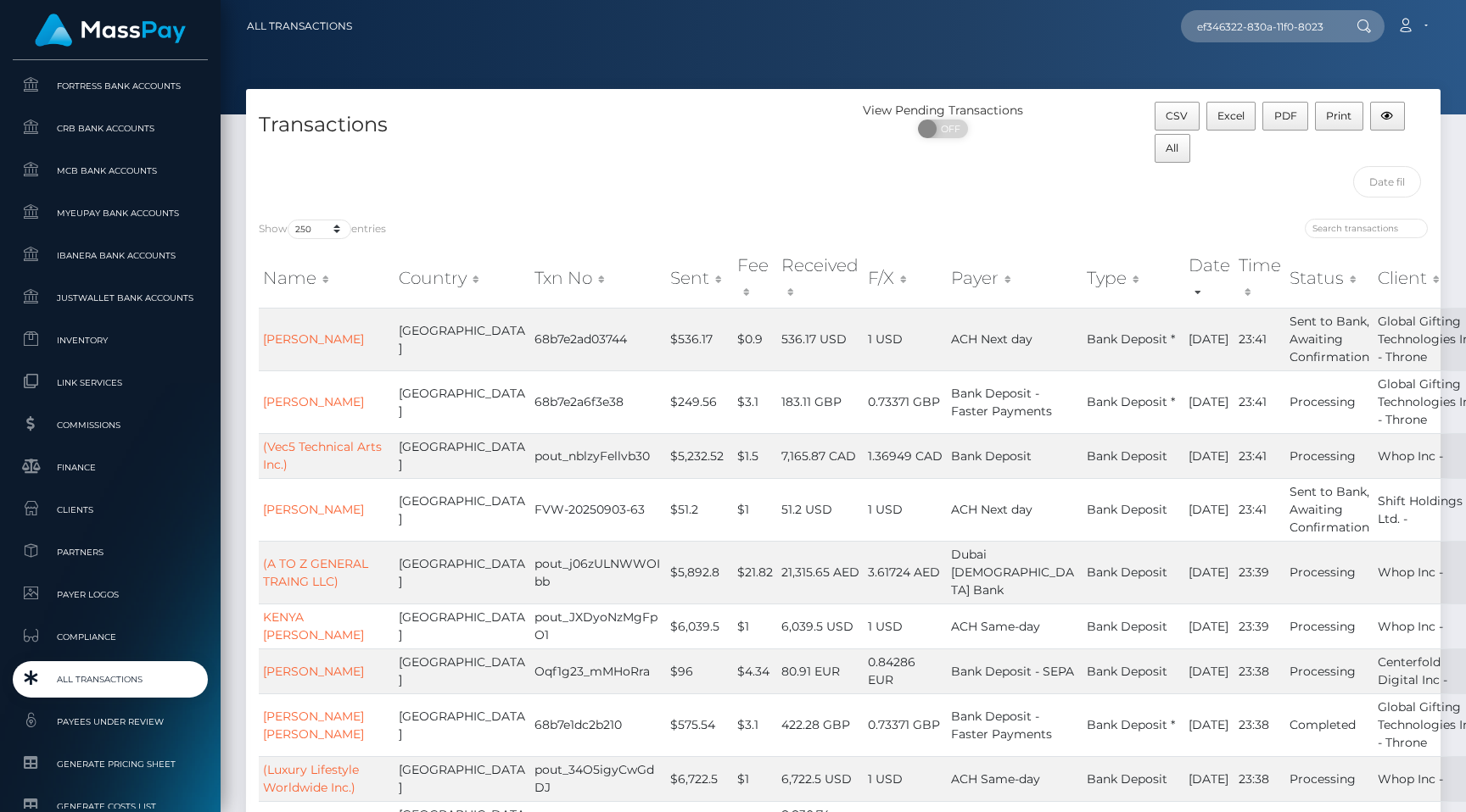
scroll to position [1016, 0]
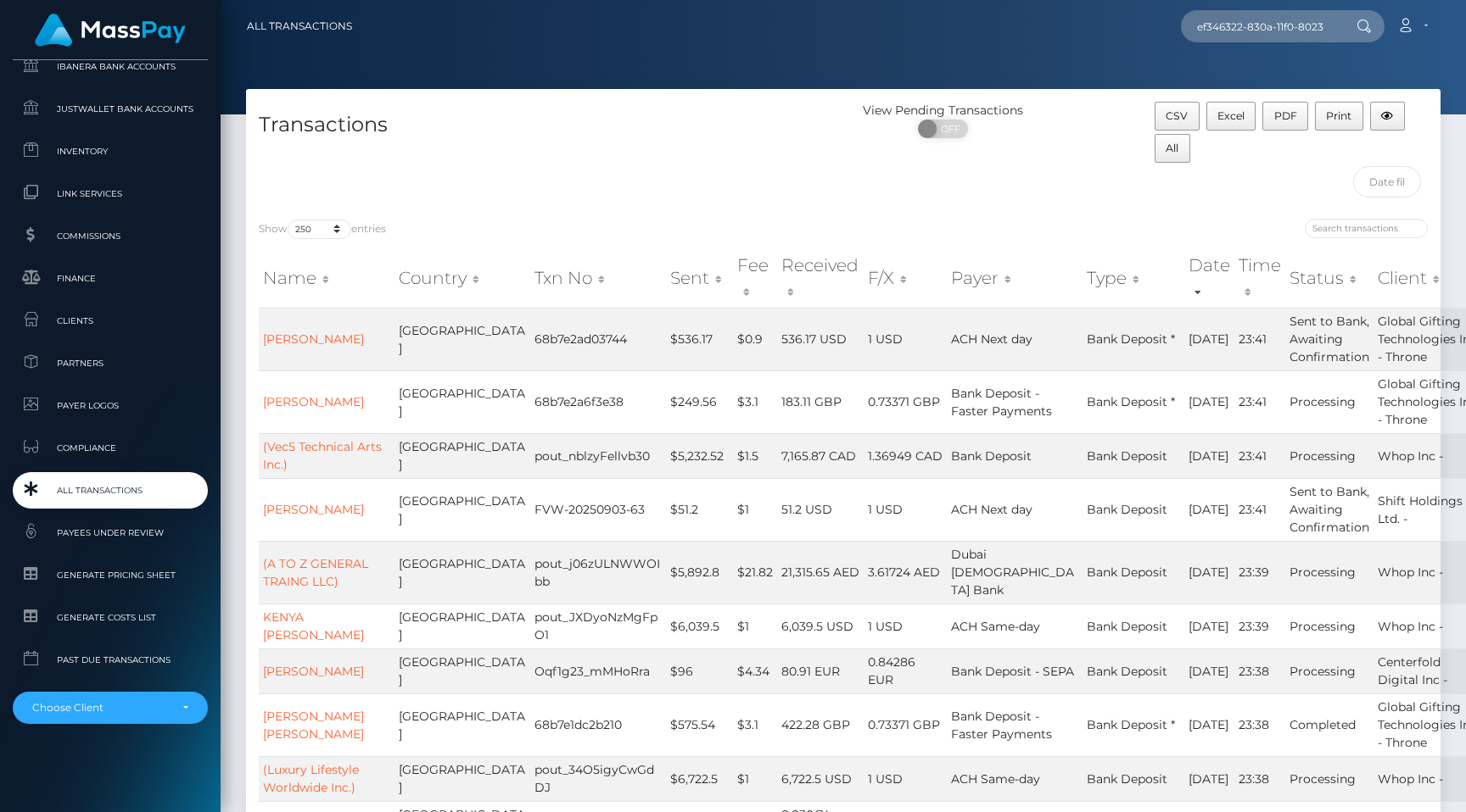
click at [142, 480] on span "All Transactions" at bounding box center [110, 490] width 182 height 20
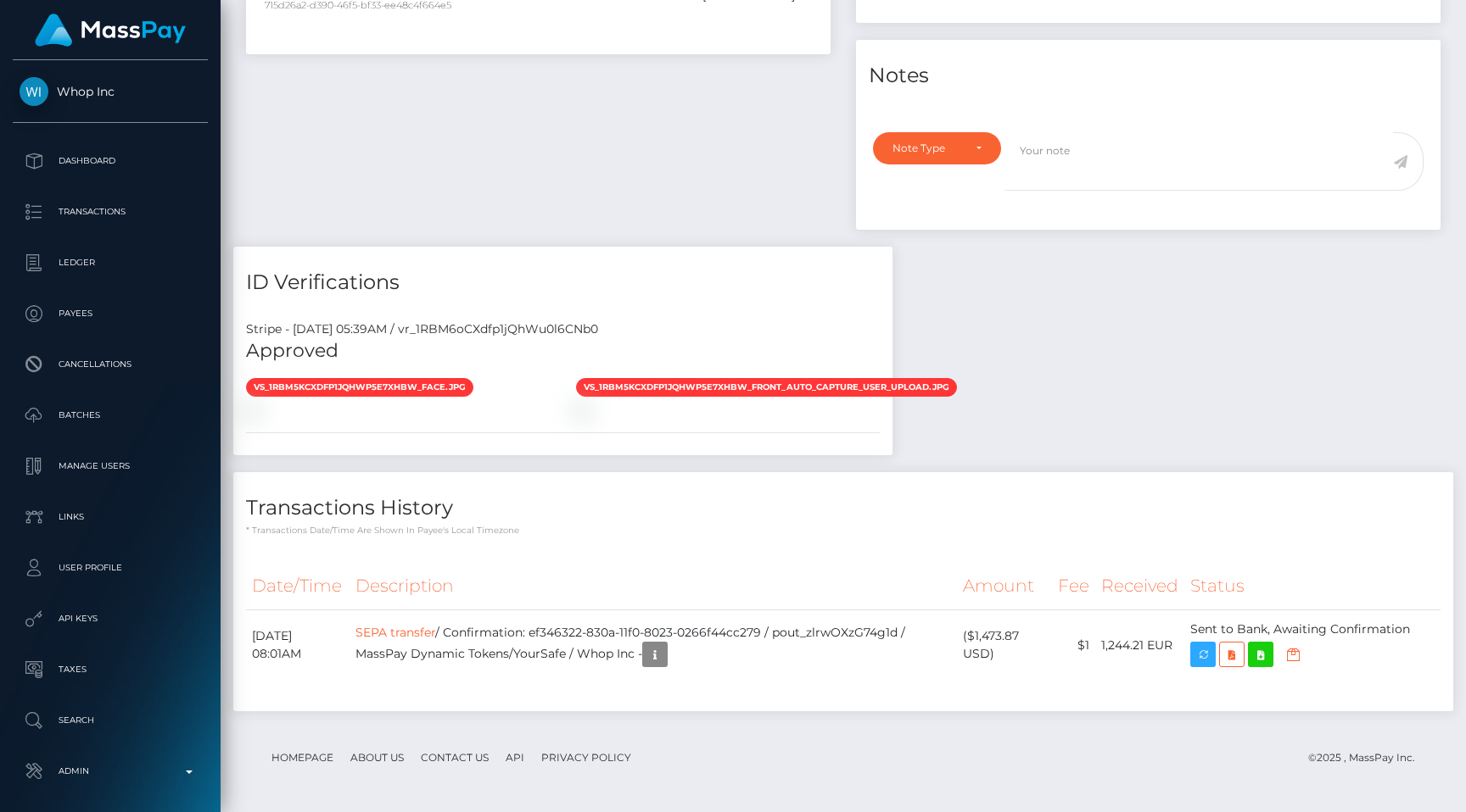
scroll to position [204, 381]
click at [668, 654] on button "button" at bounding box center [654, 654] width 25 height 25
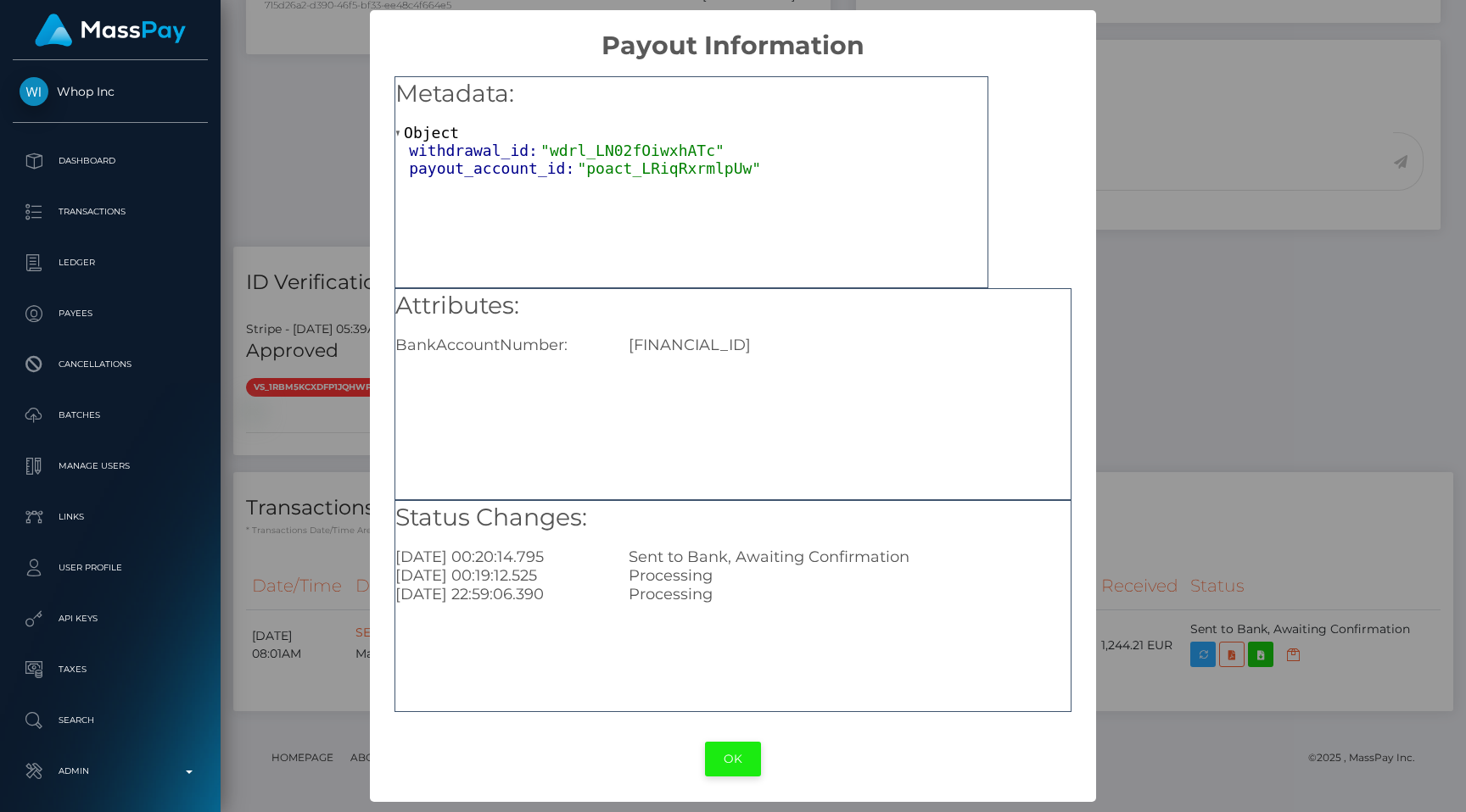
click at [740, 757] on button "OK" at bounding box center [733, 759] width 56 height 34
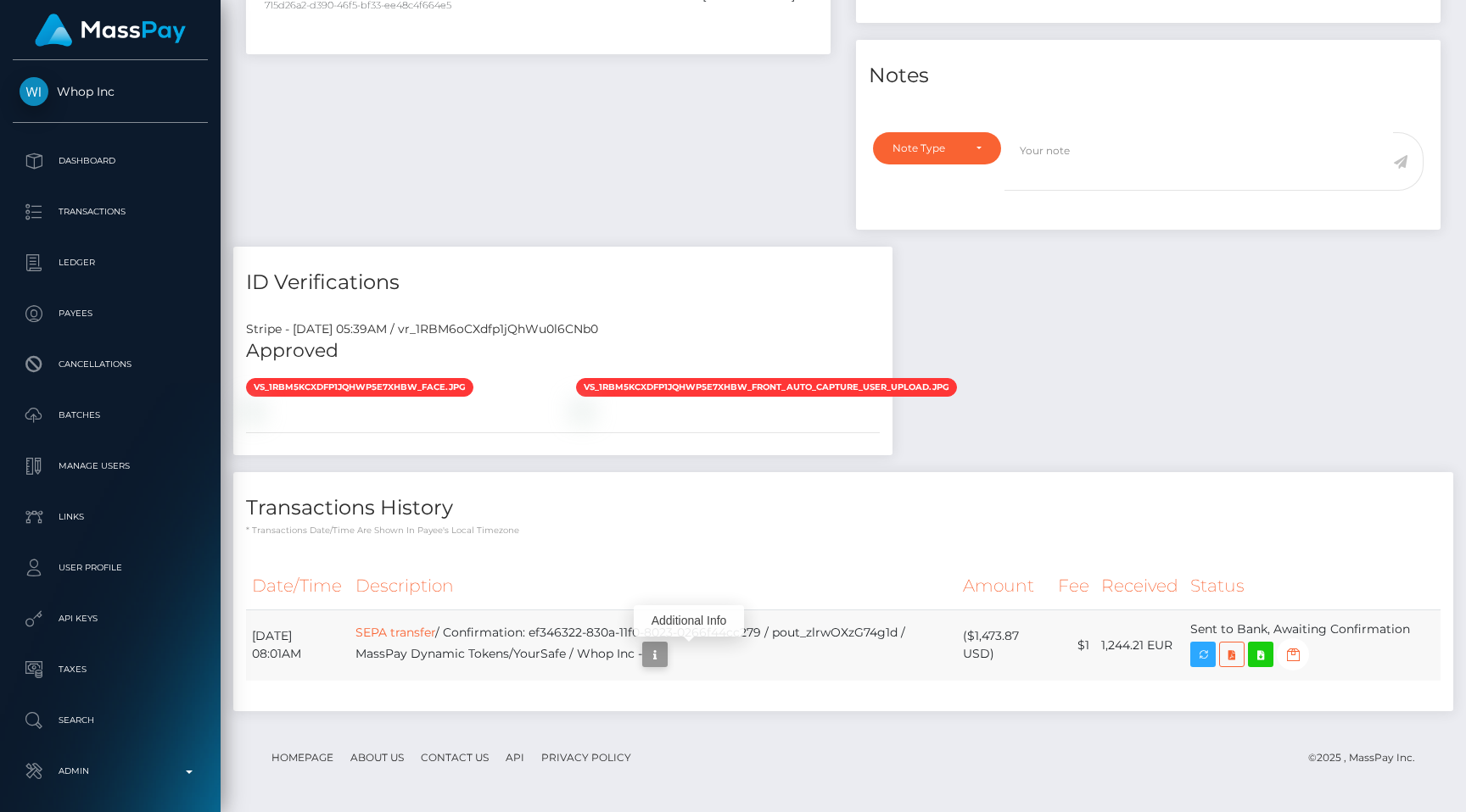
click at [665, 651] on icon "button" at bounding box center [655, 655] width 20 height 21
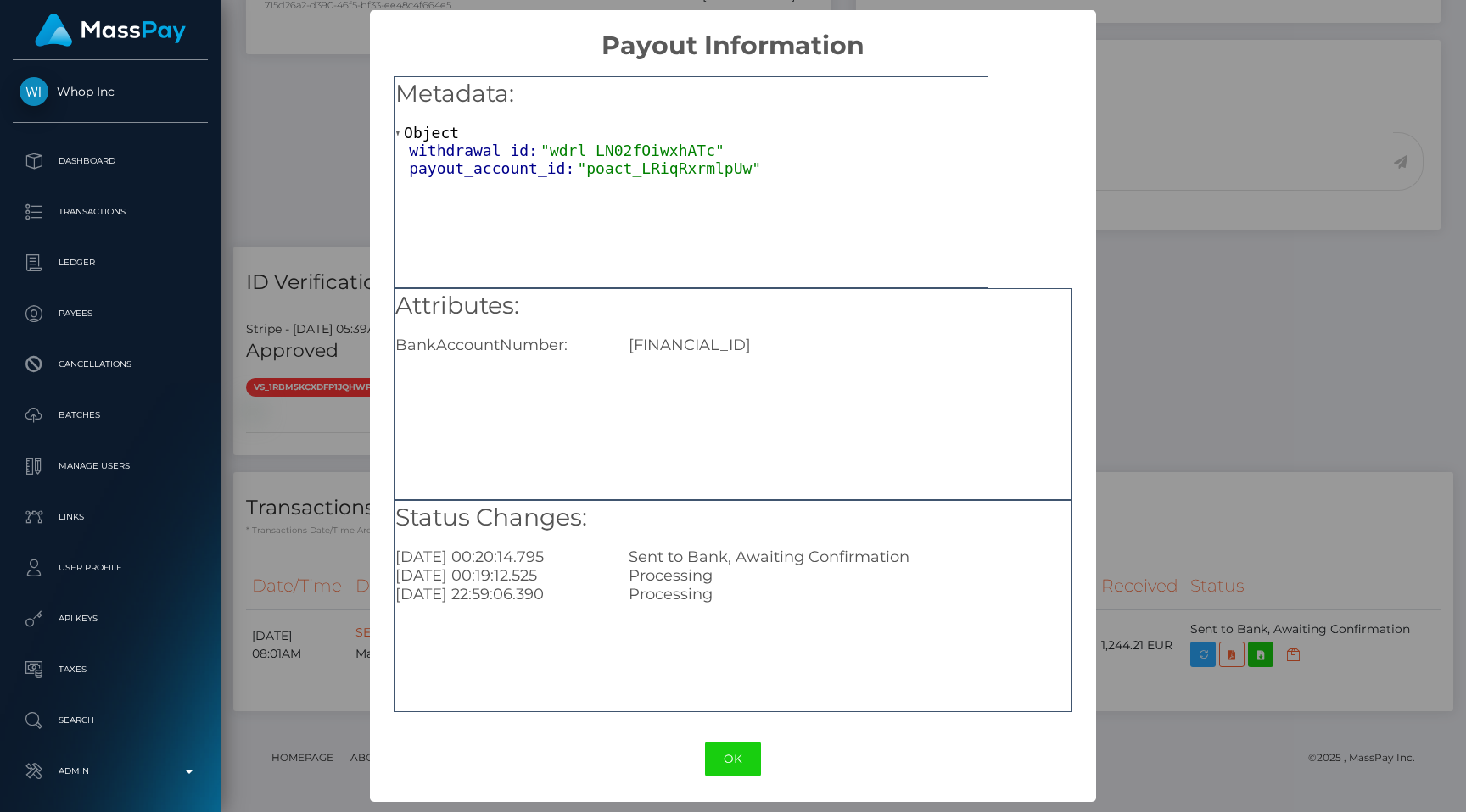
click at [1166, 402] on div "× Payout Information Metadata: Object withdrawal_id: "wdrl_LN02fOiwxhATc" payou…" at bounding box center [733, 406] width 1466 height 812
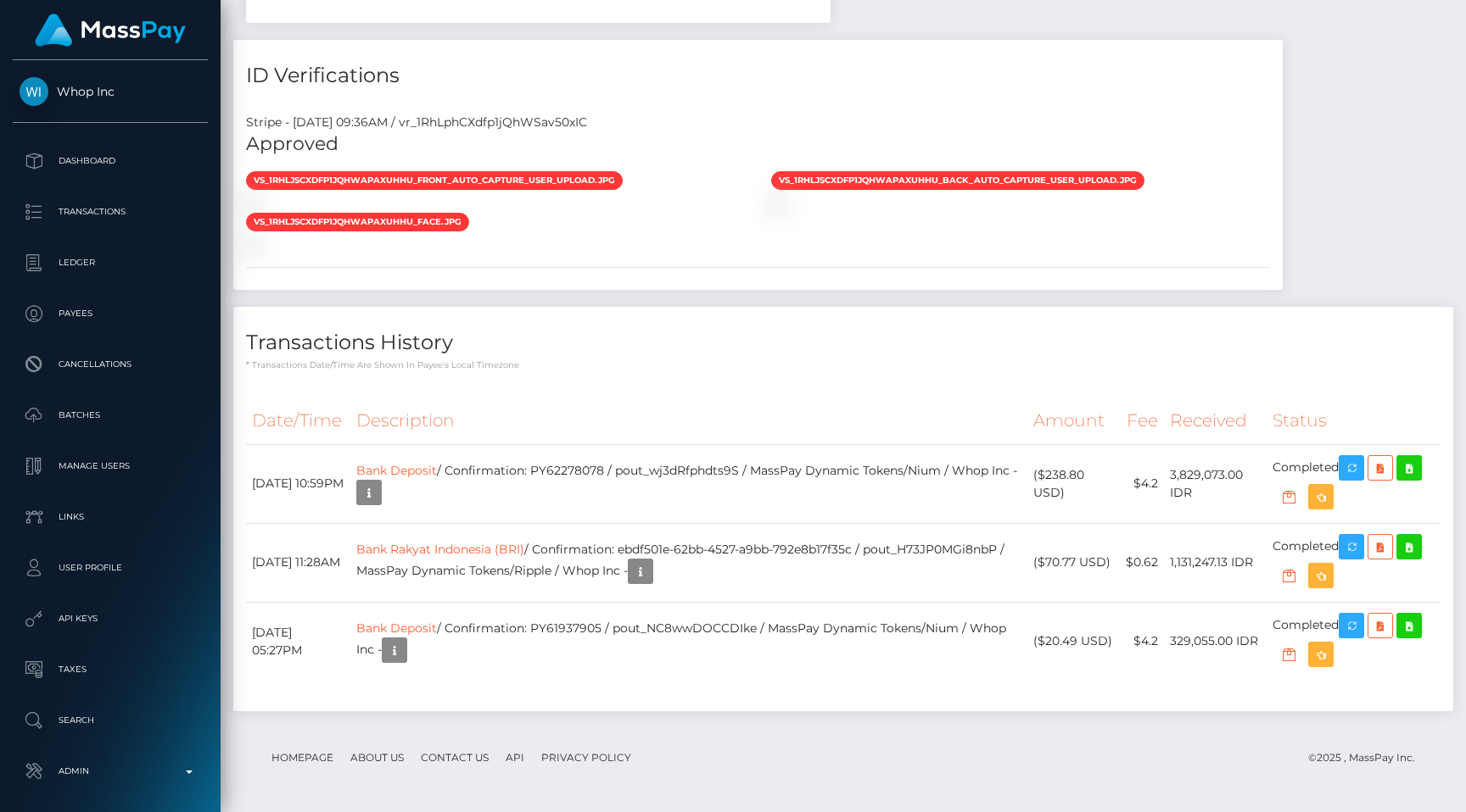
scroll to position [204, 381]
click at [565, 131] on div "Stripe - [DATE] 09:36AM / vr_1RhLphCXdfp1jQhWSav50xIC" at bounding box center [757, 122] width 1050 height 18
copy div "vr_1RhLphCXdfp1jQhWSav50xIC"
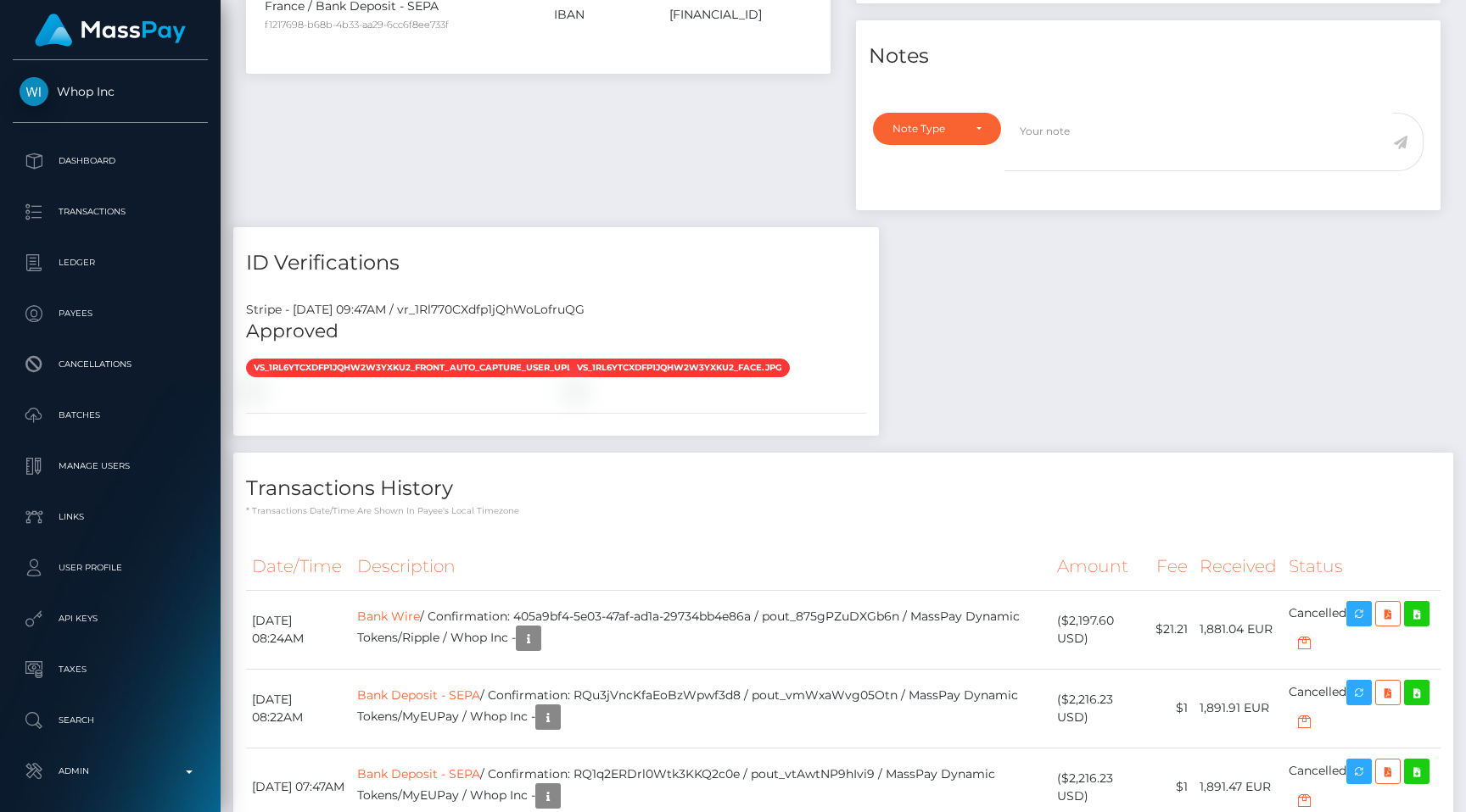
scroll to position [204, 381]
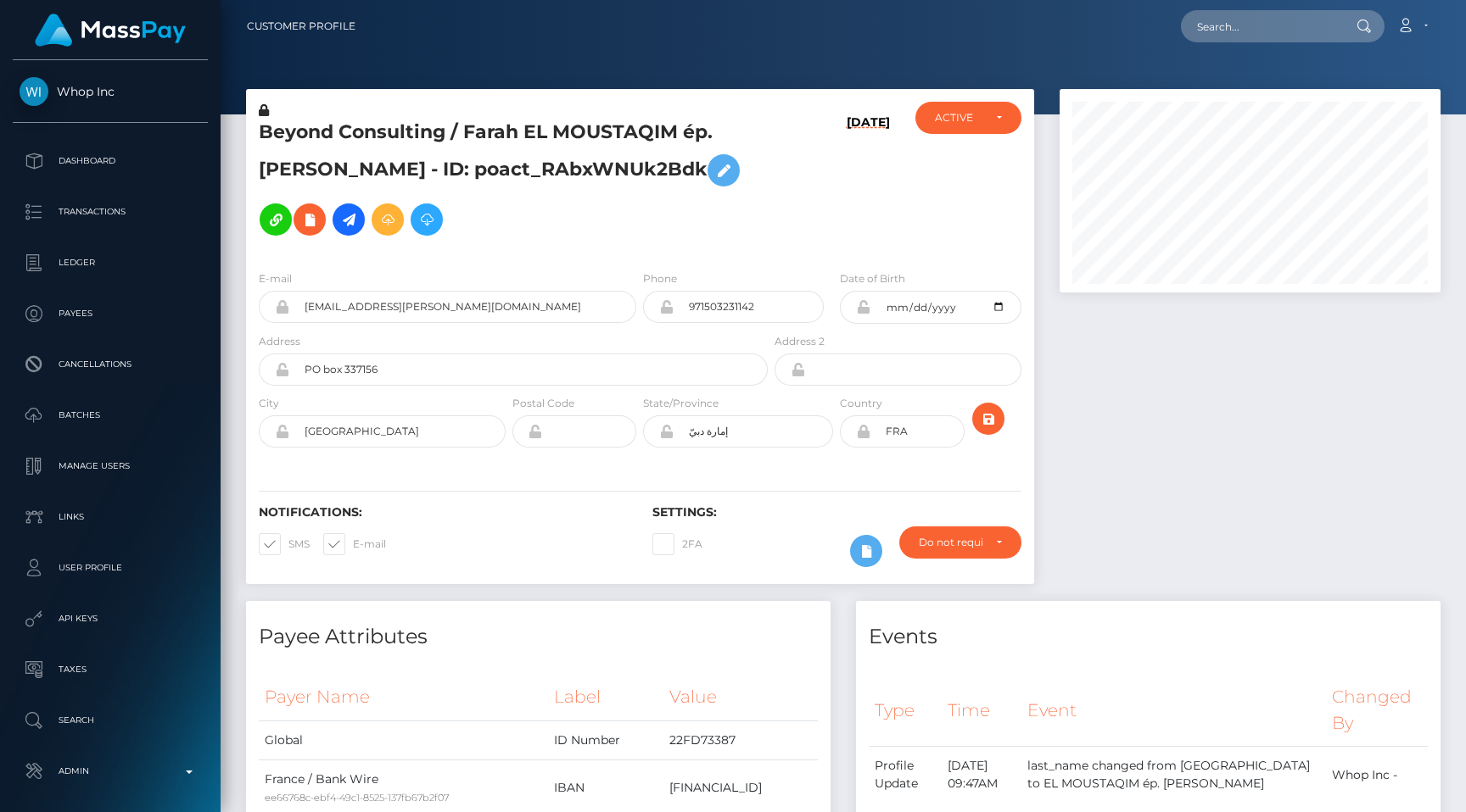
click at [500, 233] on h5 "Beyond Consulting / Farah EL MOUSTAQIM ép. TAGUI - ID: poact_RAbxWNUk2Bdk" at bounding box center [509, 182] width 499 height 125
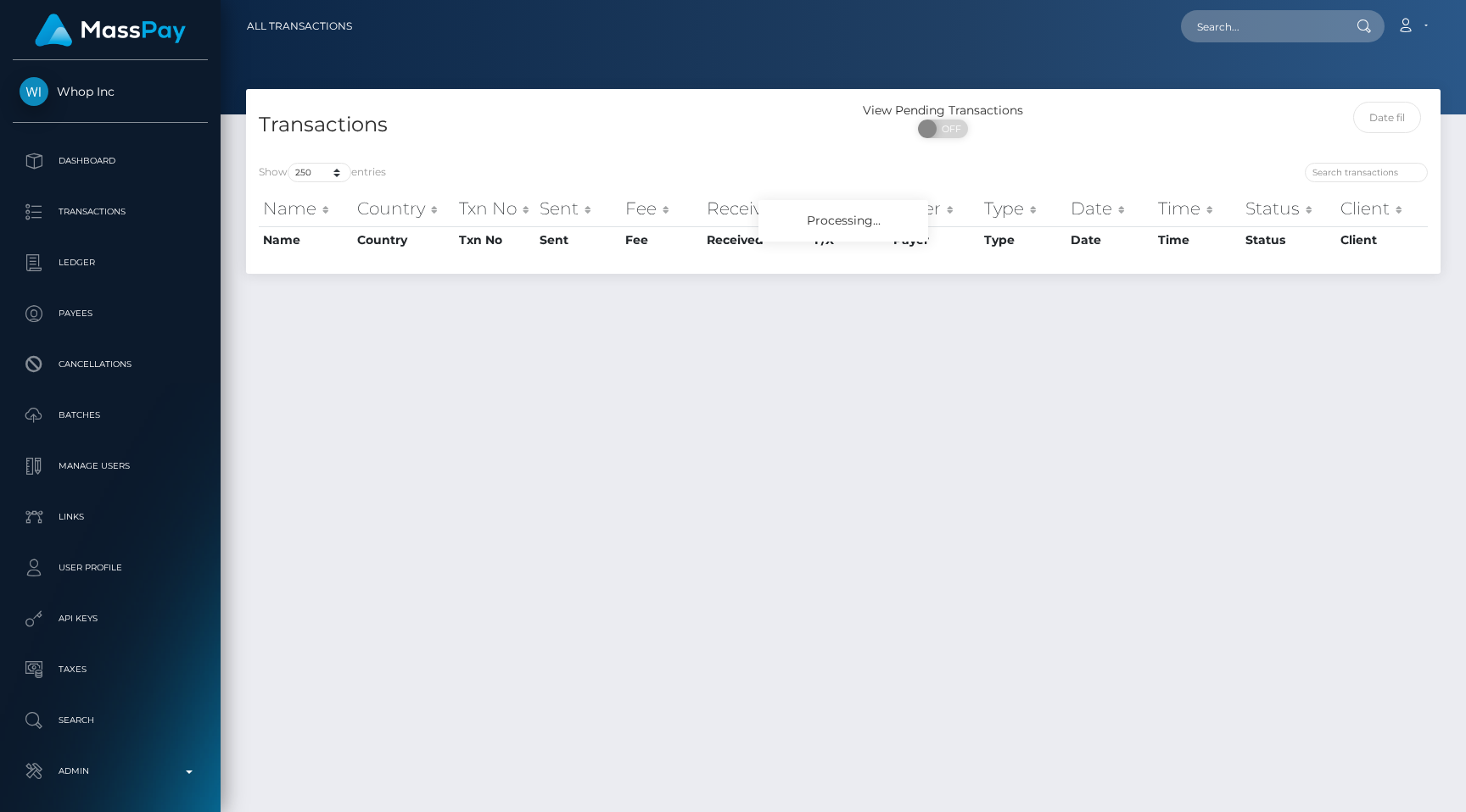
select select "250"
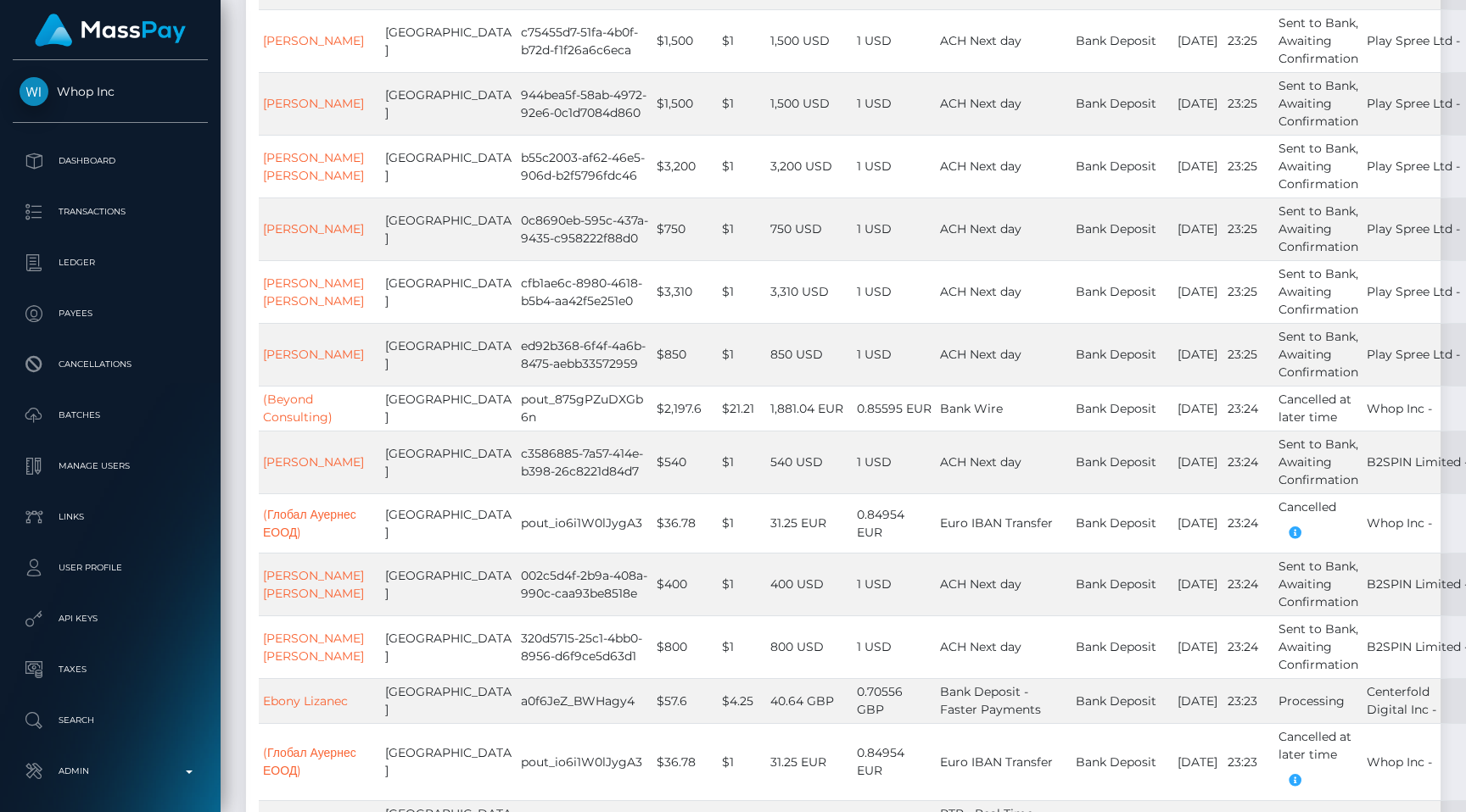
scroll to position [6625, 0]
